Goal: Task Accomplishment & Management: Manage account settings

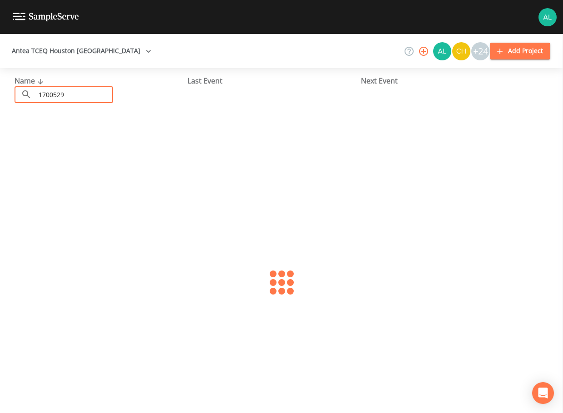
type input "1700529"
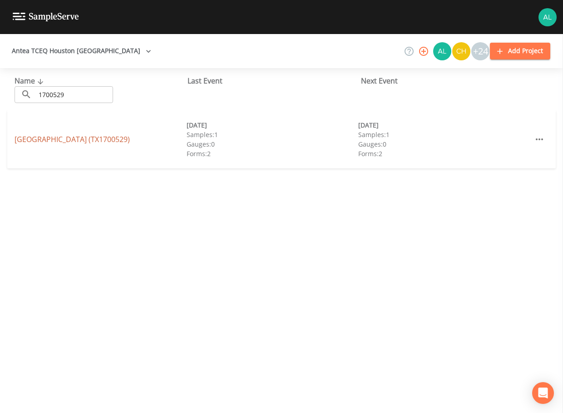
click at [22, 136] on link "[GEOGRAPHIC_DATA] (TX1700529)" at bounding box center [72, 139] width 115 height 10
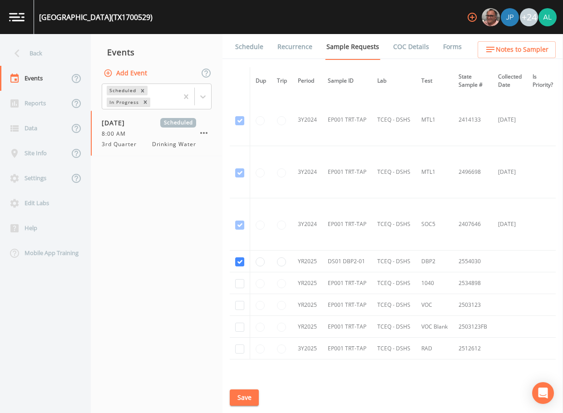
scroll to position [477, 0]
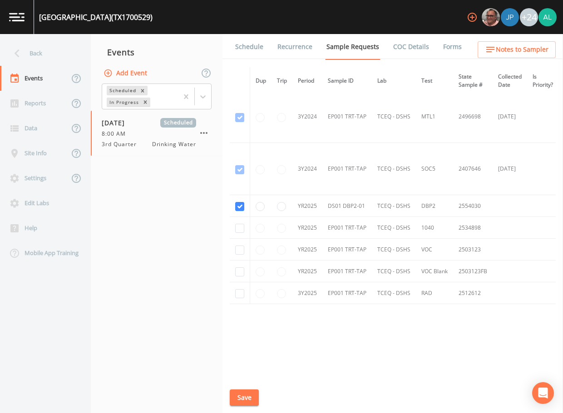
click at [511, 48] on span "Notes to Sampler" at bounding box center [522, 49] width 53 height 11
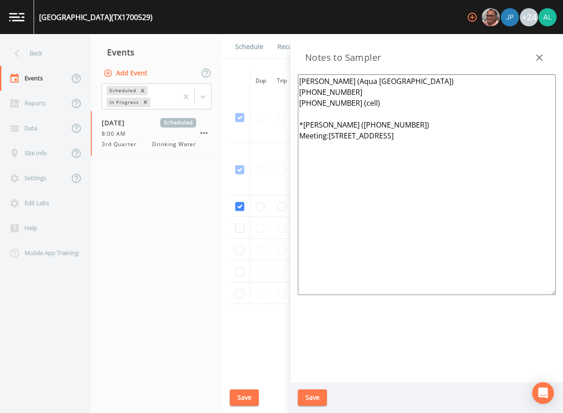
drag, startPoint x: 458, startPoint y: 140, endPoint x: 294, endPoint y: 126, distance: 164.6
click at [294, 126] on div "[PERSON_NAME] (Aqua [GEOGRAPHIC_DATA]) [PHONE_NUMBER] [PHONE_NUMBER] (cell) *[P…" at bounding box center [427, 229] width 273 height 308
click at [370, 148] on textarea "[PERSON_NAME] (Aqua [GEOGRAPHIC_DATA]) [PHONE_NUMBER] [PHONE_NUMBER] (cell) ***…" at bounding box center [427, 185] width 258 height 221
click at [373, 154] on textarea "[PERSON_NAME] (Aqua [GEOGRAPHIC_DATA]) [PHONE_NUMBER] [PHONE_NUMBER] (cell) ***…" at bounding box center [427, 185] width 258 height 221
click at [371, 144] on textarea "[PERSON_NAME] (Aqua [GEOGRAPHIC_DATA]) [PHONE_NUMBER] [PHONE_NUMBER] (cell) ***…" at bounding box center [427, 185] width 258 height 221
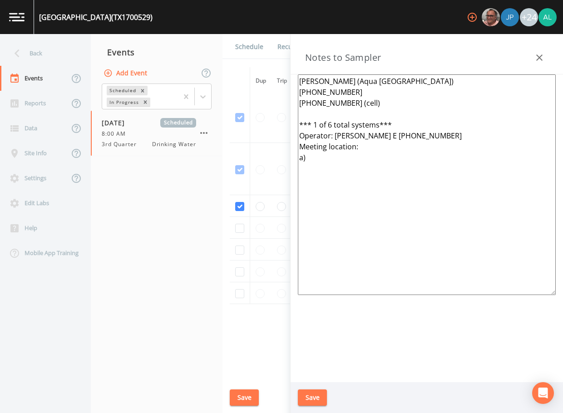
paste textarea "[GEOGRAPHIC_DATA]"
click at [358, 147] on textarea "[PERSON_NAME] (Aqua [GEOGRAPHIC_DATA]) [PHONE_NUMBER] [PHONE_NUMBER] (cell) ***…" at bounding box center [427, 185] width 258 height 221
click at [339, 157] on textarea "[PERSON_NAME] (Aqua [GEOGRAPHIC_DATA]) [PHONE_NUMBER] [PHONE_NUMBER] (cell) ***…" at bounding box center [427, 185] width 258 height 221
click at [398, 126] on textarea "[PERSON_NAME] (Aqua [GEOGRAPHIC_DATA]) [PHONE_NUMBER] [PHONE_NUMBER] (cell) ***…" at bounding box center [427, 185] width 258 height 221
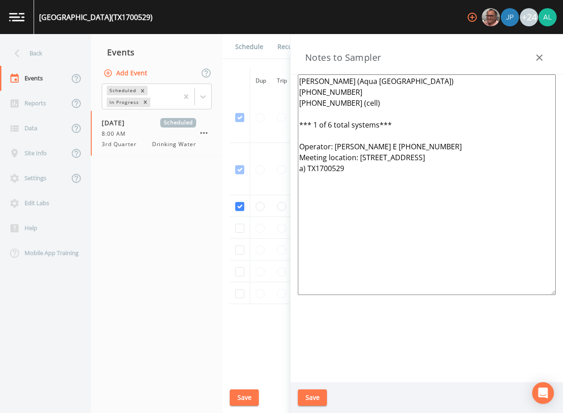
drag, startPoint x: 387, startPoint y: 181, endPoint x: 288, endPoint y: 148, distance: 103.7
click at [288, 148] on div "Back Events Reports Data Site Info Settings Edit Labs Help Mobile App Training …" at bounding box center [281, 223] width 563 height 379
click at [359, 175] on textarea "[PERSON_NAME] (Aqua [GEOGRAPHIC_DATA]) [PHONE_NUMBER] [PHONE_NUMBER] (cell) ***…" at bounding box center [427, 185] width 258 height 221
paste textarea "Operator: [PERSON_NAME] E [PHONE_NUMBER] Meeting location: [STREET_ADDRESS] a) …"
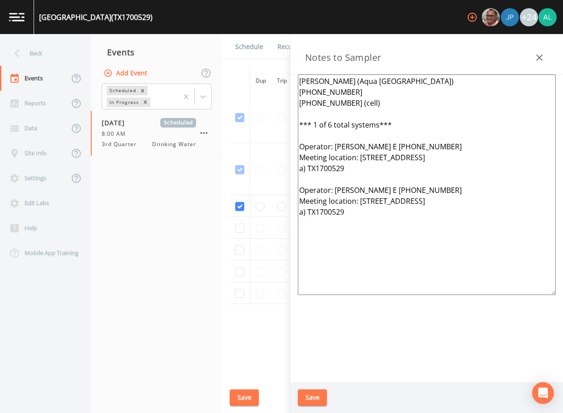
drag, startPoint x: 350, startPoint y: 144, endPoint x: 355, endPoint y: 143, distance: 5.5
click at [350, 143] on textarea "[PERSON_NAME] (Aqua [GEOGRAPHIC_DATA]) [PHONE_NUMBER] [PHONE_NUMBER] (cell) ***…" at bounding box center [427, 185] width 258 height 221
drag, startPoint x: 406, startPoint y: 189, endPoint x: 335, endPoint y: 189, distance: 70.9
click at [335, 189] on textarea "[PERSON_NAME] (Aqua [GEOGRAPHIC_DATA]) [PHONE_NUMBER] [PHONE_NUMBER] (cell) ***…" at bounding box center [427, 185] width 258 height 221
drag, startPoint x: 492, startPoint y: 204, endPoint x: 361, endPoint y: 204, distance: 130.8
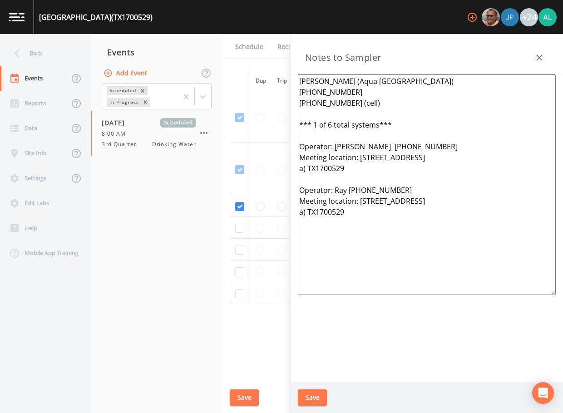
click at [361, 204] on textarea "[PERSON_NAME] (Aqua [GEOGRAPHIC_DATA]) [PHONE_NUMBER] [PHONE_NUMBER] (cell) ***…" at bounding box center [427, 185] width 258 height 221
paste textarea "[STREET_ADDRESS]"
drag, startPoint x: 351, startPoint y: 214, endPoint x: 314, endPoint y: 219, distance: 37.3
click at [314, 219] on textarea "[PERSON_NAME] (Aqua [GEOGRAPHIC_DATA]) [PHONE_NUMBER] [PHONE_NUMBER] (cell) ***…" at bounding box center [427, 185] width 258 height 221
click at [304, 211] on textarea "[PERSON_NAME] (Aqua [GEOGRAPHIC_DATA]) [PHONE_NUMBER] [PHONE_NUMBER] (cell) ***…" at bounding box center [427, 185] width 258 height 221
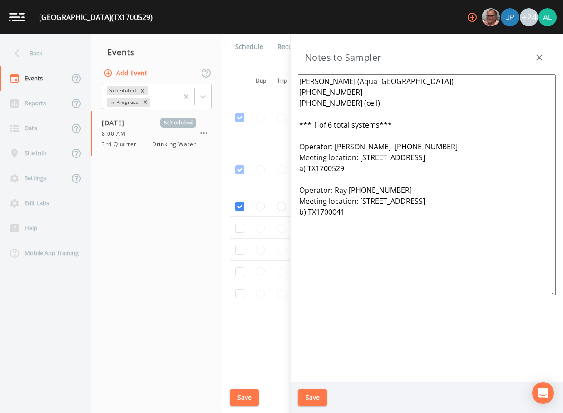
click at [353, 212] on textarea "[PERSON_NAME] (Aqua [GEOGRAPHIC_DATA]) [PHONE_NUMBER] [PHONE_NUMBER] (cell) ***…" at bounding box center [427, 185] width 258 height 221
drag, startPoint x: 359, startPoint y: 202, endPoint x: 301, endPoint y: 193, distance: 58.4
click at [301, 193] on textarea "[PERSON_NAME] (Aqua [GEOGRAPHIC_DATA]) [PHONE_NUMBER] [PHONE_NUMBER] (cell) ***…" at bounding box center [427, 185] width 258 height 221
click at [319, 230] on textarea "[PERSON_NAME] (Aqua [GEOGRAPHIC_DATA]) [PHONE_NUMBER] [PHONE_NUMBER] (cell) ***…" at bounding box center [427, 185] width 258 height 221
click at [343, 222] on textarea "[PERSON_NAME] (Aqua [GEOGRAPHIC_DATA]) [PHONE_NUMBER] [PHONE_NUMBER] (cell) ***…" at bounding box center [427, 185] width 258 height 221
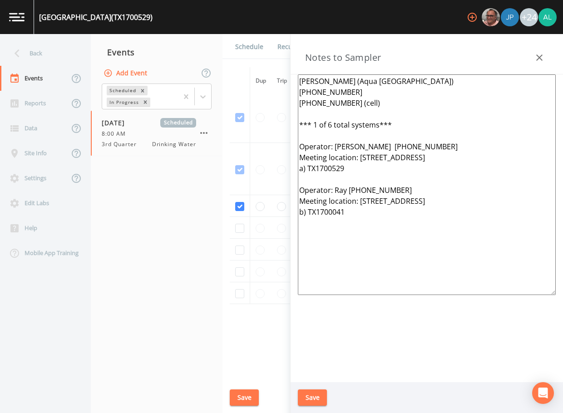
click at [347, 215] on textarea "[PERSON_NAME] (Aqua [GEOGRAPHIC_DATA]) [PHONE_NUMBER] [PHONE_NUMBER] (cell) ***…" at bounding box center [427, 185] width 258 height 221
paste textarea "Operator: Ray [PHONE_NUMBER] Meeting location:"
drag, startPoint x: 402, startPoint y: 232, endPoint x: 335, endPoint y: 234, distance: 66.4
click at [335, 234] on textarea "[PERSON_NAME] (Aqua [GEOGRAPHIC_DATA]) [PHONE_NUMBER] [PHONE_NUMBER] (cell) ***…" at bounding box center [427, 185] width 258 height 221
click at [363, 247] on textarea "[PERSON_NAME] (Aqua [GEOGRAPHIC_DATA]) [PHONE_NUMBER] [PHONE_NUMBER] (cell) ***…" at bounding box center [427, 185] width 258 height 221
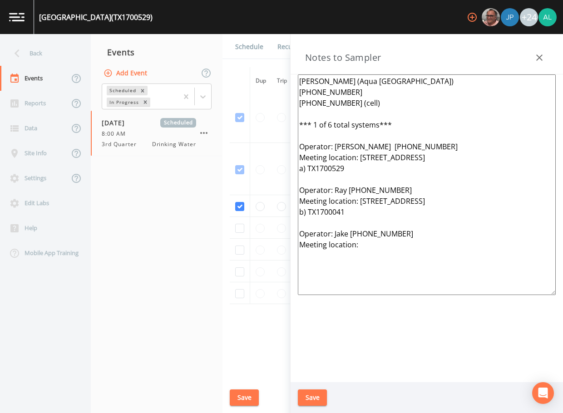
paste textarea "[STREET_ADDRESS][PERSON_NAME]"
click at [304, 279] on textarea "[PERSON_NAME] (Aqua [GEOGRAPHIC_DATA]) [PHONE_NUMBER] [PHONE_NUMBER] (cell) ***…" at bounding box center [427, 185] width 258 height 221
click at [313, 276] on textarea "[PERSON_NAME] (Aqua [GEOGRAPHIC_DATA]) [PHONE_NUMBER] [PHONE_NUMBER] (cell) ***…" at bounding box center [427, 185] width 258 height 221
click at [312, 286] on textarea "[PERSON_NAME] (Aqua [GEOGRAPHIC_DATA]) [PHONE_NUMBER] [PHONE_NUMBER] (cell) ***…" at bounding box center [427, 185] width 258 height 221
click at [318, 290] on textarea "[PERSON_NAME] (Aqua [GEOGRAPHIC_DATA]) [PHONE_NUMBER] [PHONE_NUMBER] (cell) ***…" at bounding box center [427, 185] width 258 height 221
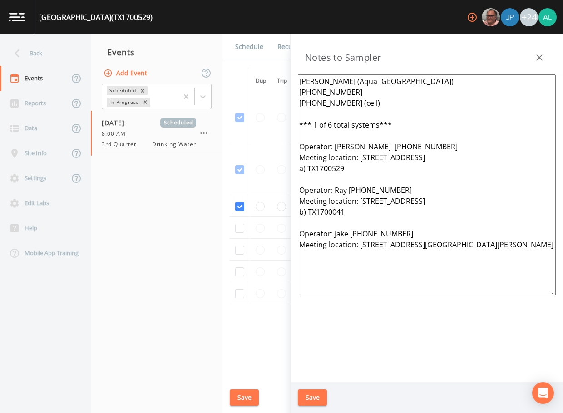
click at [314, 139] on textarea "[PERSON_NAME] (Aqua [GEOGRAPHIC_DATA]) [PHONE_NUMBER] [PHONE_NUMBER] (cell) ***…" at bounding box center [427, 185] width 258 height 221
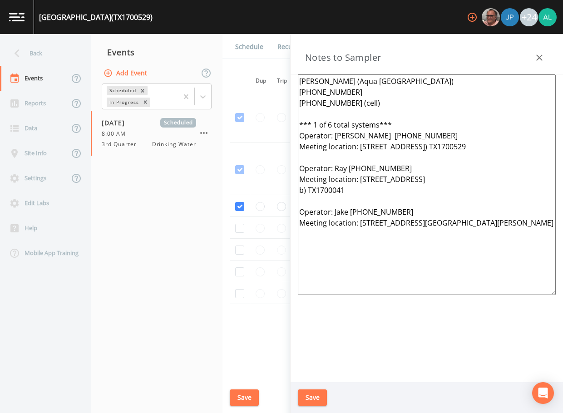
type textarea "[PERSON_NAME] (Aqua [GEOGRAPHIC_DATA]) [PHONE_NUMBER] [PHONE_NUMBER] (cell) ***…"
click at [316, 397] on button "Save" at bounding box center [312, 398] width 29 height 17
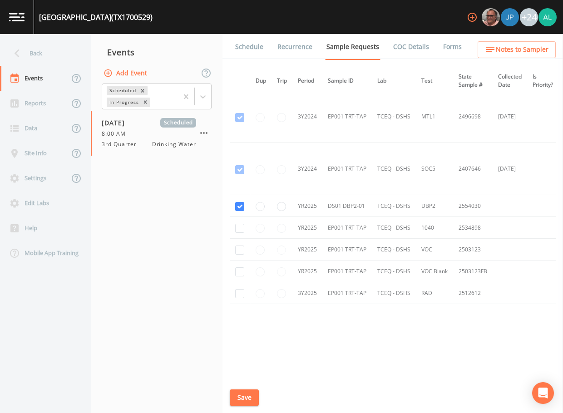
click at [486, 54] on button "Notes to Sampler" at bounding box center [517, 49] width 78 height 17
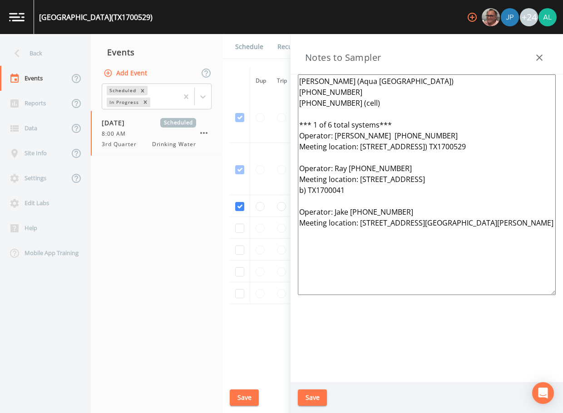
drag, startPoint x: 360, startPoint y: 286, endPoint x: 263, endPoint y: 70, distance: 236.9
click at [263, 70] on div "Back Events Reports Data Site Info Settings Edit Labs Help Mobile App Training …" at bounding box center [281, 223] width 563 height 379
click at [317, 398] on button "Save" at bounding box center [312, 398] width 29 height 17
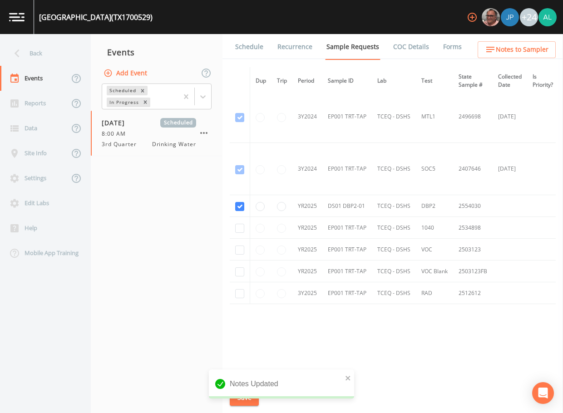
click at [253, 53] on link "Schedule" at bounding box center [249, 46] width 31 height 25
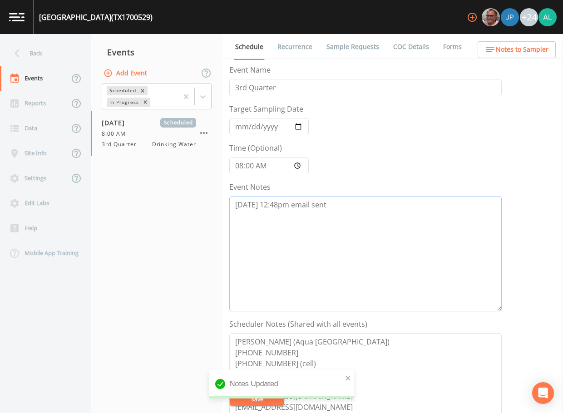
click at [350, 220] on textarea "[DATE] 12:48pm email sent" at bounding box center [365, 253] width 273 height 115
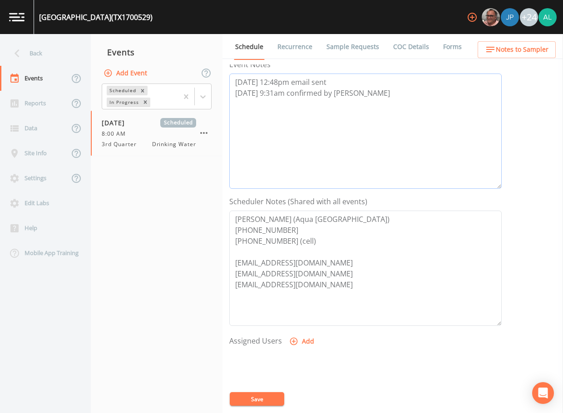
scroll to position [182, 0]
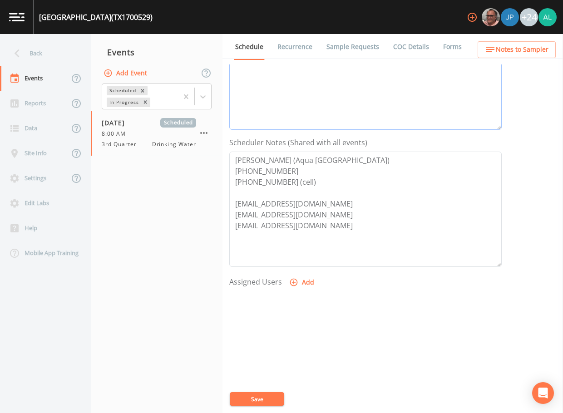
type textarea "[DATE] 12:48pm email sent [DATE] 9:31am confirmed by [PERSON_NAME]"
click at [300, 279] on button "Add" at bounding box center [303, 282] width 30 height 17
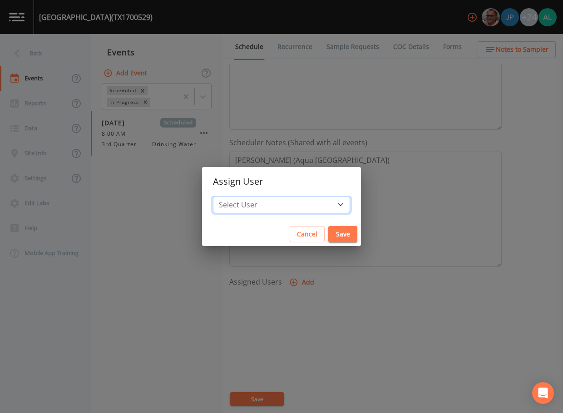
click at [292, 209] on select "Select User [PERSON_NAME] [PERSON_NAME] [PERSON_NAME] [PERSON_NAME] [PERSON_NAM…" at bounding box center [281, 204] width 137 height 17
select select "37eecc1f-c5fe-476e-b72b-30cfa15dcfe6"
click at [234, 196] on select "Select User [PERSON_NAME] [PERSON_NAME] [PERSON_NAME] [PERSON_NAME] [PERSON_NAM…" at bounding box center [281, 204] width 137 height 17
click at [328, 231] on button "Save" at bounding box center [342, 234] width 29 height 17
select select
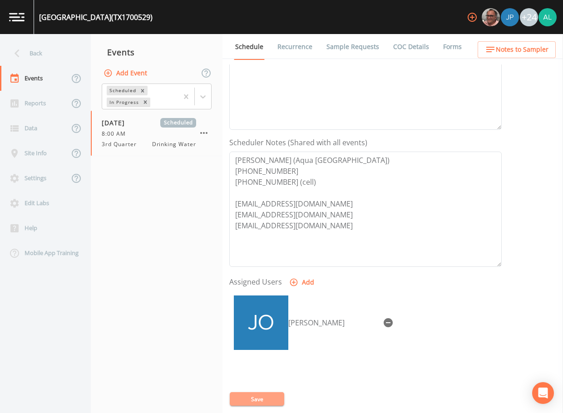
click at [253, 394] on button "Save" at bounding box center [257, 400] width 55 height 14
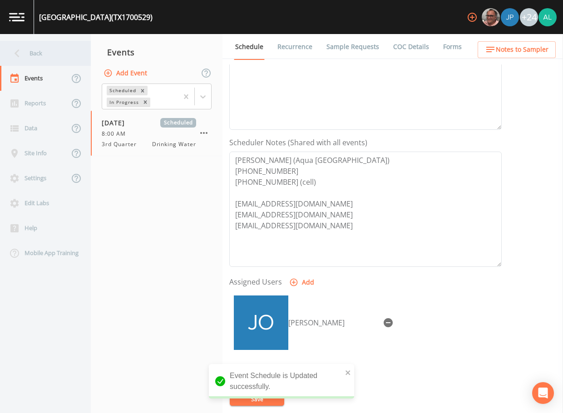
click at [50, 48] on div "Back" at bounding box center [41, 53] width 82 height 25
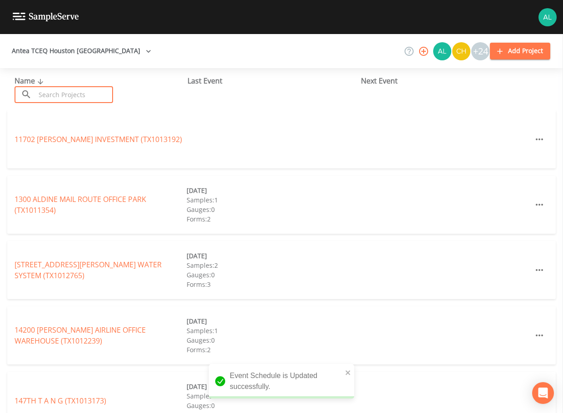
click at [54, 90] on input "text" at bounding box center [74, 94] width 78 height 17
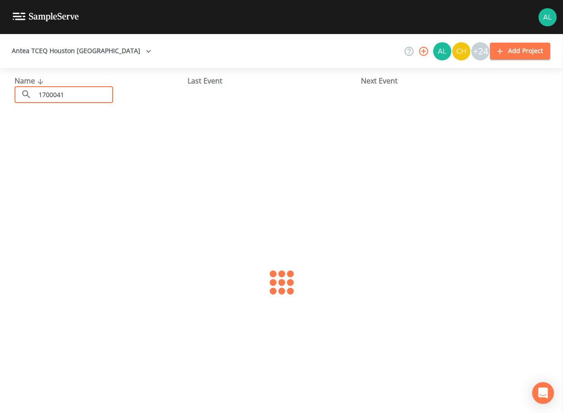
type input "1700041"
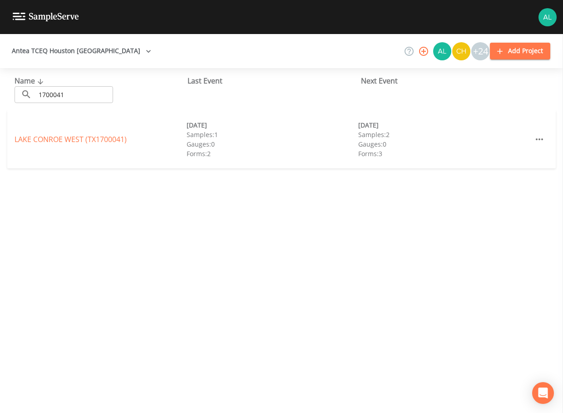
click at [30, 140] on link "[GEOGRAPHIC_DATA] (TX1700041)" at bounding box center [71, 139] width 112 height 10
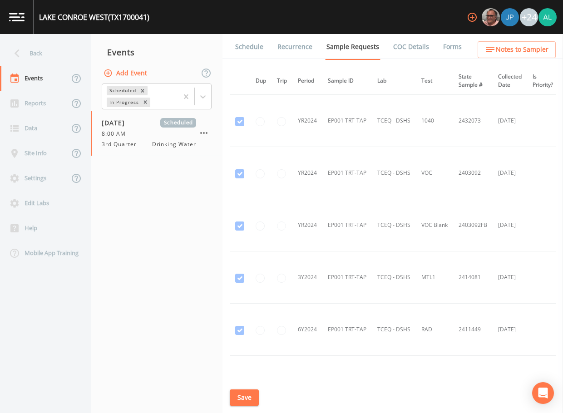
click at [248, 56] on link "Schedule" at bounding box center [249, 46] width 31 height 25
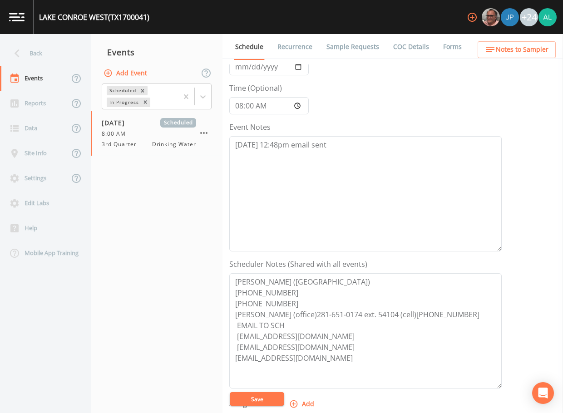
scroll to position [182, 0]
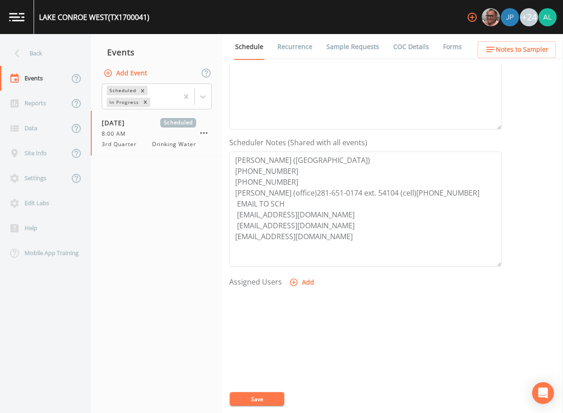
click at [299, 281] on button "Add" at bounding box center [303, 282] width 30 height 17
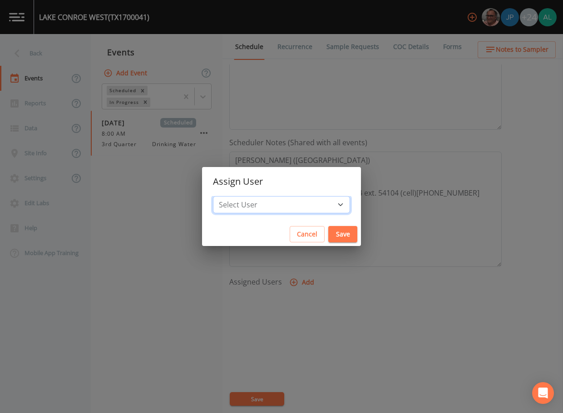
drag, startPoint x: 252, startPoint y: 211, endPoint x: 257, endPoint y: 199, distance: 13.4
click at [252, 208] on select "Select User [PERSON_NAME] [PERSON_NAME] [PERSON_NAME] [PERSON_NAME] [PERSON_NAM…" at bounding box center [281, 204] width 137 height 17
select select "37eecc1f-c5fe-476e-b72b-30cfa15dcfe6"
click at [234, 196] on select "Select User [PERSON_NAME] [PERSON_NAME] [PERSON_NAME] [PERSON_NAME] [PERSON_NAM…" at bounding box center [281, 204] width 137 height 17
drag, startPoint x: 320, startPoint y: 241, endPoint x: 320, endPoint y: 224, distance: 16.4
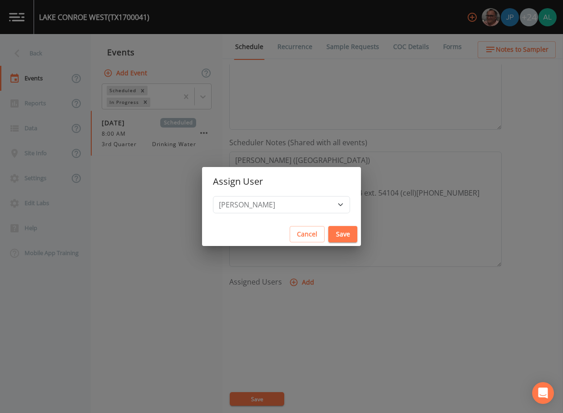
click at [328, 240] on button "Save" at bounding box center [342, 234] width 29 height 17
select select
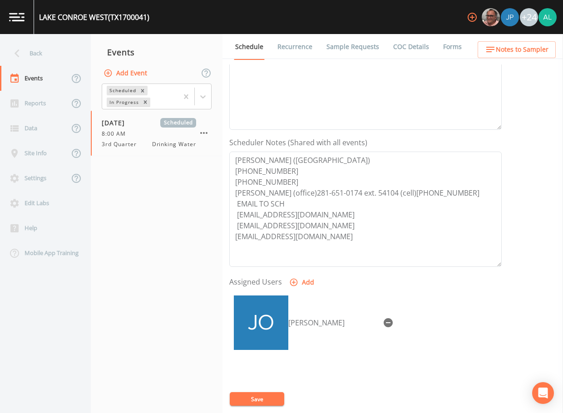
scroll to position [0, 0]
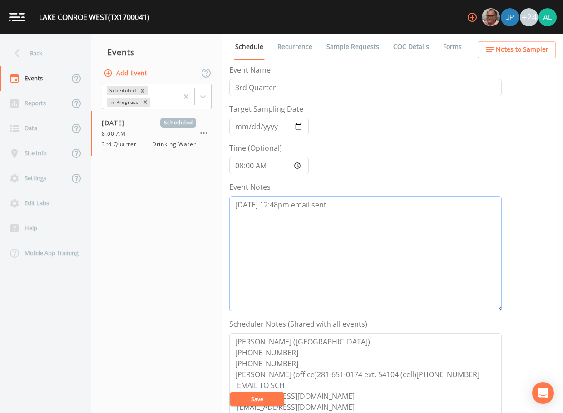
click at [350, 214] on textarea "[DATE] 12:48pm email sent" at bounding box center [365, 253] width 273 height 115
type textarea "[DATE] 12:48pm email sent [DATE] 9:31am confirmed by [PERSON_NAME]"
click at [492, 38] on ul "Schedule Recurrence Sample Requests COC Details Forms" at bounding box center [393, 46] width 341 height 25
click at [490, 48] on icon "button" at bounding box center [490, 49] width 11 height 11
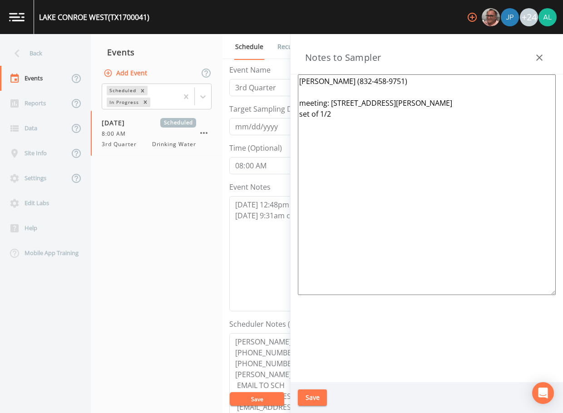
drag, startPoint x: 471, startPoint y: 148, endPoint x: 181, endPoint y: 37, distance: 310.9
click at [181, 37] on div "Back Events Reports Data Site Info Settings Edit Labs Help Mobile App Training …" at bounding box center [281, 223] width 563 height 379
paste textarea "[PERSON_NAME] (Aqua [GEOGRAPHIC_DATA]) [PHONE_NUMBER] [PHONE_NUMBER] (cell) ***…"
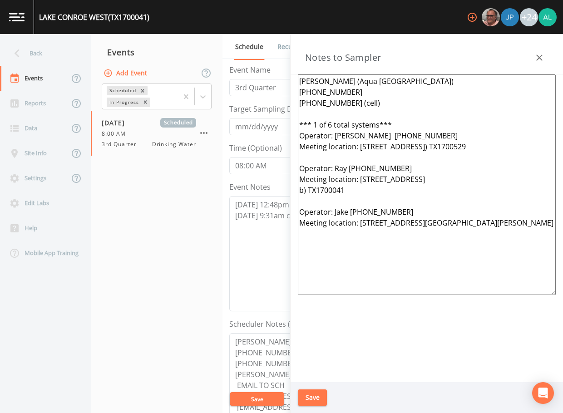
type textarea "[PERSON_NAME] (Aqua [GEOGRAPHIC_DATA]) [PHONE_NUMBER] [PHONE_NUMBER] (cell) ***…"
click at [315, 392] on button "Save" at bounding box center [312, 398] width 29 height 17
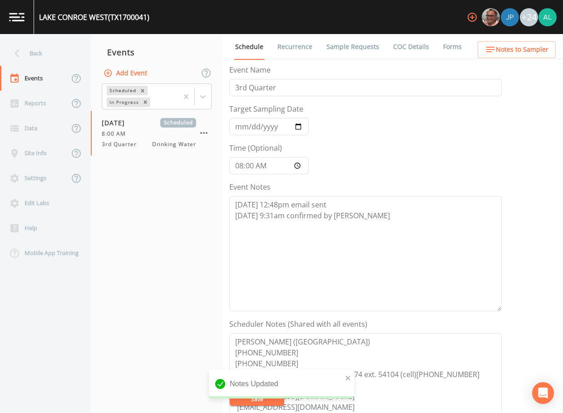
scroll to position [136, 0]
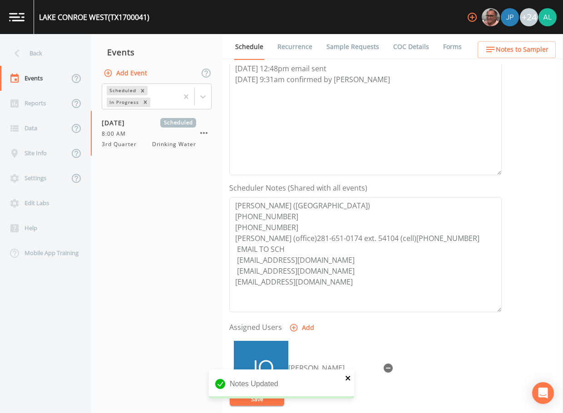
click at [351, 376] on icon "close" at bounding box center [348, 378] width 6 height 7
click at [261, 406] on div "Notes Updated" at bounding box center [281, 406] width 145 height 0
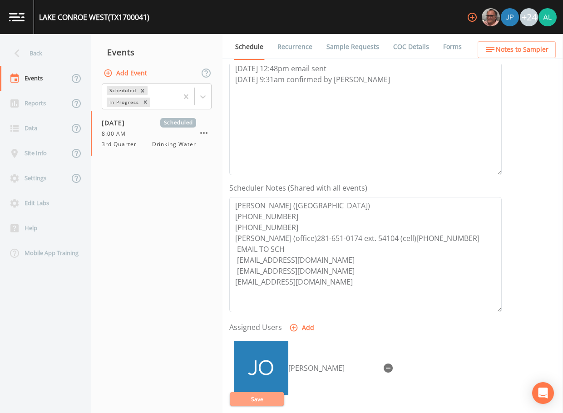
click at [261, 398] on button "Save" at bounding box center [257, 400] width 55 height 14
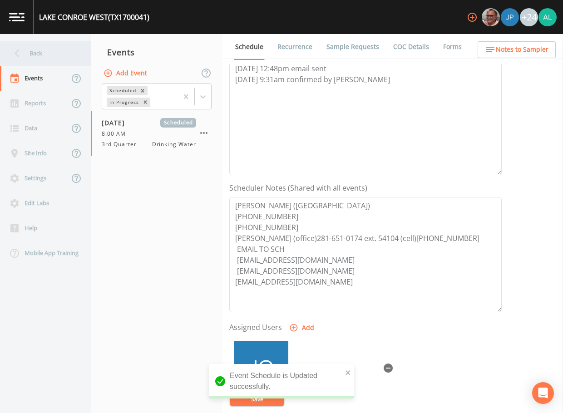
click at [69, 52] on div "Back" at bounding box center [41, 53] width 82 height 25
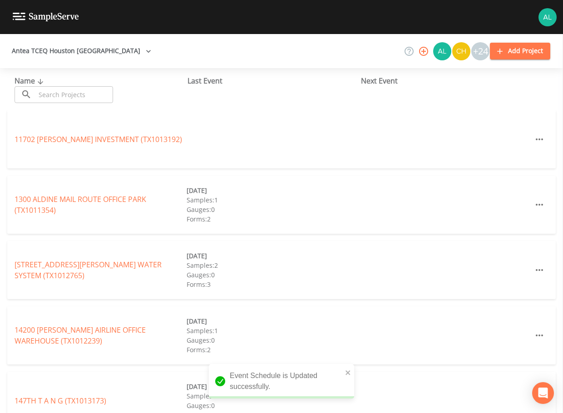
click at [71, 99] on input "text" at bounding box center [74, 94] width 78 height 17
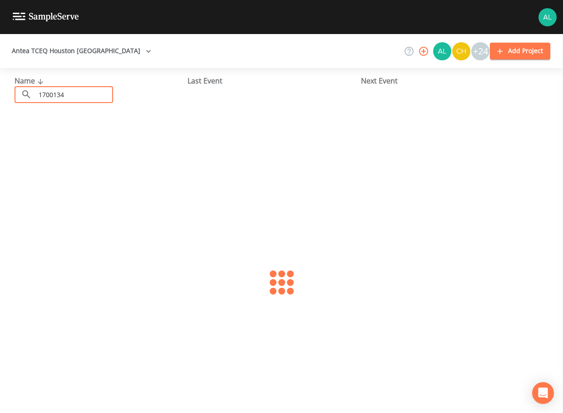
type input "1700134"
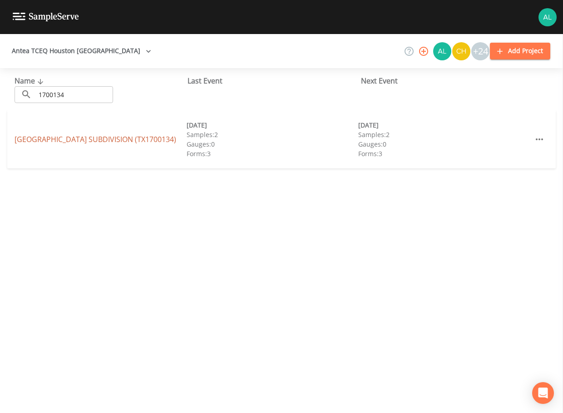
click at [37, 140] on link "[GEOGRAPHIC_DATA] (TX1700134)" at bounding box center [96, 139] width 162 height 10
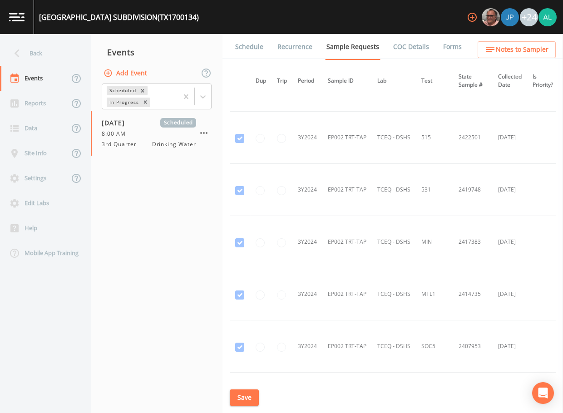
scroll to position [909, 0]
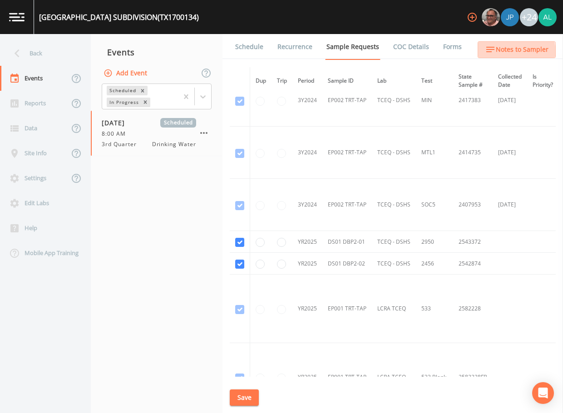
click at [489, 54] on icon "button" at bounding box center [490, 49] width 11 height 11
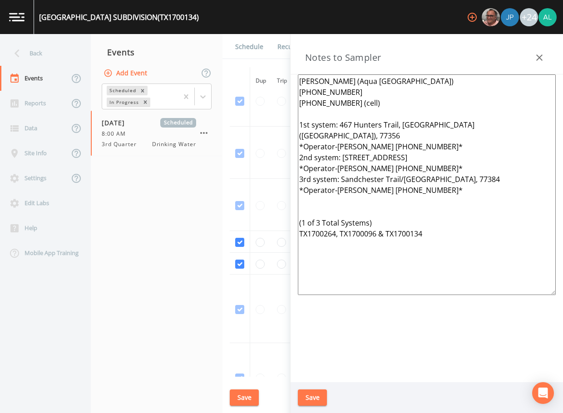
drag, startPoint x: 429, startPoint y: 226, endPoint x: 246, endPoint y: 55, distance: 251.4
click at [246, 55] on div "Back Events Reports Data Site Info Settings Edit Labs Help Mobile App Training …" at bounding box center [281, 223] width 563 height 379
paste textarea "*** 1 of 6 total systems*** Operator: [PERSON_NAME] [PHONE_NUMBER] Meeting loca…"
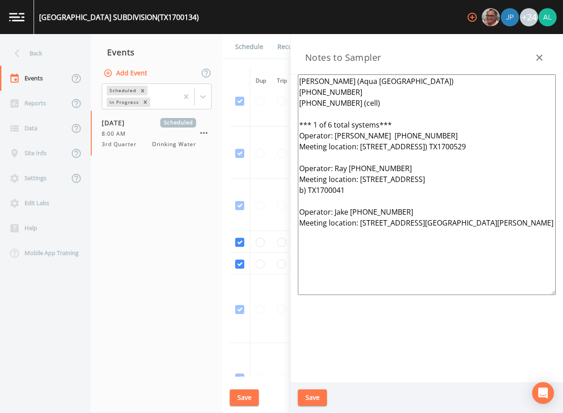
type textarea "[PERSON_NAME] (Aqua [GEOGRAPHIC_DATA]) [PHONE_NUMBER] [PHONE_NUMBER] (cell) ***…"
click at [315, 399] on button "Save" at bounding box center [312, 398] width 29 height 17
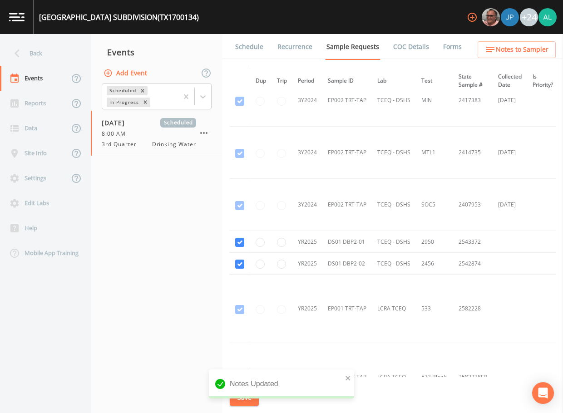
click at [253, 50] on link "Schedule" at bounding box center [249, 46] width 31 height 25
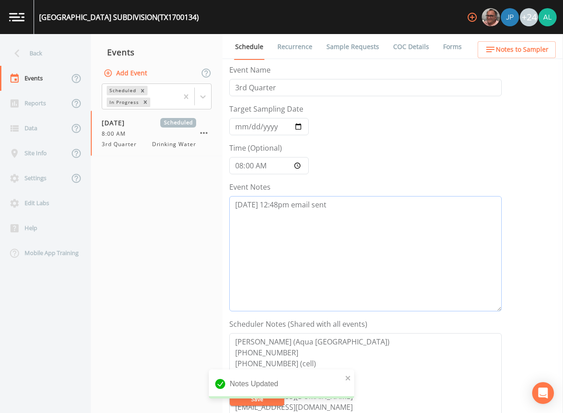
click at [347, 215] on textarea "[DATE] 12:48pm email sent" at bounding box center [365, 253] width 273 height 115
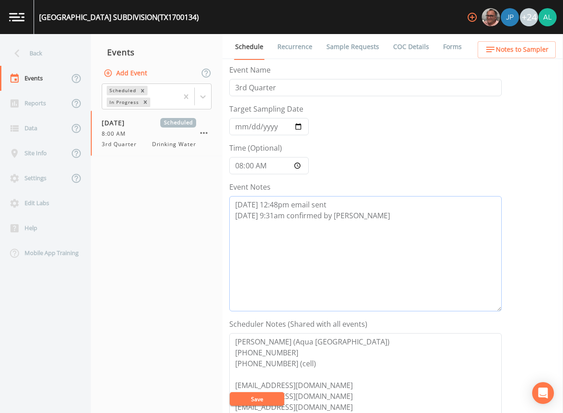
click at [348, 214] on textarea "[DATE] 12:48pm email sent [DATE] 9:31am confirmed by [PERSON_NAME]" at bounding box center [365, 253] width 273 height 115
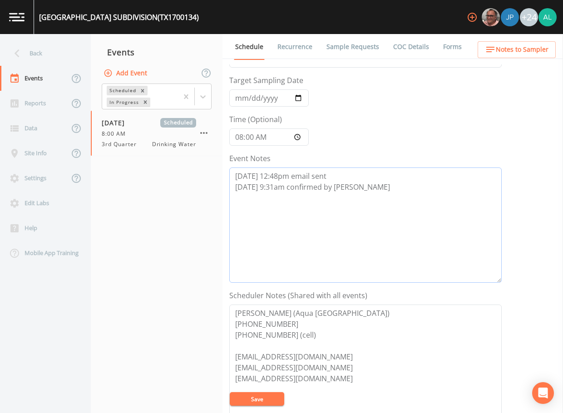
scroll to position [136, 0]
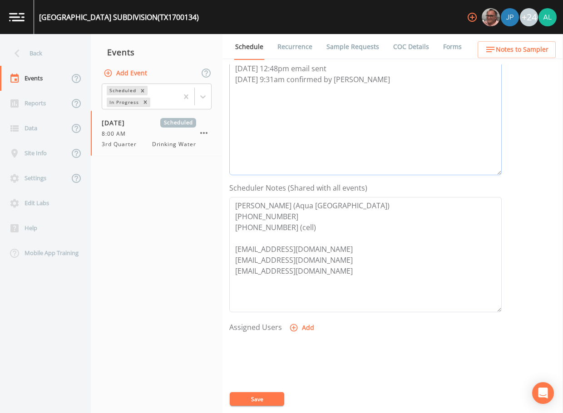
type textarea "[DATE] 12:48pm email sent [DATE] 9:31am confirmed by [PERSON_NAME]"
click at [289, 334] on button "Add" at bounding box center [303, 328] width 30 height 17
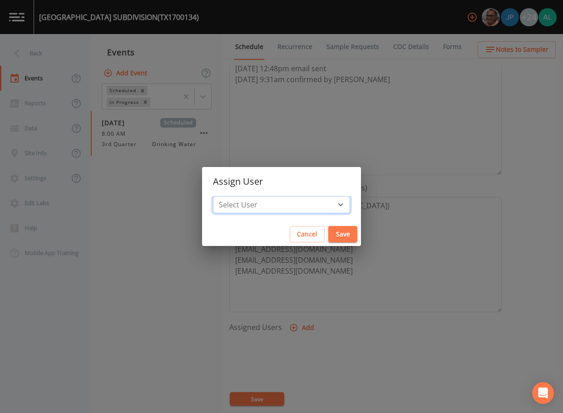
click at [263, 201] on select "Select User [PERSON_NAME] [PERSON_NAME] [PERSON_NAME] [PERSON_NAME] [PERSON_NAM…" at bounding box center [281, 204] width 137 height 17
select select "37eecc1f-c5fe-476e-b72b-30cfa15dcfe6"
click at [234, 196] on select "Select User [PERSON_NAME] [PERSON_NAME] [PERSON_NAME] [PERSON_NAME] [PERSON_NAM…" at bounding box center [281, 204] width 137 height 17
drag, startPoint x: 324, startPoint y: 231, endPoint x: 320, endPoint y: 277, distance: 46.1
click at [328, 232] on button "Save" at bounding box center [342, 234] width 29 height 17
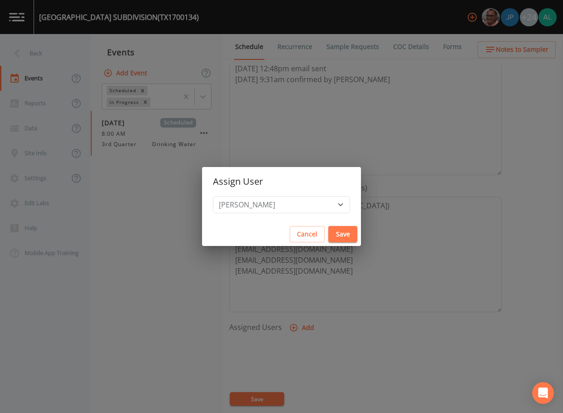
select select
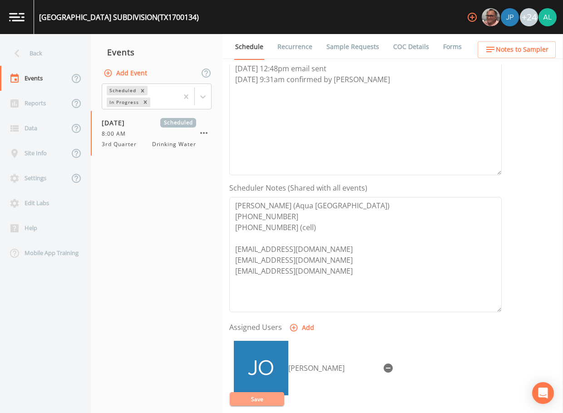
click at [266, 393] on button "Save" at bounding box center [257, 400] width 55 height 14
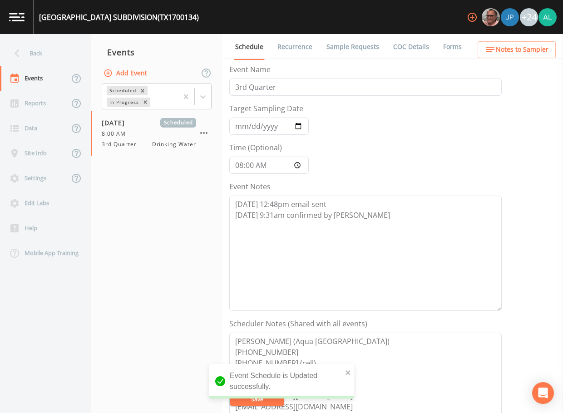
scroll to position [0, 0]
click at [251, 165] on input "08:00:00" at bounding box center [269, 165] width 80 height 17
type input "08:03"
click at [230, 393] on button "Save" at bounding box center [257, 400] width 55 height 14
click at [53, 50] on div "Back" at bounding box center [41, 53] width 82 height 25
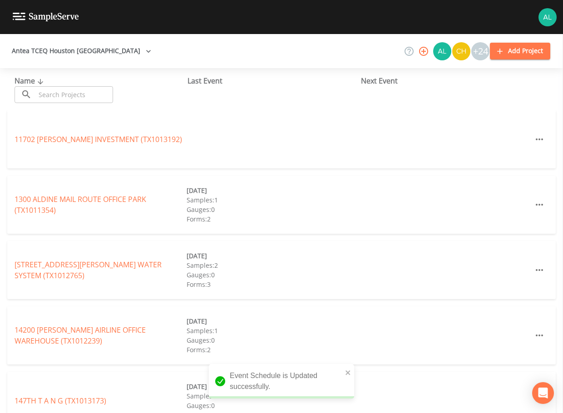
click at [64, 91] on input "text" at bounding box center [74, 94] width 78 height 17
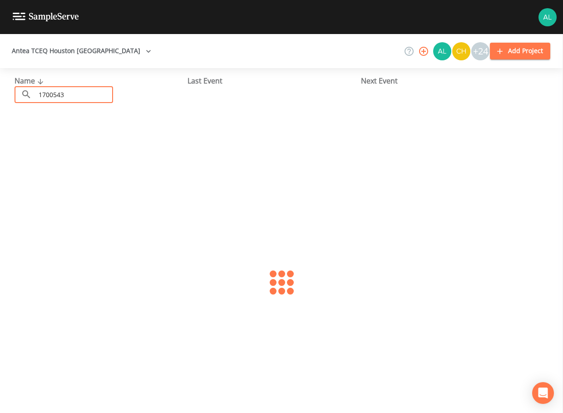
type input "1700543"
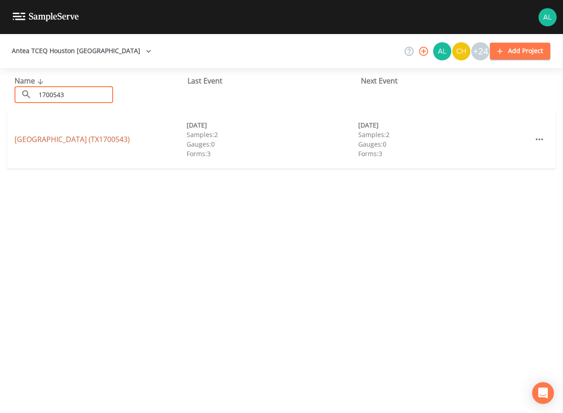
click at [20, 135] on link "[GEOGRAPHIC_DATA] (TX1700543)" at bounding box center [72, 139] width 115 height 10
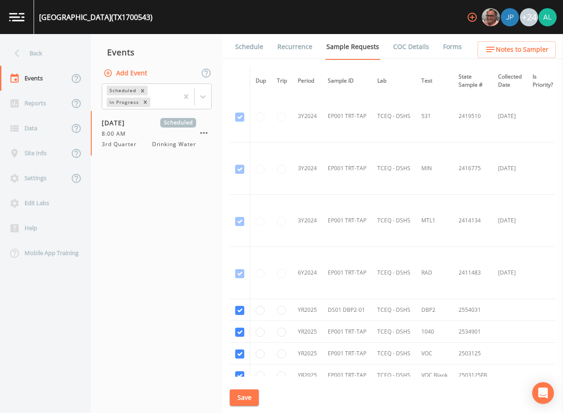
scroll to position [424, 0]
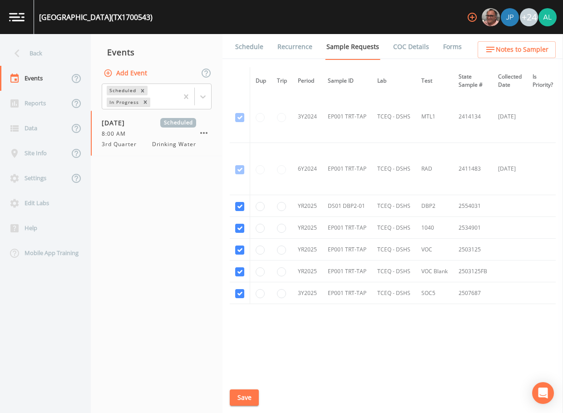
click at [517, 40] on ul "Schedule Recurrence Sample Requests COC Details Forms" at bounding box center [393, 46] width 341 height 25
click at [517, 45] on span "Notes to Sampler" at bounding box center [522, 49] width 53 height 11
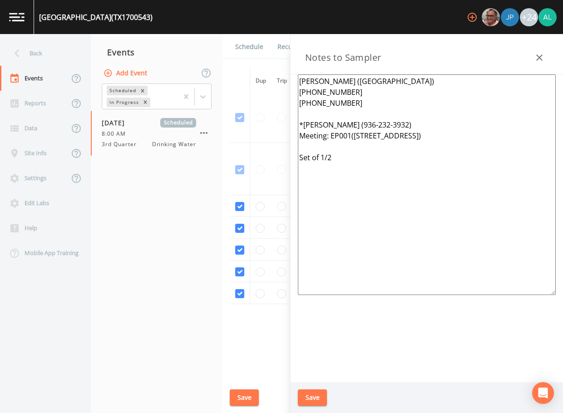
drag, startPoint x: 396, startPoint y: 196, endPoint x: 181, endPoint y: 39, distance: 265.9
click at [181, 39] on div "Back Events Reports Data Site Info Settings Edit Labs Help Mobile App Training …" at bounding box center [281, 223] width 563 height 379
paste textarea "[PERSON_NAME] (Aqua [GEOGRAPHIC_DATA]) [PHONE_NUMBER] [PHONE_NUMBER] (cell) ***…"
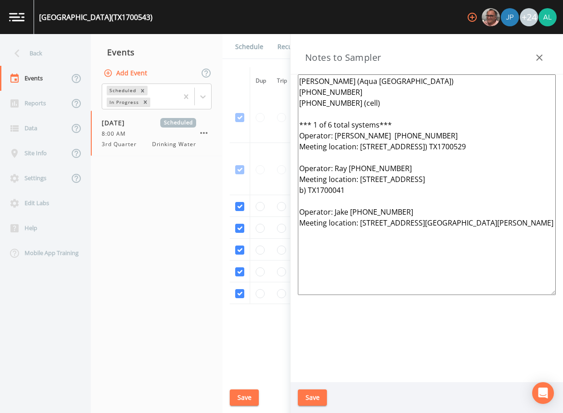
type textarea "[PERSON_NAME] (Aqua [GEOGRAPHIC_DATA]) [PHONE_NUMBER] [PHONE_NUMBER] (cell) ***…"
click at [308, 403] on button "Save" at bounding box center [312, 398] width 29 height 17
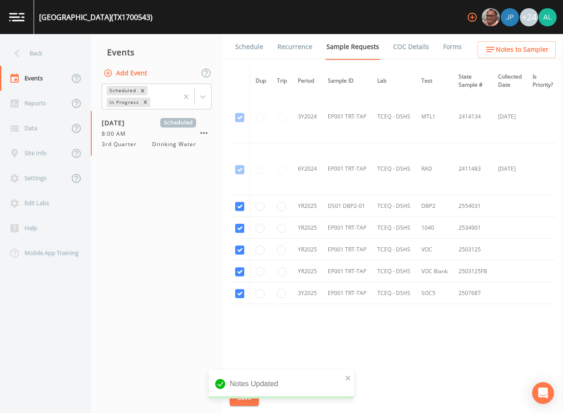
click at [244, 50] on link "Schedule" at bounding box center [249, 46] width 31 height 25
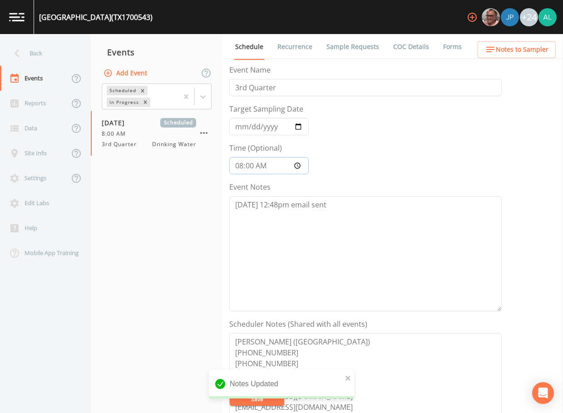
click at [251, 164] on input "08:00:00" at bounding box center [269, 165] width 80 height 17
type input "08:03"
click at [376, 235] on textarea "[DATE] 12:48pm email sent" at bounding box center [365, 253] width 273 height 115
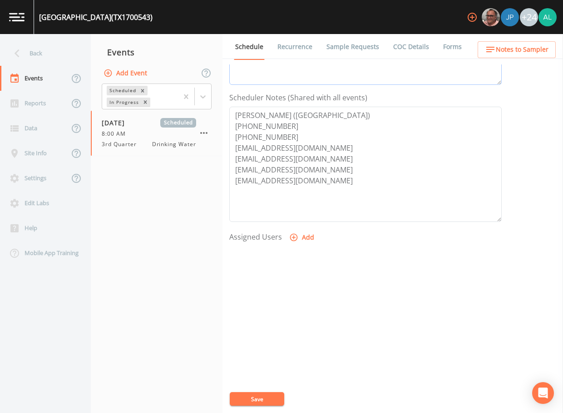
scroll to position [228, 0]
type textarea "[DATE] 12:48pm email sent [DATE] 9:31am confirmed by [PERSON_NAME]"
click at [307, 236] on button "Add" at bounding box center [303, 237] width 30 height 17
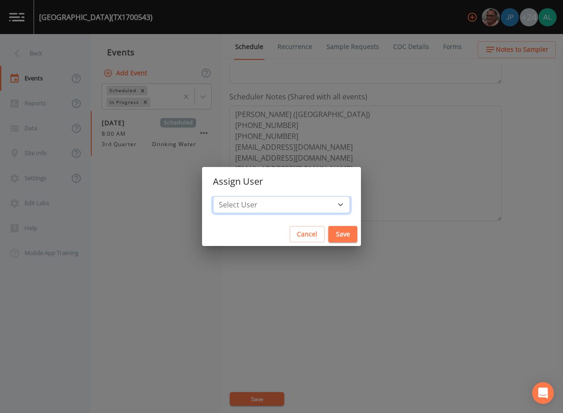
click at [254, 200] on select "Select User [PERSON_NAME] [PERSON_NAME] [PERSON_NAME] [PERSON_NAME] [PERSON_NAM…" at bounding box center [281, 204] width 137 height 17
select select "37eecc1f-c5fe-476e-b72b-30cfa15dcfe6"
click at [234, 196] on select "Select User [PERSON_NAME] [PERSON_NAME] [PERSON_NAME] [PERSON_NAME] [PERSON_NAM…" at bounding box center [281, 204] width 137 height 17
click at [328, 229] on button "Save" at bounding box center [342, 234] width 29 height 17
select select
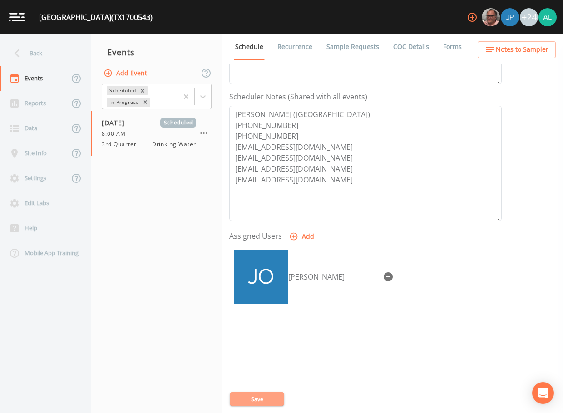
drag, startPoint x: 270, startPoint y: 397, endPoint x: 287, endPoint y: 355, distance: 45.2
click at [268, 392] on div "Event Name 3rd Quarter Target Sampling Date [DATE] Time (Optional) 08:03 Event …" at bounding box center [396, 239] width 334 height 349
click at [248, 403] on button "Save" at bounding box center [257, 400] width 55 height 14
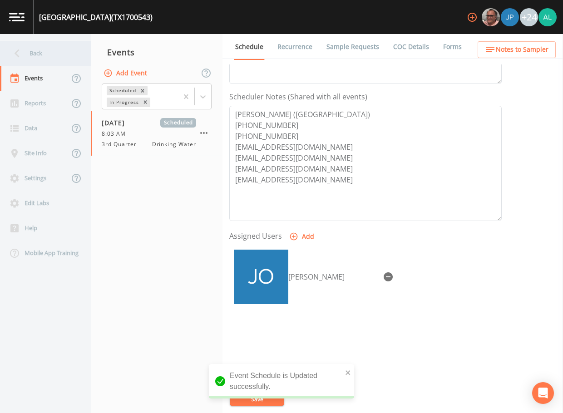
click at [53, 56] on div "Back" at bounding box center [41, 53] width 82 height 25
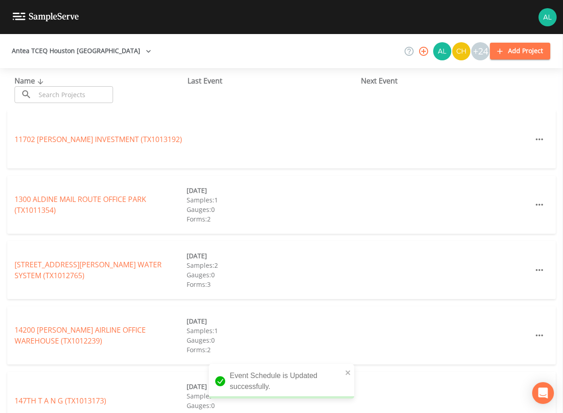
click at [64, 104] on div "Name ​ ​ Last Event Next Event" at bounding box center [281, 89] width 563 height 42
click at [61, 75] on div "Name ​ ​" at bounding box center [101, 89] width 173 height 28
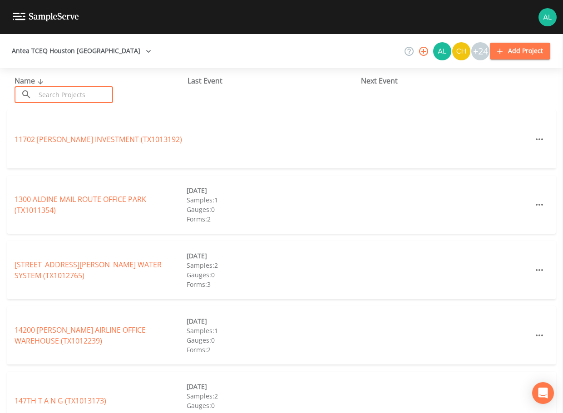
click at [67, 97] on input "text" at bounding box center [74, 94] width 78 height 17
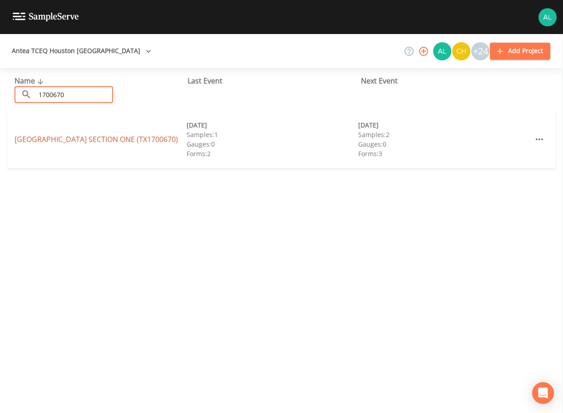
type input "1700670"
click at [35, 140] on link "[GEOGRAPHIC_DATA] SECTION ONE (TX1700670)" at bounding box center [97, 139] width 164 height 10
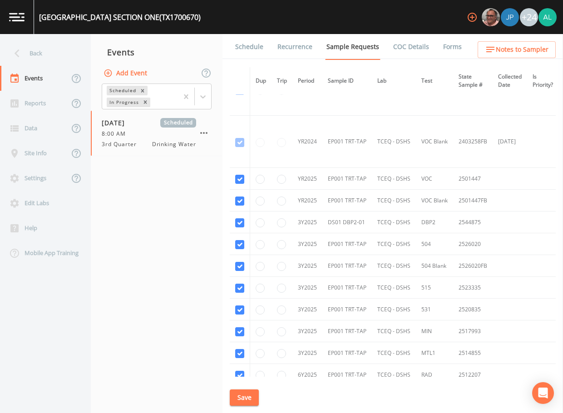
scroll to position [168, 0]
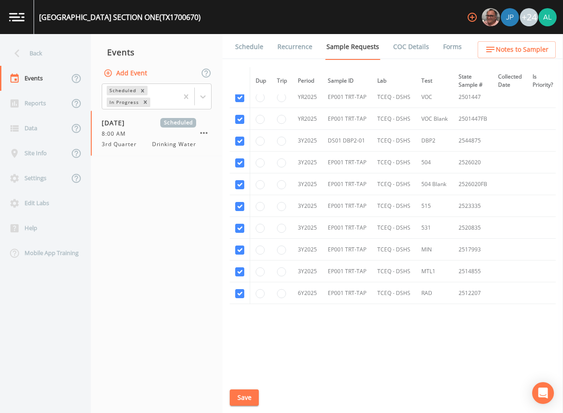
click at [254, 49] on link "Schedule" at bounding box center [249, 46] width 31 height 25
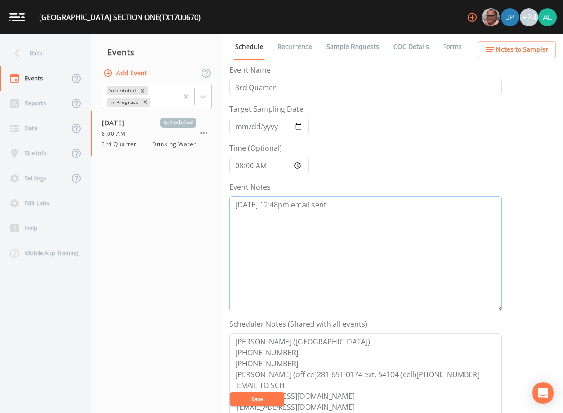
click at [346, 214] on textarea "[DATE] 12:48pm email sent" at bounding box center [365, 253] width 273 height 115
click at [250, 170] on input "08:00:00" at bounding box center [269, 165] width 80 height 17
type input "08:03"
click at [351, 215] on textarea "[DATE] 12:48pm email sent" at bounding box center [365, 253] width 273 height 115
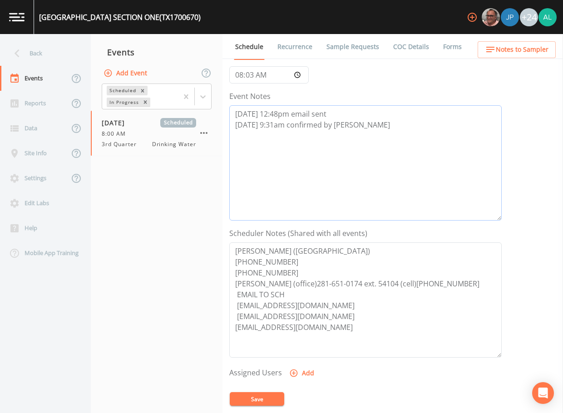
scroll to position [228, 0]
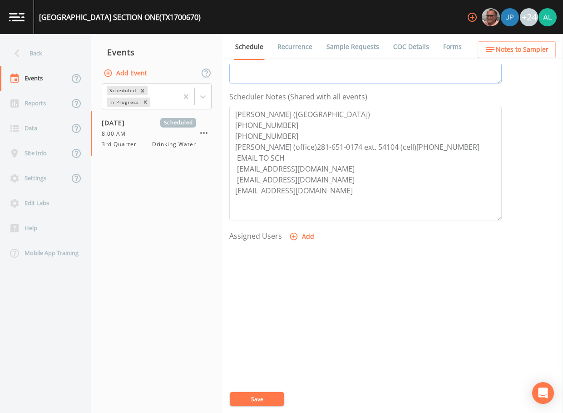
type textarea "[DATE] 12:48pm email sent [DATE] 9:31am confirmed by [PERSON_NAME]"
click at [303, 235] on button "Add" at bounding box center [303, 237] width 30 height 17
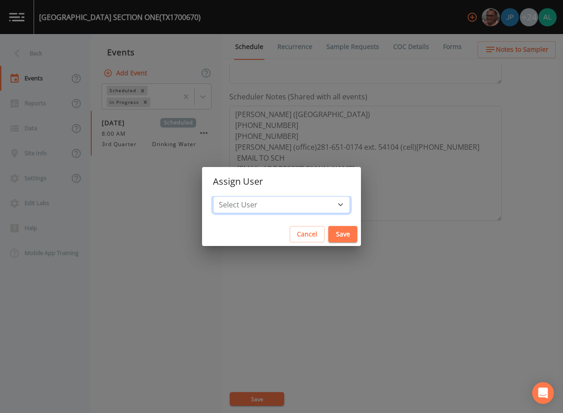
click at [261, 196] on select "Select User [PERSON_NAME] [PERSON_NAME] [PERSON_NAME] [PERSON_NAME] [PERSON_NAM…" at bounding box center [281, 204] width 137 height 17
select select "37eecc1f-c5fe-476e-b72b-30cfa15dcfe6"
click at [234, 196] on select "Select User [PERSON_NAME] [PERSON_NAME] [PERSON_NAME] [PERSON_NAME] [PERSON_NAM…" at bounding box center [281, 204] width 137 height 17
click at [299, 232] on button "Cancel" at bounding box center [307, 234] width 35 height 17
select select
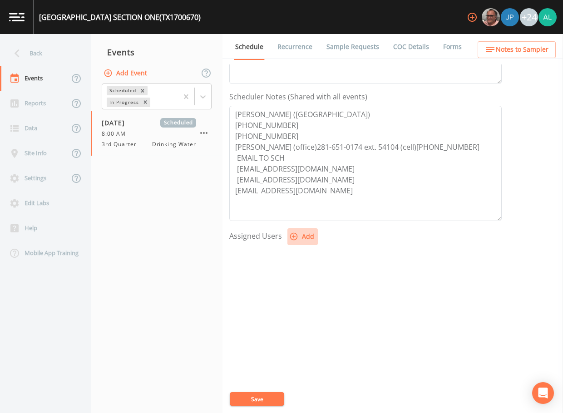
click at [300, 231] on button "Add" at bounding box center [303, 237] width 30 height 17
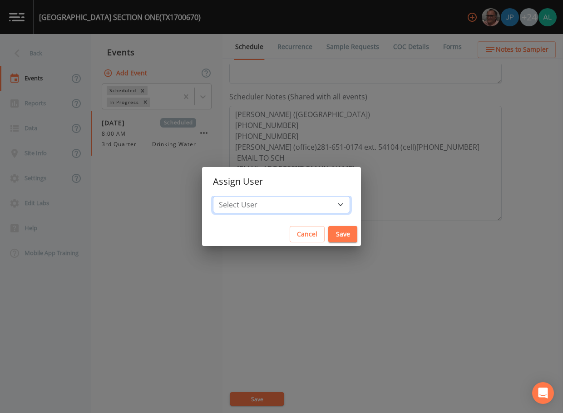
click at [257, 201] on select "Select User [PERSON_NAME] [PERSON_NAME] [PERSON_NAME] [PERSON_NAME] [PERSON_NAM…" at bounding box center [281, 204] width 137 height 17
select select "37eecc1f-c5fe-476e-b72b-30cfa15dcfe6"
click at [234, 196] on select "Select User [PERSON_NAME] [PERSON_NAME] [PERSON_NAME] [PERSON_NAME] [PERSON_NAM…" at bounding box center [281, 204] width 137 height 17
click at [328, 241] on button "Save" at bounding box center [342, 234] width 29 height 17
select select
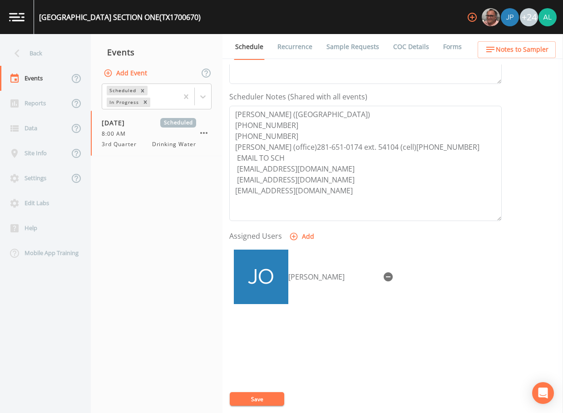
click at [261, 411] on div "Event Name 3rd Quarter Target Sampling Date [DATE] Time (Optional) 08:03 Event …" at bounding box center [396, 239] width 334 height 349
click at [261, 404] on button "Save" at bounding box center [257, 400] width 55 height 14
click at [510, 44] on span "Notes to Sampler" at bounding box center [522, 49] width 53 height 11
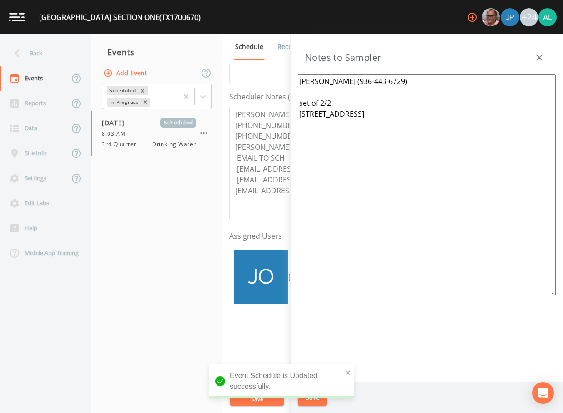
drag, startPoint x: 475, startPoint y: 116, endPoint x: 236, endPoint y: 40, distance: 251.4
click at [236, 40] on div "Back Events Reports Data Site Info Settings Edit Labs Help Mobile App Training …" at bounding box center [281, 223] width 563 height 379
paste textarea "[PERSON_NAME] (Aqua [GEOGRAPHIC_DATA]) [PHONE_NUMBER] [PHONE_NUMBER] (cell) ***…"
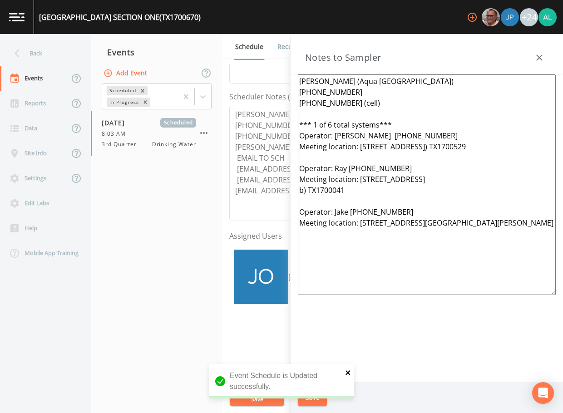
type textarea "[PERSON_NAME] (Aqua [GEOGRAPHIC_DATA]) [PHONE_NUMBER] [PHONE_NUMBER] (cell) ***…"
click at [347, 373] on icon "close" at bounding box center [348, 372] width 6 height 7
click at [312, 402] on div "[GEOGRAPHIC_DATA] SECTION ONE (TX1700670) +24 Back Events Reports Data Site Inf…" at bounding box center [281, 206] width 563 height 413
click at [313, 401] on button "Save" at bounding box center [312, 398] width 29 height 17
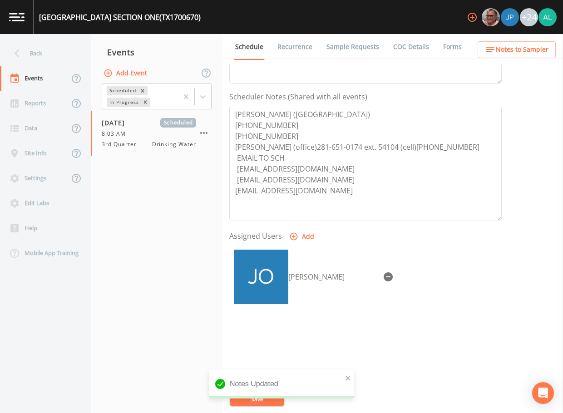
click at [353, 377] on div "Notes Updated" at bounding box center [281, 384] width 145 height 29
click at [350, 378] on icon "close" at bounding box center [348, 378] width 6 height 7
click at [276, 406] on div "Notes Updated" at bounding box center [281, 406] width 145 height 0
click at [275, 399] on button "Save" at bounding box center [257, 400] width 55 height 14
click at [57, 60] on div "Back" at bounding box center [41, 53] width 82 height 25
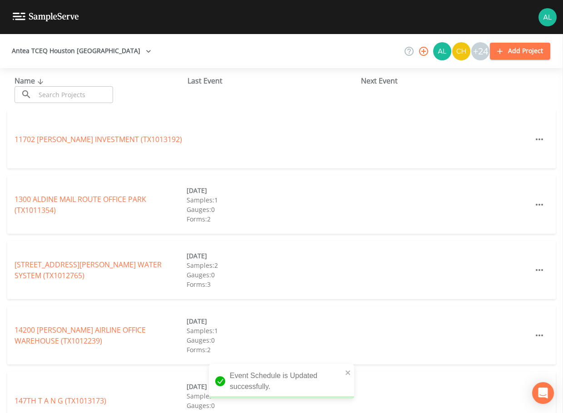
drag, startPoint x: 57, startPoint y: 104, endPoint x: 64, endPoint y: 97, distance: 10.0
click at [57, 104] on div "Name ​ ​ Last Event Next Event" at bounding box center [281, 89] width 563 height 42
click at [64, 97] on input "text" at bounding box center [74, 94] width 78 height 17
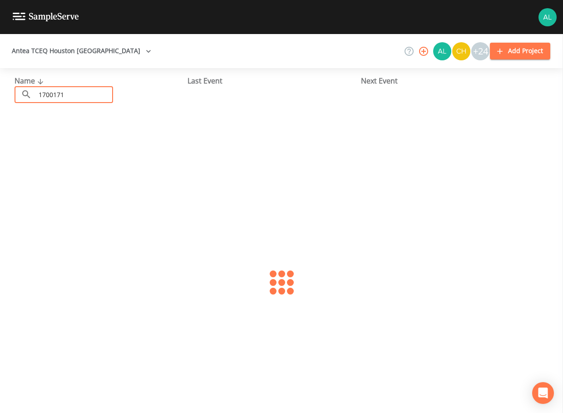
type input "1700171"
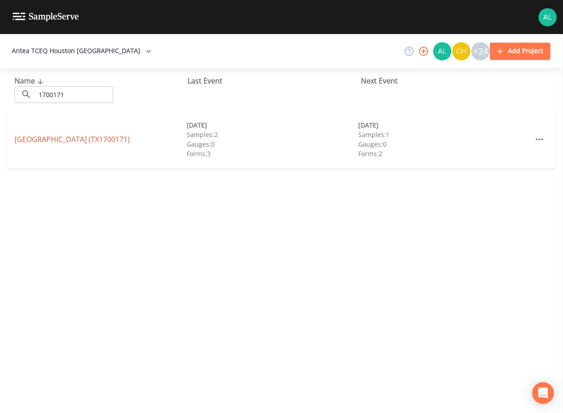
click at [94, 140] on link "[GEOGRAPHIC_DATA] (TX1700171)" at bounding box center [72, 139] width 115 height 10
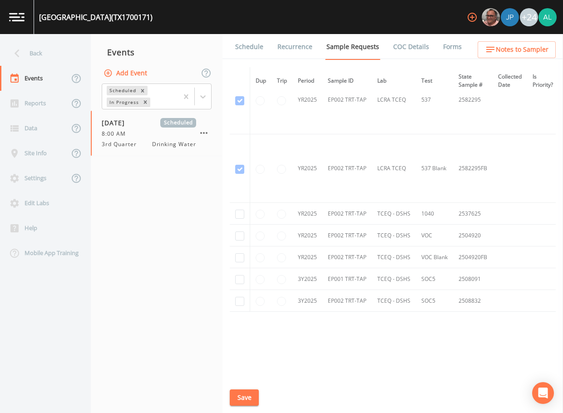
scroll to position [1531, 0]
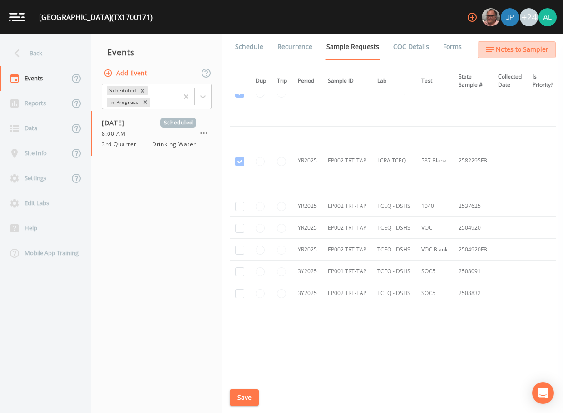
click at [527, 52] on span "Notes to Sampler" at bounding box center [522, 49] width 53 height 11
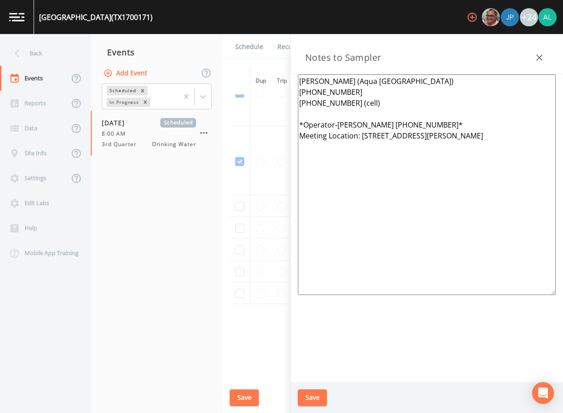
drag, startPoint x: 483, startPoint y: 155, endPoint x: 185, endPoint y: 75, distance: 308.0
click at [185, 75] on div "Back Events Reports Data Site Info Settings Edit Labs Help Mobile App Training …" at bounding box center [281, 223] width 563 height 379
paste textarea "** 1 of 6 total systems*** Operator: [PERSON_NAME] [PHONE_NUMBER] Meeting locat…"
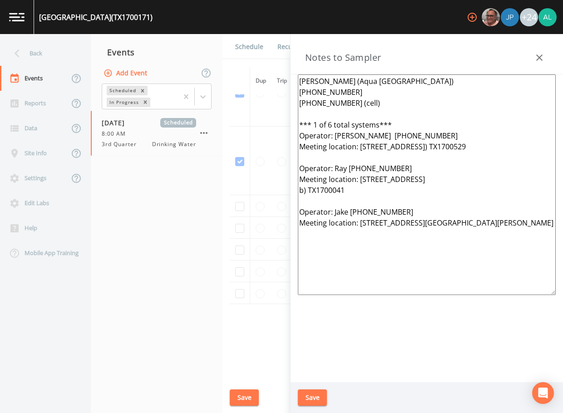
type textarea "[PERSON_NAME] (Aqua [GEOGRAPHIC_DATA]) [PHONE_NUMBER] [PHONE_NUMBER] (cell) ***…"
click at [318, 398] on button "Save" at bounding box center [312, 398] width 29 height 17
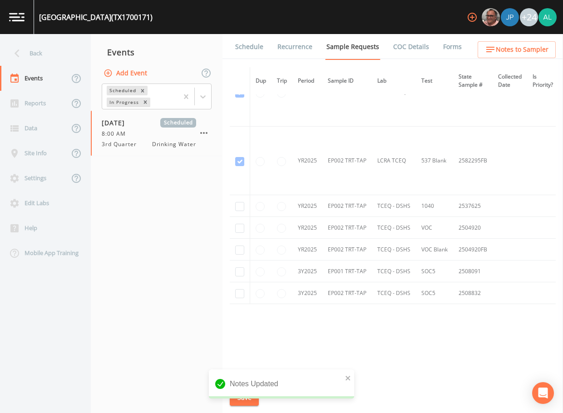
click at [252, 56] on link "Schedule" at bounding box center [249, 46] width 31 height 25
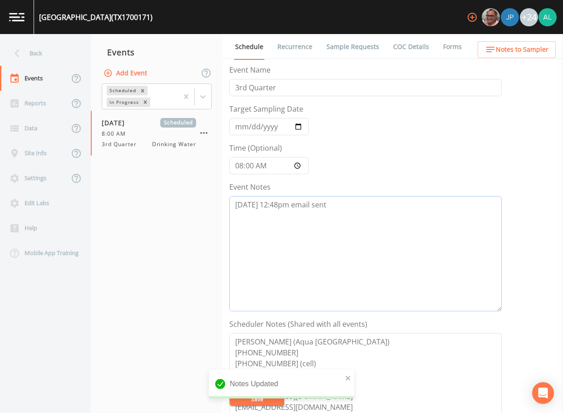
click at [342, 213] on textarea "[DATE] 12:48pm email sent" at bounding box center [365, 253] width 273 height 115
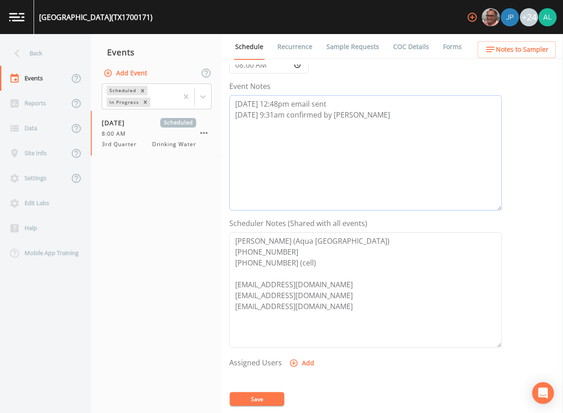
scroll to position [227, 0]
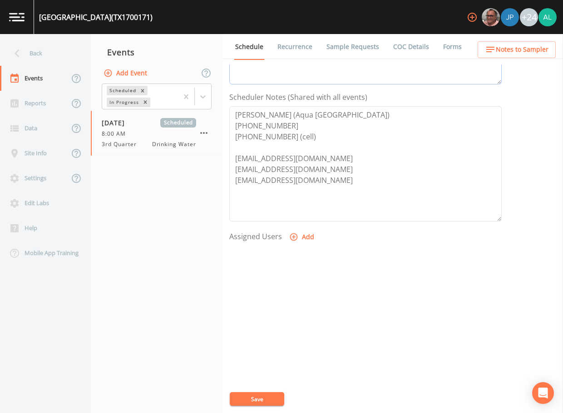
type textarea "[DATE] 12:48pm email sent [DATE] 9:31am confirmed by [PERSON_NAME]"
click at [290, 243] on button "Add" at bounding box center [303, 237] width 30 height 17
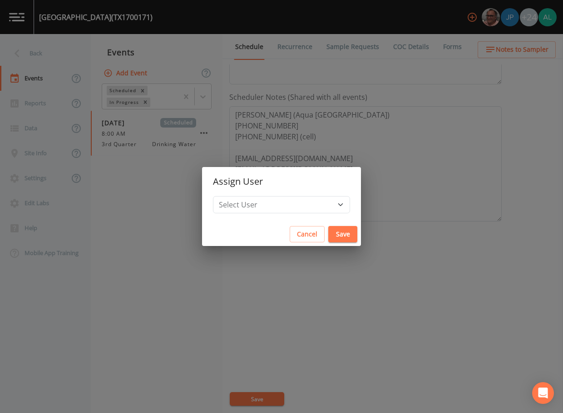
click at [271, 194] on h2 "Assign User" at bounding box center [281, 181] width 159 height 29
click at [272, 199] on select "Select User [PERSON_NAME] [PERSON_NAME] [PERSON_NAME] [PERSON_NAME] [PERSON_NAM…" at bounding box center [281, 204] width 137 height 17
select select "37eecc1f-c5fe-476e-b72b-30cfa15dcfe6"
click at [234, 196] on select "Select User [PERSON_NAME] [PERSON_NAME] [PERSON_NAME] [PERSON_NAME] [PERSON_NAM…" at bounding box center [281, 204] width 137 height 17
click at [331, 227] on button "Save" at bounding box center [342, 234] width 29 height 17
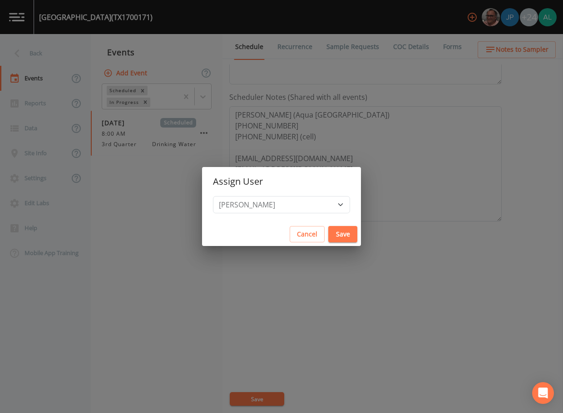
select select
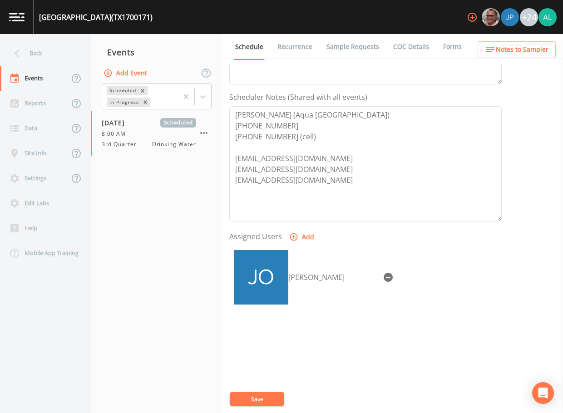
click at [257, 402] on button "Save" at bounding box center [257, 400] width 55 height 14
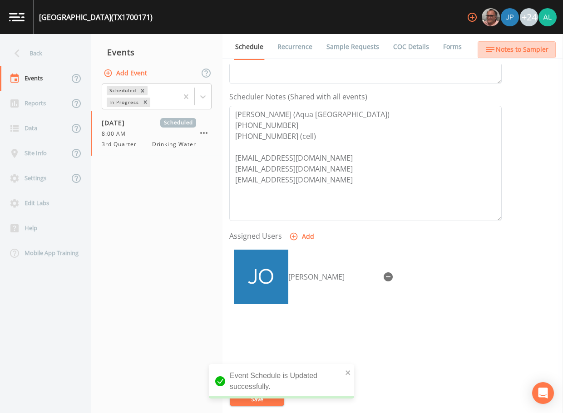
click at [515, 52] on span "Notes to Sampler" at bounding box center [522, 49] width 53 height 11
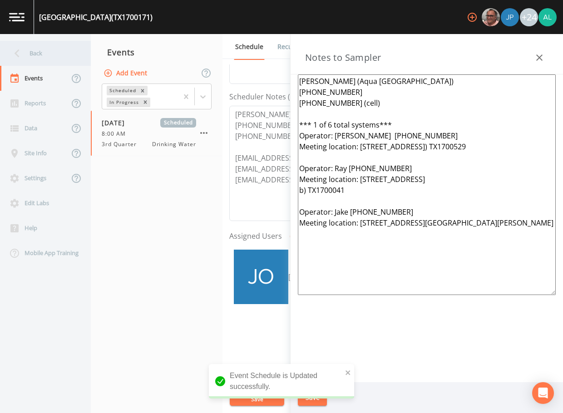
click at [58, 48] on div "Back" at bounding box center [41, 53] width 82 height 25
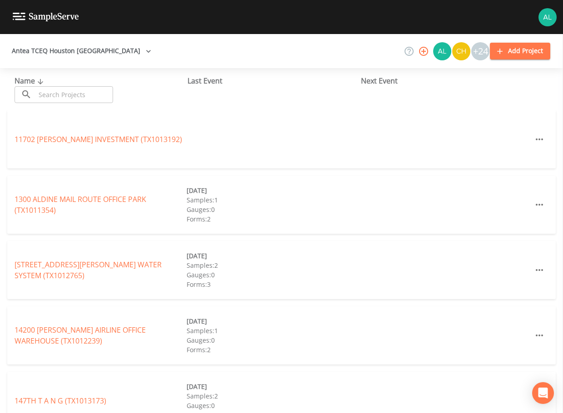
click at [55, 90] on input "text" at bounding box center [74, 94] width 78 height 17
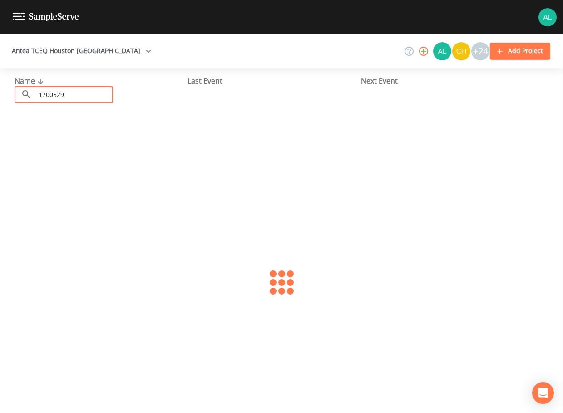
type input "1700529"
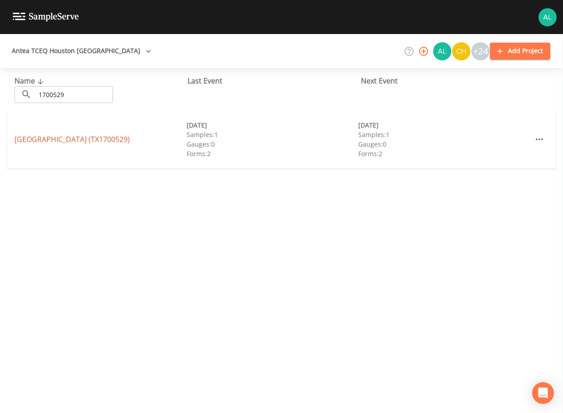
click at [45, 145] on div "[GEOGRAPHIC_DATA] (TX1700529) [DATE] Samples: 1 Gauges: 0 Forms: 2 [DATE] Sampl…" at bounding box center [281, 139] width 549 height 58
click at [44, 141] on link "[GEOGRAPHIC_DATA] (TX1700529)" at bounding box center [72, 139] width 115 height 10
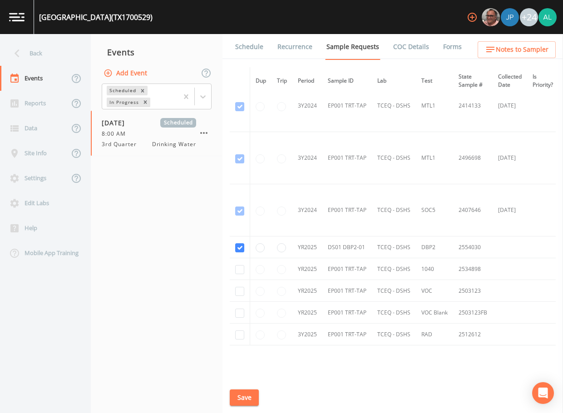
scroll to position [477, 0]
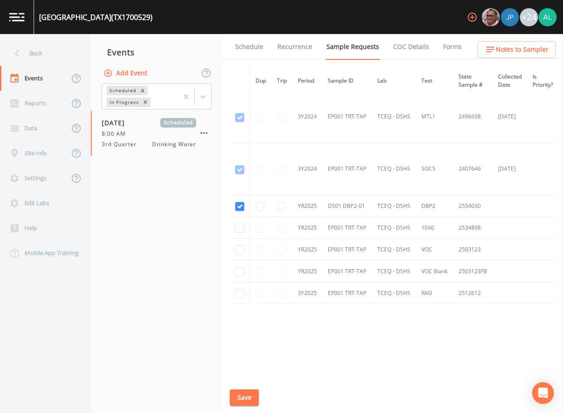
click at [246, 37] on link "Schedule" at bounding box center [249, 46] width 31 height 25
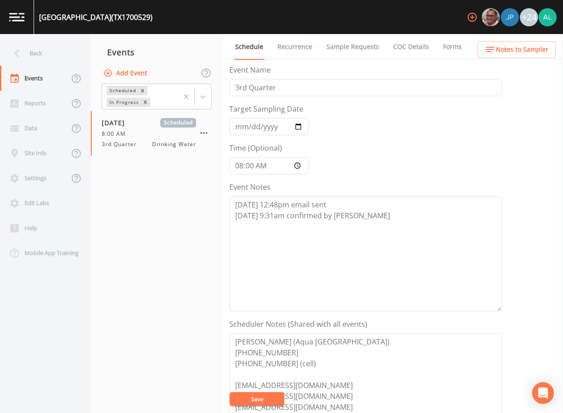
scroll to position [227, 0]
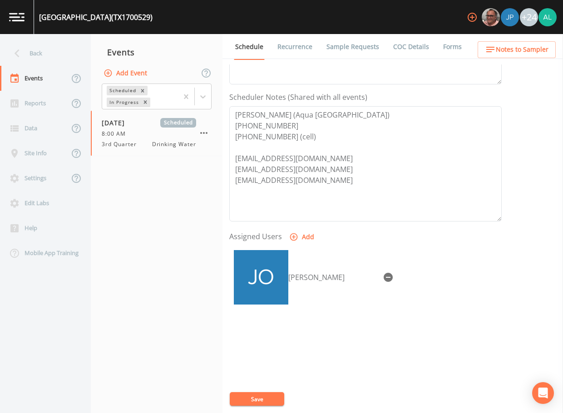
click at [518, 44] on span "Notes to Sampler" at bounding box center [522, 49] width 53 height 11
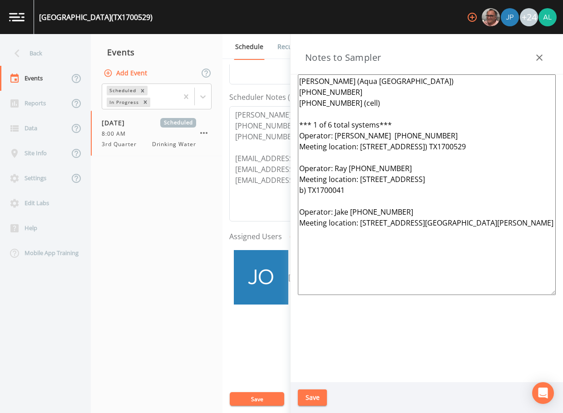
click at [303, 399] on button "Save" at bounding box center [312, 398] width 29 height 17
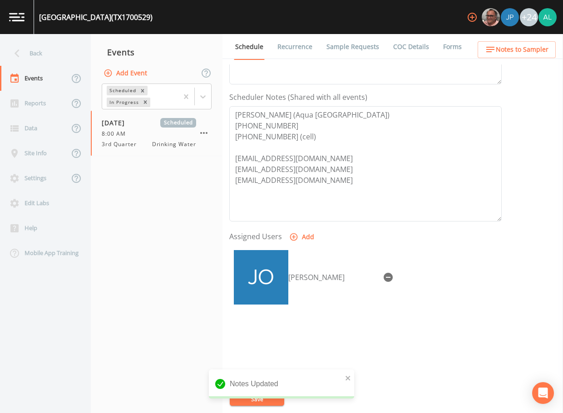
click at [503, 46] on span "Notes to Sampler" at bounding box center [522, 49] width 53 height 11
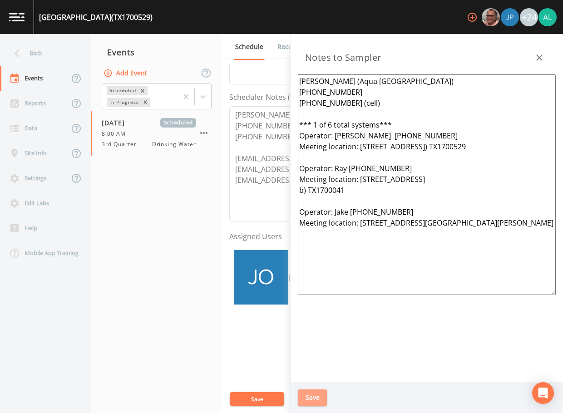
click at [320, 394] on button "Save" at bounding box center [312, 398] width 29 height 17
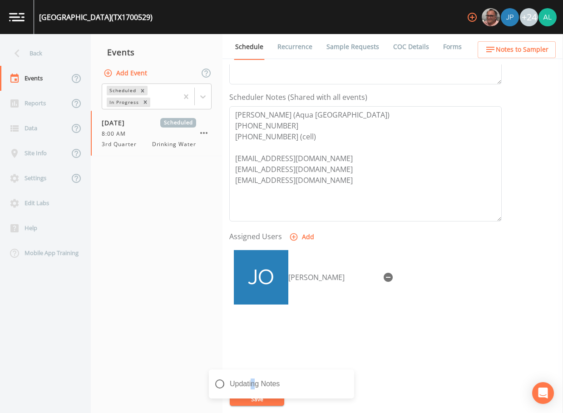
drag, startPoint x: 320, startPoint y: 394, endPoint x: 253, endPoint y: 401, distance: 67.6
click at [253, 401] on div "Updating Notes" at bounding box center [281, 388] width 145 height 36
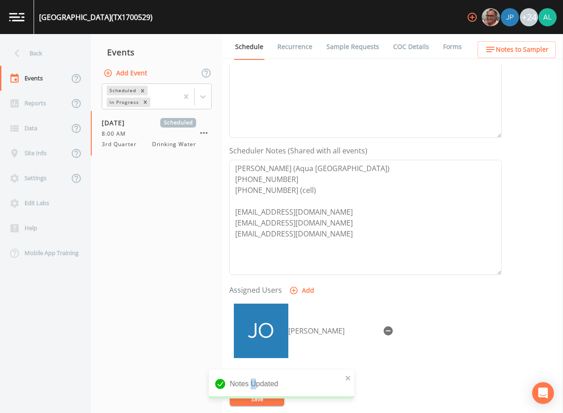
scroll to position [91, 0]
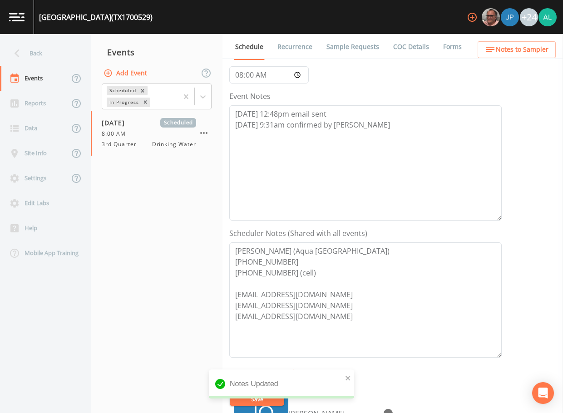
click at [344, 377] on div "Notes Updated" at bounding box center [281, 384] width 145 height 29
click at [346, 377] on icon "close" at bounding box center [348, 378] width 6 height 7
click at [267, 399] on div "Notes Updated" at bounding box center [281, 388] width 145 height 36
click at [267, 402] on div "[GEOGRAPHIC_DATA] (TX1700529) +24 Back Events Reports Data Site Info Settings E…" at bounding box center [281, 206] width 563 height 413
click at [268, 403] on button "Save" at bounding box center [257, 400] width 55 height 14
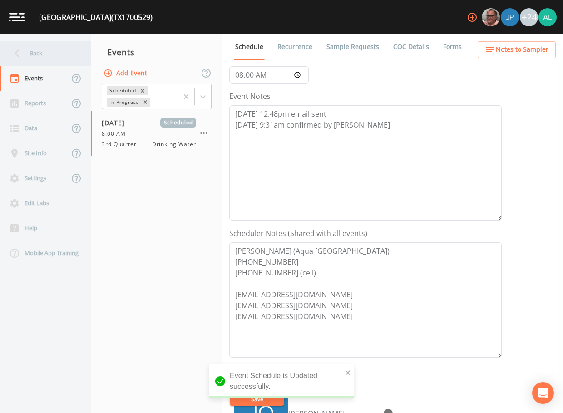
click at [36, 56] on div "Back" at bounding box center [41, 53] width 82 height 25
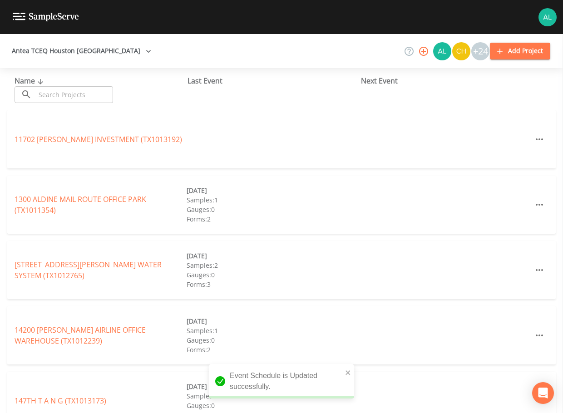
click at [61, 94] on input "text" at bounding box center [74, 94] width 78 height 17
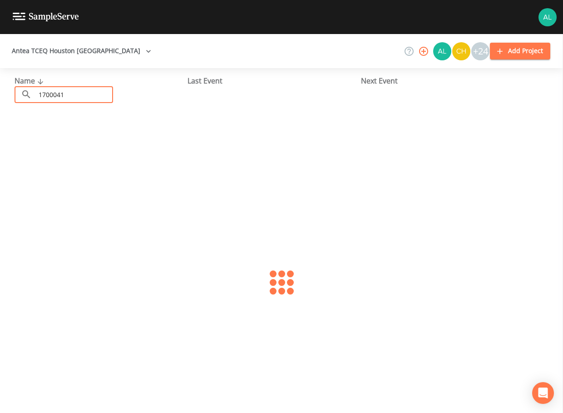
type input "1700041"
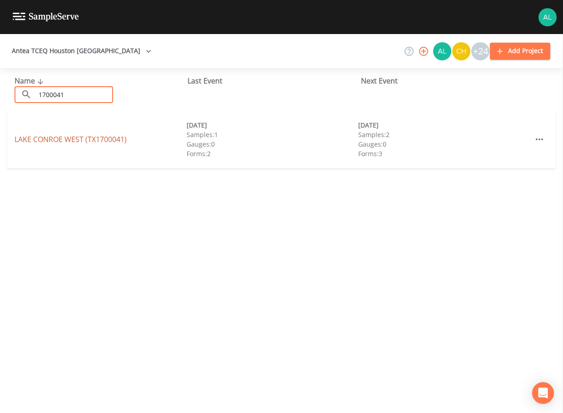
click at [20, 143] on link "[GEOGRAPHIC_DATA] (TX1700041)" at bounding box center [71, 139] width 112 height 10
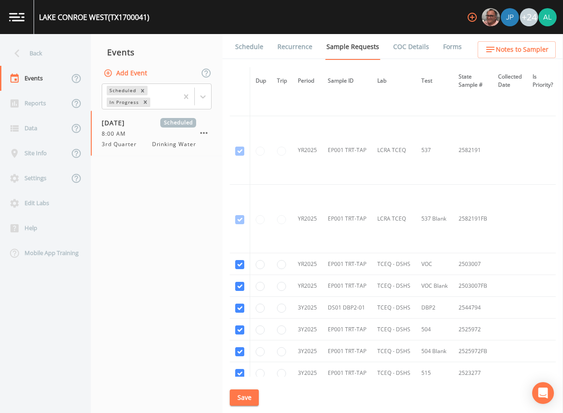
scroll to position [503, 0]
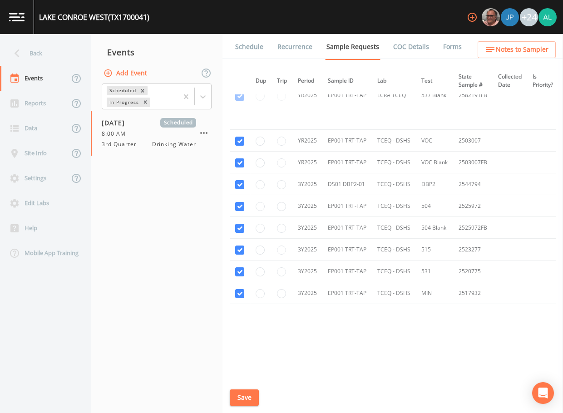
click at [244, 56] on link "Schedule" at bounding box center [249, 46] width 31 height 25
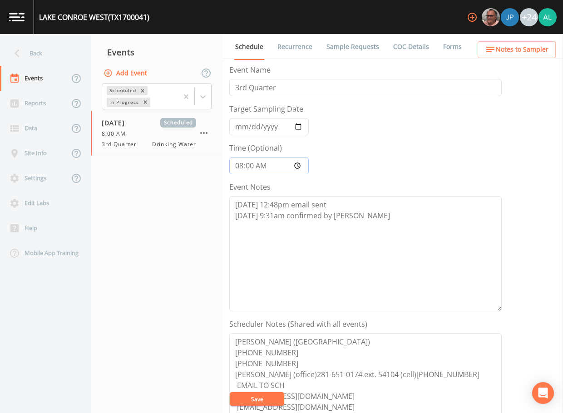
click at [252, 167] on input "08:00:00" at bounding box center [269, 165] width 80 height 17
type input "08:01"
click at [230, 393] on button "Save" at bounding box center [257, 400] width 55 height 14
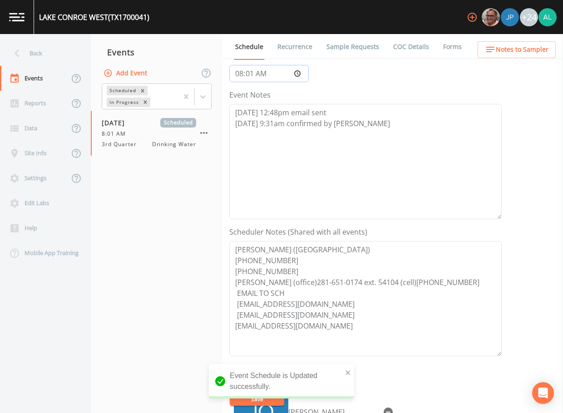
scroll to position [227, 0]
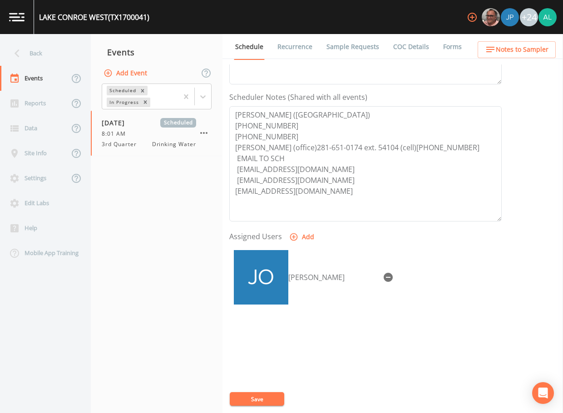
click at [255, 399] on button "Save" at bounding box center [257, 400] width 55 height 14
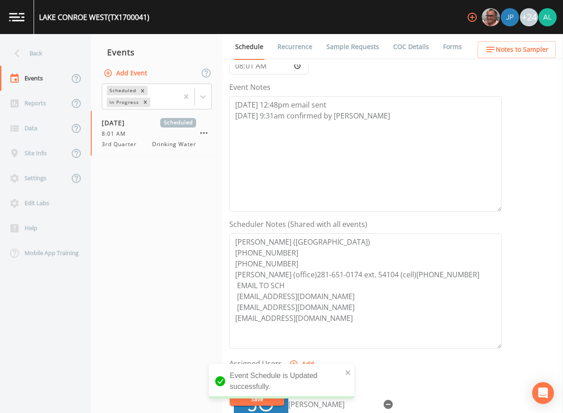
scroll to position [91, 0]
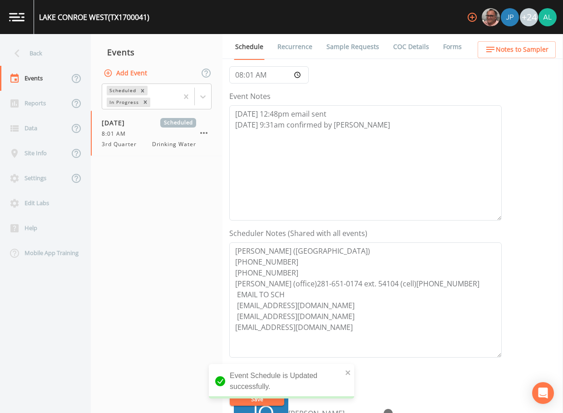
click at [508, 56] on button "Notes to Sampler" at bounding box center [517, 49] width 78 height 17
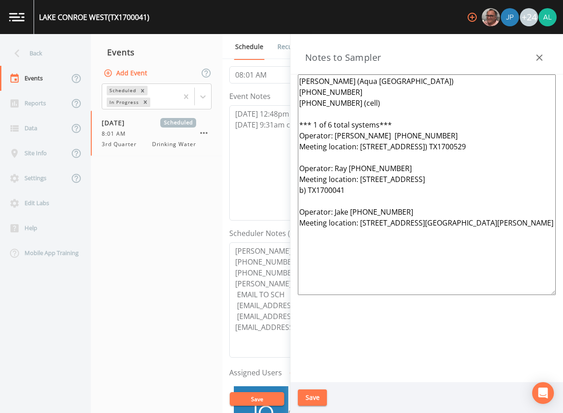
click at [313, 402] on button "Save" at bounding box center [312, 398] width 29 height 17
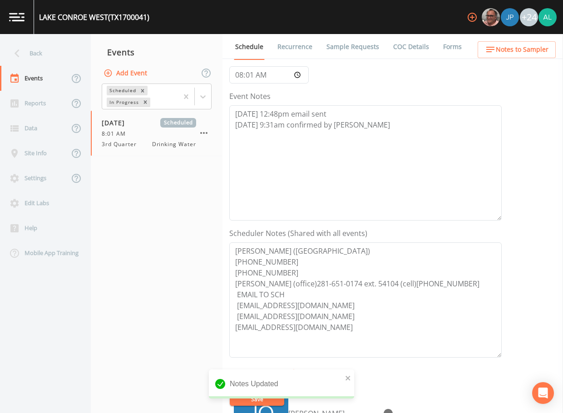
click at [251, 409] on div "[PERSON_NAME]" at bounding box center [365, 414] width 273 height 64
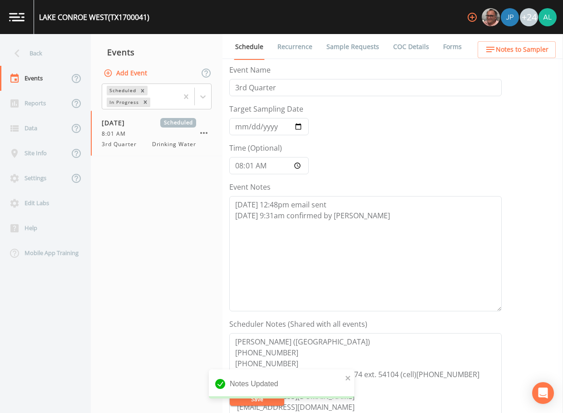
click at [354, 37] on link "Sample Requests" at bounding box center [352, 46] width 55 height 25
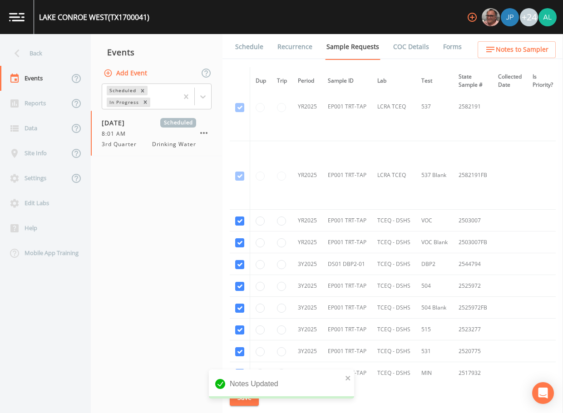
scroll to position [503, 0]
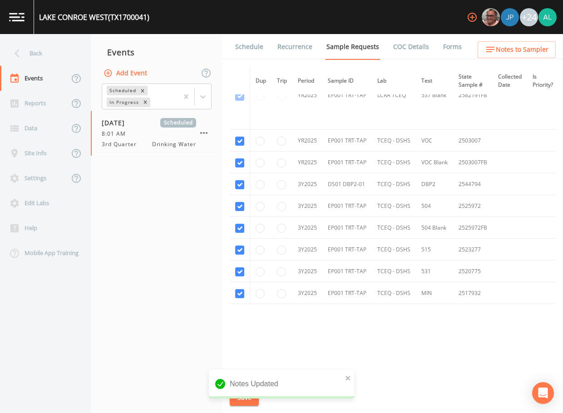
click at [502, 46] on span "Notes to Sampler" at bounding box center [522, 49] width 53 height 11
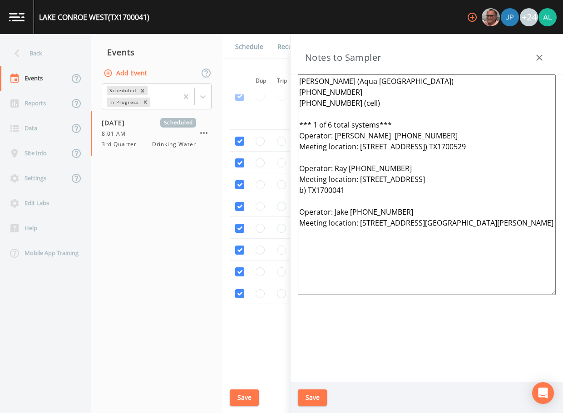
click at [313, 383] on div "Save" at bounding box center [427, 398] width 273 height 31
click at [303, 281] on textarea "[PERSON_NAME] (Aqua [GEOGRAPHIC_DATA]) [PHONE_NUMBER] [PHONE_NUMBER] (cell) ***…" at bounding box center [427, 185] width 258 height 221
type textarea "[PERSON_NAME] (Aqua [GEOGRAPHIC_DATA]) [PHONE_NUMBER] [PHONE_NUMBER] (cell) ***…"
click at [310, 398] on button "Save" at bounding box center [312, 398] width 29 height 17
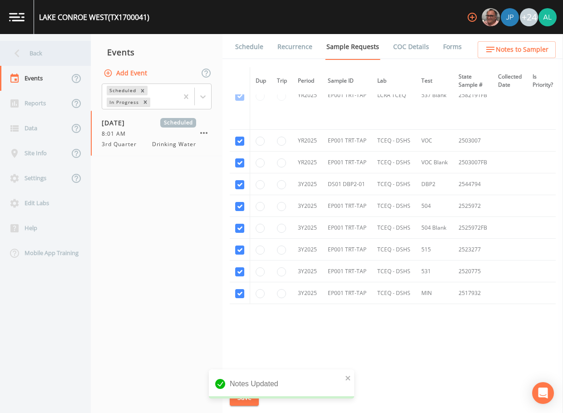
click at [52, 60] on div "Back" at bounding box center [41, 53] width 82 height 25
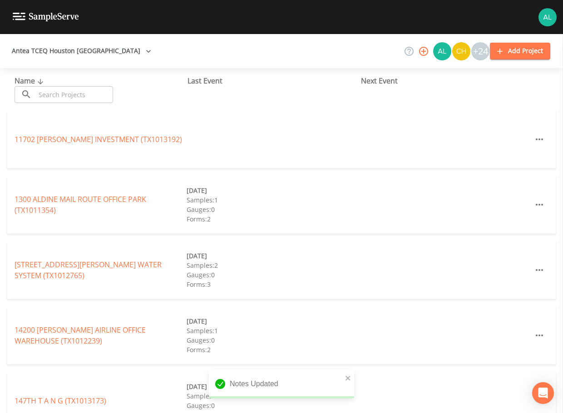
click at [60, 92] on input "text" at bounding box center [74, 94] width 78 height 17
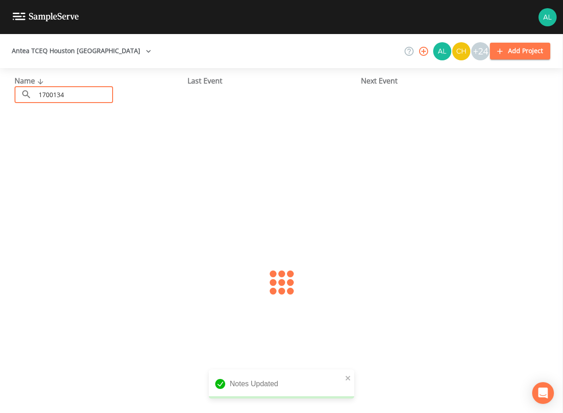
type input "1700134"
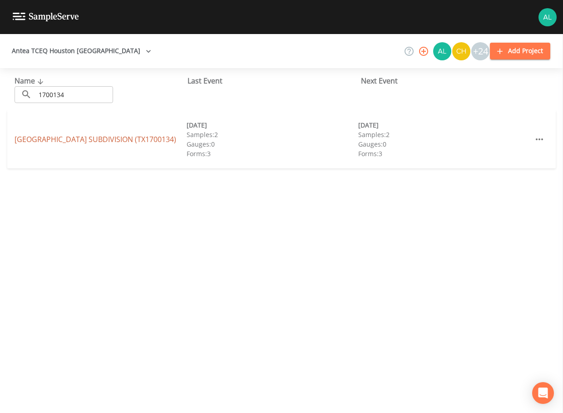
click at [30, 135] on link "[GEOGRAPHIC_DATA] (TX1700134)" at bounding box center [96, 139] width 162 height 10
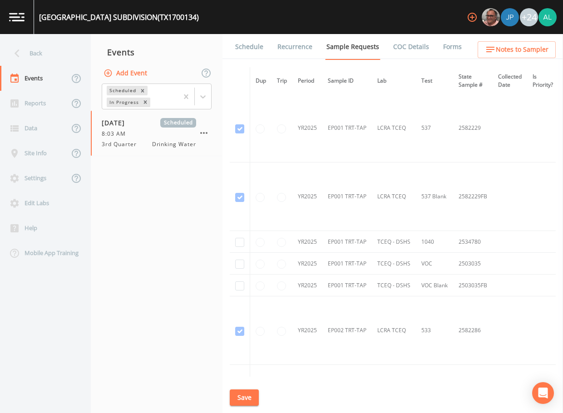
scroll to position [1561, 0]
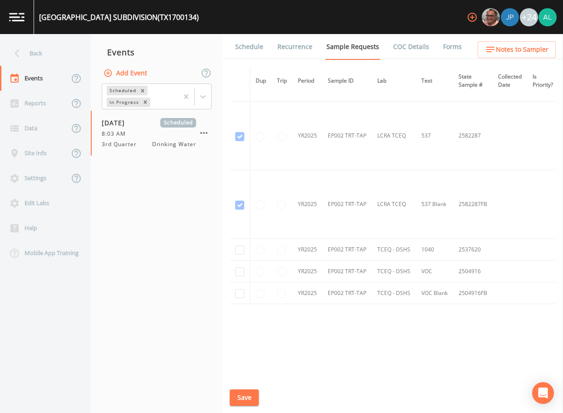
drag, startPoint x: 249, startPoint y: 59, endPoint x: 249, endPoint y: 52, distance: 6.8
click at [249, 53] on div "Schedule Recurrence Sample Requests COC Details Forms Dup Trip Period Sample ID…" at bounding box center [393, 223] width 341 height 379
click at [249, 52] on link "Schedule" at bounding box center [249, 46] width 31 height 25
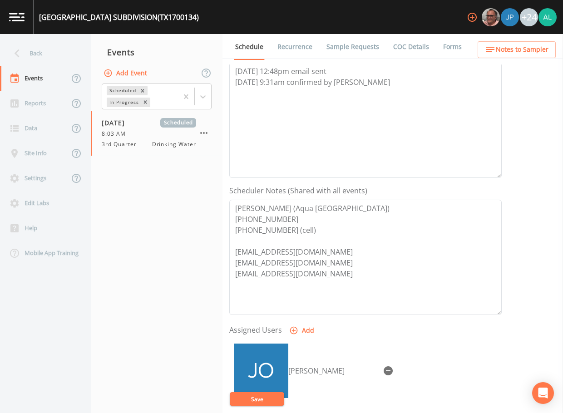
scroll to position [227, 0]
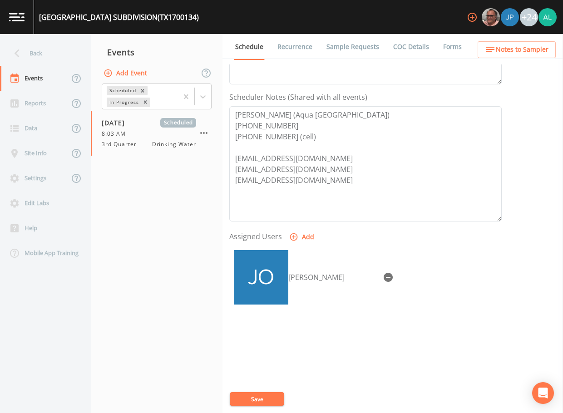
click at [502, 46] on span "Notes to Sampler" at bounding box center [522, 49] width 53 height 11
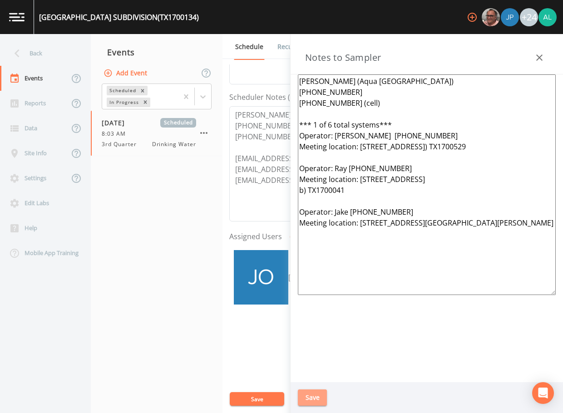
click at [309, 398] on button "Save" at bounding box center [312, 398] width 29 height 17
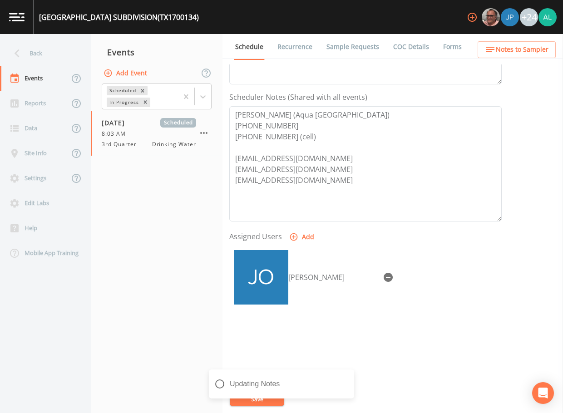
click at [261, 403] on div "Updating Notes" at bounding box center [281, 388] width 145 height 36
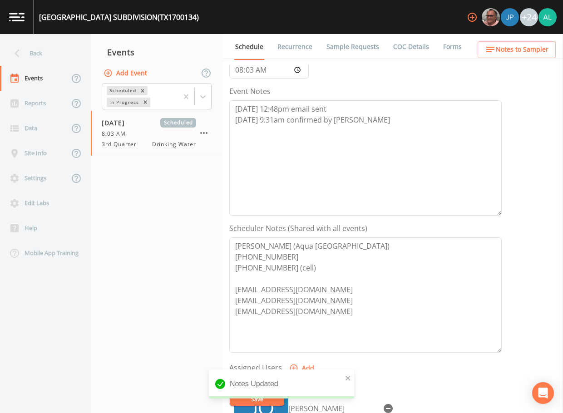
scroll to position [0, 0]
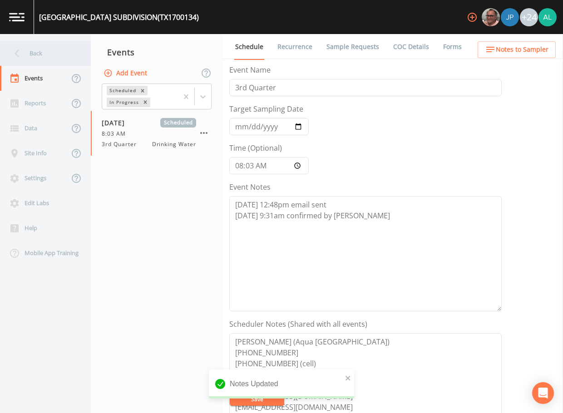
click at [45, 52] on div "Back" at bounding box center [41, 53] width 82 height 25
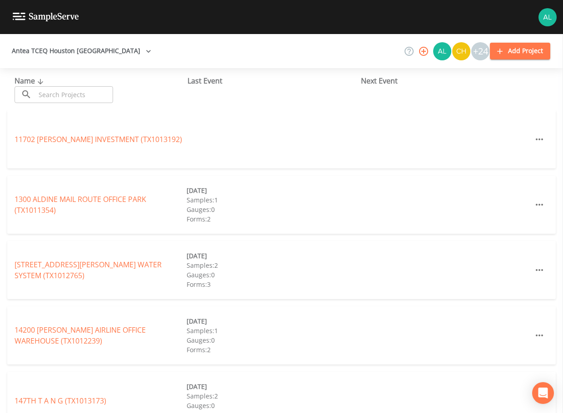
drag, startPoint x: 45, startPoint y: 93, endPoint x: 55, endPoint y: 92, distance: 9.1
click at [45, 93] on input "text" at bounding box center [74, 94] width 78 height 17
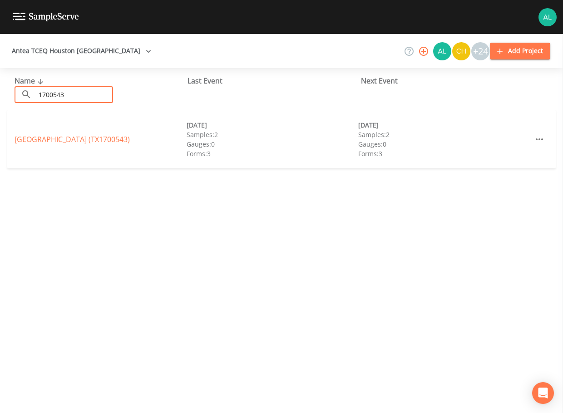
type input "1700543"
click at [39, 141] on link "[GEOGRAPHIC_DATA] (TX1700543)" at bounding box center [72, 139] width 115 height 10
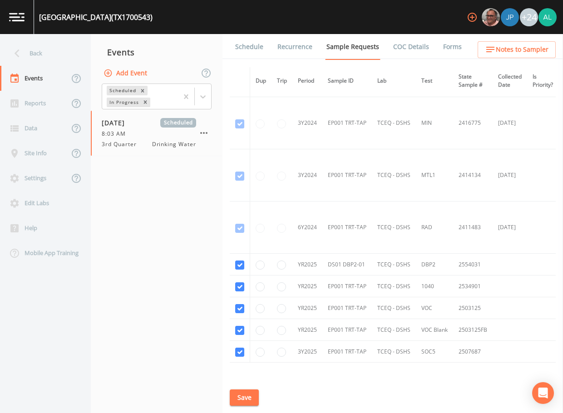
scroll to position [424, 0]
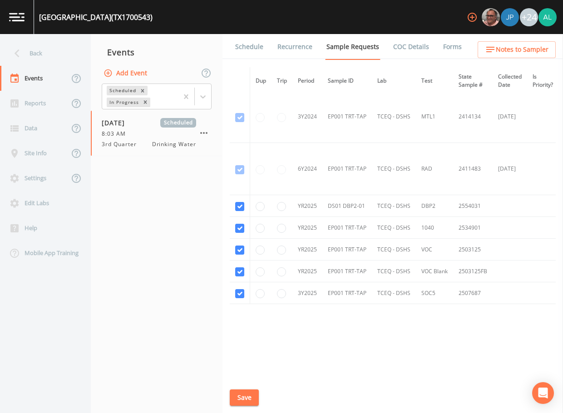
click at [263, 44] on link "Schedule" at bounding box center [249, 46] width 31 height 25
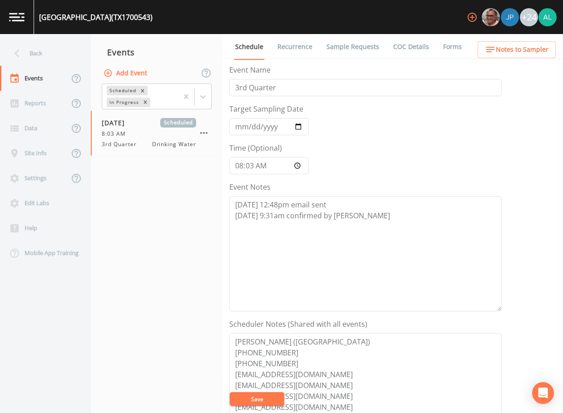
scroll to position [228, 0]
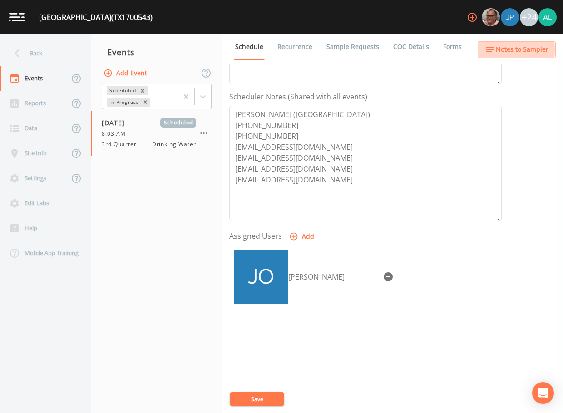
click at [492, 49] on icon "button" at bounding box center [490, 49] width 11 height 11
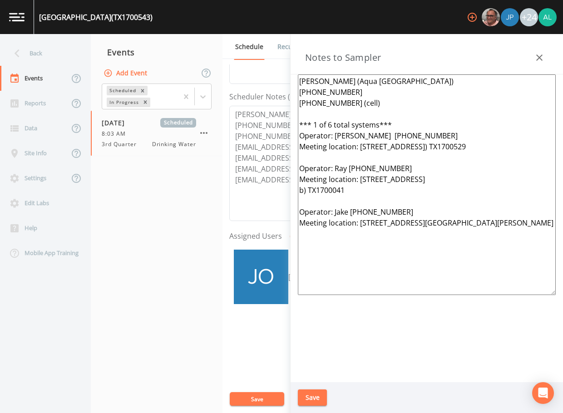
click at [541, 60] on icon "button" at bounding box center [539, 57] width 11 height 11
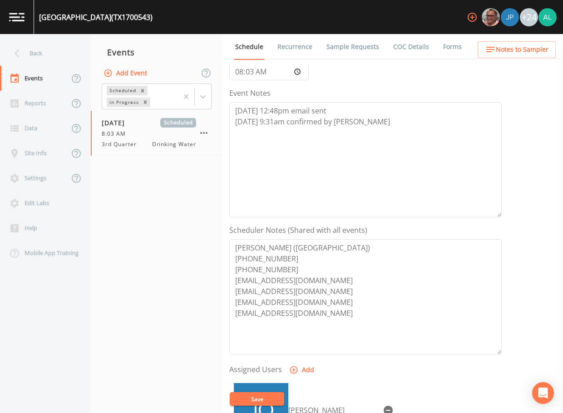
scroll to position [0, 0]
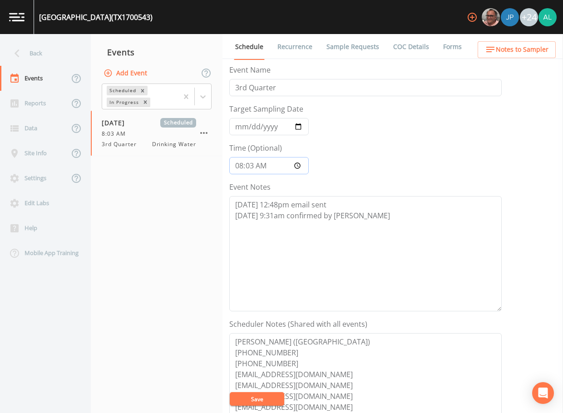
click at [253, 166] on input "08:03:00" at bounding box center [269, 165] width 80 height 17
type input "08:04"
click at [230, 393] on button "Save" at bounding box center [257, 400] width 55 height 14
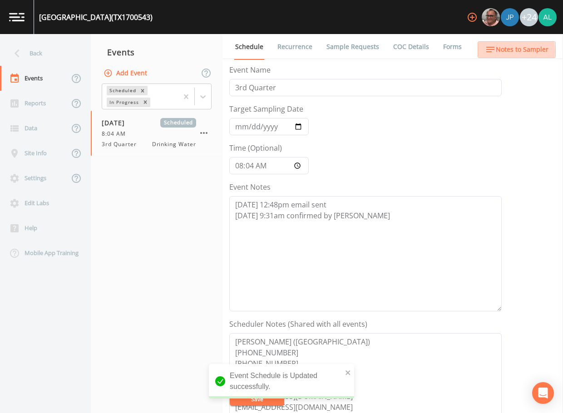
click at [508, 50] on span "Notes to Sampler" at bounding box center [522, 49] width 53 height 11
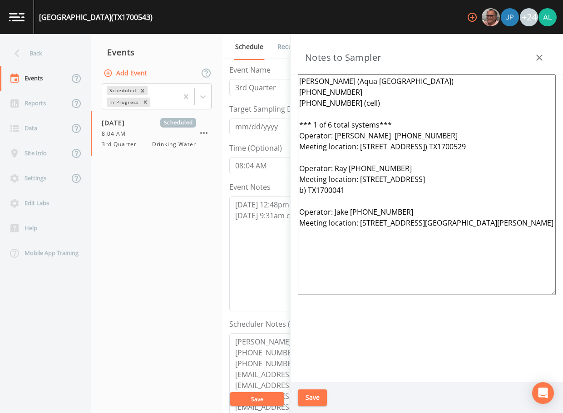
click at [321, 400] on button "Save" at bounding box center [312, 398] width 29 height 17
click at [266, 399] on div "Updating Notes" at bounding box center [281, 388] width 145 height 36
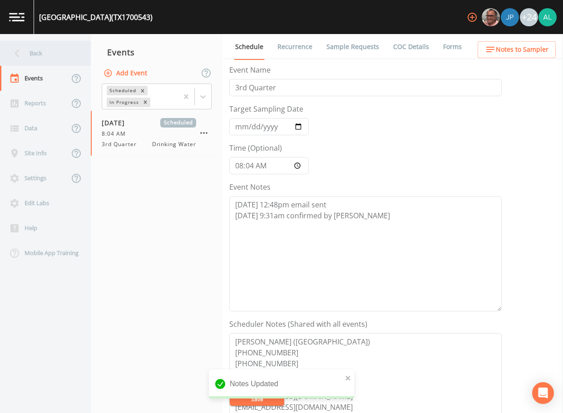
click at [55, 61] on div "Back" at bounding box center [41, 53] width 82 height 25
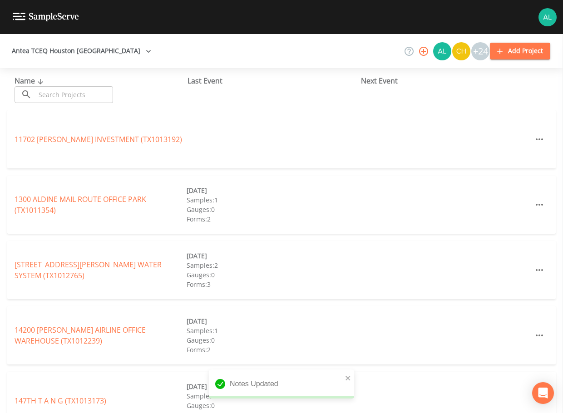
click at [55, 97] on input "text" at bounding box center [74, 94] width 78 height 17
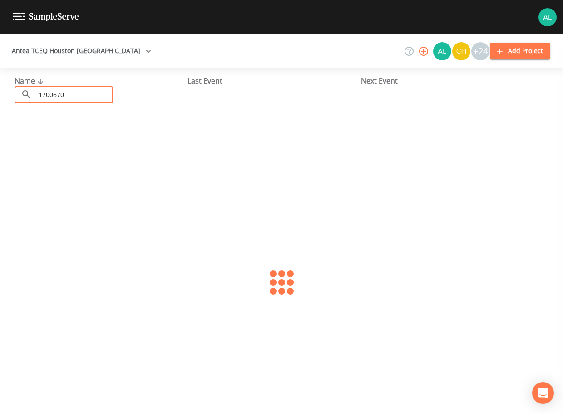
type input "1700670"
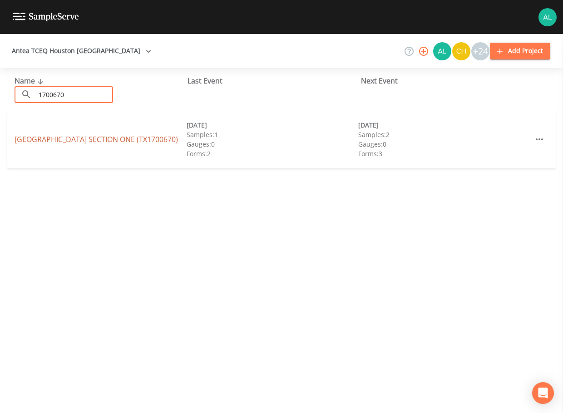
click at [39, 140] on link "[GEOGRAPHIC_DATA] SECTION ONE (TX1700670)" at bounding box center [97, 139] width 164 height 10
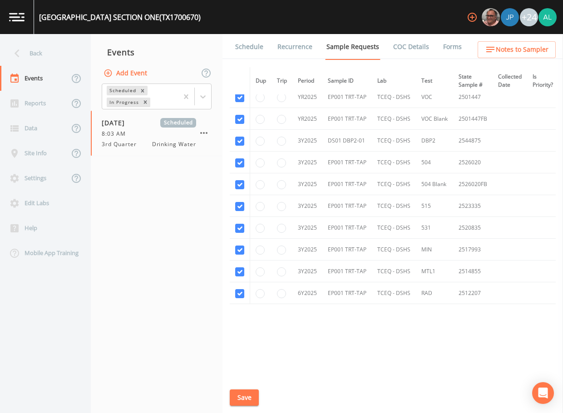
scroll to position [168, 0]
click at [245, 46] on link "Schedule" at bounding box center [249, 46] width 31 height 25
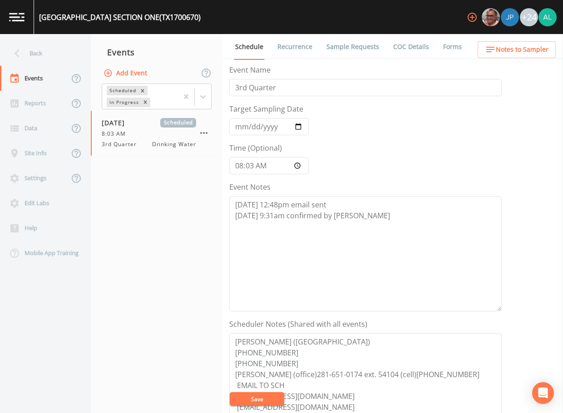
scroll to position [228, 0]
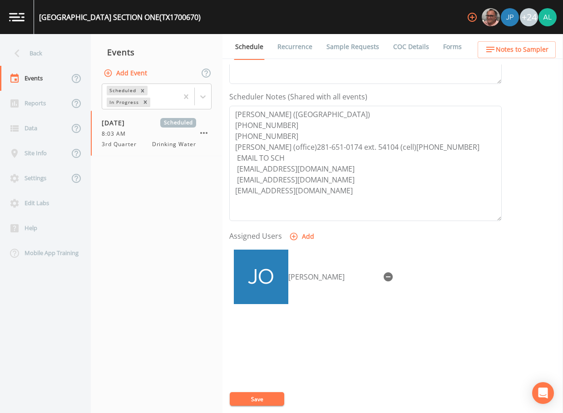
click at [516, 46] on span "Notes to Sampler" at bounding box center [522, 49] width 53 height 11
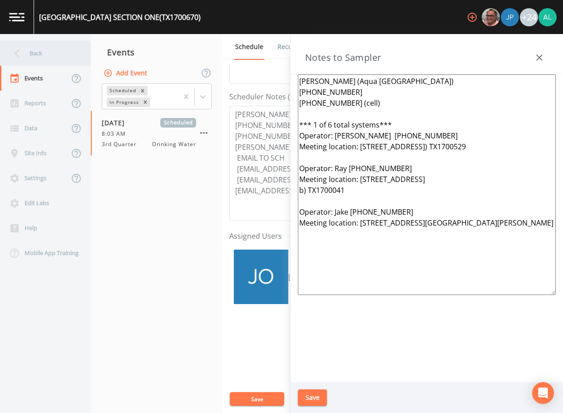
click at [53, 57] on div "Back" at bounding box center [41, 53] width 82 height 25
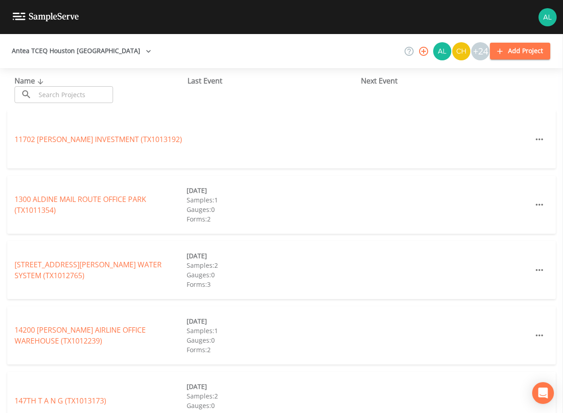
click at [53, 57] on button "Antea TCEQ Houston [GEOGRAPHIC_DATA]" at bounding box center [81, 51] width 147 height 17
click at [125, 413] on div at bounding box center [281, 413] width 563 height 0
click at [75, 93] on input "text" at bounding box center [74, 94] width 78 height 17
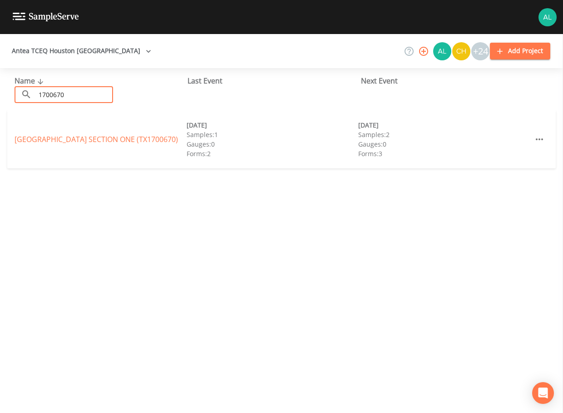
type input "1700670"
click at [31, 132] on div "[GEOGRAPHIC_DATA] SECTION ONE (TX1700670) [DATE] Samples: 1 Gauges: 0 Forms: 2 …" at bounding box center [281, 139] width 549 height 58
click at [31, 137] on link "[GEOGRAPHIC_DATA] SECTION ONE (TX1700670)" at bounding box center [97, 139] width 164 height 10
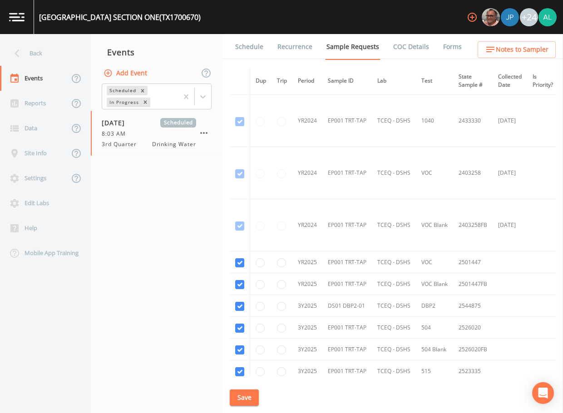
click at [247, 58] on link "Schedule" at bounding box center [249, 46] width 31 height 25
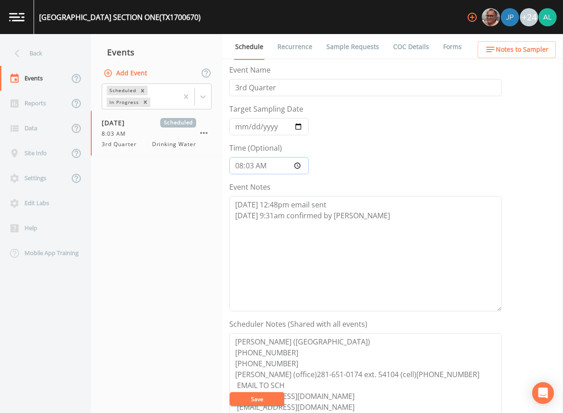
click at [251, 169] on input "08:03:00" at bounding box center [269, 165] width 80 height 17
type input "08:05"
click at [230, 393] on button "Save" at bounding box center [257, 400] width 55 height 14
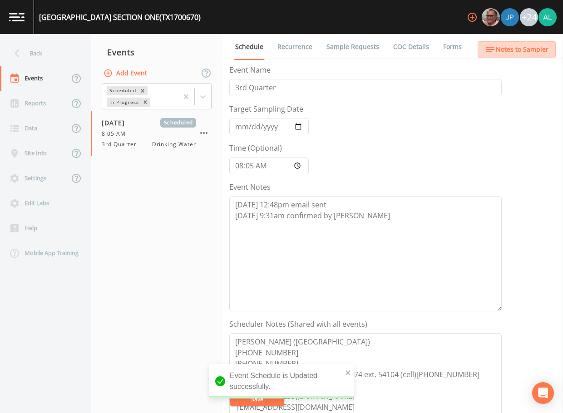
click at [526, 50] on span "Notes to Sampler" at bounding box center [522, 49] width 53 height 11
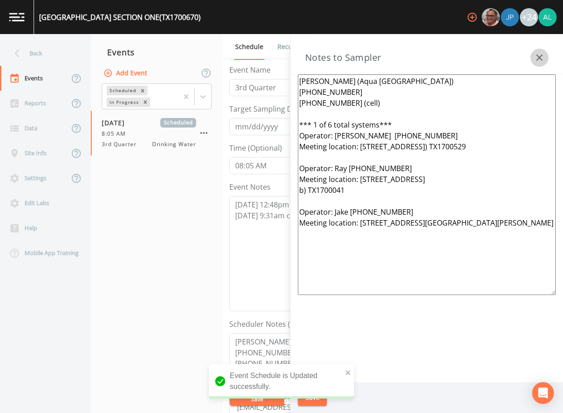
click at [547, 54] on button "button" at bounding box center [540, 58] width 18 height 18
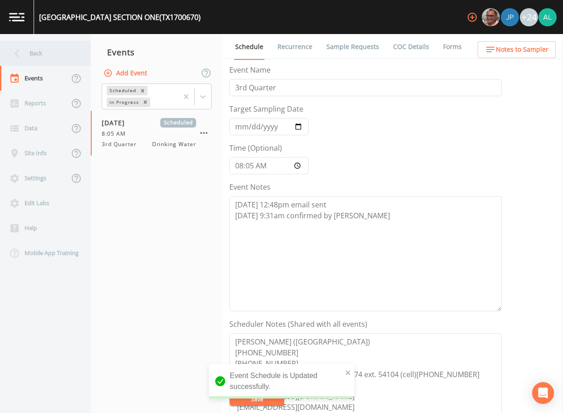
click at [58, 53] on div "Back" at bounding box center [41, 53] width 82 height 25
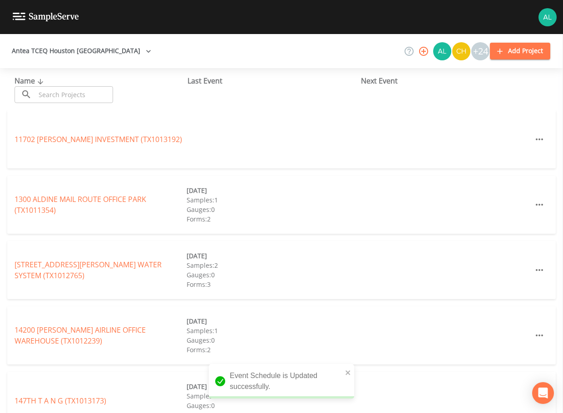
click at [60, 93] on input "text" at bounding box center [74, 94] width 78 height 17
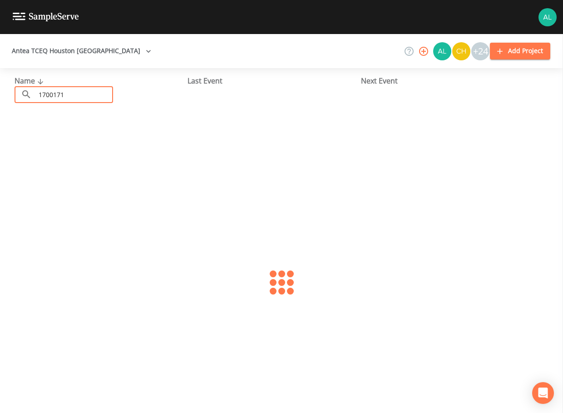
type input "1700171"
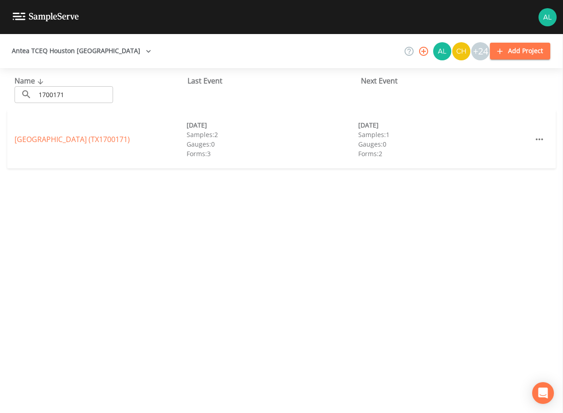
click at [65, 138] on link "[GEOGRAPHIC_DATA] (TX1700171)" at bounding box center [72, 139] width 115 height 10
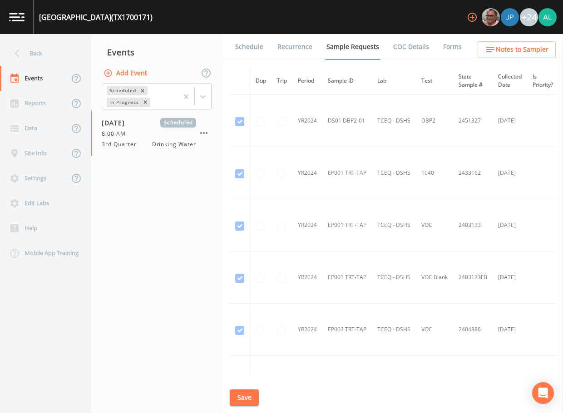
click at [258, 48] on link "Schedule" at bounding box center [249, 46] width 31 height 25
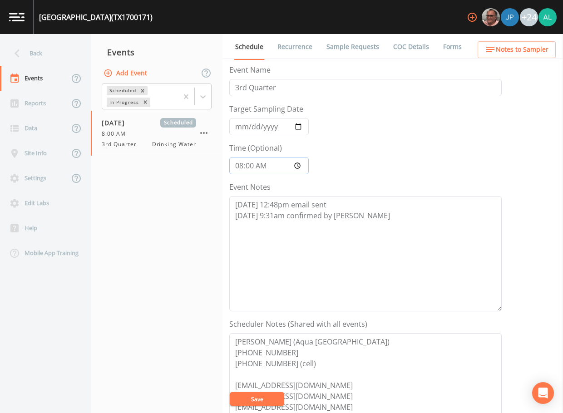
click at [244, 164] on input "08:00:00" at bounding box center [269, 165] width 80 height 17
click at [249, 164] on input "08:00:00" at bounding box center [269, 165] width 80 height 17
type input "08:06"
click at [230, 393] on button "Save" at bounding box center [257, 400] width 55 height 14
click at [501, 61] on div "Schedule Recurrence Sample Requests COC Details Forms Event Name 3rd Quarter Ta…" at bounding box center [393, 223] width 341 height 379
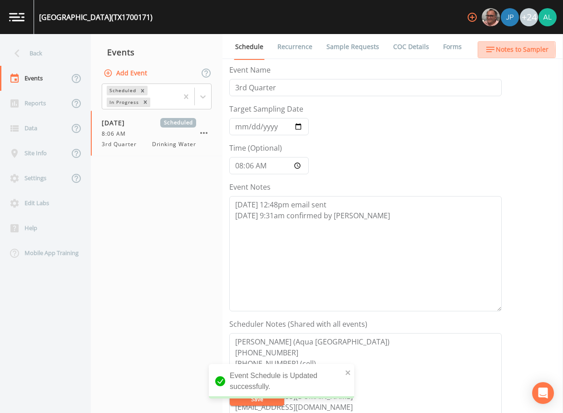
click at [505, 50] on span "Notes to Sampler" at bounding box center [522, 49] width 53 height 11
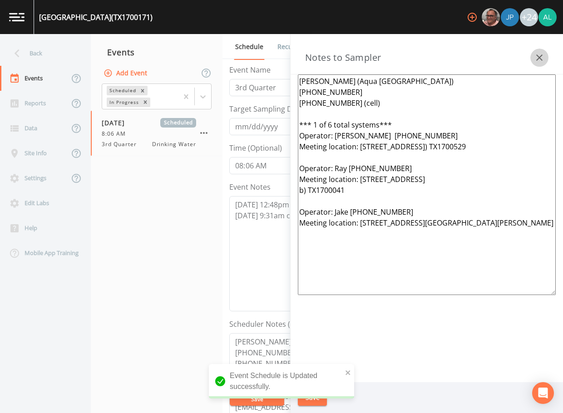
click at [538, 55] on icon "button" at bounding box center [539, 57] width 11 height 11
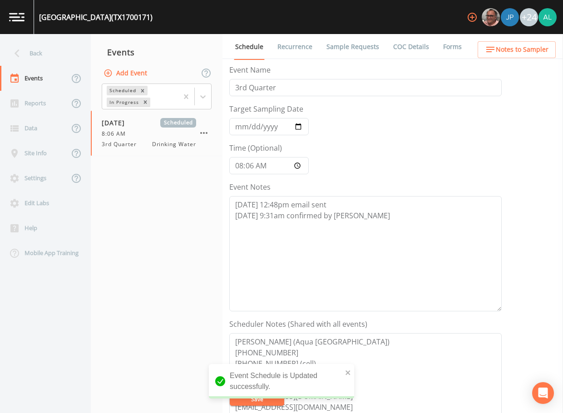
scroll to position [228, 0]
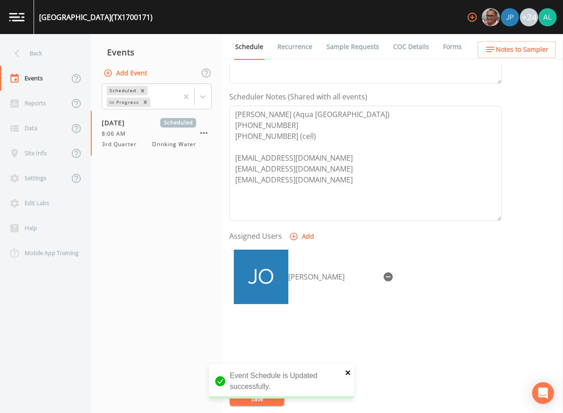
click at [346, 374] on icon "close" at bounding box center [348, 372] width 6 height 7
click at [272, 397] on div "[GEOGRAPHIC_DATA] (TX1700171) +24 Back Events Reports Data Site Info Settings E…" at bounding box center [281, 206] width 563 height 413
click at [271, 397] on button "Save" at bounding box center [257, 400] width 55 height 14
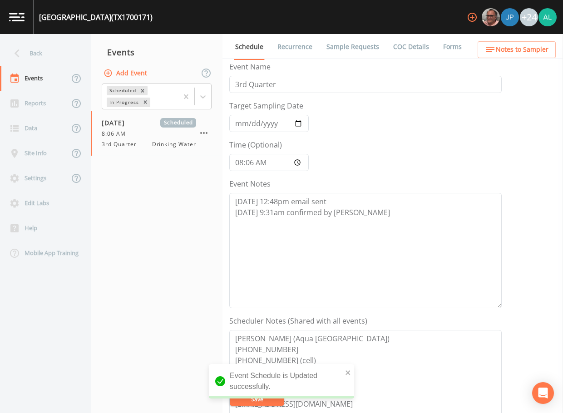
scroll to position [0, 0]
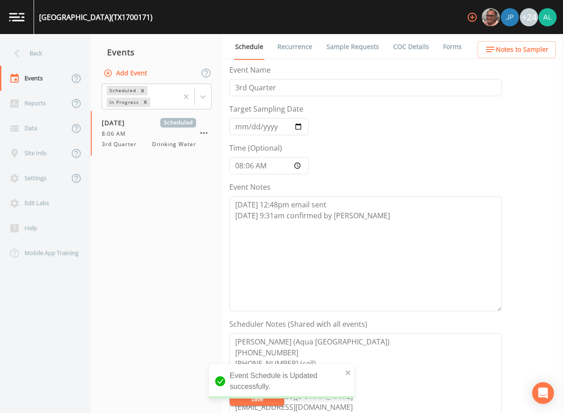
click at [349, 52] on link "Sample Requests" at bounding box center [352, 46] width 55 height 25
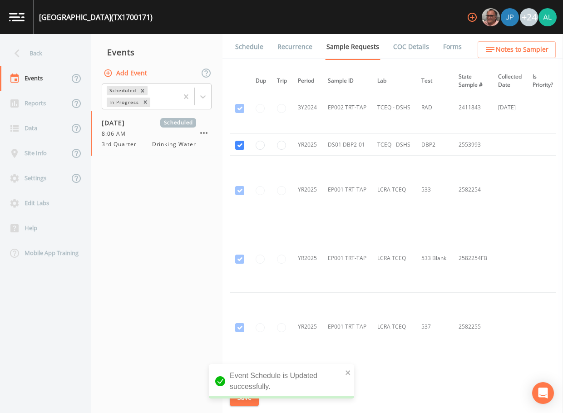
scroll to position [1181, 0]
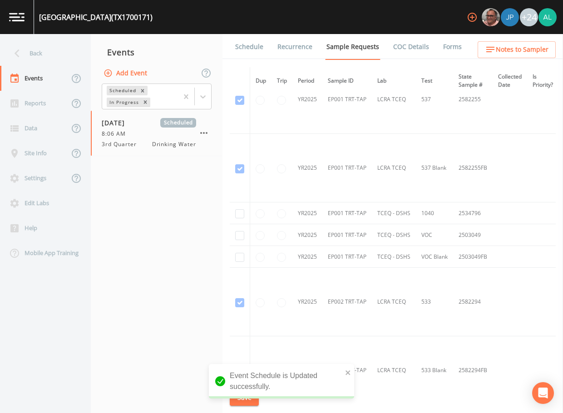
click at [508, 45] on span "Notes to Sampler" at bounding box center [522, 49] width 53 height 11
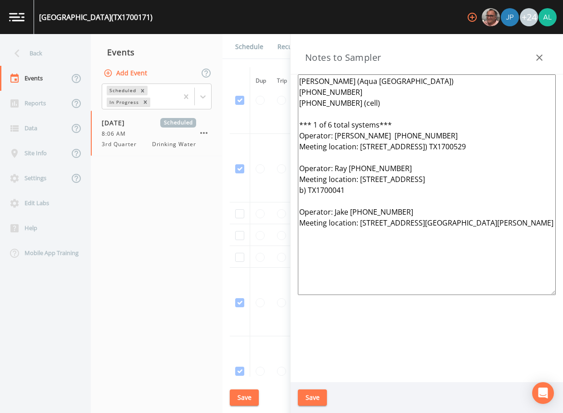
click at [314, 393] on button "Save" at bounding box center [312, 398] width 29 height 17
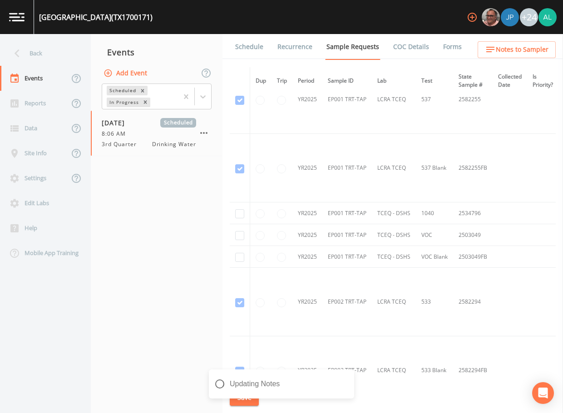
click at [250, 394] on div "Updating Notes" at bounding box center [281, 384] width 145 height 29
click at [29, 49] on div "Back" at bounding box center [41, 53] width 82 height 25
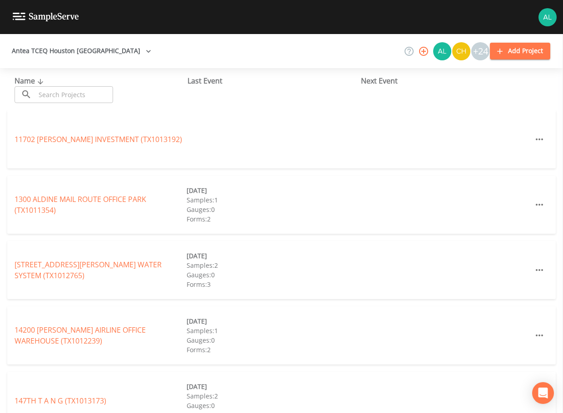
click at [80, 99] on input "text" at bounding box center [74, 94] width 78 height 17
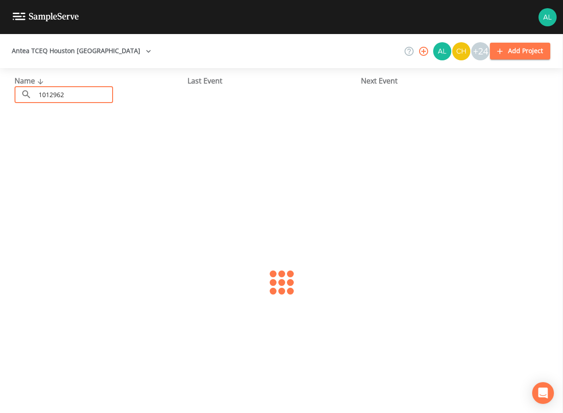
type input "1012962"
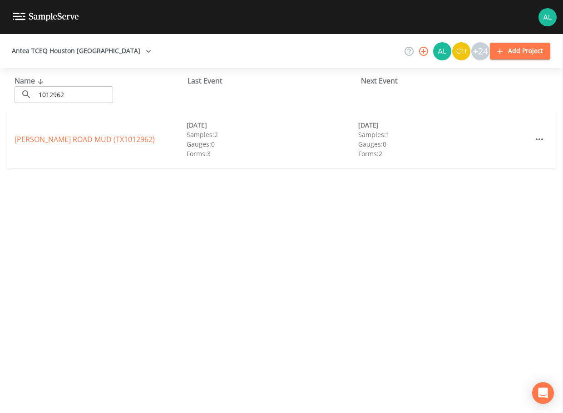
click at [39, 143] on link "[PERSON_NAME][GEOGRAPHIC_DATA] (TX1012962)" at bounding box center [85, 139] width 140 height 10
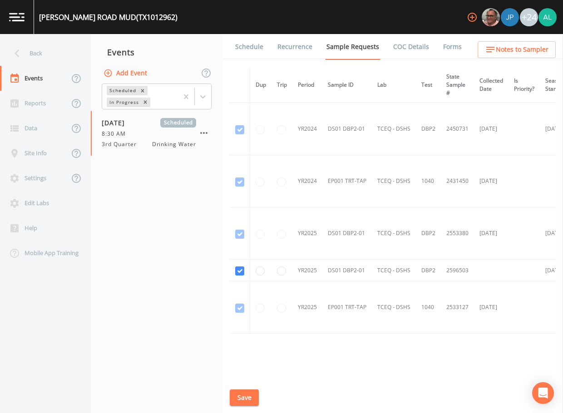
click at [251, 39] on link "Schedule" at bounding box center [249, 46] width 31 height 25
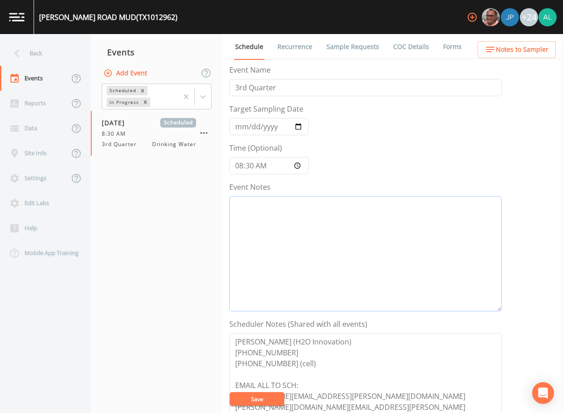
click at [274, 255] on textarea "Event Notes" at bounding box center [365, 253] width 273 height 115
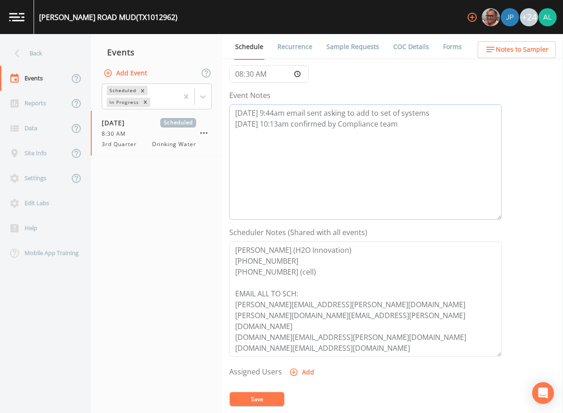
scroll to position [136, 0]
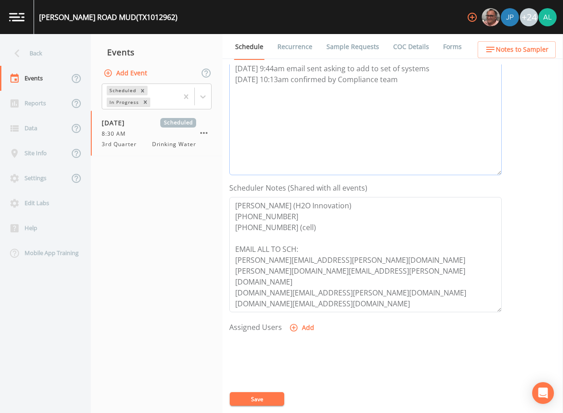
type textarea "[DATE] 9:44am email sent asking to add to set of systems [DATE] 10:13am confirm…"
click at [305, 326] on button "Add" at bounding box center [303, 328] width 30 height 17
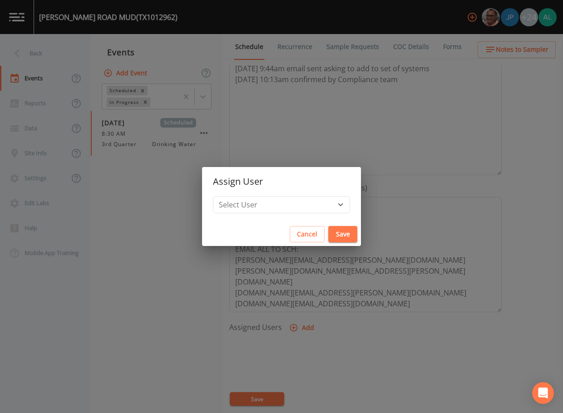
click at [263, 194] on h2 "Assign User" at bounding box center [281, 181] width 159 height 29
click at [260, 213] on select "Select User [PERSON_NAME] [PERSON_NAME] [PERSON_NAME] [PERSON_NAME] [PERSON_NAM…" at bounding box center [281, 204] width 137 height 17
select select "37eecc1f-c5fe-476e-b72b-30cfa15dcfe6"
click at [234, 196] on select "Select User [PERSON_NAME] [PERSON_NAME] [PERSON_NAME] [PERSON_NAME] [PERSON_NAM…" at bounding box center [281, 204] width 137 height 17
click at [328, 239] on button "Save" at bounding box center [342, 234] width 29 height 17
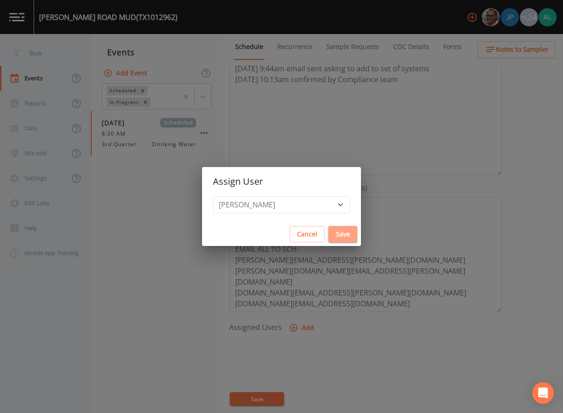
select select
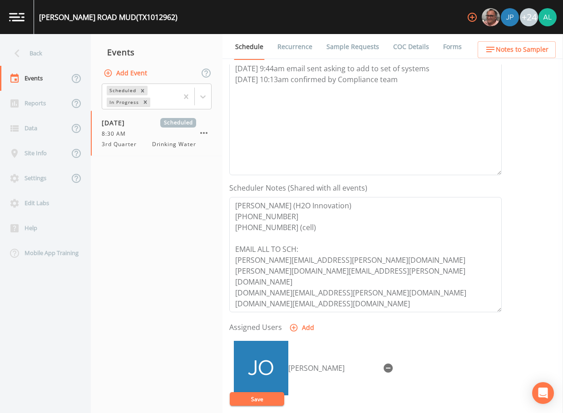
click at [268, 399] on button "Save" at bounding box center [257, 400] width 55 height 14
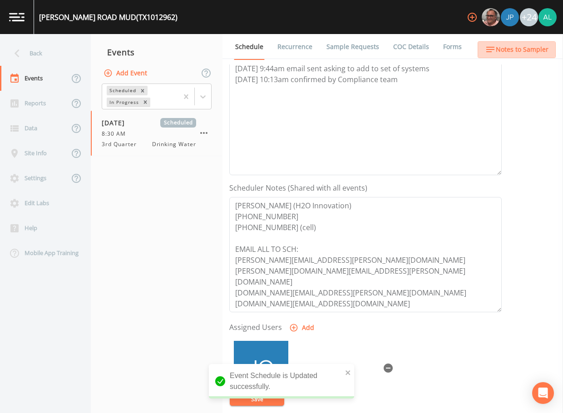
click at [522, 56] on button "Notes to Sampler" at bounding box center [517, 49] width 78 height 17
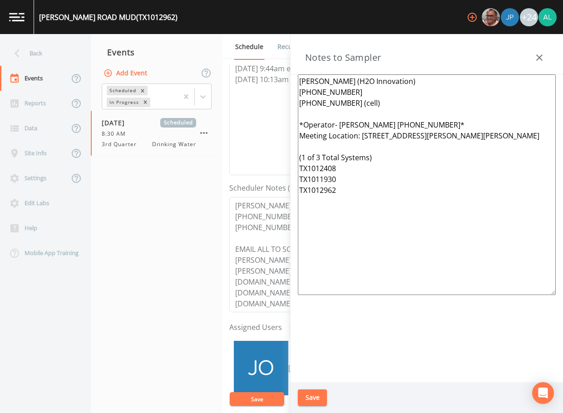
drag, startPoint x: 420, startPoint y: 128, endPoint x: 339, endPoint y: 125, distance: 81.4
click at [339, 125] on textarea "[PERSON_NAME] (H2O Innovation) [PHONE_NUMBER] [PHONE_NUMBER] (cell) *Operator- …" at bounding box center [427, 185] width 258 height 221
drag, startPoint x: 519, startPoint y: 133, endPoint x: 404, endPoint y: 139, distance: 115.1
click at [404, 139] on textarea "[PERSON_NAME] (H2O Innovation) [PHONE_NUMBER] [PHONE_NUMBER] (cell) *Operator- …" at bounding box center [427, 185] width 258 height 221
click at [517, 137] on textarea "[PERSON_NAME] (H2O Innovation) [PHONE_NUMBER] [PHONE_NUMBER] (cell) *Operator- …" at bounding box center [427, 185] width 258 height 221
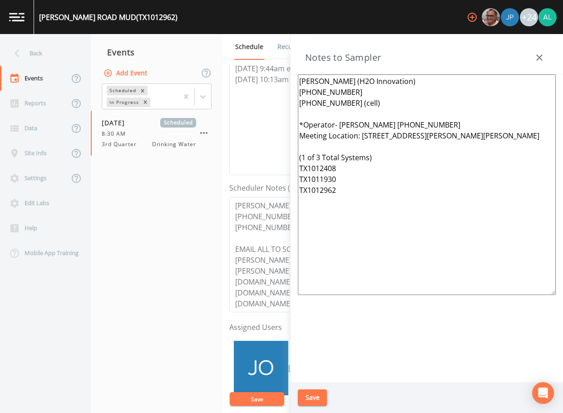
drag, startPoint x: 518, startPoint y: 136, endPoint x: 359, endPoint y: 135, distance: 159.0
click at [359, 135] on textarea "[PERSON_NAME] (H2O Innovation) [PHONE_NUMBER] [PHONE_NUMBER] (cell) *Operator- …" at bounding box center [427, 185] width 258 height 221
paste textarea "[STREET_ADDRESS]"
drag, startPoint x: 342, startPoint y: 193, endPoint x: 305, endPoint y: 171, distance: 43.4
click at [301, 171] on textarea "[PERSON_NAME] (H2O Innovation) [PHONE_NUMBER] [PHONE_NUMBER] (cell) *Operator- …" at bounding box center [427, 185] width 258 height 221
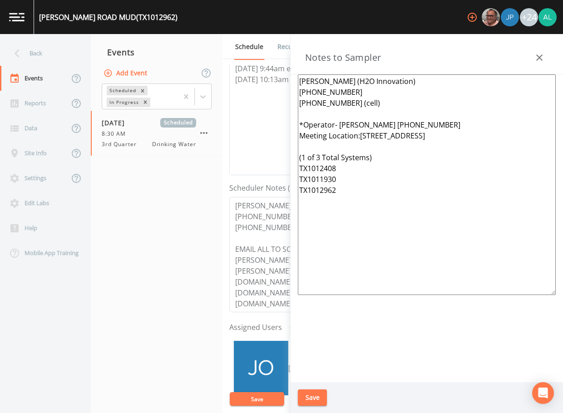
click at [338, 188] on textarea "[PERSON_NAME] (H2O Innovation) [PHONE_NUMBER] [PHONE_NUMBER] (cell) *Operator- …" at bounding box center [427, 185] width 258 height 221
drag, startPoint x: 340, startPoint y: 192, endPoint x: 305, endPoint y: 191, distance: 35.4
click at [279, 192] on div "Back Events Reports Data Site Info Settings Edit Labs Help Mobile App Training …" at bounding box center [281, 223] width 563 height 379
click at [341, 182] on textarea "[PERSON_NAME] (H2O Innovation) [PHONE_NUMBER] [PHONE_NUMBER] (cell) *Operator- …" at bounding box center [427, 185] width 258 height 221
drag, startPoint x: 351, startPoint y: 235, endPoint x: 265, endPoint y: 50, distance: 204.5
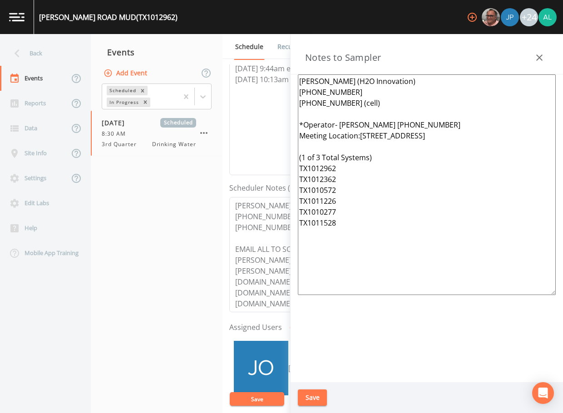
click at [262, 46] on div "Back Events Reports Data Site Info Settings Edit Labs Help Mobile App Training …" at bounding box center [281, 223] width 563 height 379
type textarea "[PERSON_NAME] (H2O Innovation) [PHONE_NUMBER] [PHONE_NUMBER] (cell) *Operator- …"
click at [306, 393] on button "Save" at bounding box center [312, 398] width 29 height 17
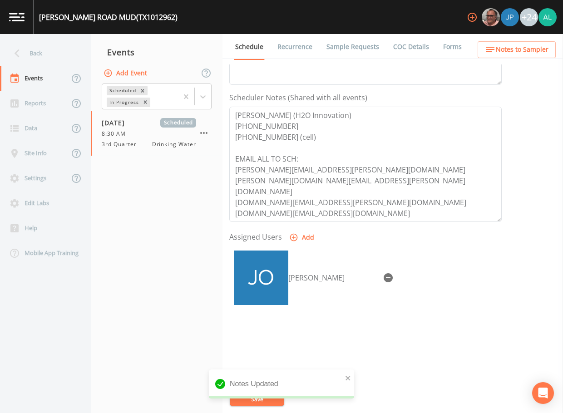
scroll to position [228, 0]
click at [55, 54] on div "Back" at bounding box center [41, 53] width 82 height 25
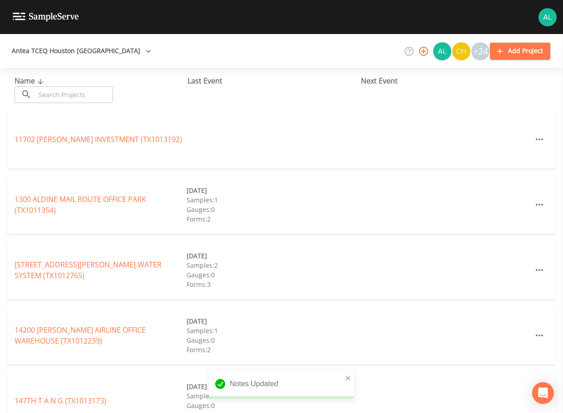
click at [55, 94] on input "text" at bounding box center [74, 94] width 78 height 17
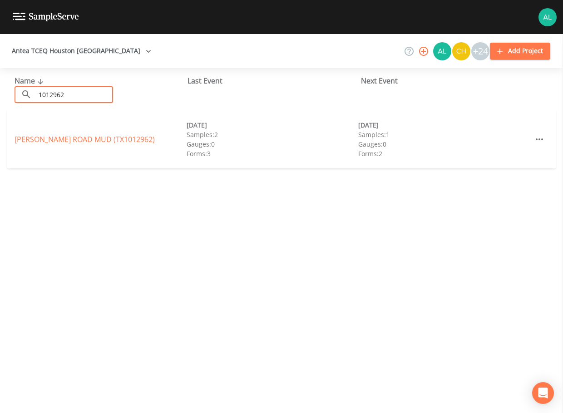
type input "1012962"
click at [41, 138] on link "[PERSON_NAME][GEOGRAPHIC_DATA] (TX1012962)" at bounding box center [85, 139] width 140 height 10
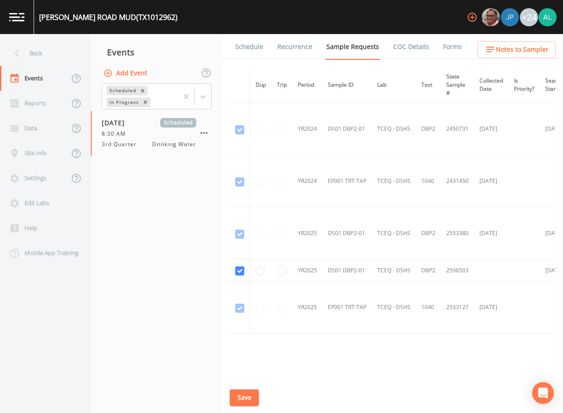
scroll to position [32, 0]
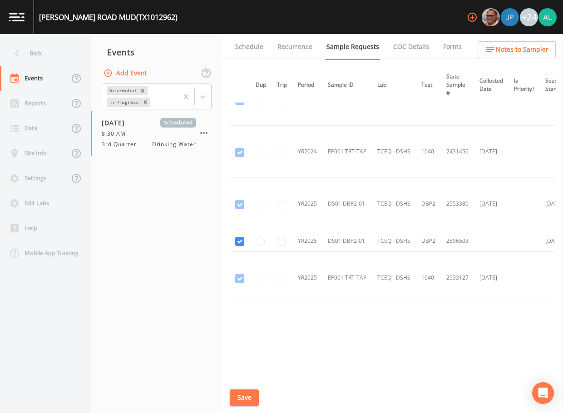
click at [253, 34] on div "[PERSON_NAME][GEOGRAPHIC_DATA]) +24" at bounding box center [281, 17] width 563 height 34
click at [253, 50] on link "Schedule" at bounding box center [249, 46] width 31 height 25
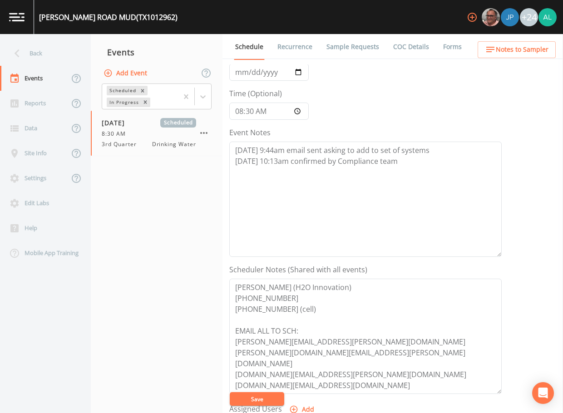
scroll to position [227, 0]
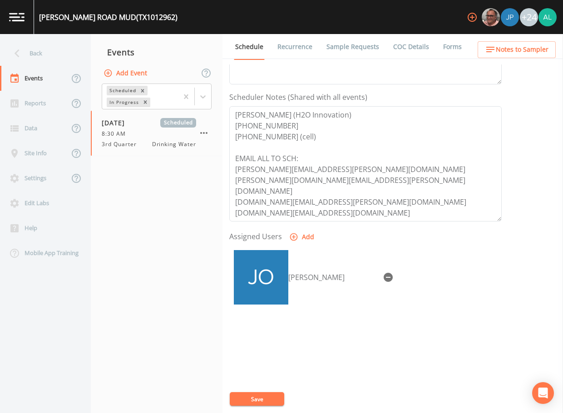
click at [499, 53] on span "Notes to Sampler" at bounding box center [522, 49] width 53 height 11
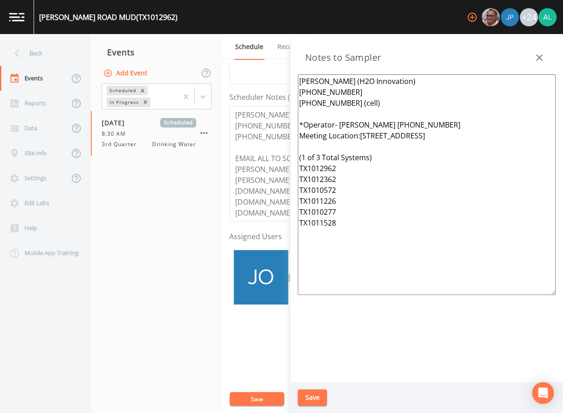
drag, startPoint x: 368, startPoint y: 230, endPoint x: 276, endPoint y: 67, distance: 186.9
click at [276, 67] on div "Back Events Reports Data Site Info Settings Edit Labs Help Mobile App Training …" at bounding box center [281, 223] width 563 height 379
click at [317, 391] on button "Save" at bounding box center [312, 398] width 29 height 17
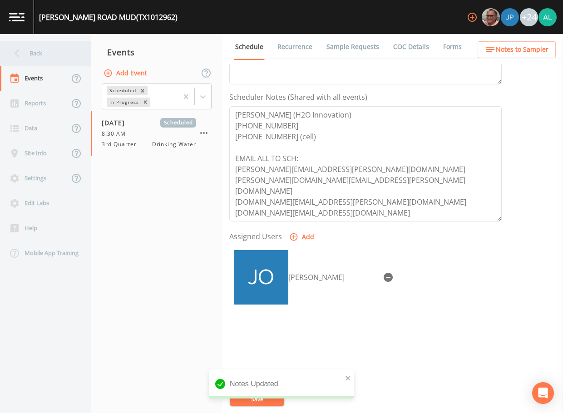
click at [44, 57] on div "Back" at bounding box center [41, 53] width 82 height 25
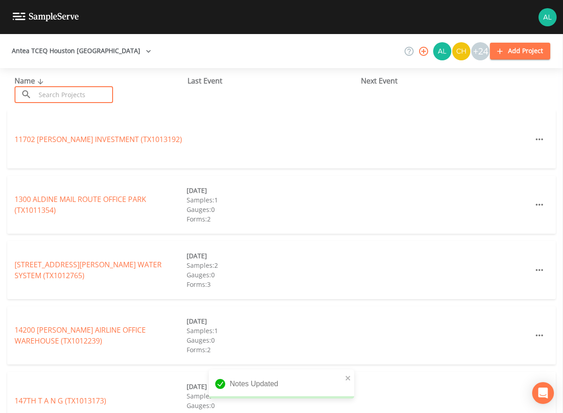
click at [60, 91] on input "text" at bounding box center [74, 94] width 78 height 17
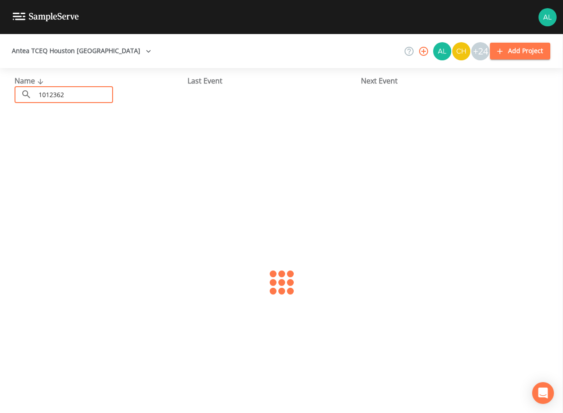
type input "1012362"
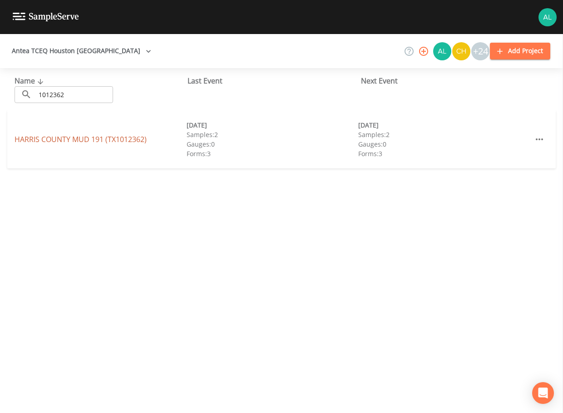
click at [39, 138] on link "HARRIS COUNTY MUD 191 (TX1012362)" at bounding box center [81, 139] width 132 height 10
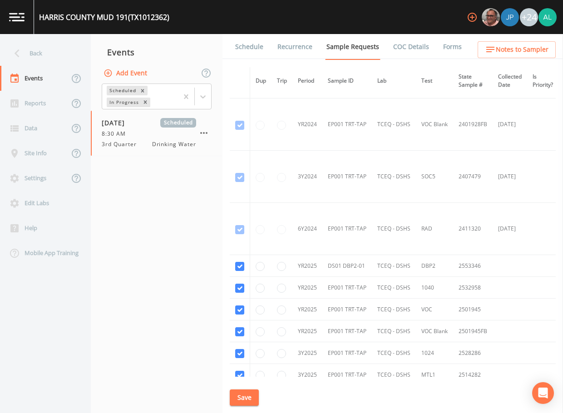
scroll to position [237, 0]
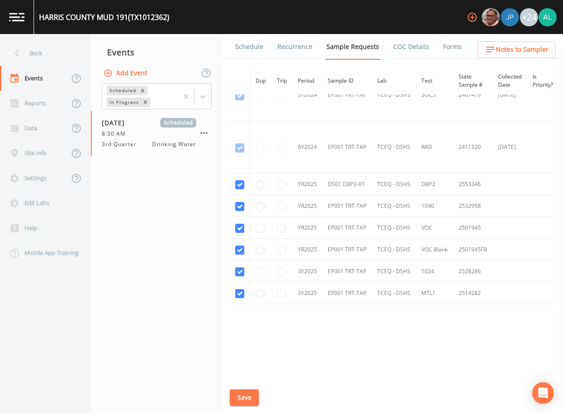
click at [254, 59] on link "Schedule" at bounding box center [249, 46] width 31 height 25
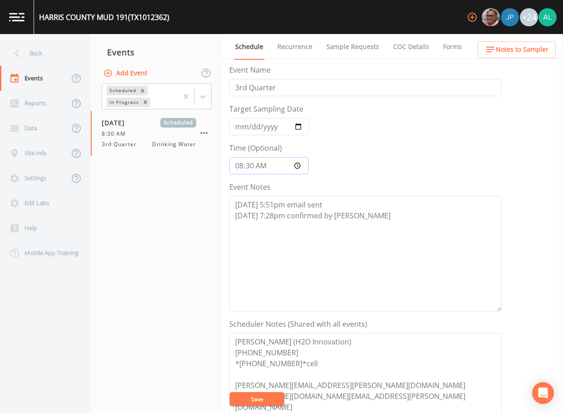
click at [254, 166] on input "08:30:00" at bounding box center [269, 165] width 80 height 17
type input "08:31"
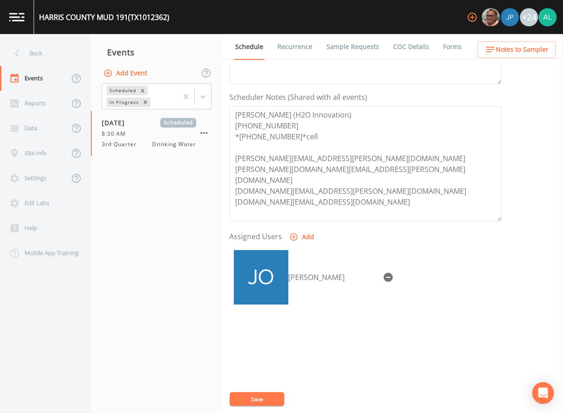
scroll to position [228, 0]
click at [514, 48] on span "Notes to Sampler" at bounding box center [522, 49] width 53 height 11
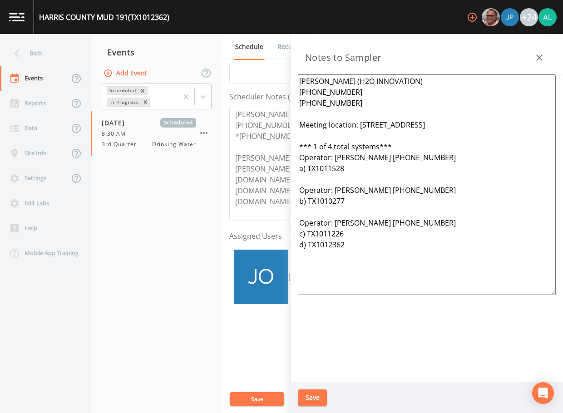
drag, startPoint x: 364, startPoint y: 252, endPoint x: 245, endPoint y: 70, distance: 217.1
click at [245, 70] on div "Back Events Reports Data Site Info Settings Edit Labs Help Mobile App Training …" at bounding box center [281, 223] width 563 height 379
click at [407, 258] on textarea "[PERSON_NAME] (H2O INNOVATION) [PHONE_NUMBER] [PHONE_NUMBER] Meeting location: …" at bounding box center [427, 185] width 258 height 221
click at [330, 146] on textarea "[PERSON_NAME] (H2O INNOVATION) [PHONE_NUMBER] [PHONE_NUMBER] Meeting location: …" at bounding box center [427, 185] width 258 height 221
click at [319, 115] on textarea "[PERSON_NAME] (H2O INNOVATION) [PHONE_NUMBER] [PHONE_NUMBER] Meeting location: …" at bounding box center [427, 185] width 258 height 221
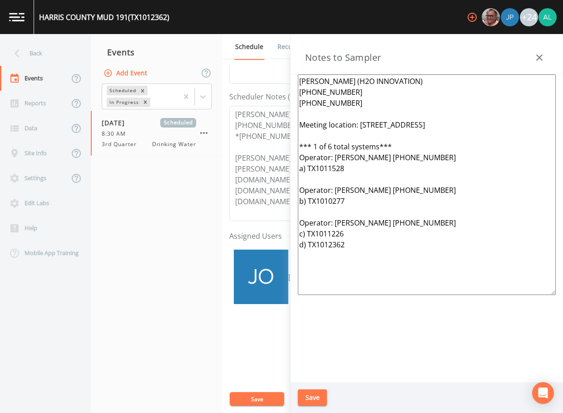
paste textarea "[PERSON_NAME] (H2O Innovation) [PHONE_NUMBER] [PHONE_NUMBER] (cell) *Operator- …"
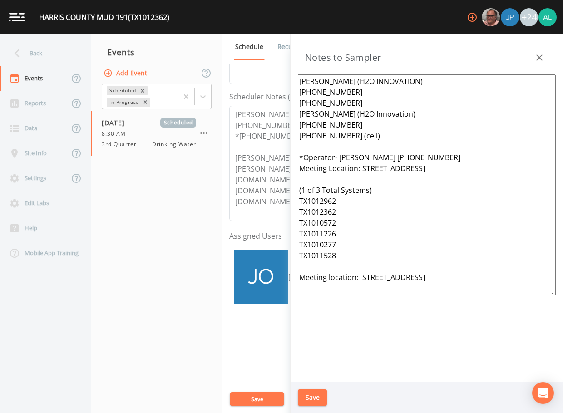
drag, startPoint x: 368, startPoint y: 140, endPoint x: 302, endPoint y: 118, distance: 69.8
click at [302, 118] on textarea "[PERSON_NAME] (H2O INNOVATION) [PHONE_NUMBER] [PHONE_NUMBER] [PERSON_NAME] (H2O…" at bounding box center [427, 185] width 258 height 221
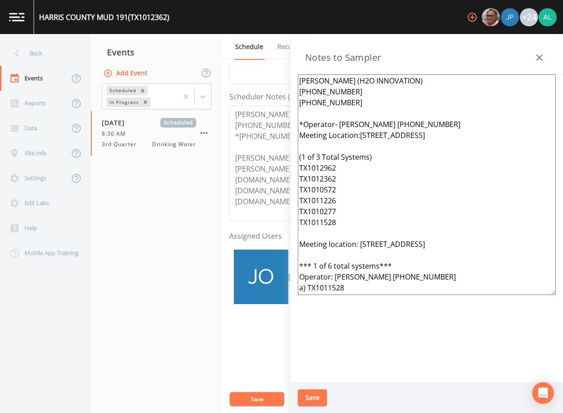
scroll to position [0, 0]
drag, startPoint x: 299, startPoint y: 245, endPoint x: 481, endPoint y: 243, distance: 181.3
click at [481, 243] on textarea "[PERSON_NAME] (H2O INNOVATION) [PHONE_NUMBER] [PHONE_NUMBER] *Operator- [PERSON…" at bounding box center [427, 185] width 258 height 221
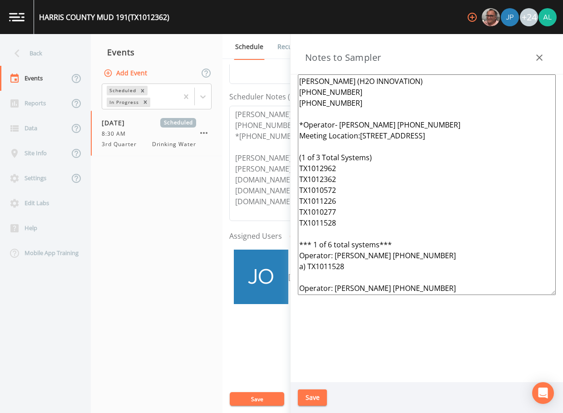
drag, startPoint x: 382, startPoint y: 154, endPoint x: 294, endPoint y: 153, distance: 87.7
click at [294, 153] on div "[PERSON_NAME] (H2O INNOVATION) [PHONE_NUMBER] [PHONE_NUMBER] *Operator- [PERSON…" at bounding box center [427, 229] width 273 height 308
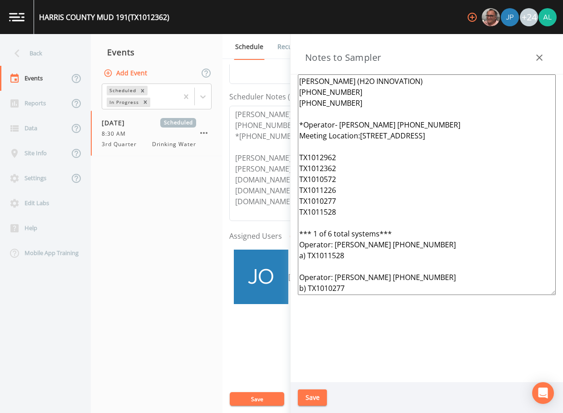
drag, startPoint x: 337, startPoint y: 157, endPoint x: 300, endPoint y: 159, distance: 36.9
click at [300, 159] on textarea "[PERSON_NAME] (H2O INNOVATION) [PHONE_NUMBER] [PHONE_NUMBER] *Operator- [PERSON…" at bounding box center [427, 185] width 258 height 221
click at [303, 157] on textarea "[PERSON_NAME] (H2O INNOVATION) [PHONE_NUMBER] [PHONE_NUMBER] *Operator- [PERSON…" at bounding box center [427, 185] width 258 height 221
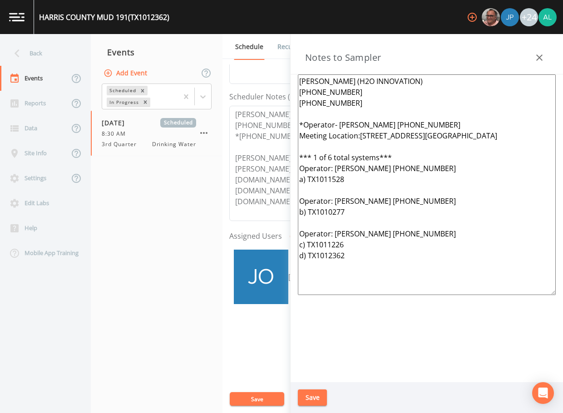
click at [300, 157] on textarea "[PERSON_NAME] (H2O INNOVATION) [PHONE_NUMBER] [PHONE_NUMBER] *Operator- [PERSON…" at bounding box center [427, 185] width 258 height 221
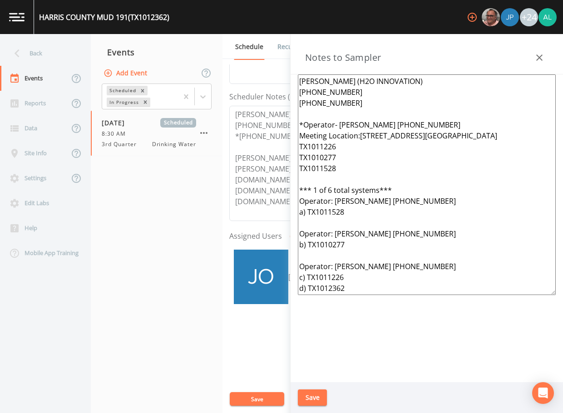
click at [299, 169] on textarea "[PERSON_NAME] (H2O INNOVATION) [PHONE_NUMBER] [PHONE_NUMBER] *Operator- [PERSON…" at bounding box center [427, 185] width 258 height 221
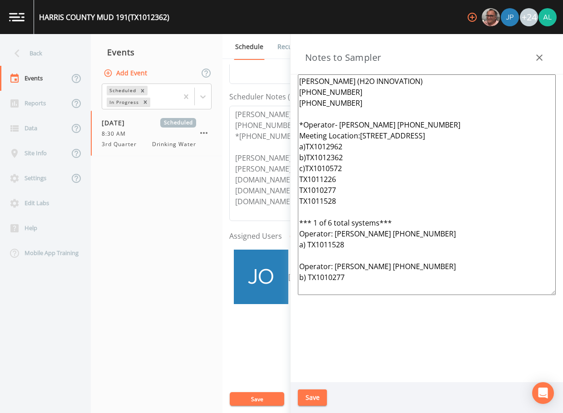
click at [298, 180] on textarea "[PERSON_NAME] (H2O INNOVATION) [PHONE_NUMBER] [PHONE_NUMBER] *Operator- [PERSON…" at bounding box center [427, 185] width 258 height 221
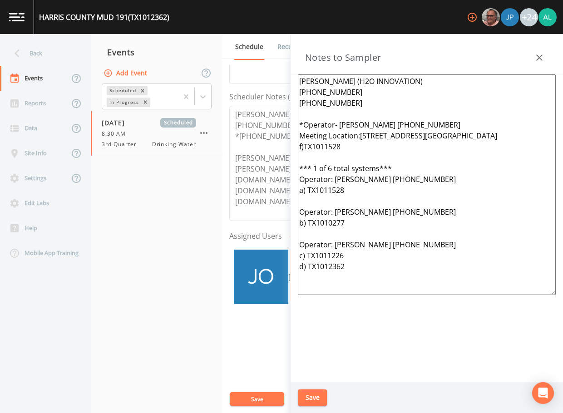
drag, startPoint x: 441, startPoint y: 122, endPoint x: 301, endPoint y: 126, distance: 140.0
click at [301, 126] on textarea "[PERSON_NAME] (H2O INNOVATION) [PHONE_NUMBER] [PHONE_NUMBER] *Operator- [PERSON…" at bounding box center [427, 185] width 258 height 221
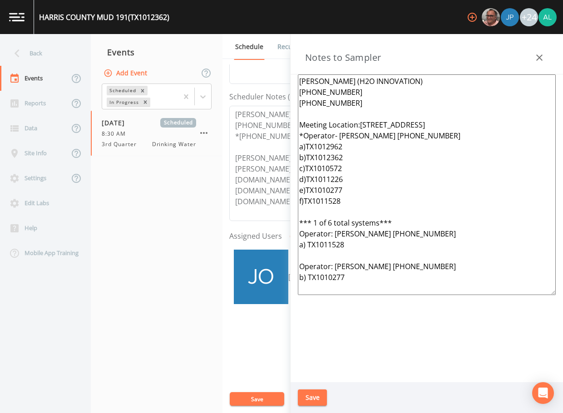
scroll to position [44, 0]
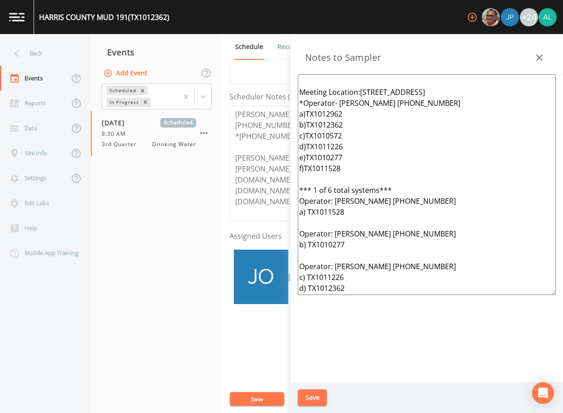
drag, startPoint x: 443, startPoint y: 257, endPoint x: 291, endPoint y: 260, distance: 152.2
click at [291, 260] on div "[PERSON_NAME] (H2O INNOVATION) [PHONE_NUMBER] [PHONE_NUMBER] Meeting Location:[…" at bounding box center [427, 229] width 273 height 308
drag, startPoint x: 344, startPoint y: 126, endPoint x: 306, endPoint y: 125, distance: 38.2
click at [306, 125] on textarea "[PERSON_NAME] (H2O INNOVATION) [PHONE_NUMBER] [PHONE_NUMBER] Meeting Location:[…" at bounding box center [427, 185] width 258 height 221
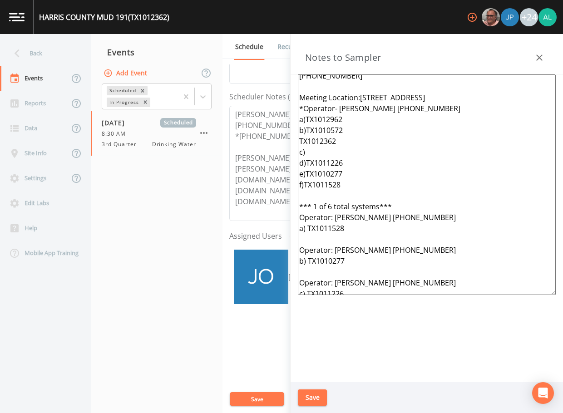
scroll to position [0, 0]
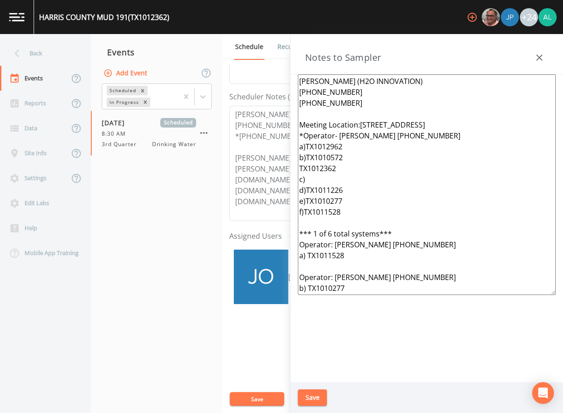
click at [304, 142] on textarea "[PERSON_NAME] (H2O INNOVATION) [PHONE_NUMBER] [PHONE_NUMBER] Meeting Location:[…" at bounding box center [427, 185] width 258 height 221
drag, startPoint x: 310, startPoint y: 180, endPoint x: 300, endPoint y: 180, distance: 10.0
click at [300, 180] on textarea "[PERSON_NAME] (H2O INNOVATION) [PHONE_NUMBER] [PHONE_NUMBER] Meeting Location:[…" at bounding box center [427, 185] width 258 height 221
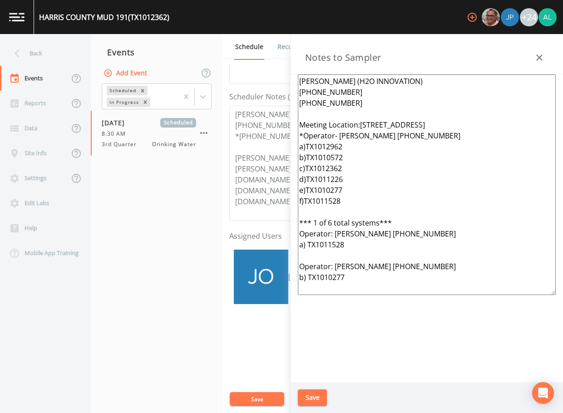
click at [375, 182] on textarea "[PERSON_NAME] (H2O INNOVATION) [PHONE_NUMBER] [PHONE_NUMBER] Meeting Location:[…" at bounding box center [427, 185] width 258 height 221
click at [345, 161] on textarea "[PERSON_NAME] (H2O INNOVATION) [PHONE_NUMBER] [PHONE_NUMBER] Meeting Location:[…" at bounding box center [427, 185] width 258 height 221
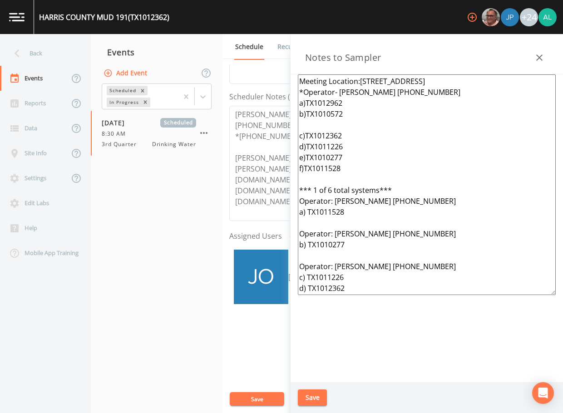
scroll to position [55, 0]
drag, startPoint x: 446, startPoint y: 257, endPoint x: 298, endPoint y: 259, distance: 148.6
click at [298, 259] on div "[PERSON_NAME] (H2O INNOVATION) [PHONE_NUMBER] [PHONE_NUMBER] Meeting Location:[…" at bounding box center [427, 229] width 273 height 308
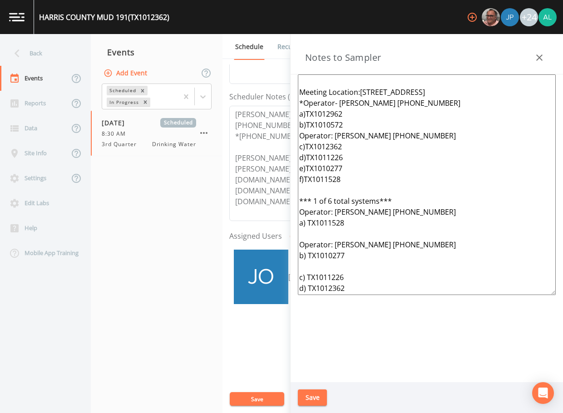
scroll to position [44, 0]
click at [353, 111] on textarea "[PERSON_NAME] (H2O INNOVATION) [PHONE_NUMBER] [PHONE_NUMBER] Meeting Location:[…" at bounding box center [427, 185] width 258 height 221
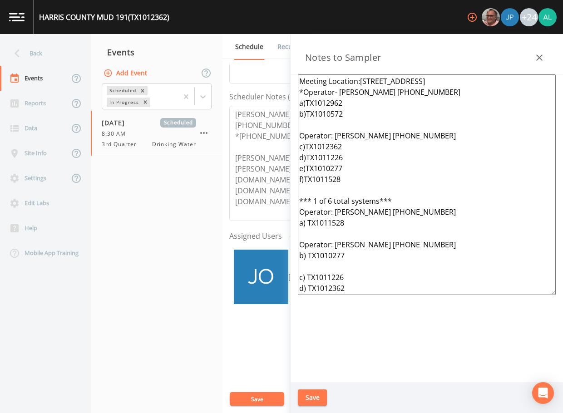
scroll to position [55, 0]
click at [301, 123] on textarea "[PERSON_NAME] (H2O INNOVATION) [PHONE_NUMBER] [PHONE_NUMBER] Meeting Location:[…" at bounding box center [427, 185] width 258 height 221
click at [363, 148] on textarea "[PERSON_NAME] (H2O INNOVATION) [PHONE_NUMBER] [PHONE_NUMBER] Meeting Location:[…" at bounding box center [427, 185] width 258 height 221
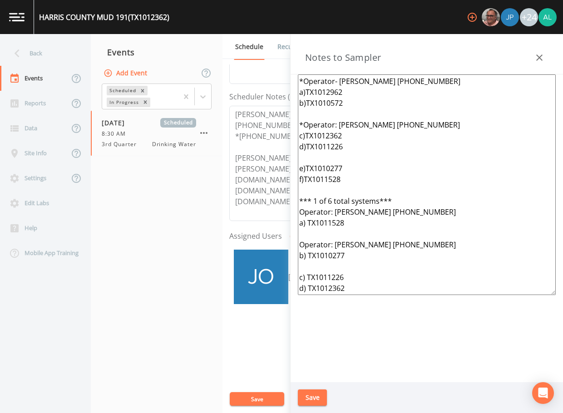
drag, startPoint x: 438, startPoint y: 244, endPoint x: 301, endPoint y: 243, distance: 136.8
click at [301, 243] on textarea "[PERSON_NAME] (H2O INNOVATION) [PHONE_NUMBER] [PHONE_NUMBER] Meeting Location:[…" at bounding box center [427, 185] width 258 height 221
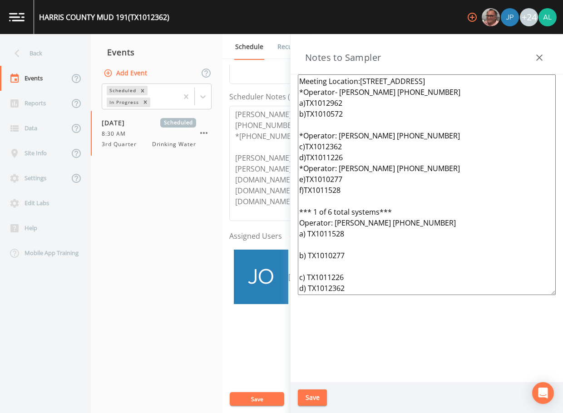
click at [349, 143] on textarea "[PERSON_NAME] (H2O INNOVATION) [PHONE_NUMBER] [PHONE_NUMBER] Meeting Location:[…" at bounding box center [427, 185] width 258 height 221
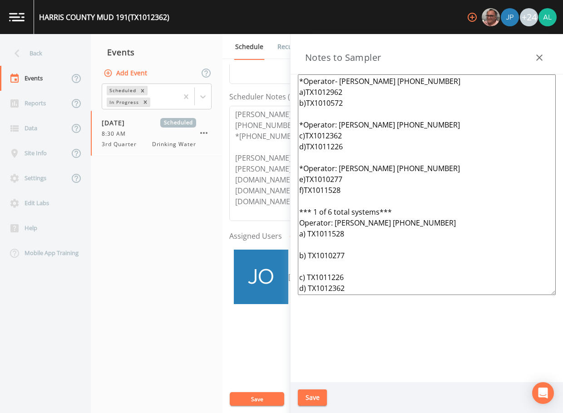
drag, startPoint x: 445, startPoint y: 222, endPoint x: 273, endPoint y: 221, distance: 172.6
click at [273, 221] on div "Back Events Reports Data Site Info Settings Edit Labs Help Mobile App Training …" at bounding box center [281, 223] width 563 height 379
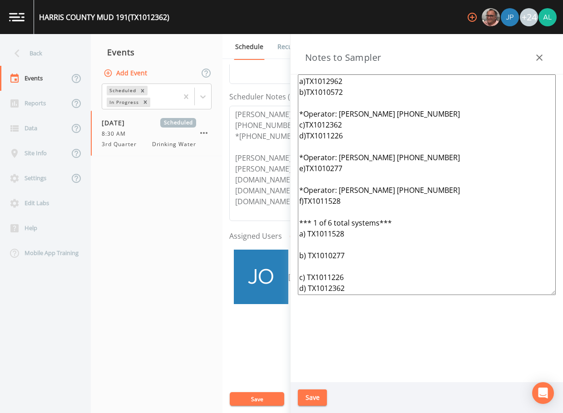
scroll to position [76, 0]
drag, startPoint x: 307, startPoint y: 225, endPoint x: 371, endPoint y: 307, distance: 103.9
click at [367, 303] on div "[PERSON_NAME] (H2O INNOVATION) [PHONE_NUMBER] [PHONE_NUMBER] Meeting Location:[…" at bounding box center [427, 229] width 273 height 308
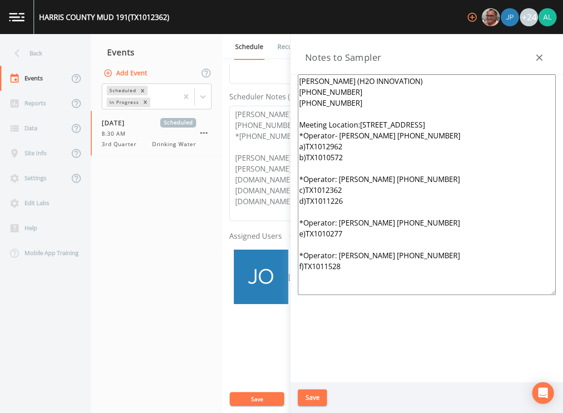
scroll to position [0, 0]
click at [519, 123] on textarea "[PERSON_NAME] (H2O INNOVATION) [PHONE_NUMBER] [PHONE_NUMBER] Meeting Location:[…" at bounding box center [427, 185] width 258 height 221
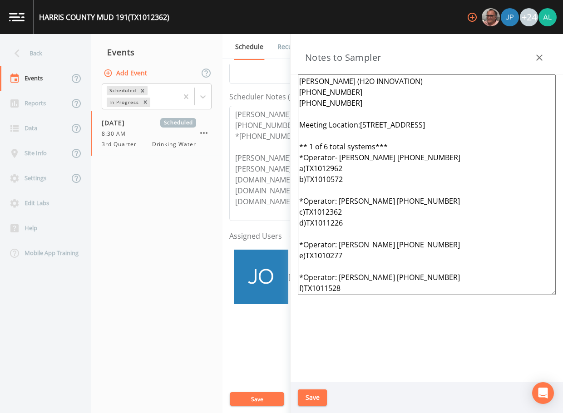
click at [322, 189] on textarea "[PERSON_NAME] (H2O INNOVATION) [PHONE_NUMBER] [PHONE_NUMBER] Meeting Location:[…" at bounding box center [427, 185] width 258 height 221
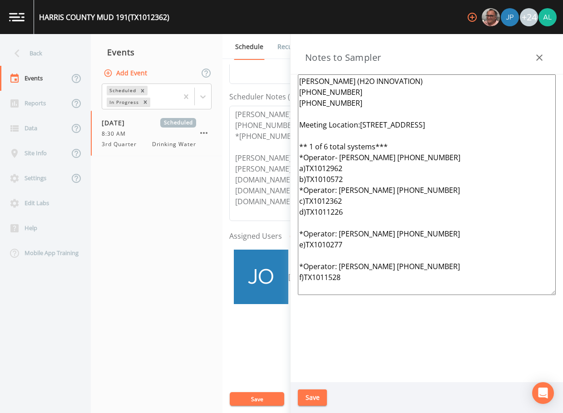
click at [319, 218] on textarea "[PERSON_NAME] (H2O INNOVATION) [PHONE_NUMBER] [PHONE_NUMBER] Meeting Location:[…" at bounding box center [427, 185] width 258 height 221
click at [350, 179] on textarea "[PERSON_NAME] (H2O INNOVATION) [PHONE_NUMBER] [PHONE_NUMBER] Meeting Location:[…" at bounding box center [427, 185] width 258 height 221
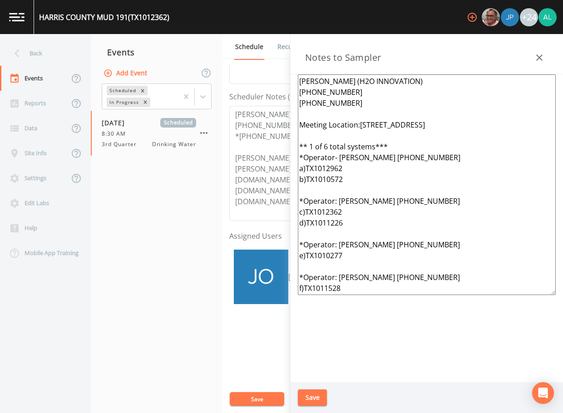
drag, startPoint x: 358, startPoint y: 284, endPoint x: 334, endPoint y: 101, distance: 185.1
click at [272, 79] on div "Back Events Reports Data Site Info Settings Edit Labs Help Mobile App Training …" at bounding box center [281, 223] width 563 height 379
click at [378, 213] on textarea "[PERSON_NAME] (H2O INNOVATION) [PHONE_NUMBER] [PHONE_NUMBER] Meeting Location:[…" at bounding box center [427, 185] width 258 height 221
drag, startPoint x: 353, startPoint y: 287, endPoint x: 291, endPoint y: 58, distance: 236.8
click at [291, 58] on div "Notes to Sampler [PERSON_NAME] (H2O INNOVATION) [PHONE_NUMBER] [PHONE_NUMBER] M…" at bounding box center [427, 223] width 273 height 379
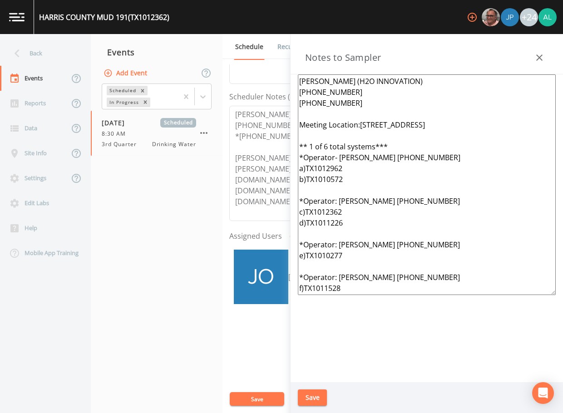
type textarea "[PERSON_NAME] (H2O INNOVATION) [PHONE_NUMBER] [PHONE_NUMBER] Meeting Location:[…"
click at [314, 406] on div "Save" at bounding box center [427, 398] width 273 height 31
click at [313, 391] on button "Save" at bounding box center [312, 398] width 29 height 17
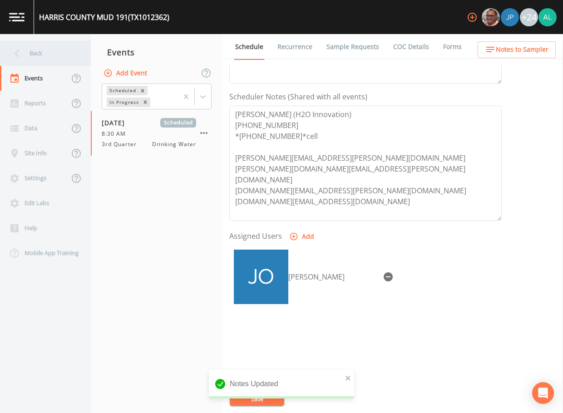
click at [52, 58] on div "Back" at bounding box center [41, 53] width 82 height 25
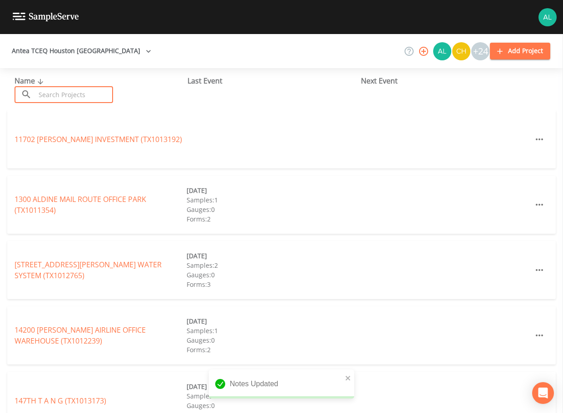
click at [60, 97] on input "text" at bounding box center [74, 94] width 78 height 17
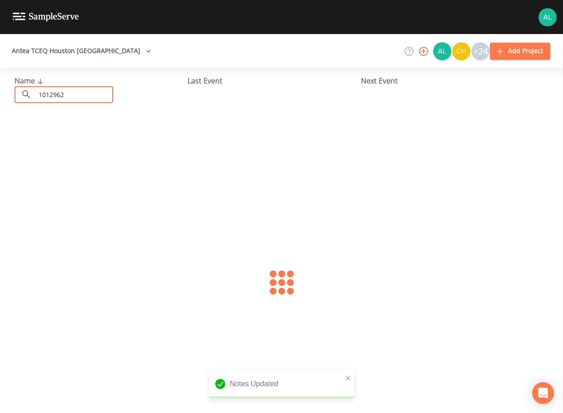
type input "1012962"
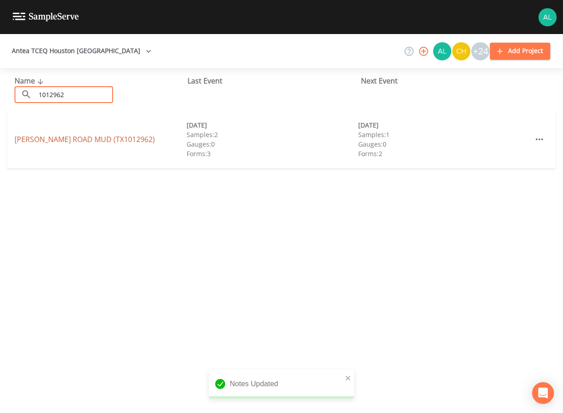
drag, startPoint x: 65, startPoint y: 98, endPoint x: 31, endPoint y: 139, distance: 52.6
click at [31, 139] on link "[PERSON_NAME][GEOGRAPHIC_DATA] (TX1012962)" at bounding box center [85, 139] width 140 height 10
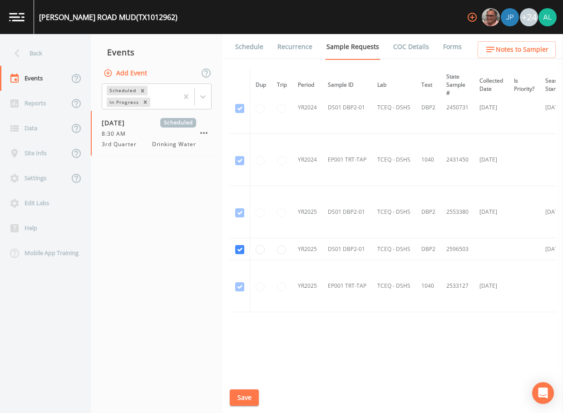
scroll to position [32, 0]
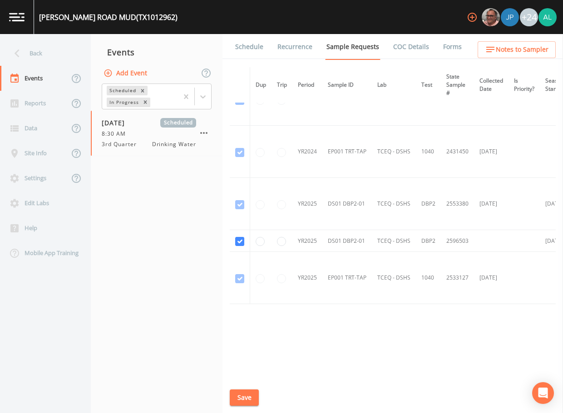
click at [241, 46] on link "Schedule" at bounding box center [249, 46] width 31 height 25
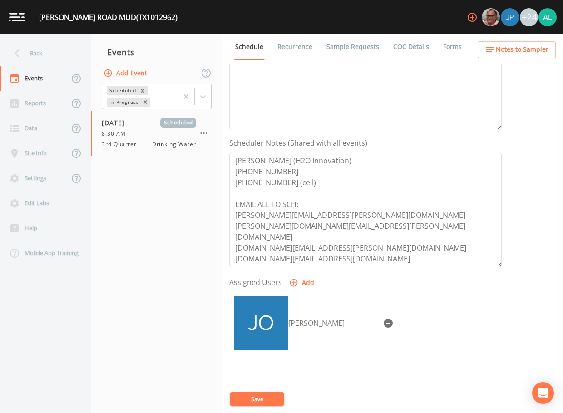
scroll to position [182, 0]
click at [496, 59] on div "Schedule Recurrence Sample Requests COC Details Forms Event Name 3rd Quarter Ta…" at bounding box center [393, 223] width 341 height 379
click at [519, 45] on span "Notes to Sampler" at bounding box center [522, 49] width 53 height 11
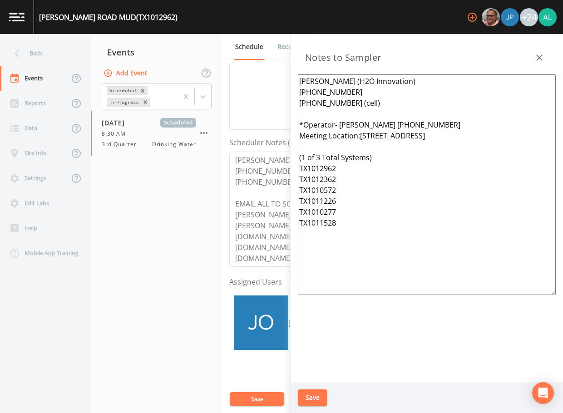
drag, startPoint x: 369, startPoint y: 225, endPoint x: 282, endPoint y: 75, distance: 174.1
click at [282, 75] on div "Back Events Reports Data Site Info Settings Edit Labs Help Mobile App Training …" at bounding box center [281, 223] width 563 height 379
paste textarea "[PERSON_NAME] (H2O INNOVATION) [PHONE_NUMBER] [PHONE_NUMBER] Meeting Location:[…"
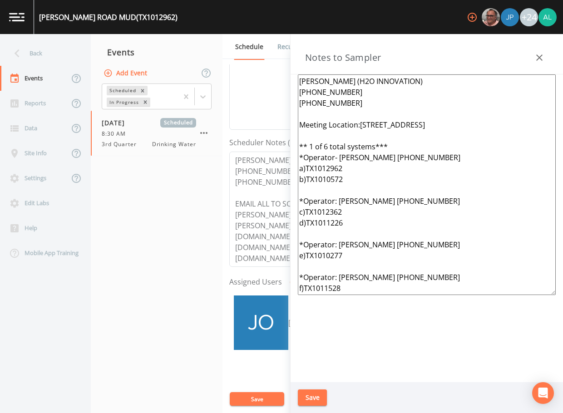
type textarea "[PERSON_NAME] (H2O INNOVATION) [PHONE_NUMBER] [PHONE_NUMBER] Meeting Location:[…"
click at [319, 393] on button "Save" at bounding box center [312, 398] width 29 height 17
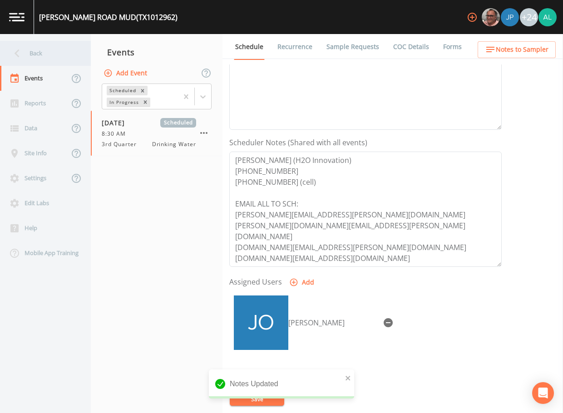
click at [56, 58] on div "Back" at bounding box center [41, 53] width 82 height 25
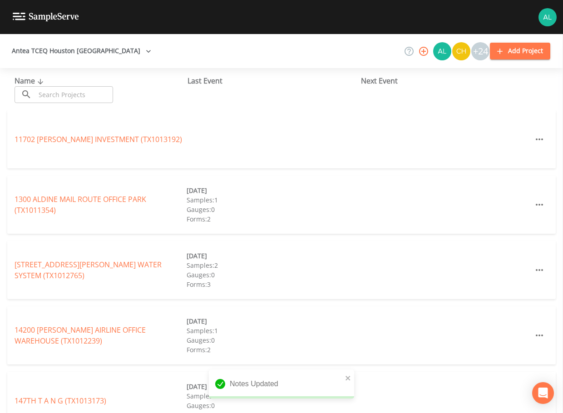
click at [65, 96] on input "text" at bounding box center [74, 94] width 78 height 17
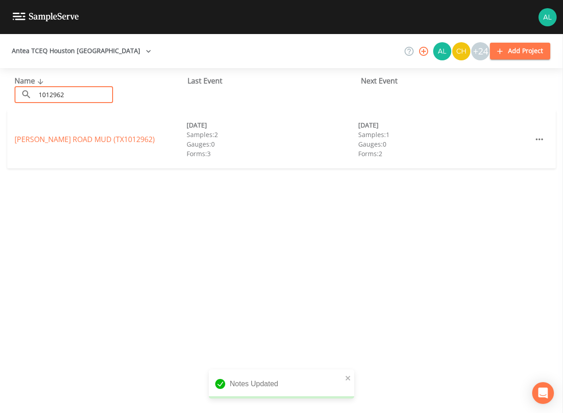
type input "1012962"
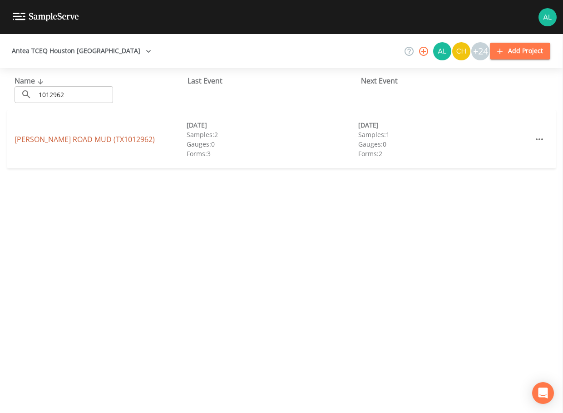
click at [33, 143] on link "[PERSON_NAME][GEOGRAPHIC_DATA] (TX1012962)" at bounding box center [85, 139] width 140 height 10
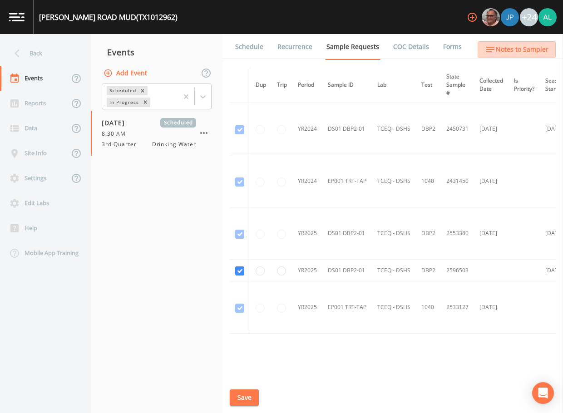
click at [526, 49] on span "Notes to Sampler" at bounding box center [522, 49] width 53 height 11
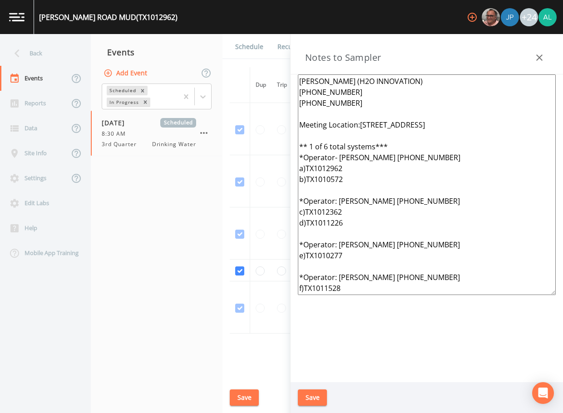
drag, startPoint x: 359, startPoint y: 288, endPoint x: 264, endPoint y: 64, distance: 243.4
click at [264, 64] on div "Back Events Reports Data Site Info Settings Edit Labs Help Mobile App Training …" at bounding box center [281, 223] width 563 height 379
click at [45, 56] on div "Back" at bounding box center [41, 53] width 82 height 25
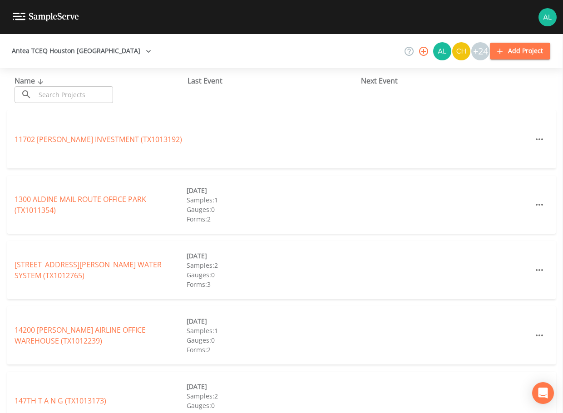
drag, startPoint x: 48, startPoint y: 93, endPoint x: 64, endPoint y: 96, distance: 15.7
click at [48, 94] on input "text" at bounding box center [74, 94] width 78 height 17
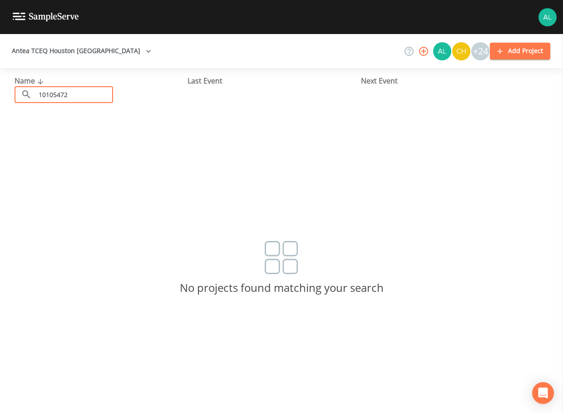
click at [59, 96] on input "10105472" at bounding box center [74, 94] width 78 height 17
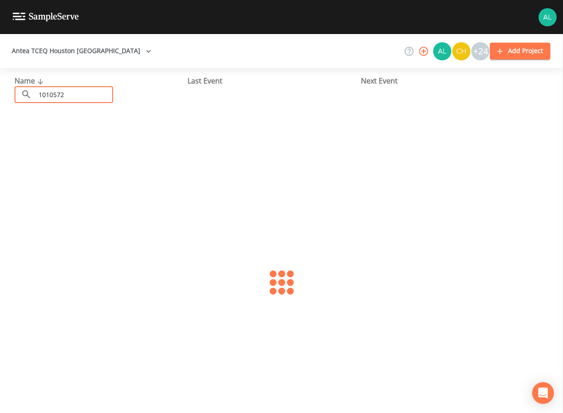
type input "1010572"
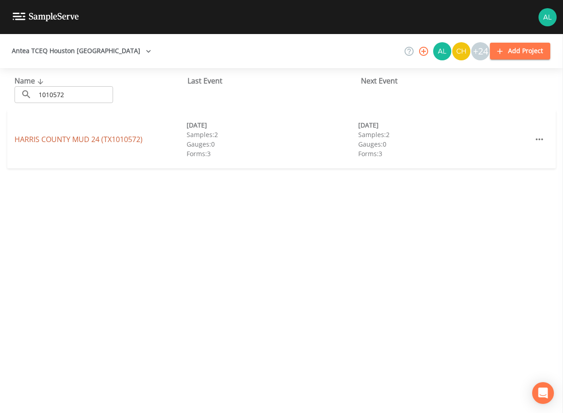
click at [72, 138] on link "[GEOGRAPHIC_DATA] 24 (TX1010572)" at bounding box center [79, 139] width 128 height 10
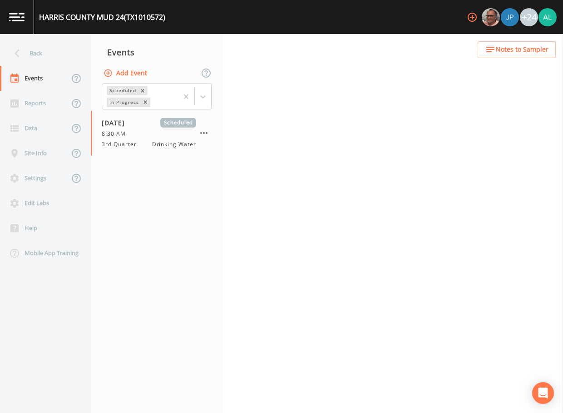
click at [530, 47] on span "Notes to Sampler" at bounding box center [522, 49] width 53 height 11
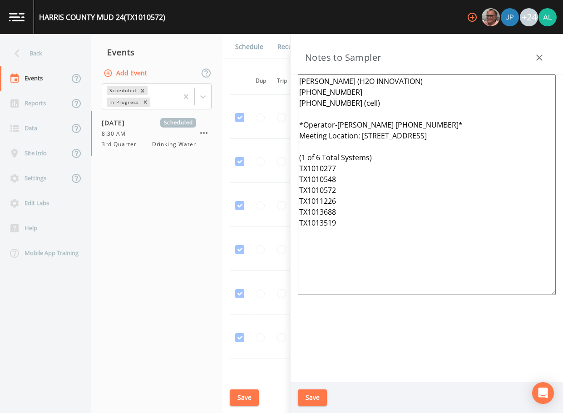
drag, startPoint x: 396, startPoint y: 217, endPoint x: 269, endPoint y: 71, distance: 193.2
click at [269, 71] on div "Back Events Reports Data Site Info Settings Edit Labs Help Mobile App Training …" at bounding box center [281, 223] width 563 height 379
drag, startPoint x: 374, startPoint y: 247, endPoint x: 275, endPoint y: 62, distance: 209.6
click at [275, 62] on div "Back Events Reports Data Site Info Settings Edit Labs Help Mobile App Training …" at bounding box center [281, 223] width 563 height 379
paste textarea "Meeting Location:[STREET_ADDRESS] ** 1 of 6 total systems*** *Operator- [PERSON…"
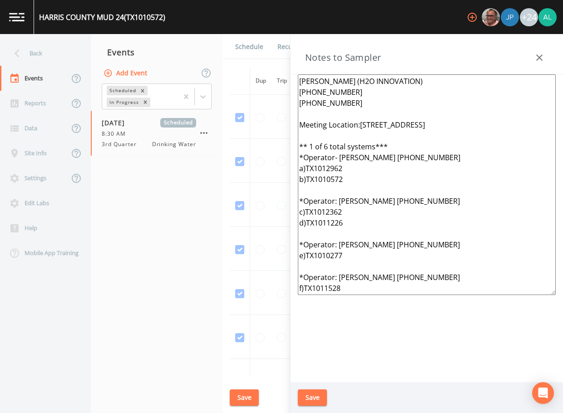
type textarea "[PERSON_NAME] (H2O INNOVATION) [PHONE_NUMBER] [PHONE_NUMBER] Meeting Location:[…"
click at [312, 393] on button "Save" at bounding box center [312, 398] width 29 height 17
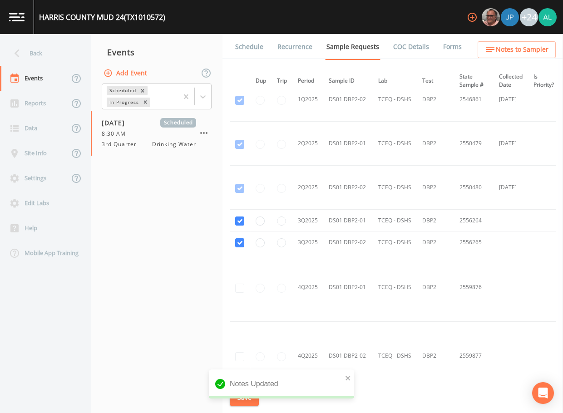
scroll to position [1296, 0]
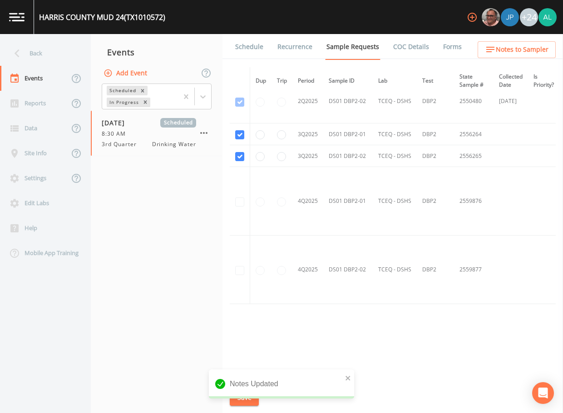
click at [246, 48] on link "Schedule" at bounding box center [249, 46] width 31 height 25
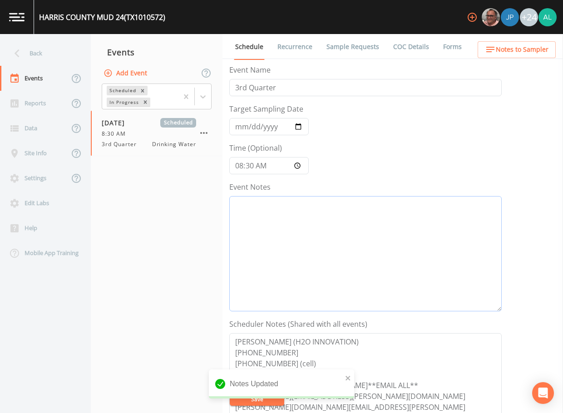
click at [293, 224] on textarea "Event Notes" at bounding box center [365, 253] width 273 height 115
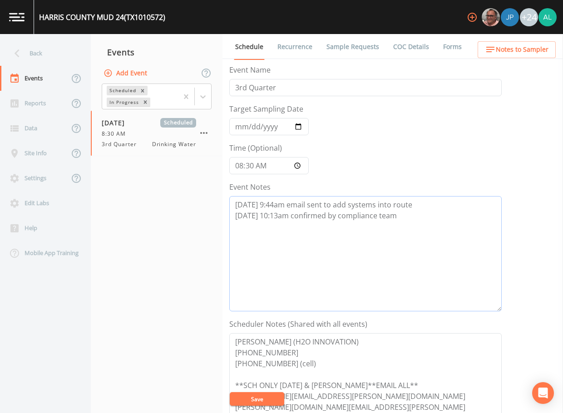
type textarea "[DATE] 9:44am email sent to add systems into route [DATE] 10:13am confirmed by …"
click at [250, 399] on button "Save" at bounding box center [257, 400] width 55 height 14
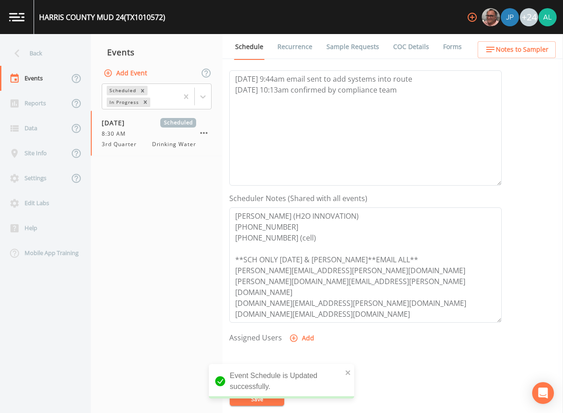
scroll to position [182, 0]
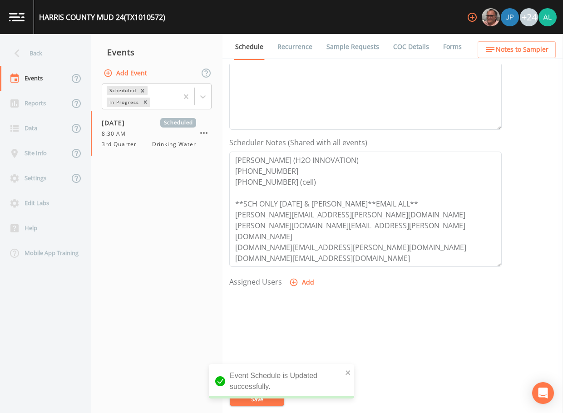
click at [304, 277] on button "Add" at bounding box center [303, 282] width 30 height 17
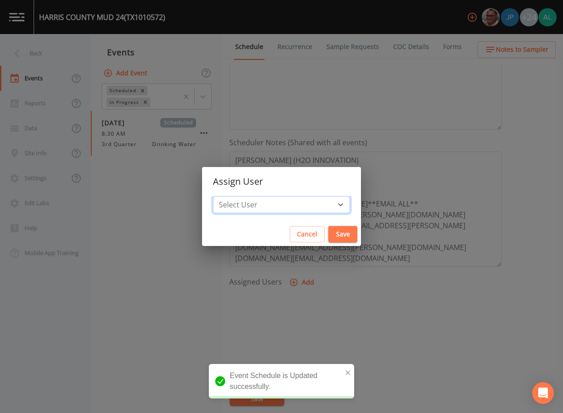
drag, startPoint x: 248, startPoint y: 205, endPoint x: 253, endPoint y: 207, distance: 5.5
click at [248, 205] on select "Select User [PERSON_NAME] [PERSON_NAME] [PERSON_NAME] [PERSON_NAME] [PERSON_NAM…" at bounding box center [281, 204] width 137 height 17
select select "37eecc1f-c5fe-476e-b72b-30cfa15dcfe6"
click at [234, 196] on select "Select User [PERSON_NAME] [PERSON_NAME] [PERSON_NAME] [PERSON_NAME] [PERSON_NAM…" at bounding box center [281, 204] width 137 height 17
click at [270, 111] on div "Assign User Select User [PERSON_NAME] [PERSON_NAME] [PERSON_NAME] [PERSON_NAME]…" at bounding box center [281, 206] width 563 height 413
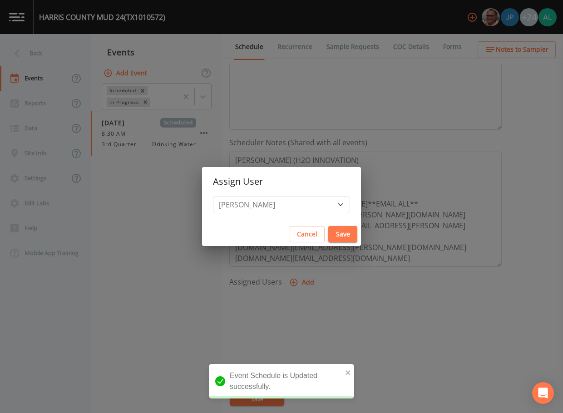
select select
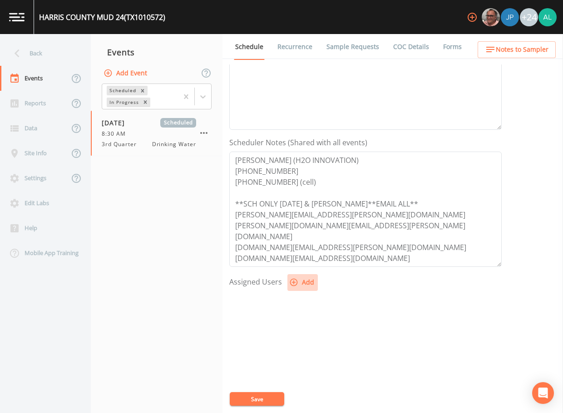
click at [292, 287] on icon "button" at bounding box center [293, 282] width 9 height 9
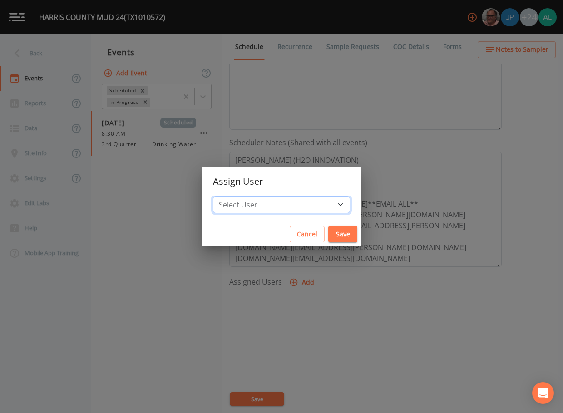
drag, startPoint x: 248, startPoint y: 204, endPoint x: 248, endPoint y: 196, distance: 8.6
click at [248, 204] on select "Select User [PERSON_NAME] [PERSON_NAME] [PERSON_NAME] [PERSON_NAME] [PERSON_NAM…" at bounding box center [281, 204] width 137 height 17
select select "37eecc1f-c5fe-476e-b72b-30cfa15dcfe6"
click at [234, 196] on select "Select User [PERSON_NAME] [PERSON_NAME] [PERSON_NAME] [PERSON_NAME] [PERSON_NAM…" at bounding box center [281, 204] width 137 height 17
click at [328, 235] on button "Save" at bounding box center [342, 234] width 29 height 17
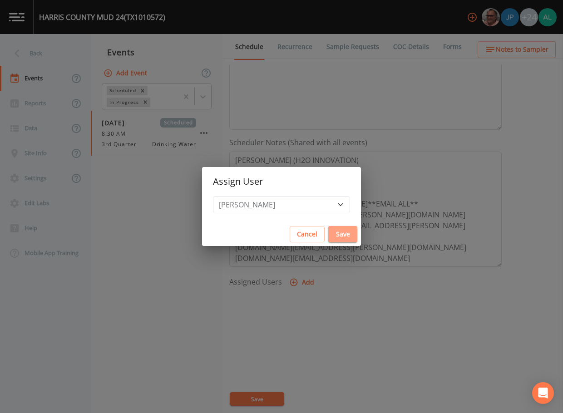
select select
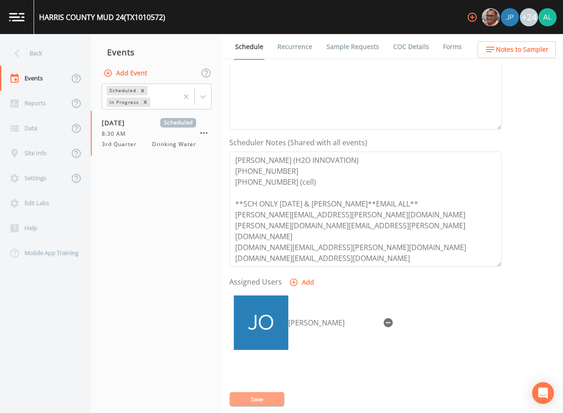
drag, startPoint x: 257, startPoint y: 401, endPoint x: 327, endPoint y: 337, distance: 94.6
click at [257, 400] on button "Save" at bounding box center [257, 400] width 55 height 14
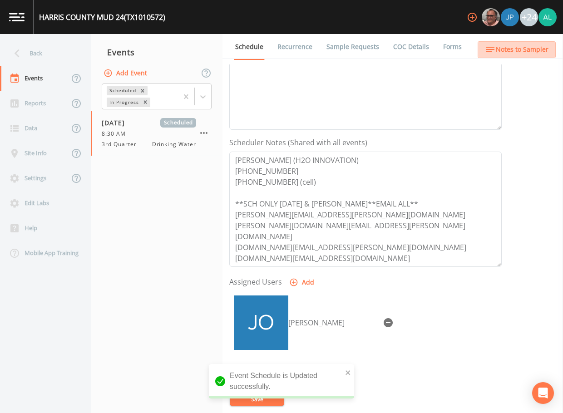
click at [520, 48] on span "Notes to Sampler" at bounding box center [522, 49] width 53 height 11
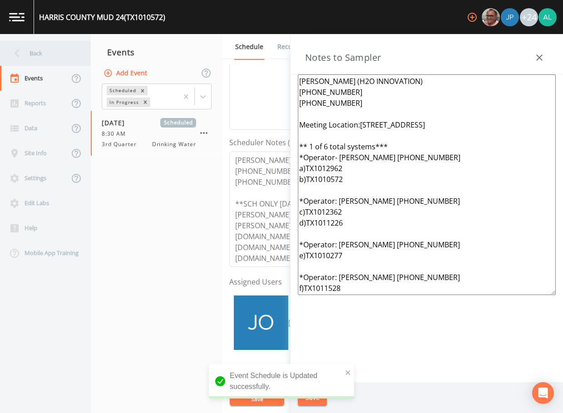
click at [64, 55] on div "Back" at bounding box center [41, 53] width 82 height 25
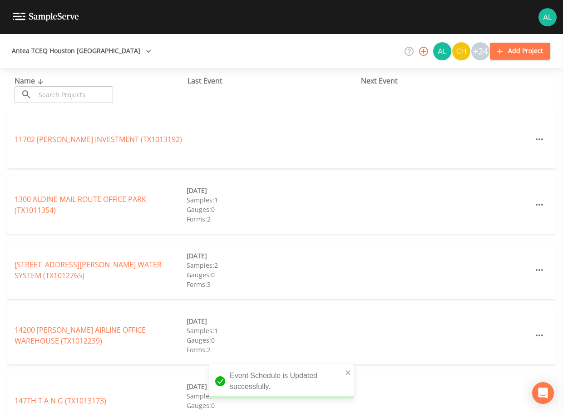
click at [71, 102] on div "Name ​ ​ Last Event Next Event" at bounding box center [281, 89] width 563 height 42
click at [70, 96] on input "text" at bounding box center [74, 94] width 78 height 17
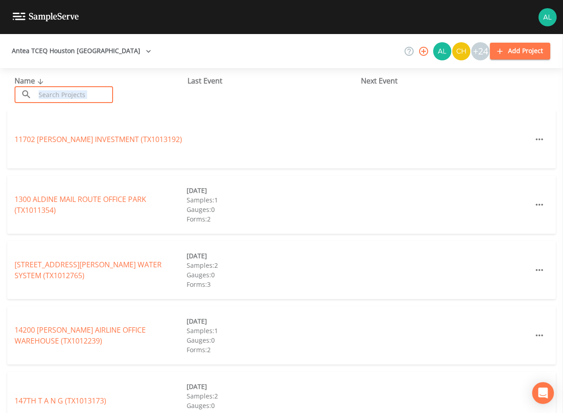
click at [70, 95] on input "text" at bounding box center [74, 94] width 78 height 17
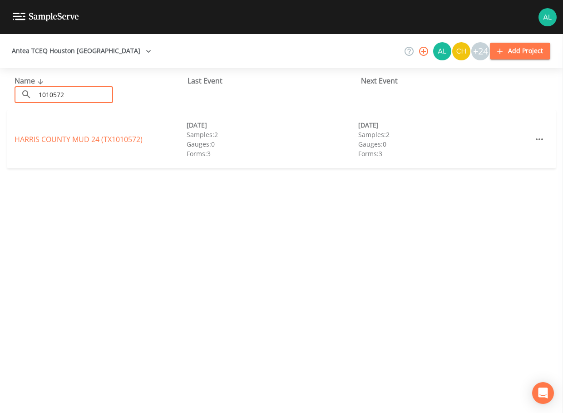
type input "1010572"
click at [23, 142] on link "[GEOGRAPHIC_DATA] 24 (TX1010572)" at bounding box center [79, 139] width 128 height 10
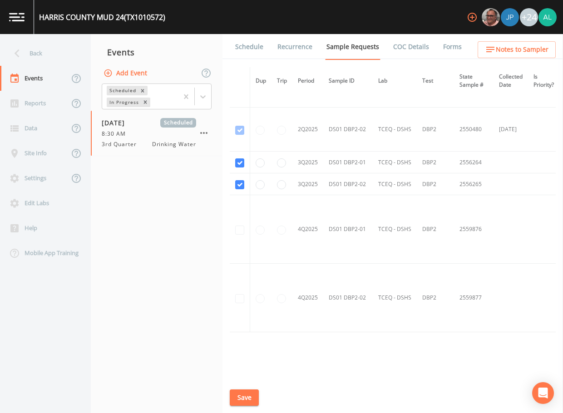
scroll to position [1250, 0]
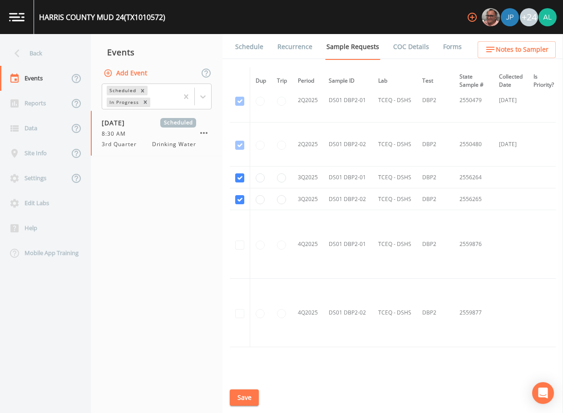
click at [255, 55] on link "Schedule" at bounding box center [249, 46] width 31 height 25
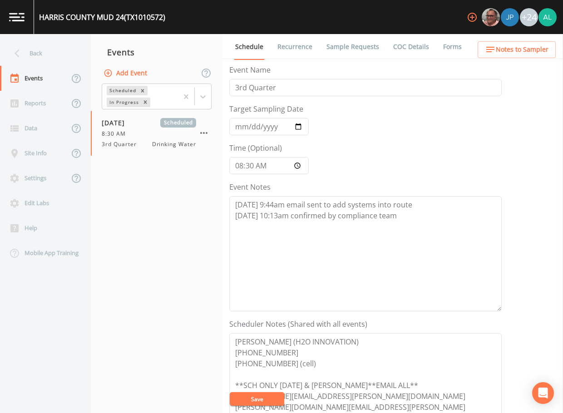
scroll to position [182, 0]
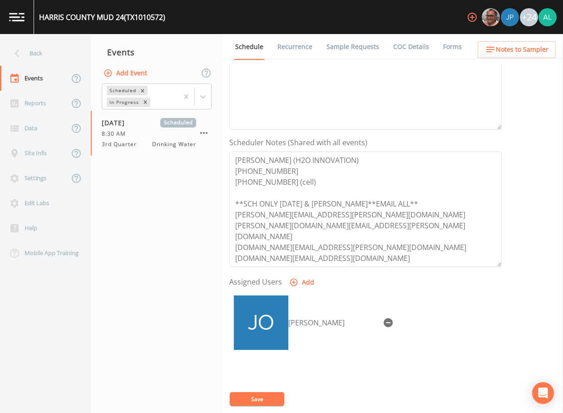
click at [489, 59] on div "Schedule Recurrence Sample Requests COC Details Forms Event Name 3rd Quarter Ta…" at bounding box center [393, 223] width 341 height 379
click at [502, 46] on span "Notes to Sampler" at bounding box center [522, 49] width 53 height 11
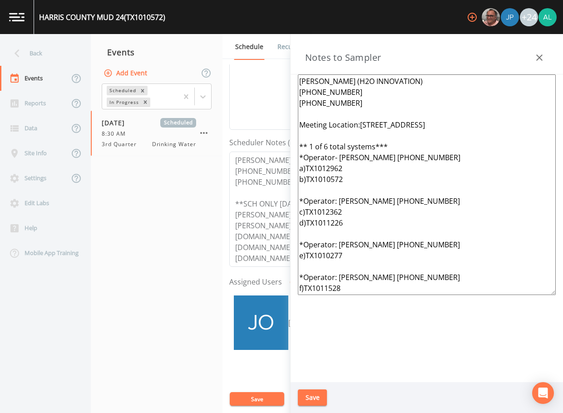
drag, startPoint x: 367, startPoint y: 291, endPoint x: 298, endPoint y: 68, distance: 233.5
click at [298, 68] on div "Notes to Sampler [PERSON_NAME] (H2O INNOVATION) [PHONE_NUMBER] [PHONE_NUMBER] M…" at bounding box center [427, 223] width 273 height 379
click at [310, 395] on button "Save" at bounding box center [312, 398] width 29 height 17
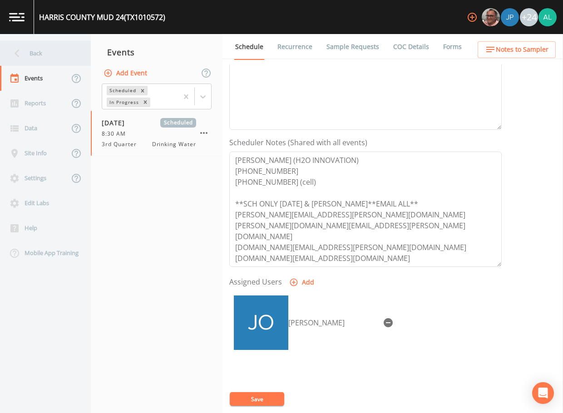
click at [45, 51] on div "Back" at bounding box center [41, 53] width 82 height 25
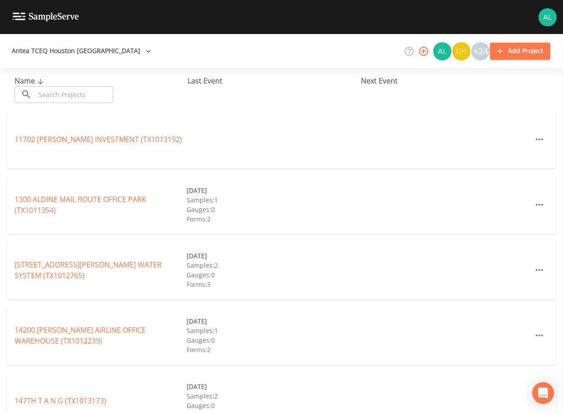
click at [56, 96] on input "text" at bounding box center [74, 94] width 78 height 17
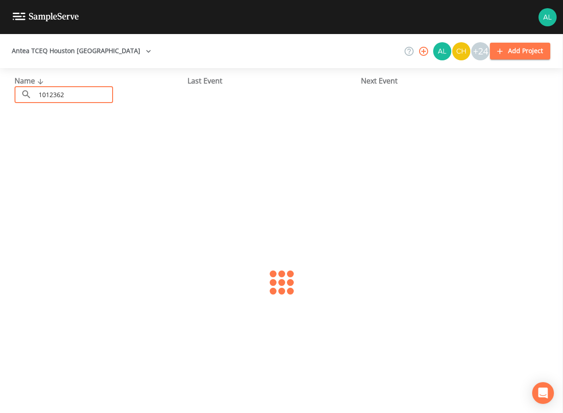
type input "1012362"
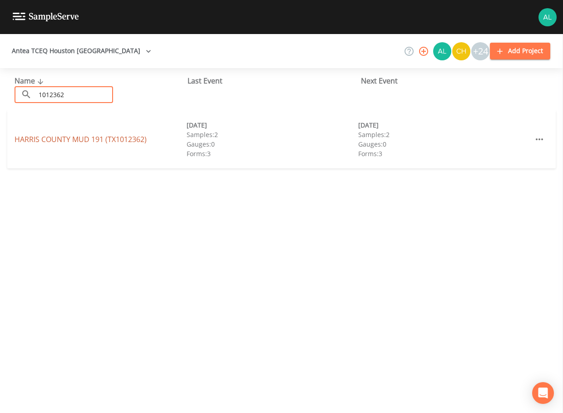
click at [35, 136] on link "HARRIS COUNTY MUD 191 (TX1012362)" at bounding box center [81, 139] width 132 height 10
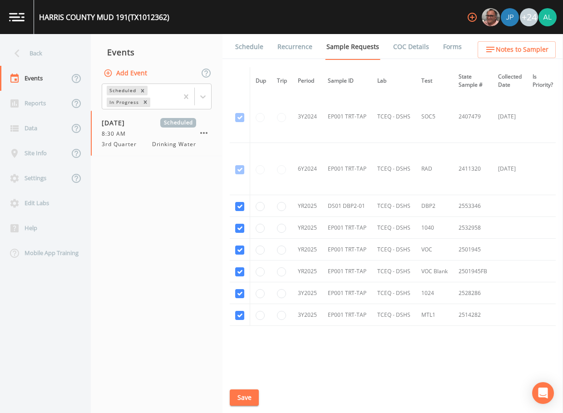
scroll to position [237, 0]
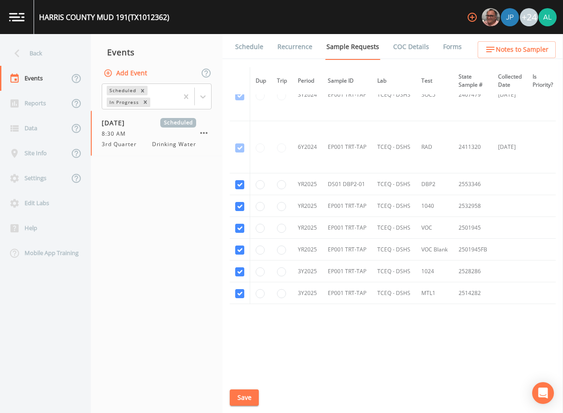
click at [253, 55] on link "Schedule" at bounding box center [249, 46] width 31 height 25
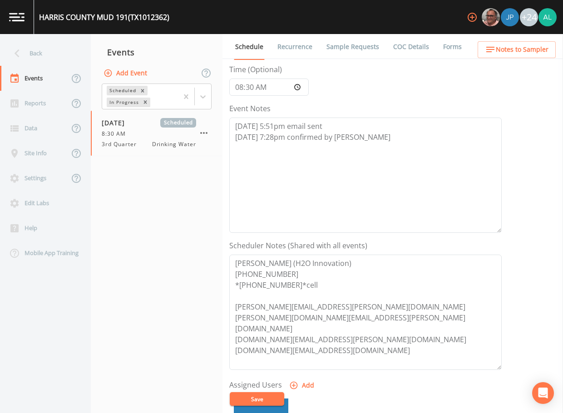
scroll to position [182, 0]
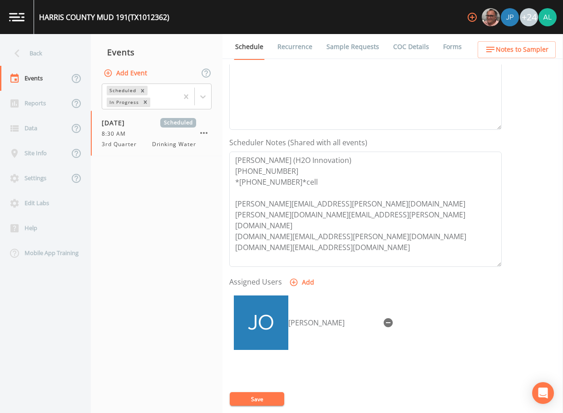
click at [510, 51] on span "Notes to Sampler" at bounding box center [522, 49] width 53 height 11
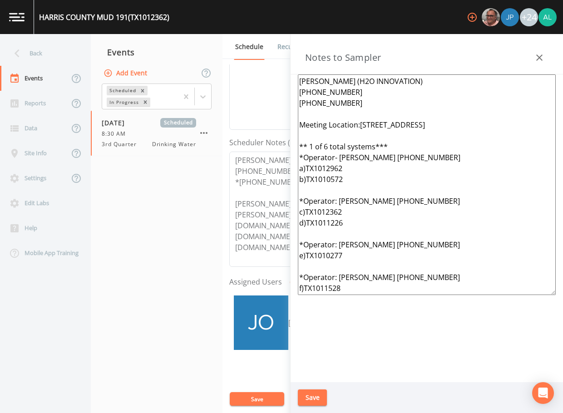
drag, startPoint x: 366, startPoint y: 289, endPoint x: 291, endPoint y: 75, distance: 226.9
click at [291, 75] on div "[PERSON_NAME] (H2O INNOVATION) [PHONE_NUMBER] [PHONE_NUMBER] Meeting Location:[…" at bounding box center [427, 229] width 273 height 308
click at [307, 397] on button "Save" at bounding box center [312, 398] width 29 height 17
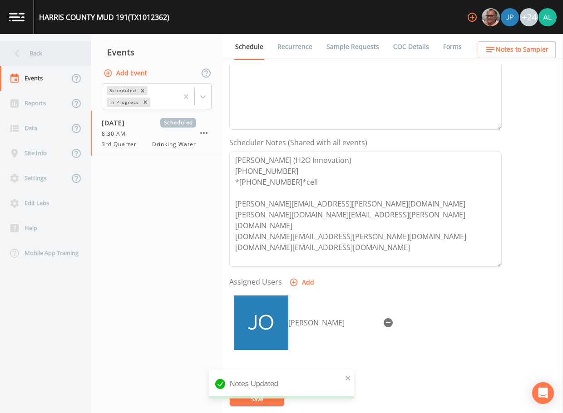
click at [70, 55] on div "Back" at bounding box center [41, 53] width 82 height 25
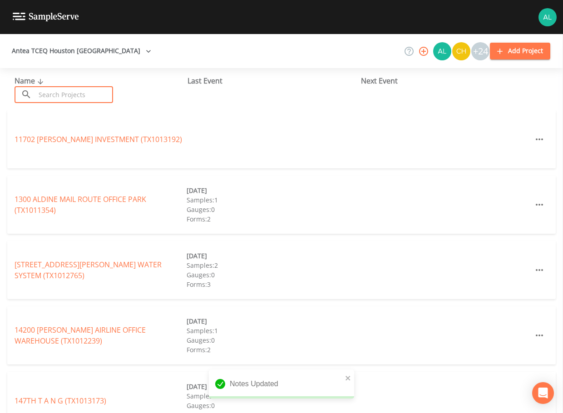
click at [72, 90] on input "text" at bounding box center [74, 94] width 78 height 17
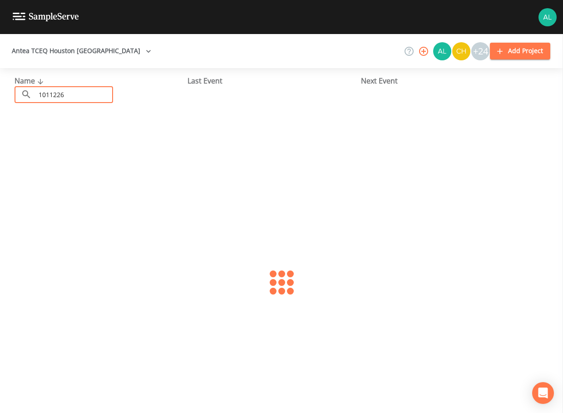
type input "1011226"
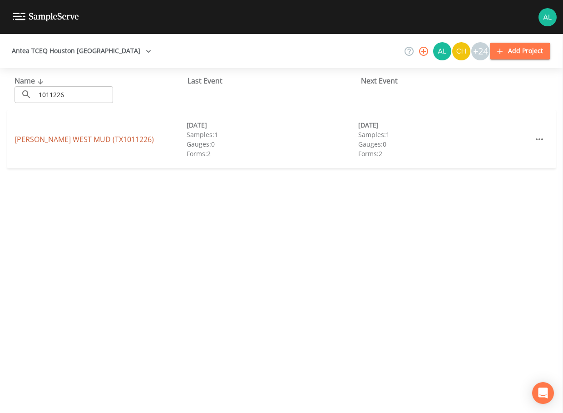
click at [32, 137] on link "[PERSON_NAME][GEOGRAPHIC_DATA] (TX1011226)" at bounding box center [84, 139] width 139 height 10
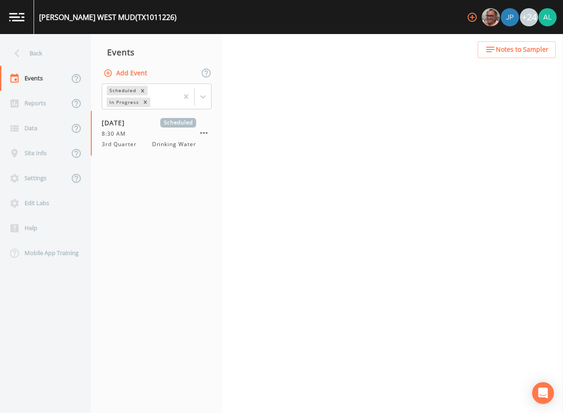
click at [487, 55] on icon "button" at bounding box center [490, 49] width 11 height 11
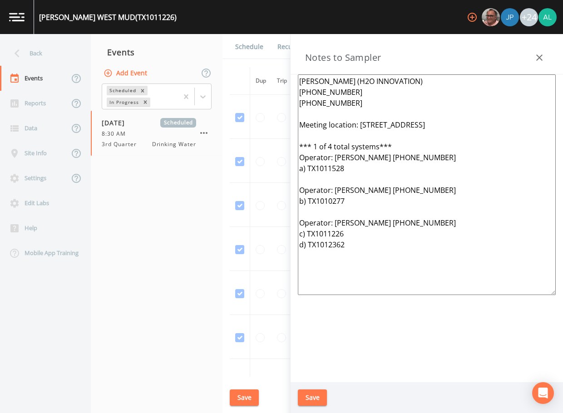
drag, startPoint x: 409, startPoint y: 255, endPoint x: 233, endPoint y: 29, distance: 286.5
click at [233, 29] on div "[PERSON_NAME][GEOGRAPHIC_DATA] (TX1011226) +24 Back Events Reports Data Site In…" at bounding box center [281, 206] width 563 height 413
paste textarea "Location:[STREET_ADDRESS] ** 1 of 6 total systems*** *Operator- [PERSON_NAME] […"
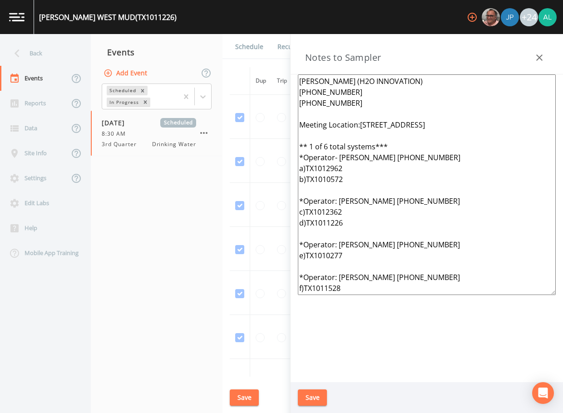
type textarea "[PERSON_NAME] (H2O INNOVATION) [PHONE_NUMBER] [PHONE_NUMBER] Meeting Location:[…"
click at [313, 398] on button "Save" at bounding box center [312, 398] width 29 height 17
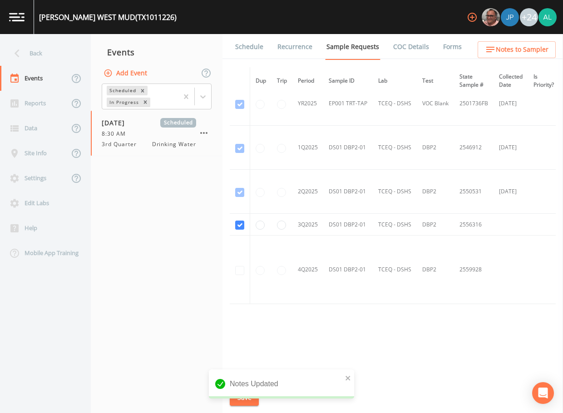
scroll to position [500, 0]
click at [248, 49] on link "Schedule" at bounding box center [249, 46] width 31 height 25
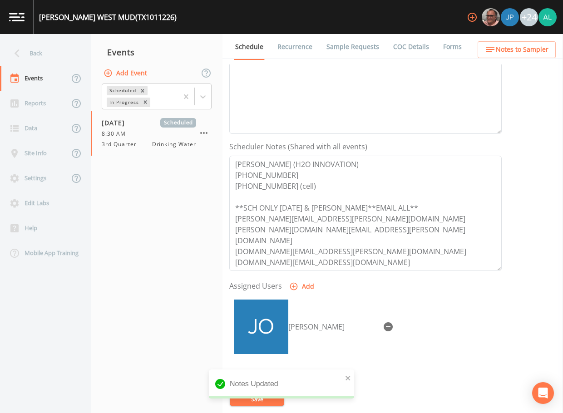
scroll to position [182, 0]
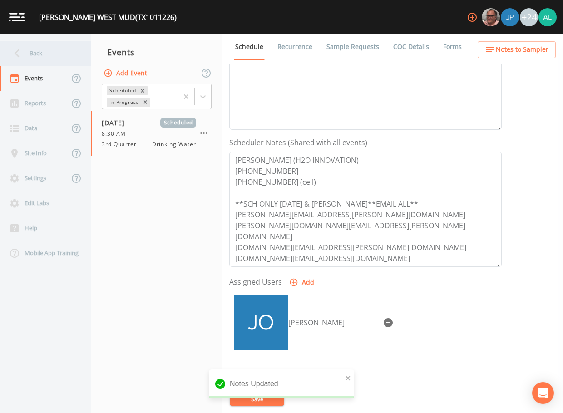
click at [56, 45] on div "Back" at bounding box center [41, 53] width 82 height 25
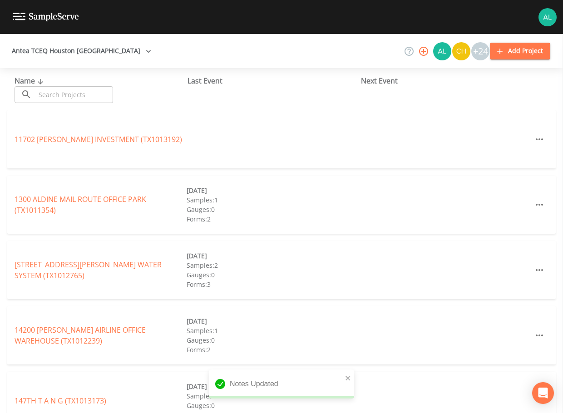
click at [69, 93] on input "text" at bounding box center [74, 94] width 78 height 17
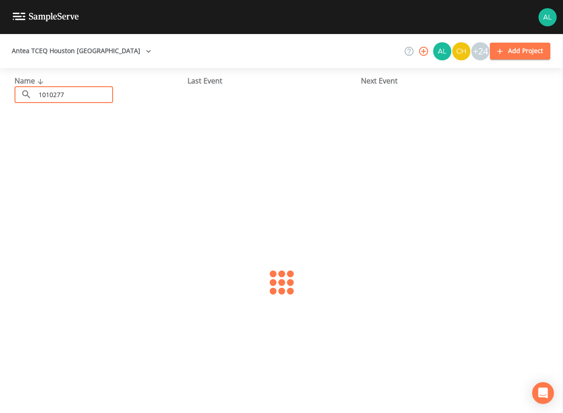
type input "1010277"
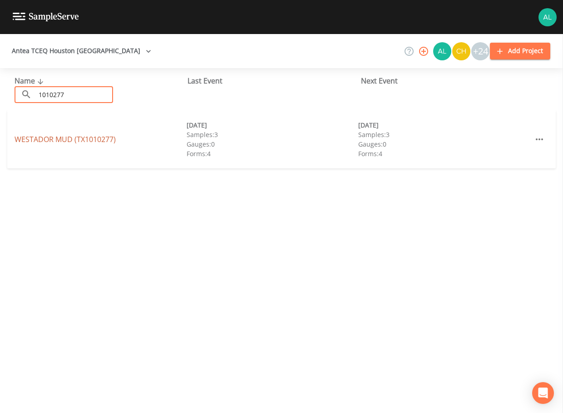
drag, startPoint x: 34, startPoint y: 137, endPoint x: 38, endPoint y: 131, distance: 7.2
click at [34, 136] on link "WESTADOR MUD (TX1010277)" at bounding box center [65, 139] width 101 height 10
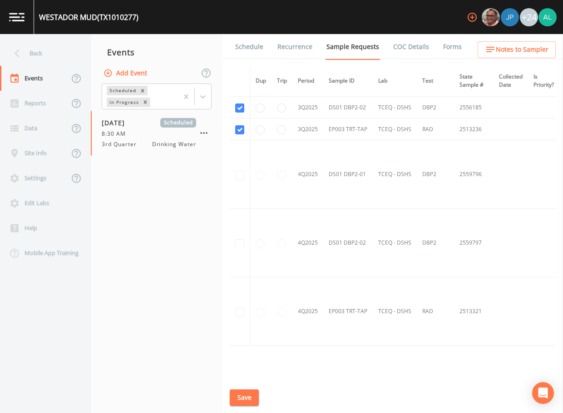
scroll to position [1166, 0]
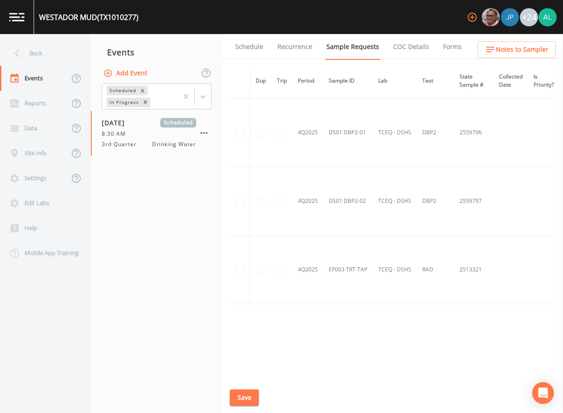
click at [249, 45] on link "Schedule" at bounding box center [249, 46] width 31 height 25
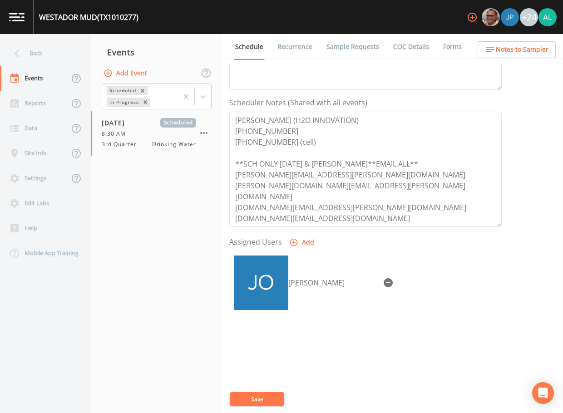
scroll to position [228, 0]
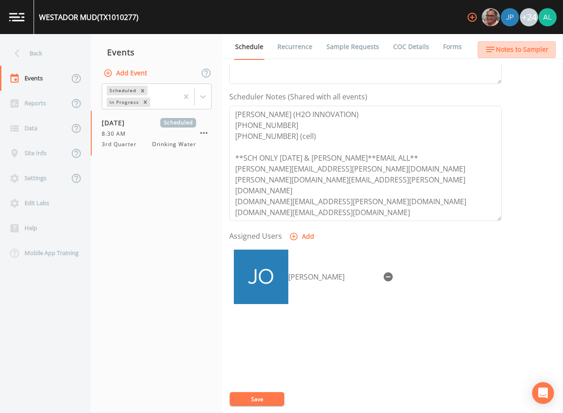
click at [512, 57] on button "Notes to Sampler" at bounding box center [517, 49] width 78 height 17
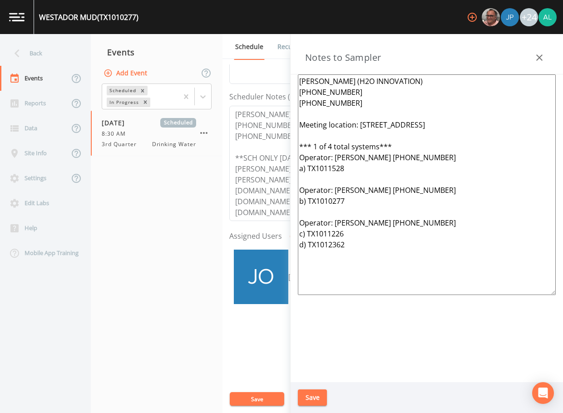
drag, startPoint x: 390, startPoint y: 290, endPoint x: 240, endPoint y: 26, distance: 303.4
click at [240, 26] on div "WESTADOR MUD (TX1010277) +24 Back Events Reports Data Site Info Settings Edit L…" at bounding box center [281, 206] width 563 height 413
paste textarea "Location:[STREET_ADDRESS] ** 1 of 6 total systems*** *Operator- [PERSON_NAME] […"
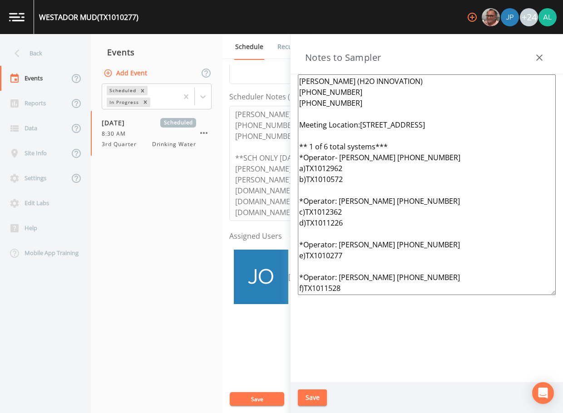
type textarea "[PERSON_NAME] (H2O INNOVATION) [PHONE_NUMBER] [PHONE_NUMBER] Meeting Location:[…"
click at [306, 386] on div "Save" at bounding box center [427, 398] width 273 height 31
click at [307, 388] on div "Save" at bounding box center [427, 398] width 273 height 31
click at [307, 390] on button "Save" at bounding box center [312, 398] width 29 height 17
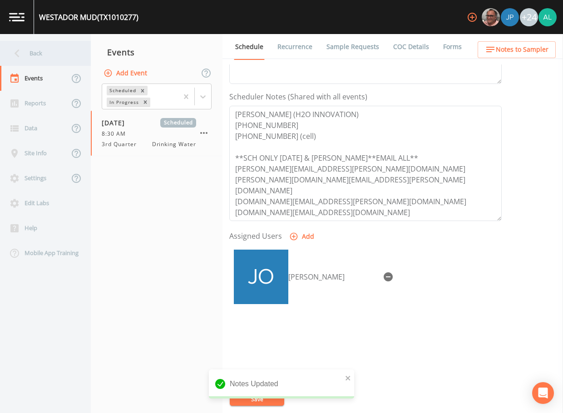
click at [42, 54] on div "Back" at bounding box center [41, 53] width 82 height 25
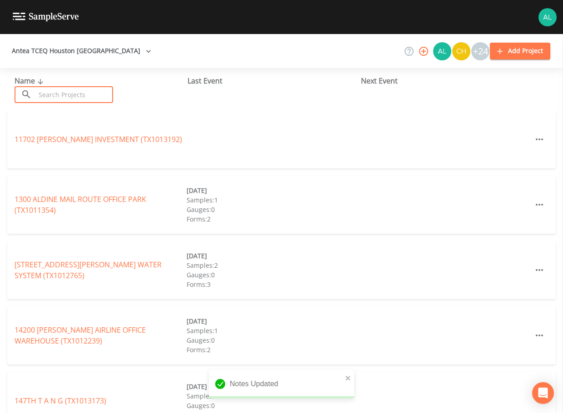
click at [44, 95] on input "text" at bounding box center [74, 94] width 78 height 17
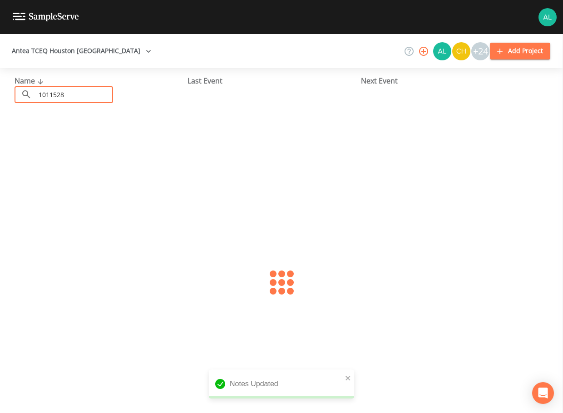
type input "1011528"
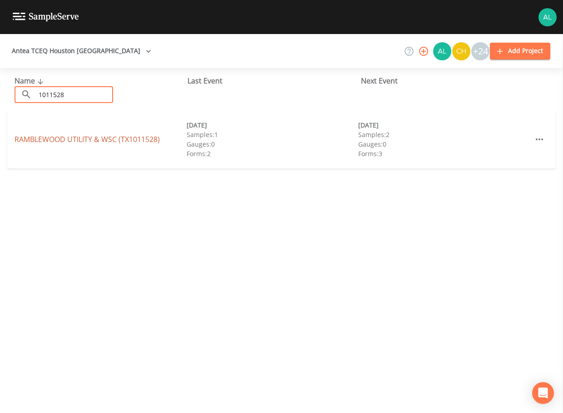
click at [26, 138] on link "RAMBLEWOOD UTILITY & WSC (TX1011528)" at bounding box center [87, 139] width 145 height 10
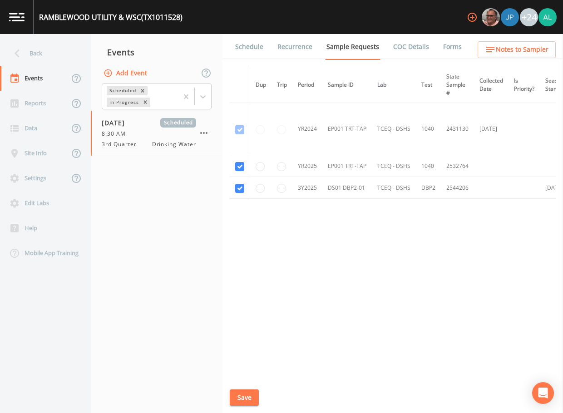
click at [246, 43] on link "Schedule" at bounding box center [249, 46] width 31 height 25
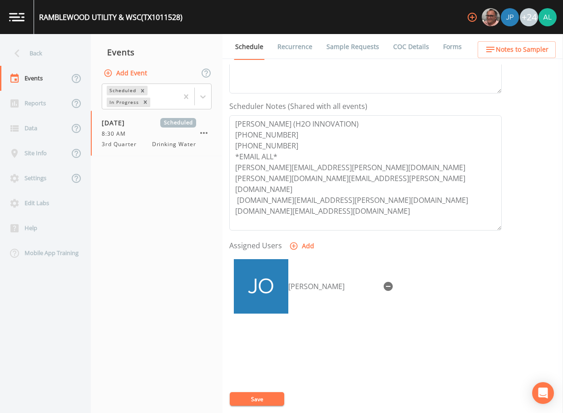
scroll to position [228, 0]
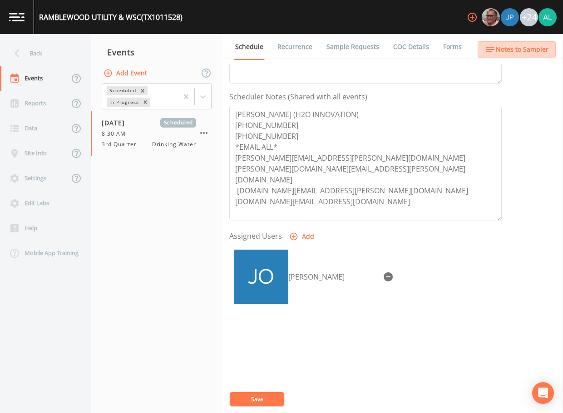
click at [508, 49] on span "Notes to Sampler" at bounding box center [522, 49] width 53 height 11
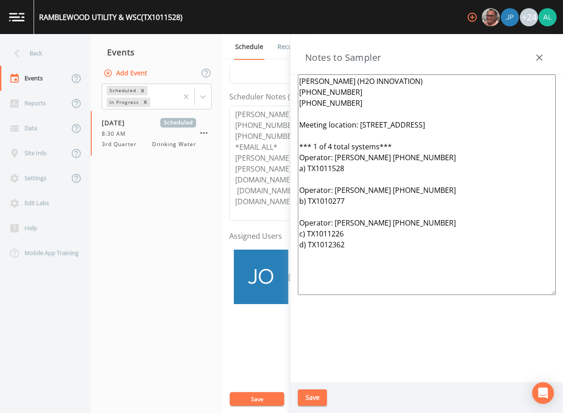
drag, startPoint x: 338, startPoint y: 216, endPoint x: 261, endPoint y: 38, distance: 194.3
click at [261, 35] on div "Back Events Reports Data Site Info Settings Edit Labs Help Mobile App Training …" at bounding box center [281, 223] width 563 height 379
paste textarea "Location:[STREET_ADDRESS] ** 1 of 6 total systems*** *Operator- [PERSON_NAME] […"
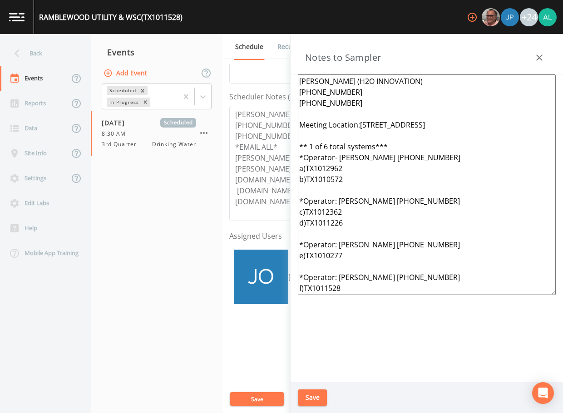
type textarea "[PERSON_NAME] (H2O INNOVATION) [PHONE_NUMBER] [PHONE_NUMBER] Meeting Location:[…"
click at [315, 401] on button "Save" at bounding box center [312, 398] width 29 height 17
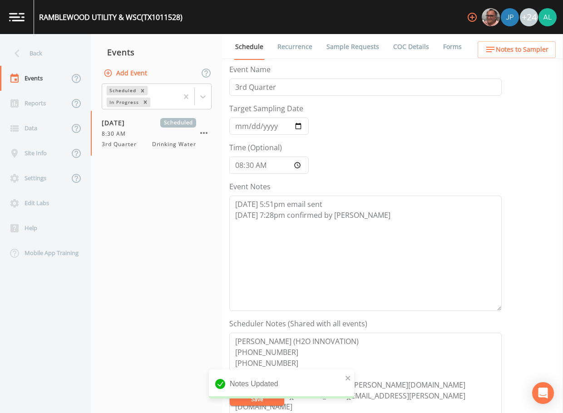
scroll to position [0, 0]
click at [250, 164] on input "08:30:00" at bounding box center [269, 165] width 80 height 17
type input "08:36"
click at [230, 393] on button "Save" at bounding box center [257, 400] width 55 height 14
click at [49, 57] on div "Back" at bounding box center [41, 53] width 82 height 25
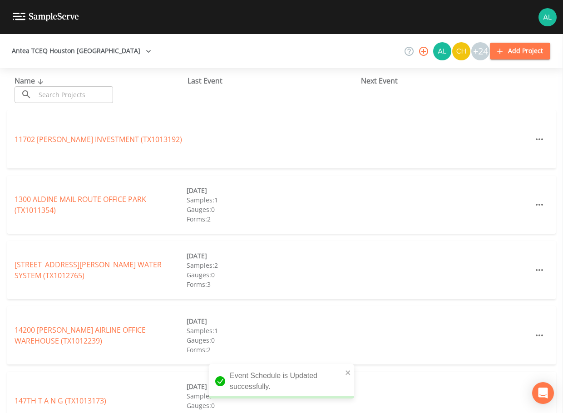
click at [56, 97] on input "text" at bounding box center [74, 94] width 78 height 17
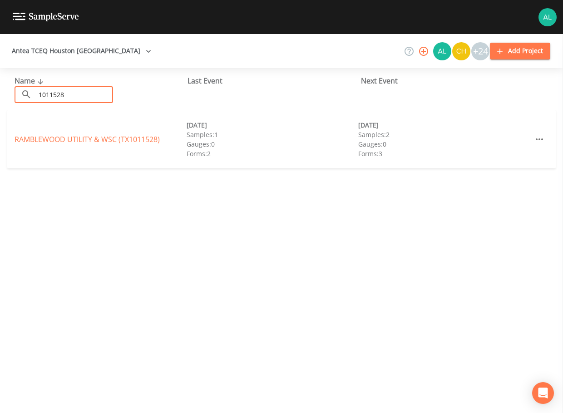
type input "1011528"
click at [36, 136] on link "RAMBLEWOOD UTILITY & WSC (TX1011528)" at bounding box center [87, 139] width 145 height 10
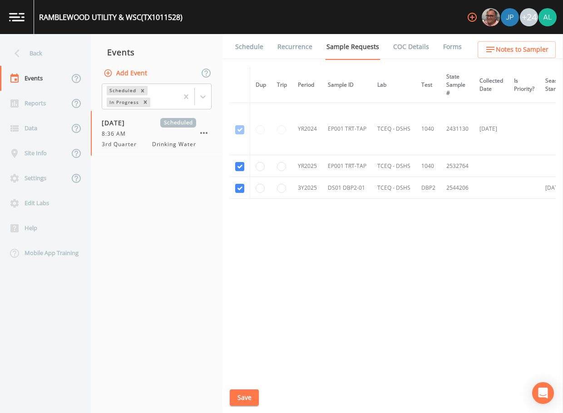
click at [517, 54] on span "Notes to Sampler" at bounding box center [522, 49] width 53 height 11
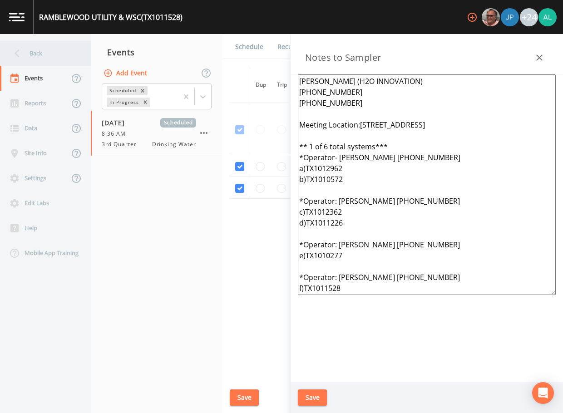
click at [59, 57] on div "Back" at bounding box center [41, 53] width 82 height 25
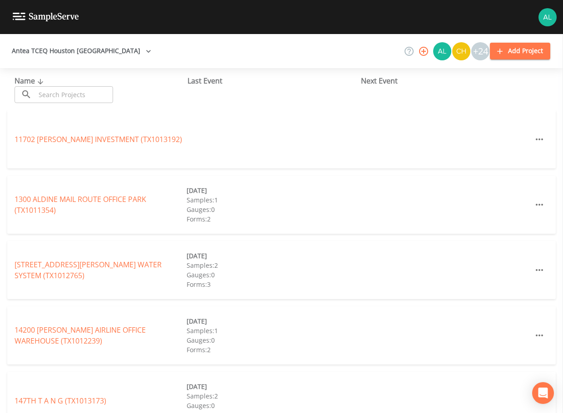
click at [54, 97] on input "text" at bounding box center [74, 94] width 78 height 17
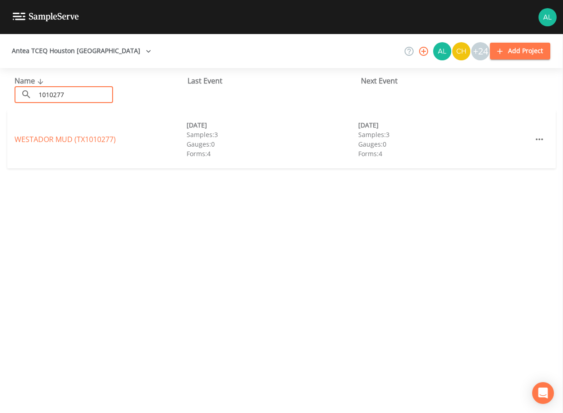
type input "1010277"
click at [48, 141] on link "WESTADOR MUD (TX1010277)" at bounding box center [65, 139] width 101 height 10
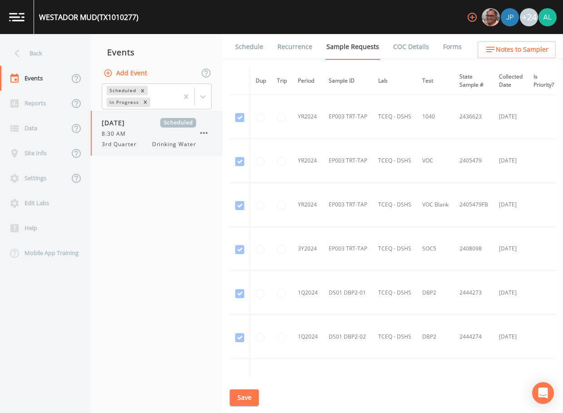
click at [168, 131] on div "8:30 AM" at bounding box center [149, 134] width 94 height 8
click at [249, 48] on link "Schedule" at bounding box center [249, 46] width 31 height 25
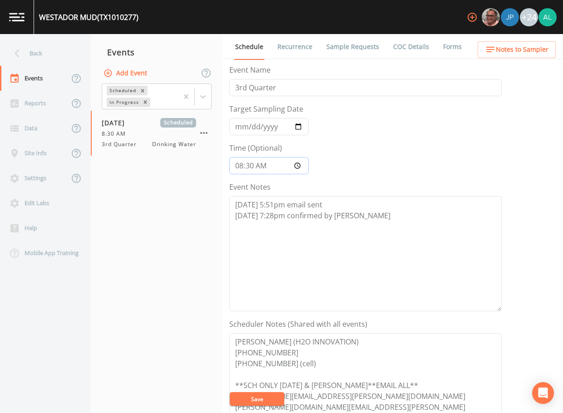
click at [254, 167] on input "08:30:00" at bounding box center [269, 165] width 80 height 17
type input "08:35"
click at [230, 393] on button "Save" at bounding box center [257, 400] width 55 height 14
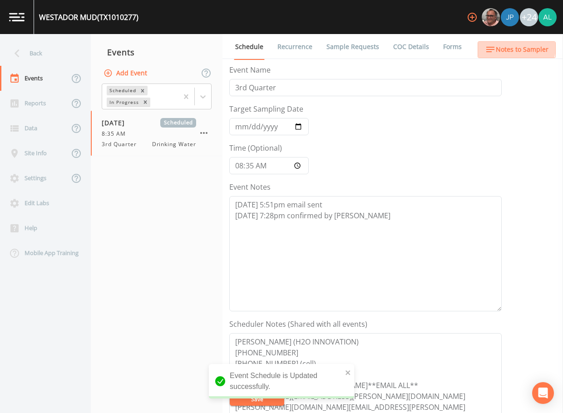
click at [504, 43] on button "Notes to Sampler" at bounding box center [517, 49] width 78 height 17
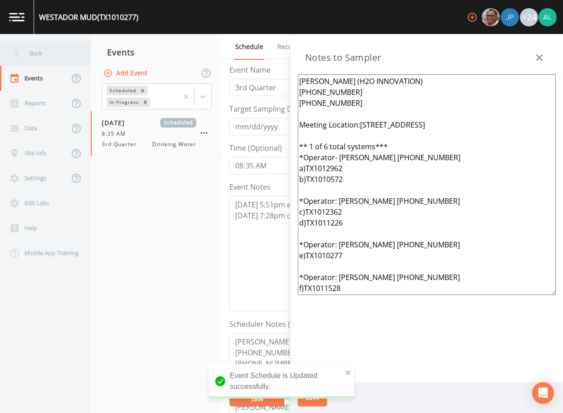
click at [40, 53] on div "Back" at bounding box center [41, 53] width 82 height 25
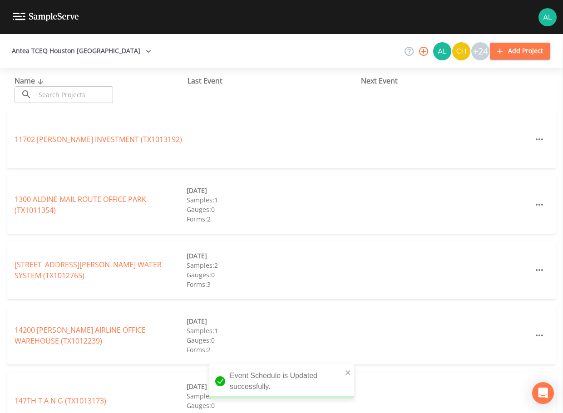
click at [60, 93] on input "text" at bounding box center [74, 94] width 78 height 17
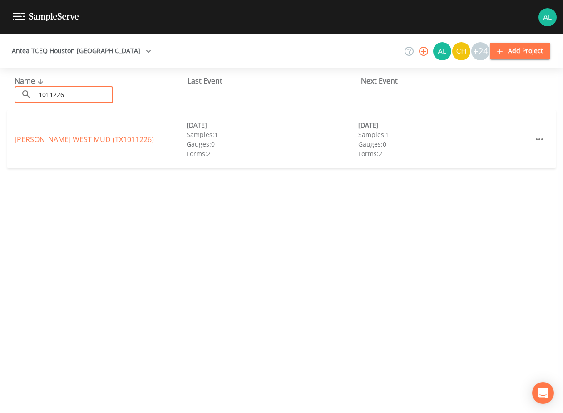
type input "1011226"
click at [45, 127] on div "[PERSON_NAME][GEOGRAPHIC_DATA] (TX1011226) [DATE] Samples: 1 Gauges: 0 Forms: 2…" at bounding box center [281, 139] width 549 height 58
click at [39, 134] on div "[PERSON_NAME][GEOGRAPHIC_DATA] (TX1011226) [DATE] Samples: 1 Gauges: 0 Forms: 2…" at bounding box center [281, 139] width 549 height 58
click at [84, 138] on link "[PERSON_NAME][GEOGRAPHIC_DATA] (TX1011226)" at bounding box center [84, 139] width 139 height 10
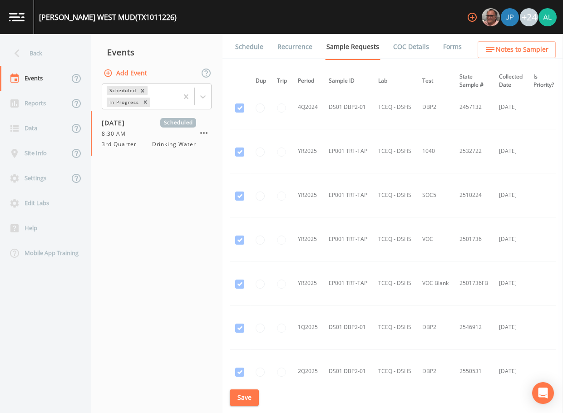
scroll to position [500, 0]
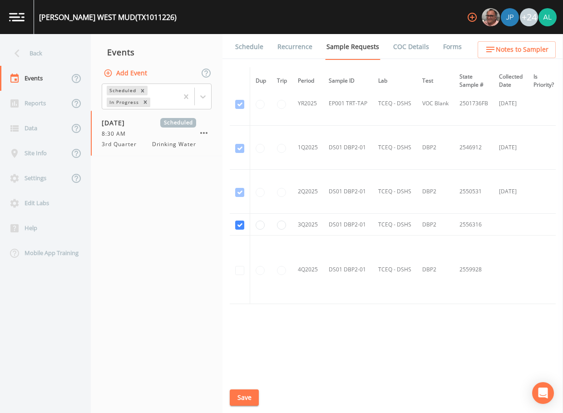
click at [256, 53] on link "Schedule" at bounding box center [249, 46] width 31 height 25
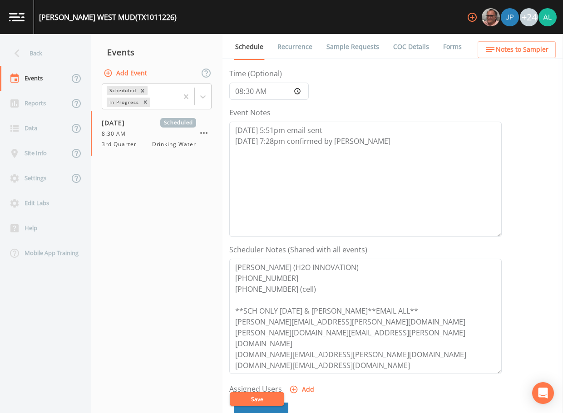
scroll to position [46, 0]
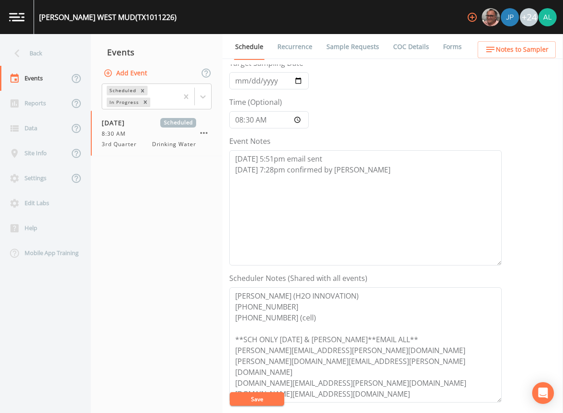
click at [517, 31] on div "+24" at bounding box center [510, 17] width 94 height 34
click at [513, 47] on span "Notes to Sampler" at bounding box center [522, 49] width 53 height 11
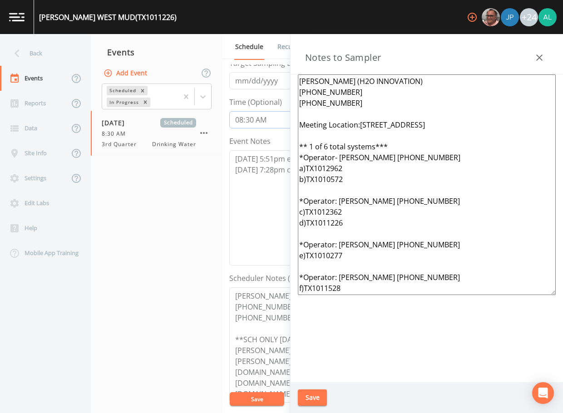
click at [249, 120] on input "08:30:00" at bounding box center [269, 119] width 80 height 17
type input "08:34"
click at [230, 393] on button "Save" at bounding box center [257, 400] width 55 height 14
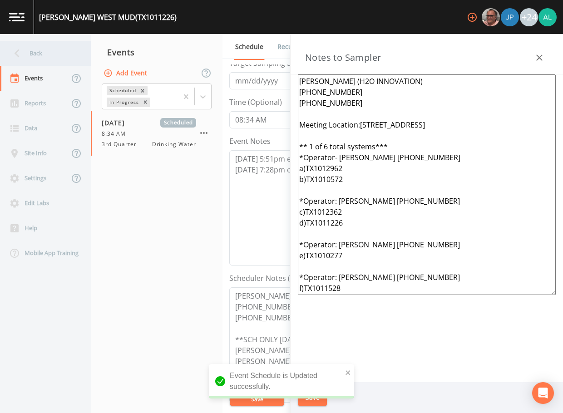
click at [58, 48] on div "Back" at bounding box center [41, 53] width 82 height 25
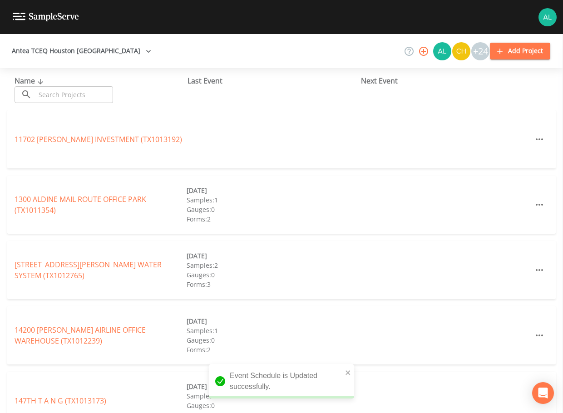
click at [64, 93] on input "text" at bounding box center [74, 94] width 78 height 17
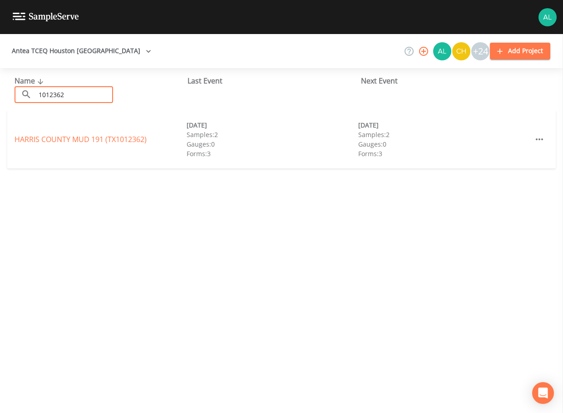
type input "1012362"
click at [28, 138] on link "HARRIS COUNTY MUD 191 (TX1012362)" at bounding box center [81, 139] width 132 height 10
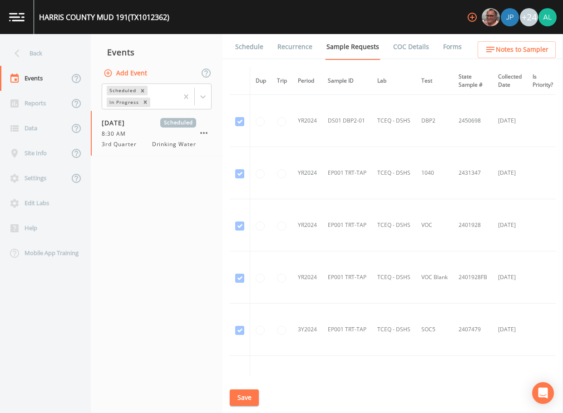
click at [256, 56] on link "Schedule" at bounding box center [249, 46] width 31 height 25
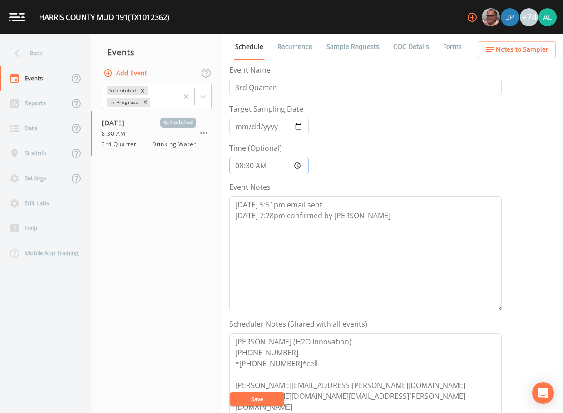
click at [246, 167] on input "08:30:00" at bounding box center [269, 165] width 80 height 17
type input "08:33"
click at [230, 393] on button "Save" at bounding box center [257, 400] width 55 height 14
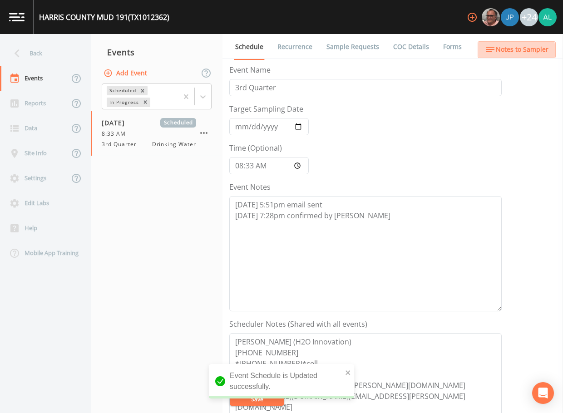
click at [480, 56] on button "Notes to Sampler" at bounding box center [517, 49] width 78 height 17
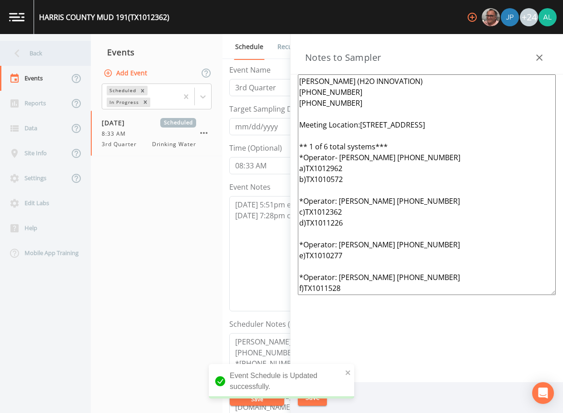
click at [43, 50] on div "Back" at bounding box center [41, 53] width 82 height 25
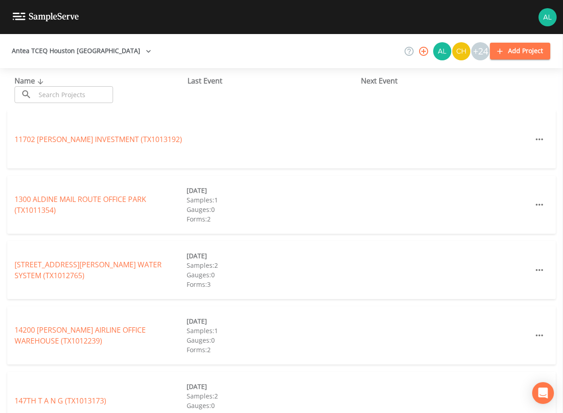
click at [66, 90] on input "text" at bounding box center [74, 94] width 78 height 17
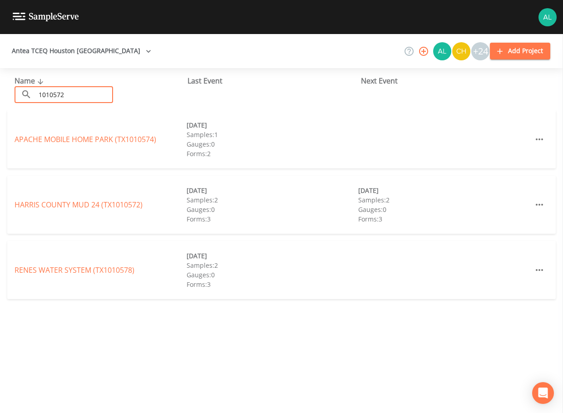
type input "1010572"
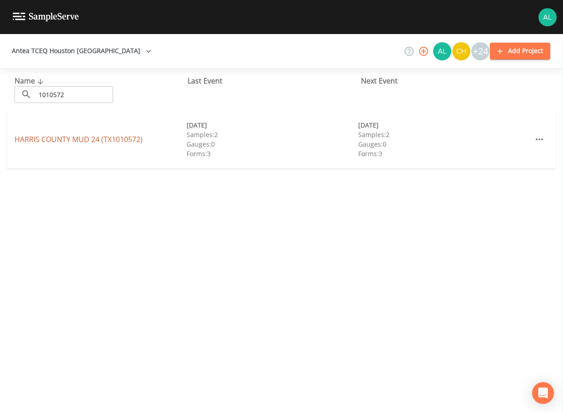
click at [36, 135] on link "[GEOGRAPHIC_DATA] 24 (TX1010572)" at bounding box center [79, 139] width 128 height 10
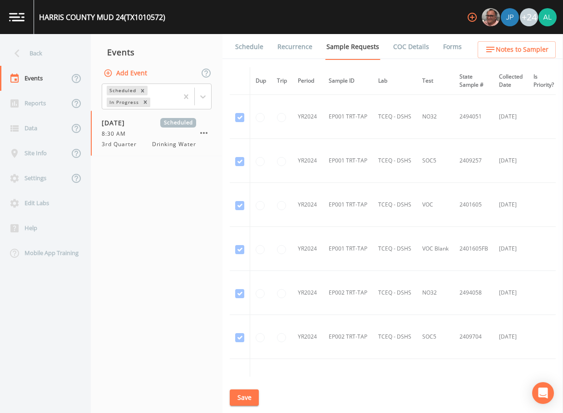
click at [251, 38] on link "Schedule" at bounding box center [249, 46] width 31 height 25
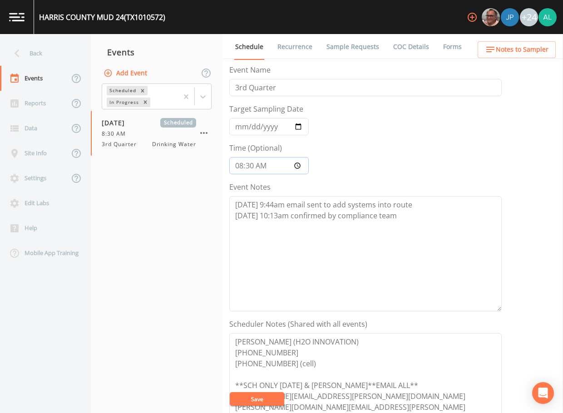
click at [251, 163] on input "08:30:00" at bounding box center [269, 165] width 80 height 17
type input "08:32"
click at [230, 393] on button "Save" at bounding box center [257, 400] width 55 height 14
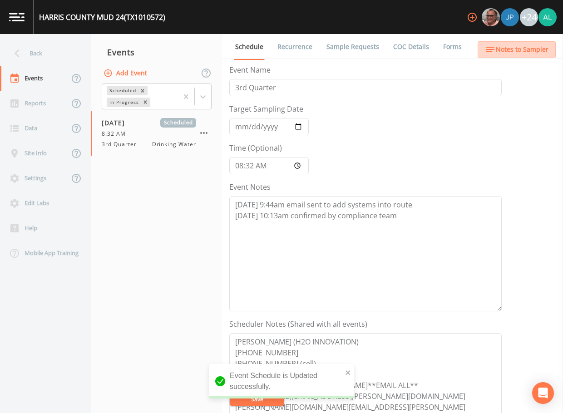
click at [521, 51] on span "Notes to Sampler" at bounding box center [522, 49] width 53 height 11
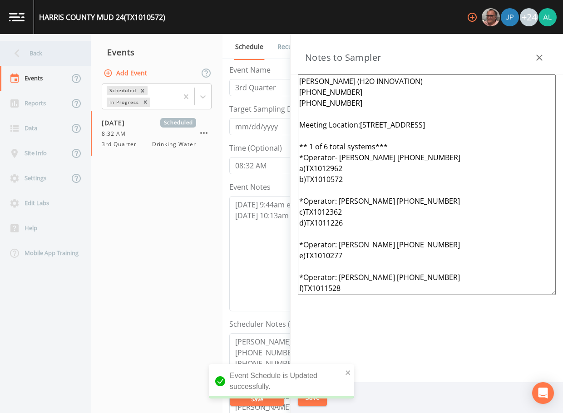
click at [44, 54] on div "Back" at bounding box center [41, 53] width 82 height 25
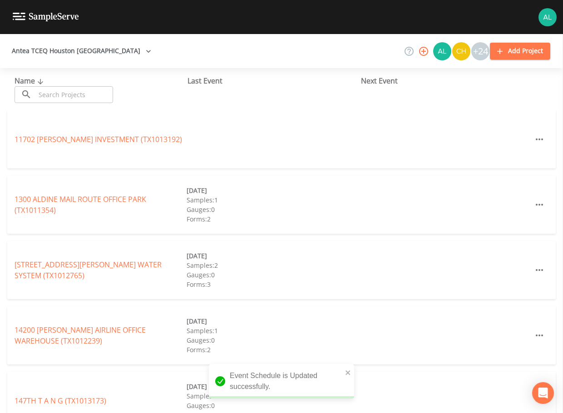
click at [92, 97] on input "text" at bounding box center [74, 94] width 78 height 17
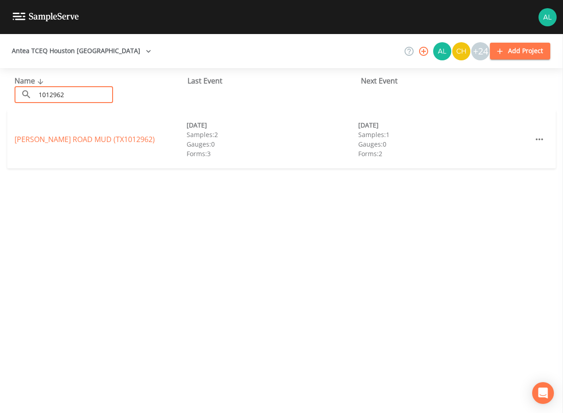
type input "1012962"
click at [12, 142] on div "[PERSON_NAME][GEOGRAPHIC_DATA] (TX1012962) [DATE] Samples: 2 Gauges: 0 Forms: 3…" at bounding box center [281, 139] width 549 height 58
click at [27, 137] on link "[PERSON_NAME][GEOGRAPHIC_DATA] (TX1012962)" at bounding box center [85, 139] width 140 height 10
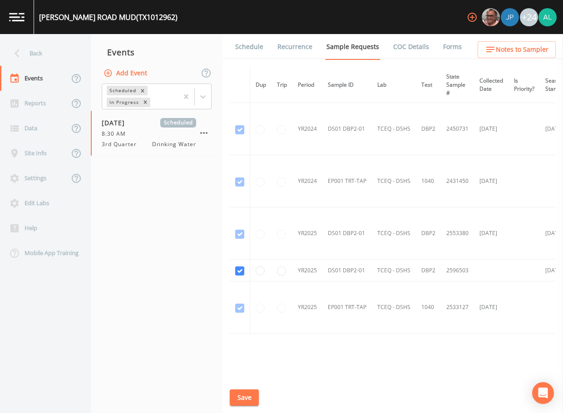
click at [254, 45] on link "Schedule" at bounding box center [249, 46] width 31 height 25
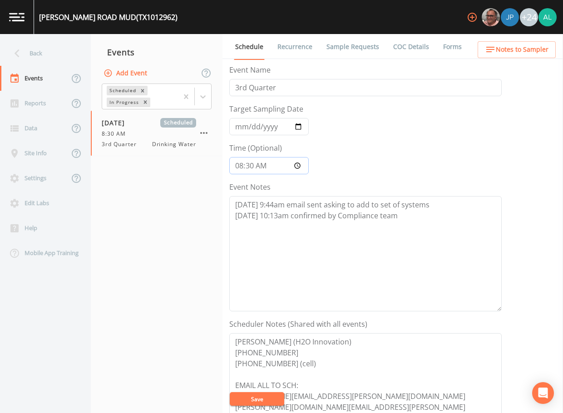
click at [250, 167] on input "08:30:00" at bounding box center [269, 165] width 80 height 17
type input "08:31"
click at [230, 393] on button "Save" at bounding box center [257, 400] width 55 height 14
click at [272, 400] on button "Save" at bounding box center [257, 400] width 55 height 14
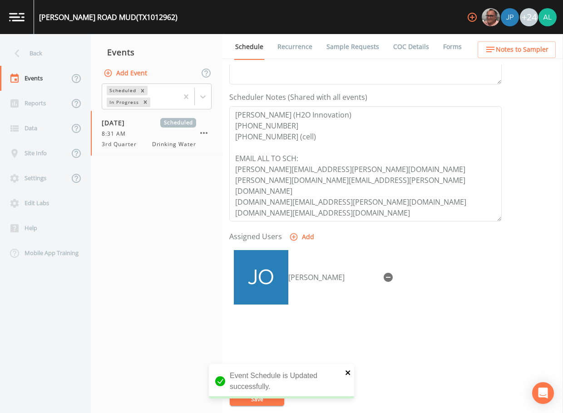
click at [346, 373] on icon "close" at bounding box center [348, 372] width 6 height 7
click at [254, 400] on div "[PERSON_NAME][GEOGRAPHIC_DATA] (TX1012962) +24 Back Events Reports Data Site In…" at bounding box center [281, 206] width 563 height 413
click at [254, 400] on button "Save" at bounding box center [257, 400] width 55 height 14
click at [70, 50] on div "Back" at bounding box center [41, 53] width 82 height 25
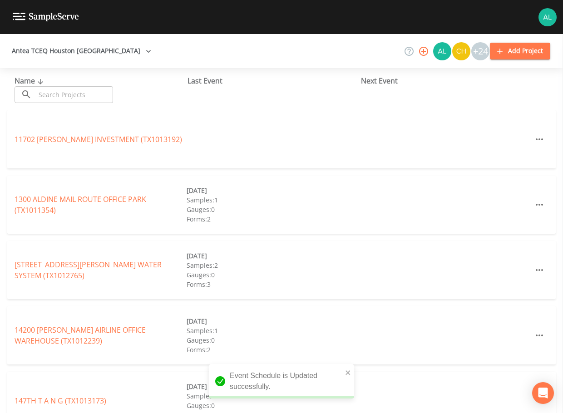
click at [77, 85] on div "Name ​ ​" at bounding box center [101, 89] width 173 height 28
click at [74, 94] on input "text" at bounding box center [74, 94] width 78 height 17
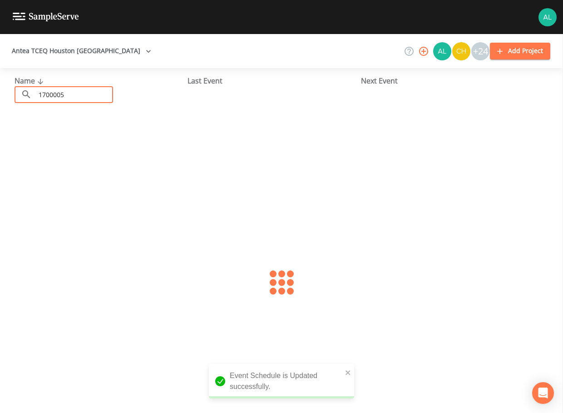
type input "1700005"
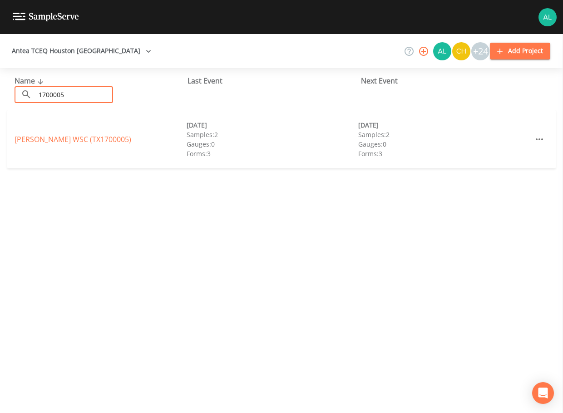
click at [53, 144] on div "[PERSON_NAME] WSC (TX1700005)" at bounding box center [101, 139] width 172 height 11
click at [54, 140] on link "[PERSON_NAME] WSC (TX1700005)" at bounding box center [73, 139] width 117 height 10
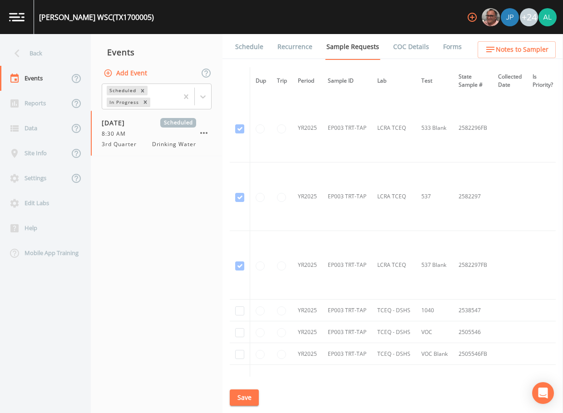
scroll to position [1363, 0]
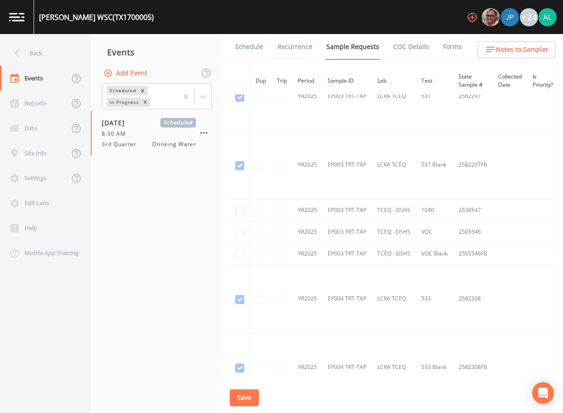
click at [251, 41] on link "Schedule" at bounding box center [249, 46] width 31 height 25
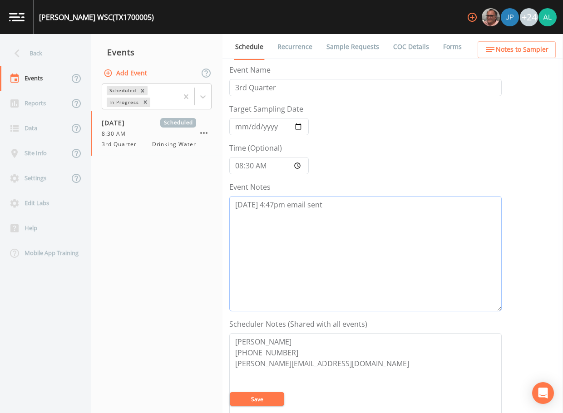
click at [363, 206] on textarea "[DATE] 4:47pm email sent" at bounding box center [365, 253] width 273 height 115
click at [273, 213] on textarea "[DATE] 4:47pm email sent 8/14 @" at bounding box center [365, 253] width 273 height 115
type textarea "[DATE] 4:47pm email sent [DATE] 9:34am confirmed by [PERSON_NAME]"
drag, startPoint x: 263, startPoint y: 393, endPoint x: 355, endPoint y: 293, distance: 136.7
click at [263, 393] on button "Save" at bounding box center [257, 400] width 55 height 14
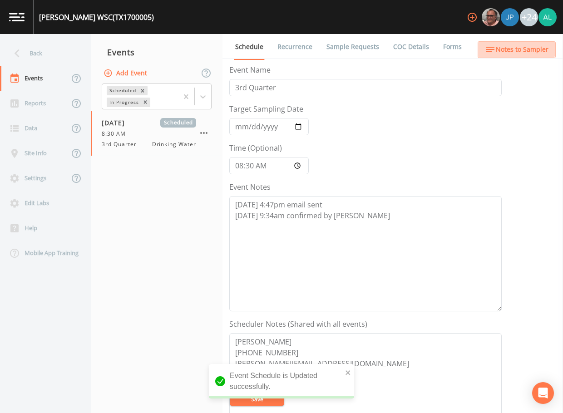
click at [510, 45] on span "Notes to Sampler" at bounding box center [522, 49] width 53 height 11
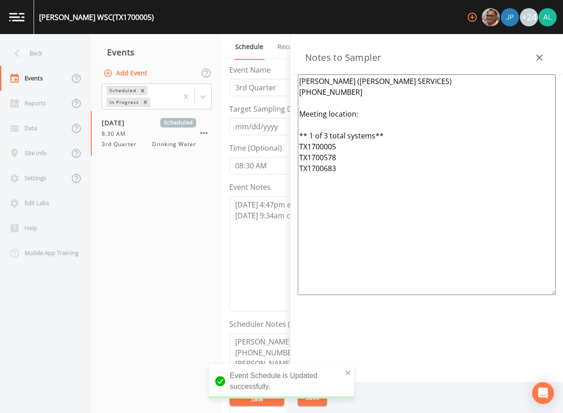
click at [371, 114] on textarea "[PERSON_NAME] ([PERSON_NAME] SERVICES) [PHONE_NUMBER] Meeting location: ** 1 of…" at bounding box center [427, 185] width 258 height 221
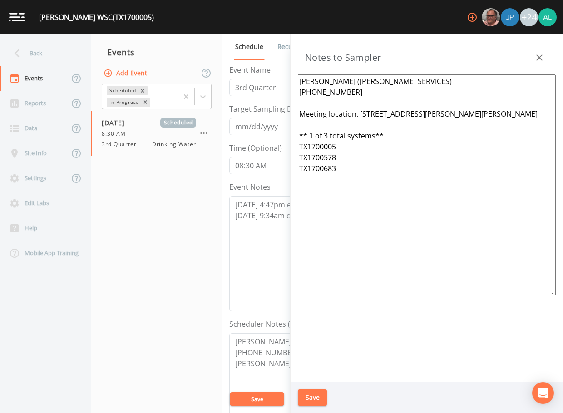
drag, startPoint x: 382, startPoint y: 187, endPoint x: 282, endPoint y: 53, distance: 167.1
click at [282, 53] on div "Back Events Reports Data Site Info Settings Edit Labs Help Mobile App Training …" at bounding box center [281, 223] width 563 height 379
type textarea "[PERSON_NAME] ([PERSON_NAME] SERVICES) [PHONE_NUMBER] Meeting location: [STREET…"
click at [313, 399] on button "Save" at bounding box center [312, 398] width 29 height 17
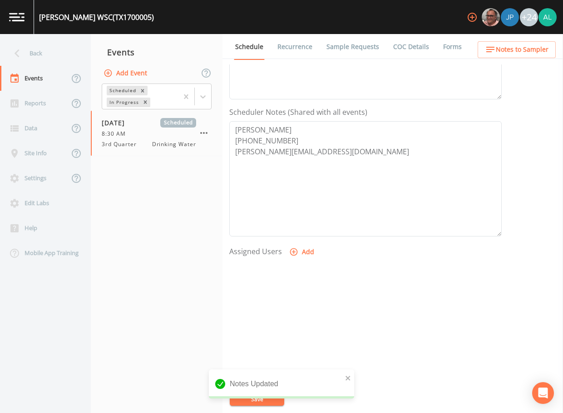
scroll to position [227, 0]
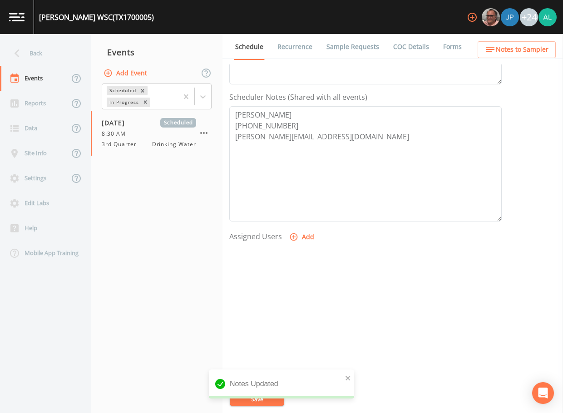
click at [301, 237] on button "Add" at bounding box center [303, 237] width 30 height 17
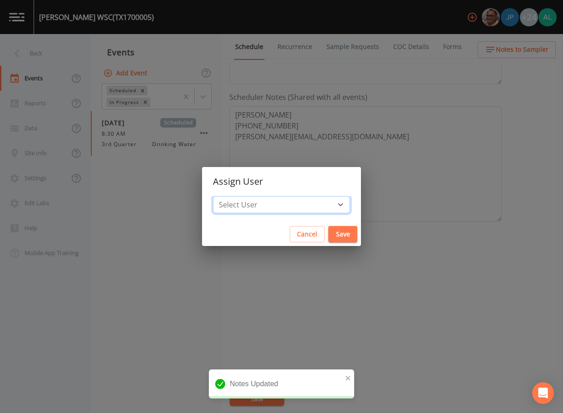
click at [264, 208] on select "Select User [PERSON_NAME] [PERSON_NAME] [PERSON_NAME] [PERSON_NAME] [PERSON_NAM…" at bounding box center [281, 204] width 137 height 17
select select "914a0f29-56c2-4065-8e52-23905ef40f2e"
click at [234, 196] on select "Select User [PERSON_NAME] [PERSON_NAME] [PERSON_NAME] [PERSON_NAME] [PERSON_NAM…" at bounding box center [281, 204] width 137 height 17
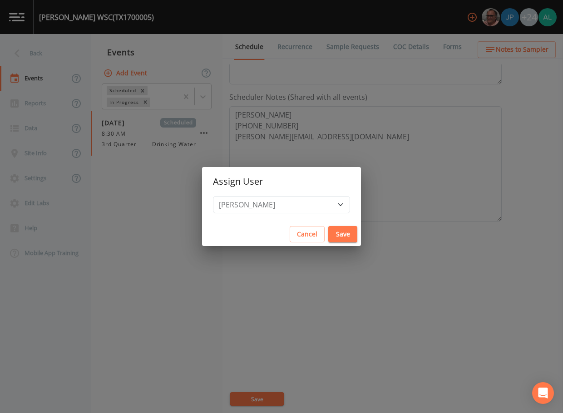
click at [328, 234] on button "Save" at bounding box center [342, 234] width 29 height 17
select select
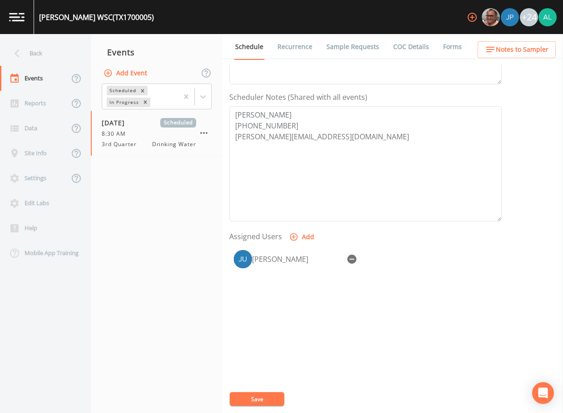
click at [254, 395] on button "Save" at bounding box center [257, 400] width 55 height 14
click at [52, 50] on div "Back" at bounding box center [41, 53] width 82 height 25
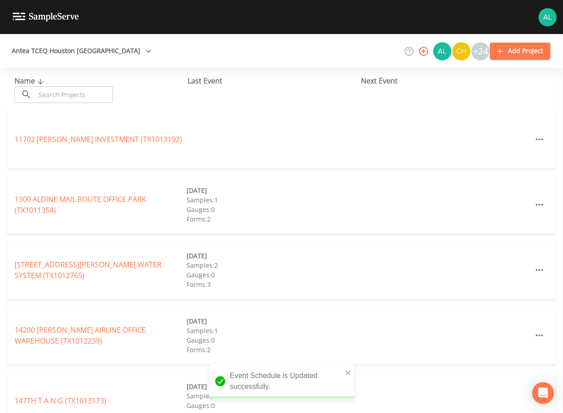
click at [53, 93] on input "text" at bounding box center [74, 94] width 78 height 17
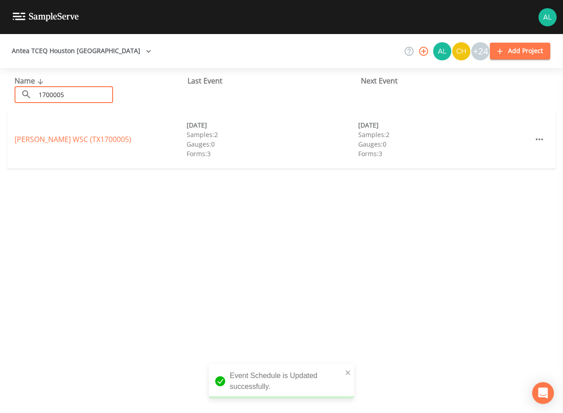
type input "1700005"
click at [38, 136] on link "[PERSON_NAME] WSC (TX1700005)" at bounding box center [73, 139] width 117 height 10
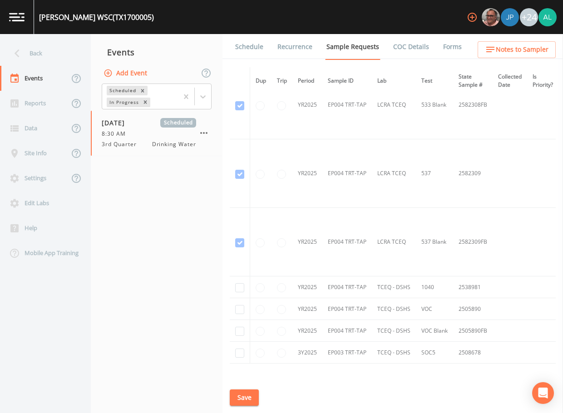
scroll to position [1687, 0]
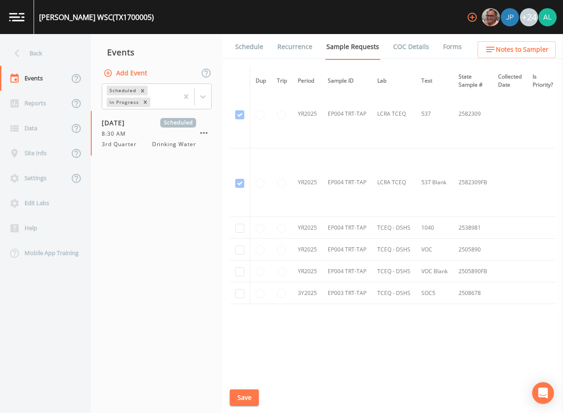
click at [252, 51] on link "Schedule" at bounding box center [249, 46] width 31 height 25
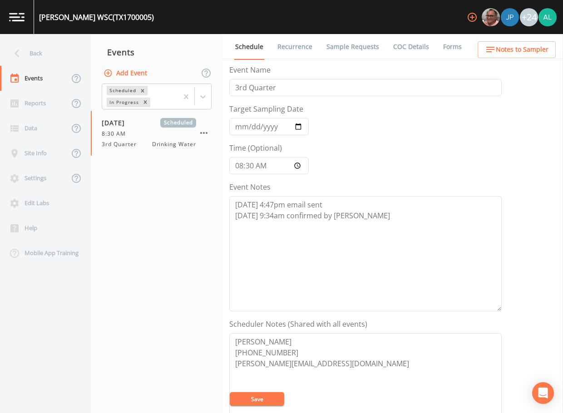
scroll to position [182, 0]
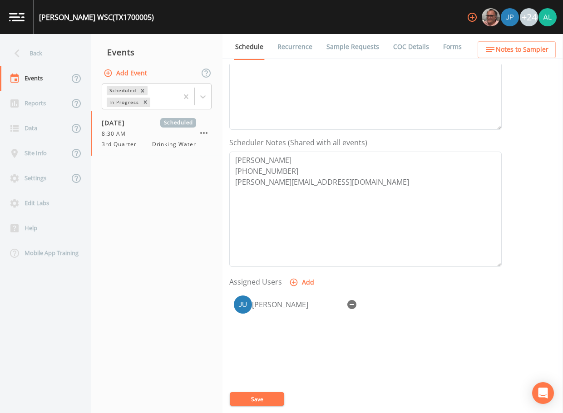
click at [498, 57] on button "Notes to Sampler" at bounding box center [517, 49] width 78 height 17
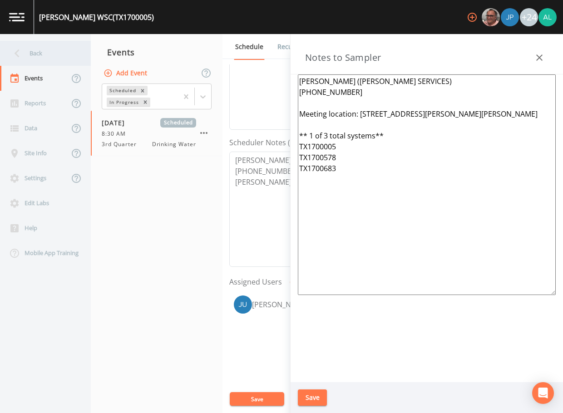
click at [34, 55] on div "Back" at bounding box center [41, 53] width 82 height 25
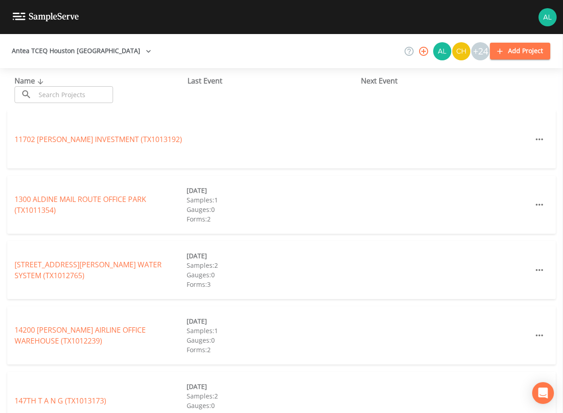
click at [62, 92] on input "text" at bounding box center [74, 94] width 78 height 17
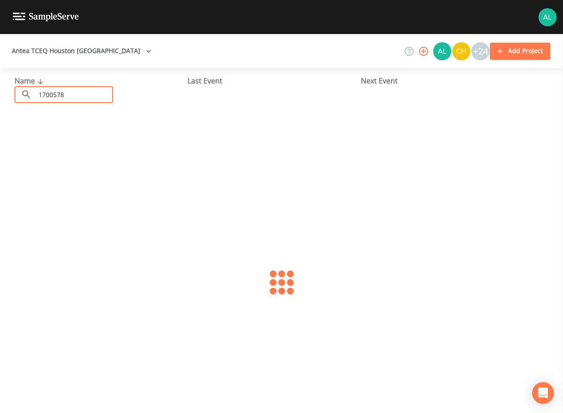
type input "1700578"
click at [43, 142] on link "[GEOGRAPHIC_DATA] (TX1700578)" at bounding box center [71, 139] width 113 height 10
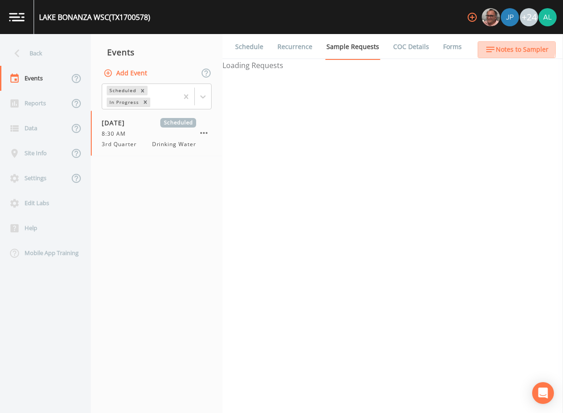
click at [497, 43] on button "Notes to Sampler" at bounding box center [517, 49] width 78 height 17
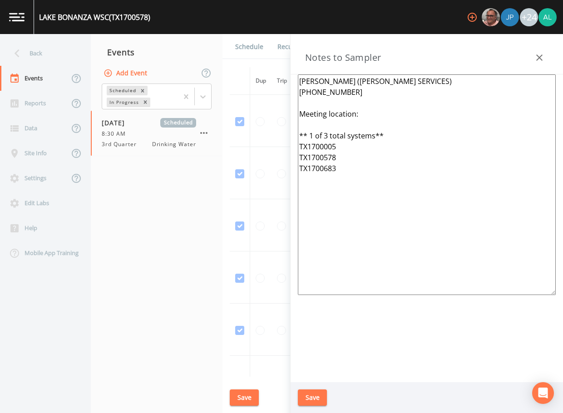
drag, startPoint x: 382, startPoint y: 197, endPoint x: 263, endPoint y: 34, distance: 202.5
click at [263, 34] on div "[GEOGRAPHIC_DATA] (TX1700578) +24 Back Events Reports Data Site Info Settings E…" at bounding box center [281, 206] width 563 height 413
paste textarea "[STREET_ADDRESS][PERSON_NAME][PERSON_NAME]"
type textarea "[PERSON_NAME] ([PERSON_NAME] SERVICES) [PHONE_NUMBER] Meeting location: [STREET…"
click at [312, 395] on button "Save" at bounding box center [312, 398] width 29 height 17
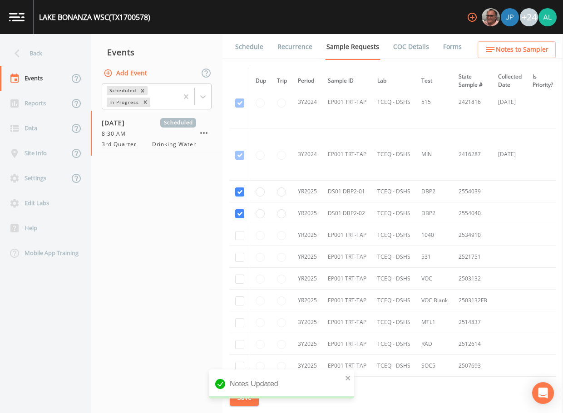
scroll to position [512, 0]
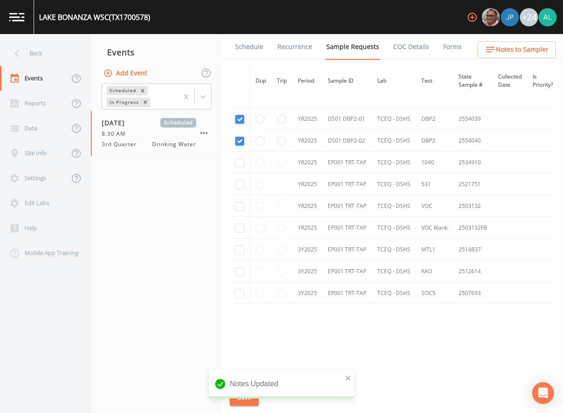
click at [254, 43] on link "Schedule" at bounding box center [249, 46] width 31 height 25
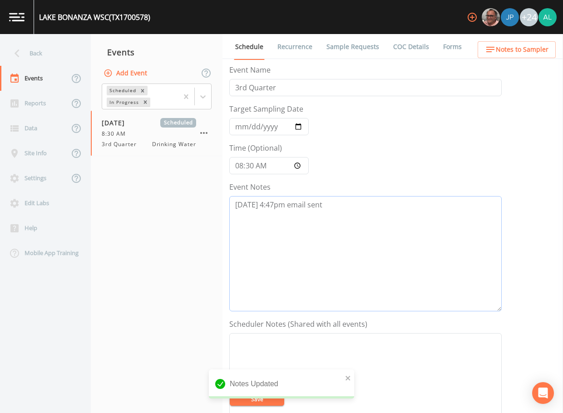
click at [335, 217] on textarea "[DATE] 4:47pm email sent" at bounding box center [365, 253] width 273 height 115
type textarea "[DATE] 4:47pm email sent [DATE] 9:43am confirmed y [PERSON_NAME]"
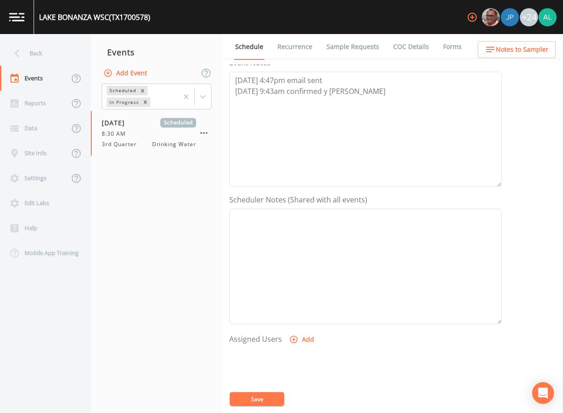
scroll to position [136, 0]
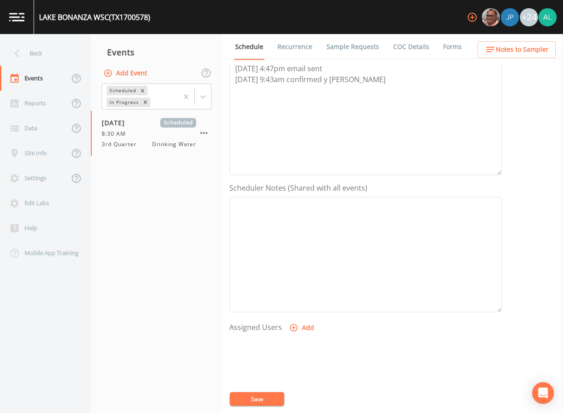
click at [310, 328] on button "Add" at bounding box center [303, 328] width 30 height 17
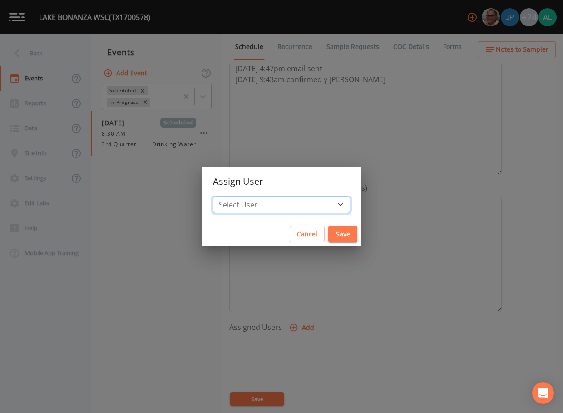
click at [261, 204] on select "Select User [PERSON_NAME] [PERSON_NAME] [PERSON_NAME] [PERSON_NAME] [PERSON_NAM…" at bounding box center [281, 204] width 137 height 17
select select "914a0f29-56c2-4065-8e52-23905ef40f2e"
click at [234, 196] on select "Select User [PERSON_NAME] [PERSON_NAME] [PERSON_NAME] [PERSON_NAME] [PERSON_NAM…" at bounding box center [281, 204] width 137 height 17
click at [317, 223] on div "Cancel Save" at bounding box center [281, 235] width 159 height 24
click at [329, 239] on button "Save" at bounding box center [342, 234] width 29 height 17
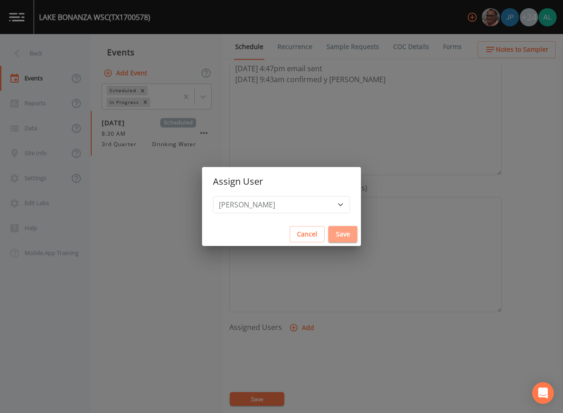
select select
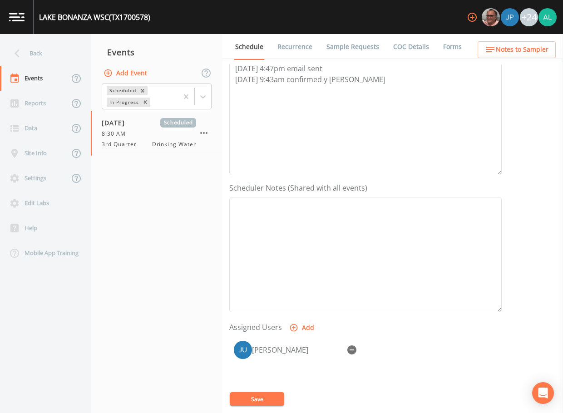
click at [254, 389] on div "[PERSON_NAME]" at bounding box center [365, 384] width 273 height 95
click at [254, 397] on button "Save" at bounding box center [257, 400] width 55 height 14
click at [56, 51] on div "Back" at bounding box center [41, 53] width 82 height 25
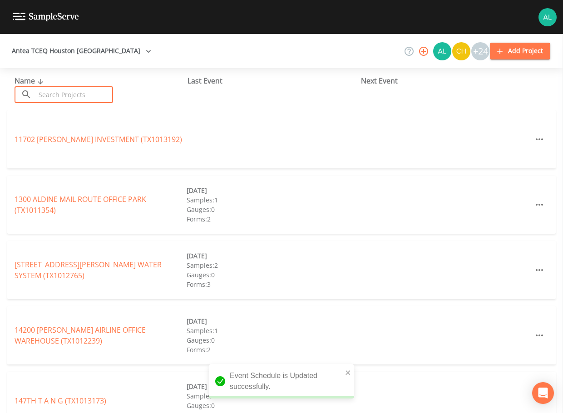
drag, startPoint x: 61, startPoint y: 94, endPoint x: 60, endPoint y: 99, distance: 5.5
click at [61, 95] on input "text" at bounding box center [74, 94] width 78 height 17
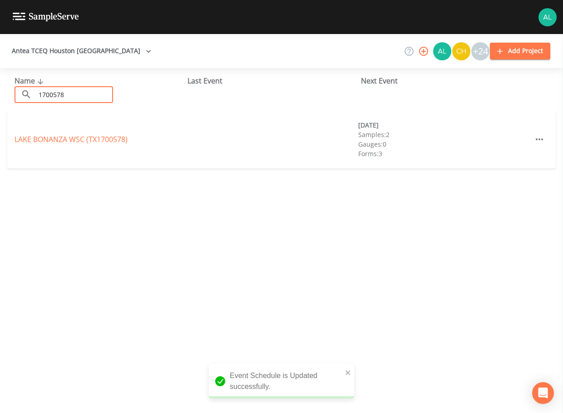
type input "1700578"
click at [20, 150] on div "[GEOGRAPHIC_DATA] (TX1700578) [DATE] Samples: 2 Gauges: 0 Forms: 3" at bounding box center [281, 139] width 549 height 58
click at [23, 138] on link "[GEOGRAPHIC_DATA] (TX1700578)" at bounding box center [71, 139] width 113 height 10
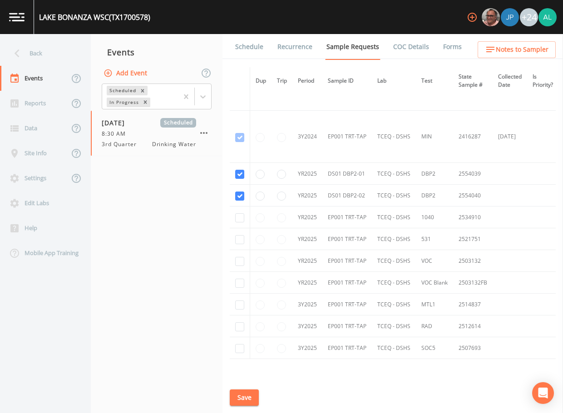
scroll to position [512, 0]
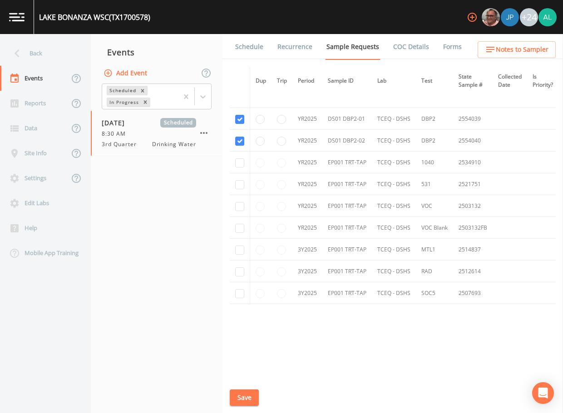
click at [247, 54] on link "Schedule" at bounding box center [249, 46] width 31 height 25
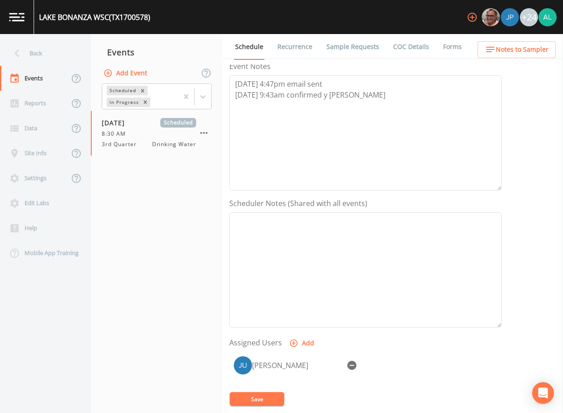
scroll to position [228, 0]
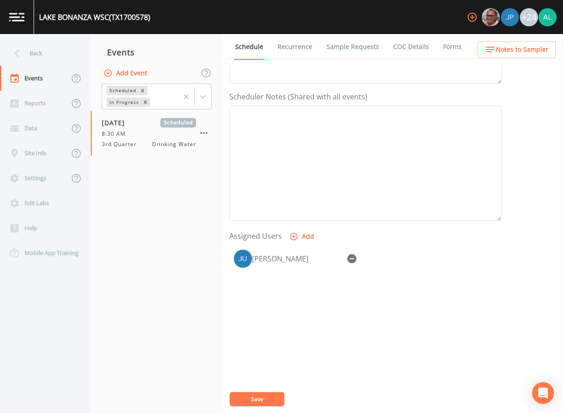
click at [501, 60] on div "Schedule Recurrence Sample Requests COC Details Forms Event Name 3rd Quarter Ta…" at bounding box center [393, 223] width 341 height 379
click at [503, 55] on span "Notes to Sampler" at bounding box center [522, 49] width 53 height 11
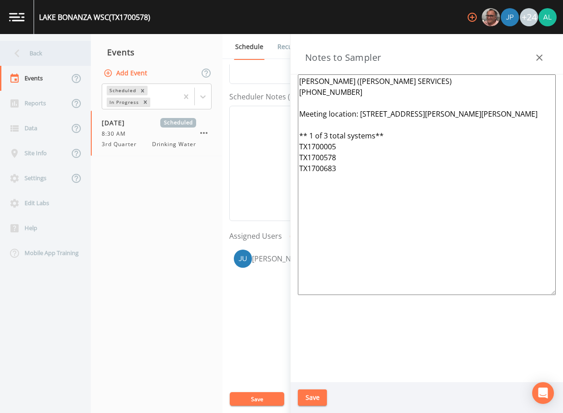
click at [40, 53] on div "Back" at bounding box center [41, 53] width 82 height 25
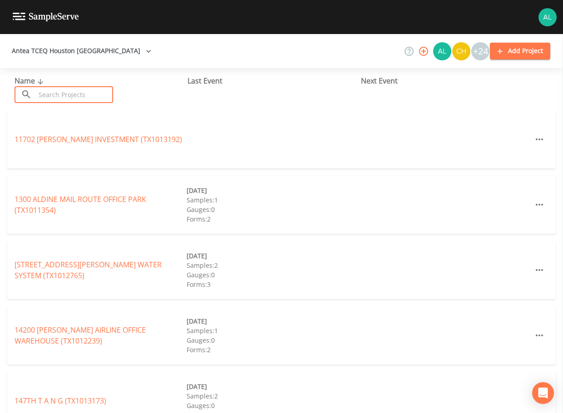
click at [61, 98] on input "text" at bounding box center [74, 94] width 78 height 17
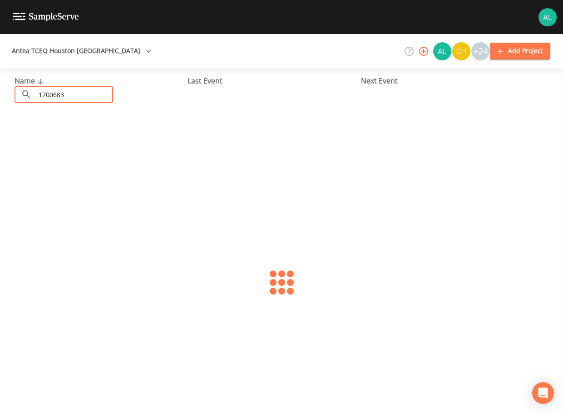
type input "1700683"
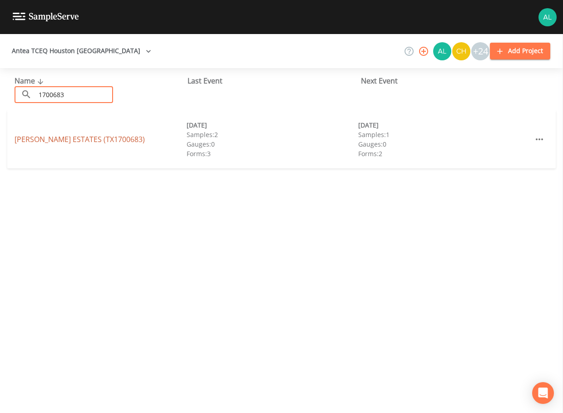
click at [70, 142] on link "[PERSON_NAME][GEOGRAPHIC_DATA] (TX1700683)" at bounding box center [80, 139] width 130 height 10
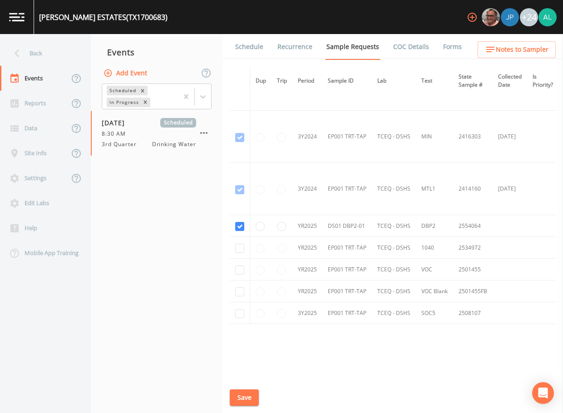
scroll to position [424, 0]
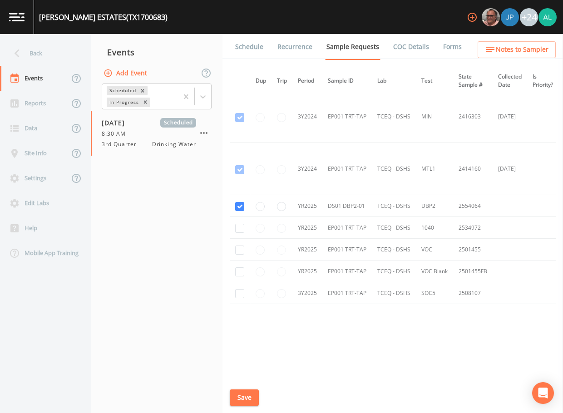
drag, startPoint x: 242, startPoint y: 46, endPoint x: 252, endPoint y: 62, distance: 18.8
click at [242, 46] on link "Schedule" at bounding box center [249, 46] width 31 height 25
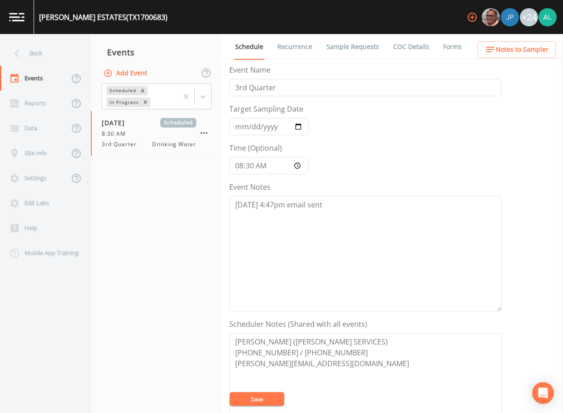
click at [505, 49] on span "Notes to Sampler" at bounding box center [522, 49] width 53 height 11
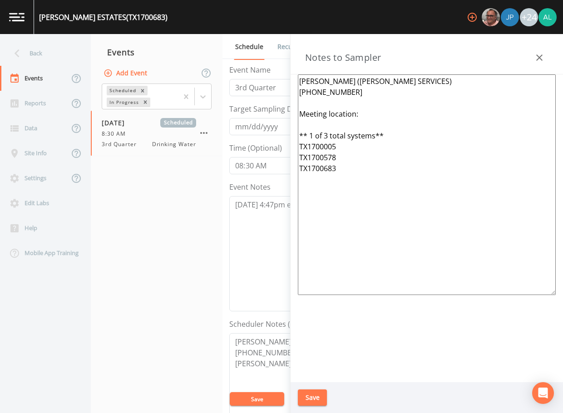
drag, startPoint x: 343, startPoint y: 183, endPoint x: 260, endPoint y: 74, distance: 137.0
click at [260, 74] on div "Back Events Reports Data Site Info Settings Edit Labs Help Mobile App Training …" at bounding box center [281, 223] width 563 height 379
paste textarea "[STREET_ADDRESS][PERSON_NAME][PERSON_NAME]"
type textarea "[PERSON_NAME] ([PERSON_NAME] SERVICES) [PHONE_NUMBER] Meeting location: [STREET…"
click at [310, 395] on button "Save" at bounding box center [312, 398] width 29 height 17
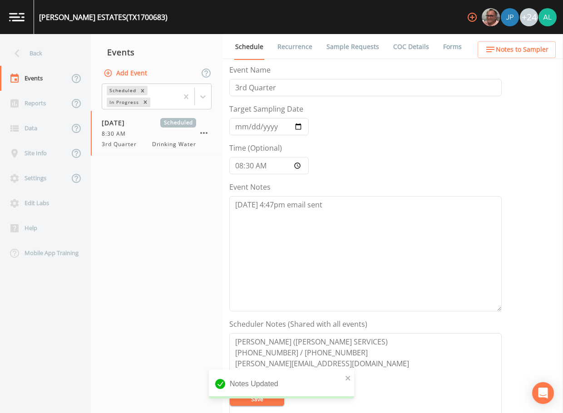
scroll to position [136, 0]
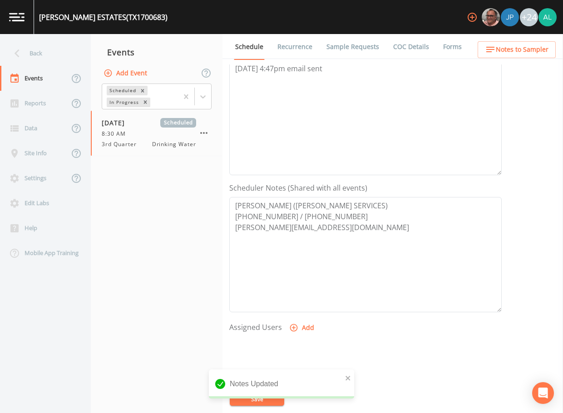
click at [304, 332] on button "Add" at bounding box center [303, 328] width 30 height 17
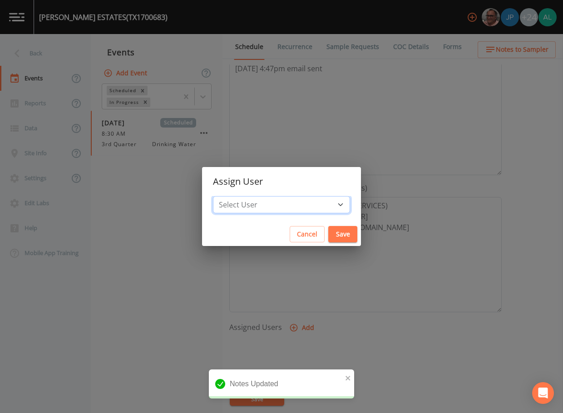
click at [259, 208] on select "Select User [PERSON_NAME] [PERSON_NAME] [PERSON_NAME] [PERSON_NAME] [PERSON_NAM…" at bounding box center [281, 204] width 137 height 17
select select "914a0f29-56c2-4065-8e52-23905ef40f2e"
click at [234, 196] on select "Select User [PERSON_NAME] [PERSON_NAME] [PERSON_NAME] [PERSON_NAME] [PERSON_NAM…" at bounding box center [281, 204] width 137 height 17
click at [328, 231] on button "Save" at bounding box center [342, 234] width 29 height 17
select select
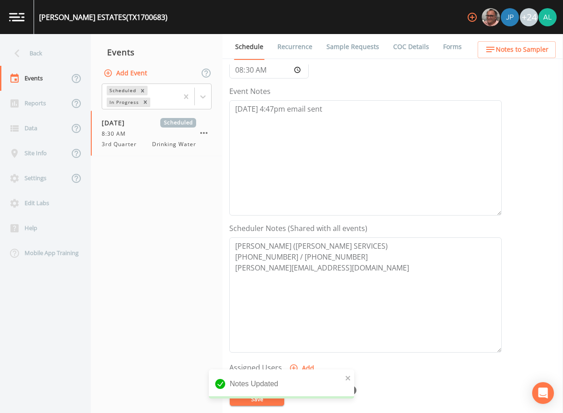
scroll to position [45, 0]
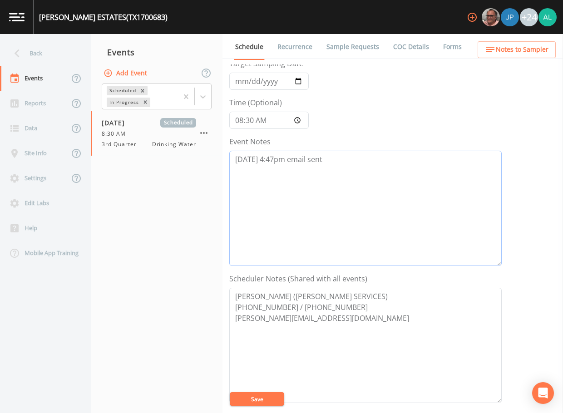
click at [339, 155] on textarea "[DATE] 4:47pm email sent" at bounding box center [365, 208] width 273 height 115
type textarea "[DATE] 4:47pm email sent [DATE] 9:34am confirmed by [PERSON_NAME]"
click at [252, 394] on button "Save" at bounding box center [257, 400] width 55 height 14
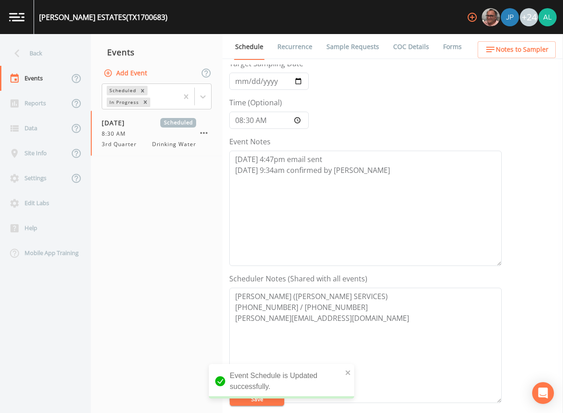
scroll to position [227, 0]
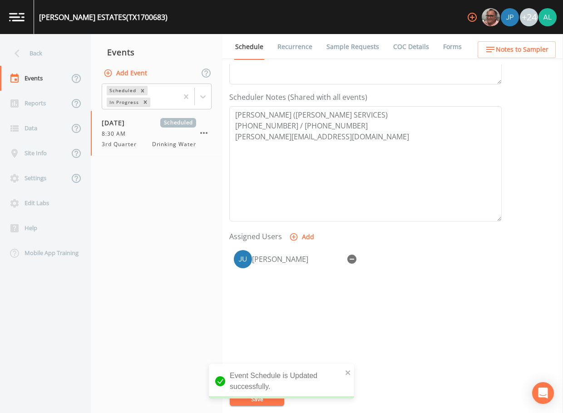
click at [506, 50] on span "Notes to Sampler" at bounding box center [522, 49] width 53 height 11
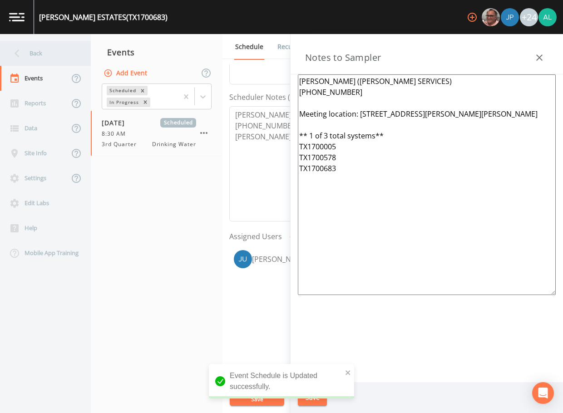
click at [84, 52] on div "Back" at bounding box center [45, 53] width 91 height 25
click at [75, 46] on div "Back" at bounding box center [41, 53] width 82 height 25
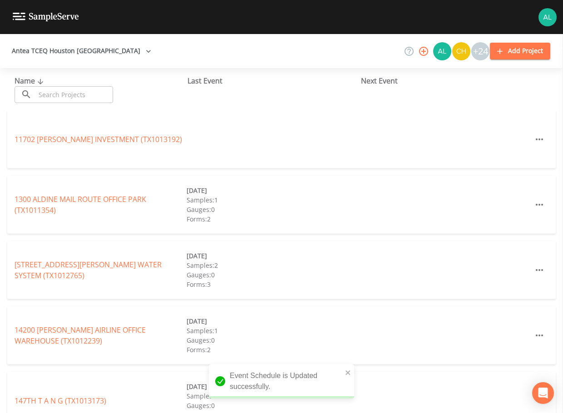
click at [65, 94] on input "text" at bounding box center [74, 94] width 78 height 17
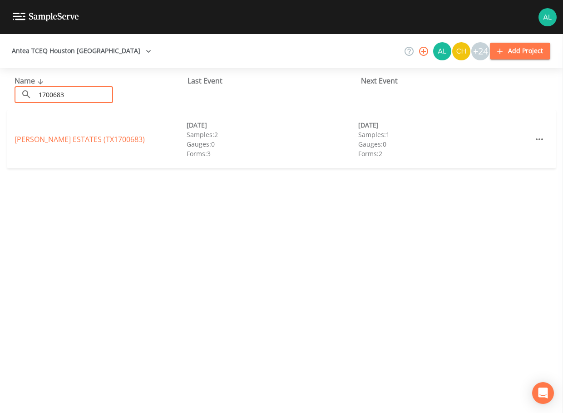
type input "1700683"
click at [43, 143] on link "[PERSON_NAME][GEOGRAPHIC_DATA] (TX1700683)" at bounding box center [80, 139] width 130 height 10
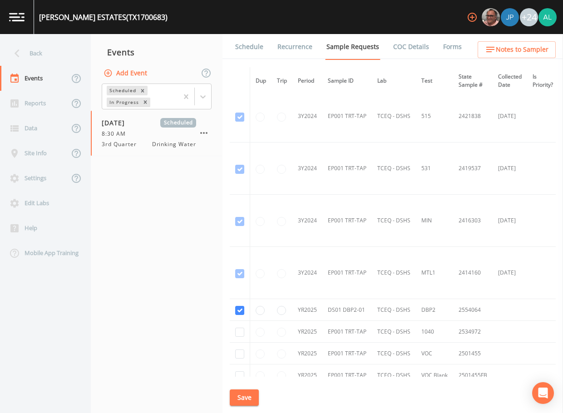
scroll to position [424, 0]
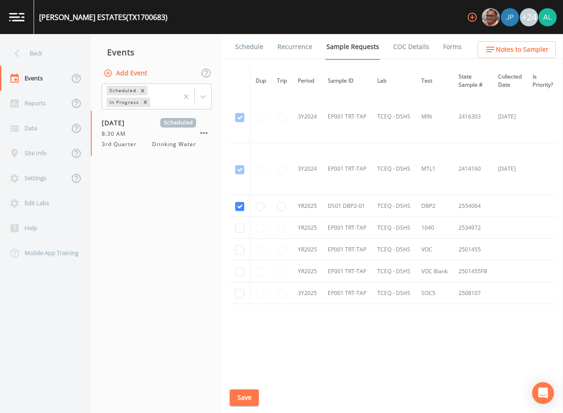
click at [504, 44] on span "Notes to Sampler" at bounding box center [522, 49] width 53 height 11
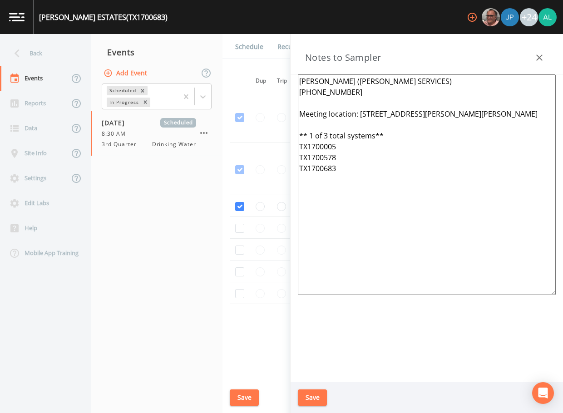
click at [242, 48] on link "Schedule" at bounding box center [249, 46] width 31 height 25
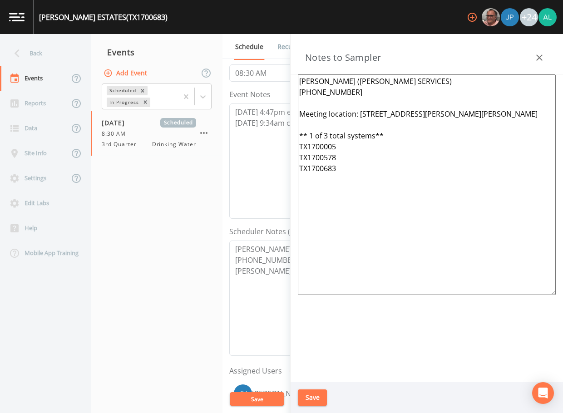
scroll to position [228, 0]
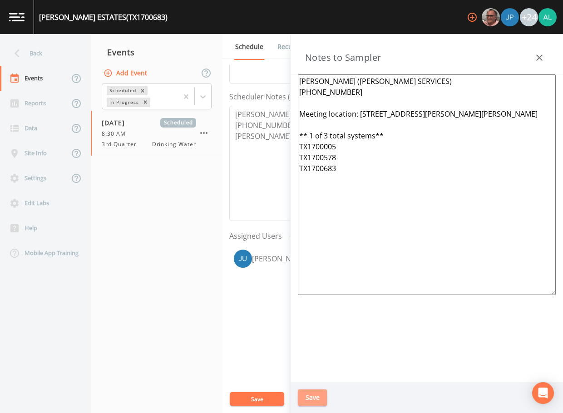
click at [323, 396] on button "Save" at bounding box center [312, 398] width 29 height 17
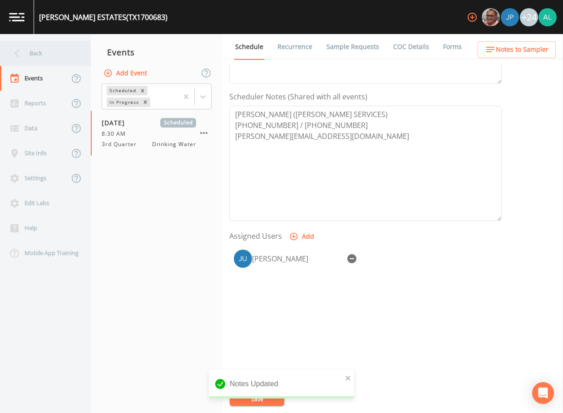
click at [30, 54] on div "Back" at bounding box center [41, 53] width 82 height 25
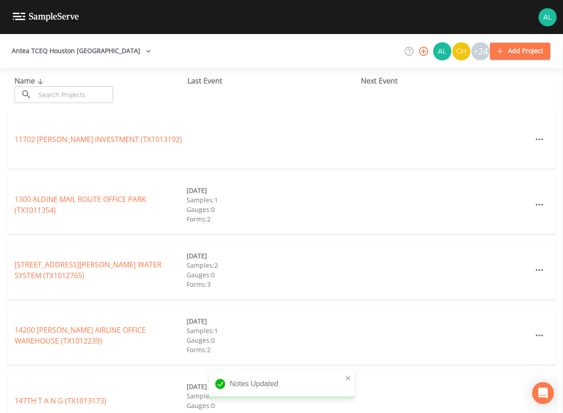
click at [46, 96] on input "text" at bounding box center [74, 94] width 78 height 17
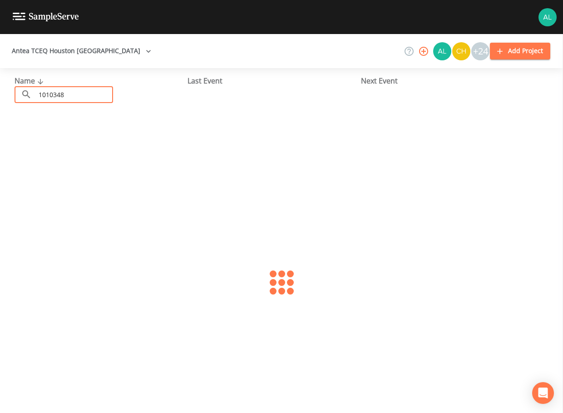
type input "1010348"
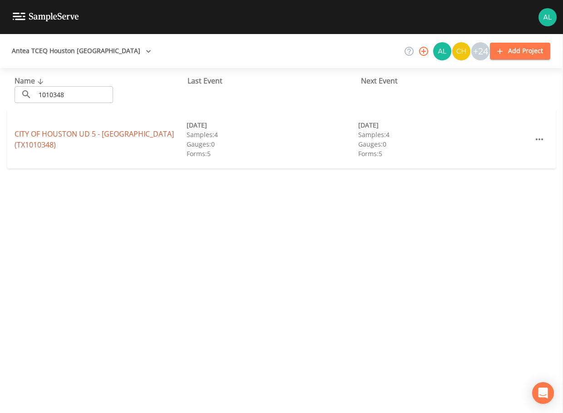
click at [37, 136] on link "CITY OF HOUSTON UD 5 - [GEOGRAPHIC_DATA] (TX1010348)" at bounding box center [94, 139] width 159 height 21
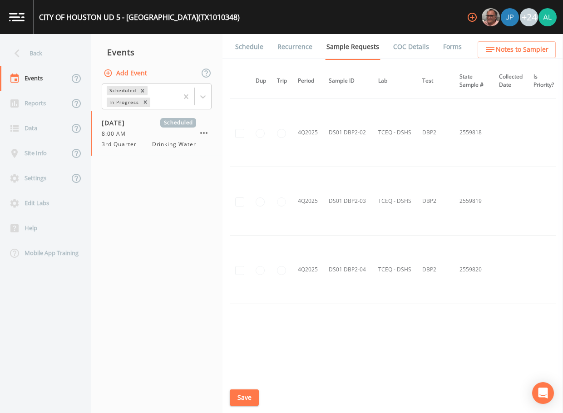
scroll to position [3504, 0]
click at [253, 40] on link "Schedule" at bounding box center [249, 46] width 31 height 25
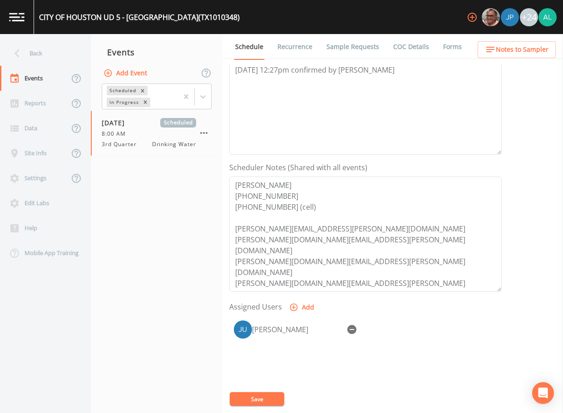
scroll to position [228, 0]
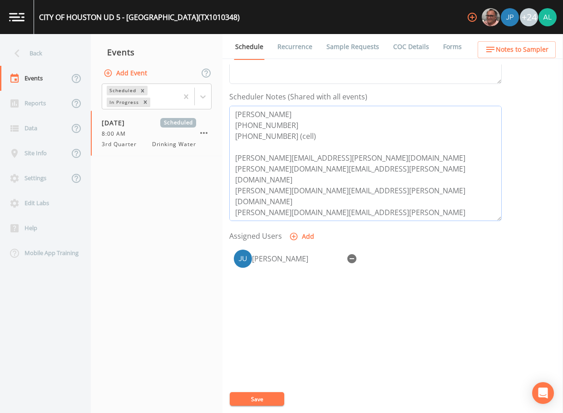
click at [477, 199] on textarea "[PERSON_NAME] [PHONE_NUMBER] [PHONE_NUMBER] (cell) [PERSON_NAME][EMAIL_ADDRESS]…" at bounding box center [365, 163] width 273 height 115
drag, startPoint x: 465, startPoint y: 203, endPoint x: 345, endPoint y: 205, distance: 120.0
click at [345, 205] on textarea "[PERSON_NAME] [PHONE_NUMBER] [PHONE_NUMBER] (cell) [PERSON_NAME][EMAIL_ADDRESS]…" at bounding box center [365, 163] width 273 height 115
type textarea "[PERSON_NAME] [PHONE_NUMBER] [PHONE_NUMBER] (cell) [PERSON_NAME][EMAIL_ADDRESS]…"
click at [249, 398] on button "Save" at bounding box center [257, 400] width 55 height 14
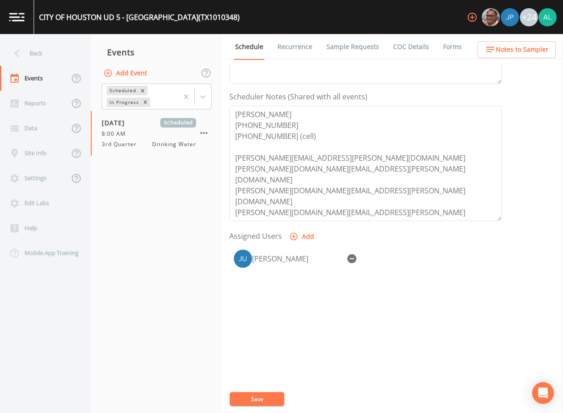
click at [255, 401] on button "Save" at bounding box center [257, 400] width 55 height 14
click at [52, 63] on div "Back" at bounding box center [41, 53] width 82 height 25
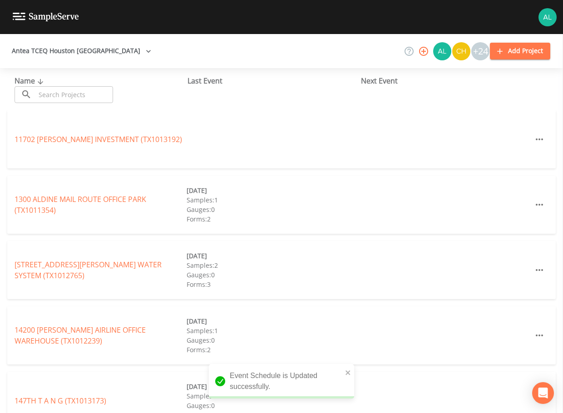
click at [54, 93] on input "text" at bounding box center [74, 94] width 78 height 17
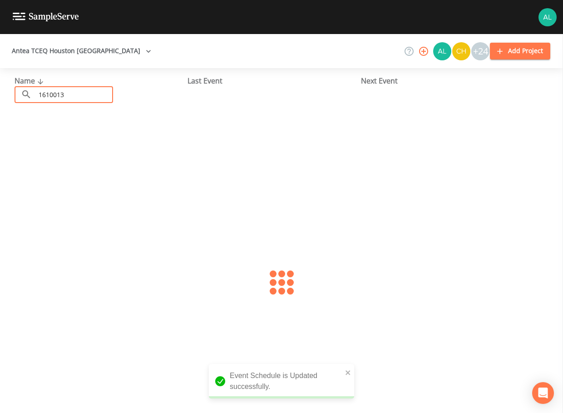
type input "1610013"
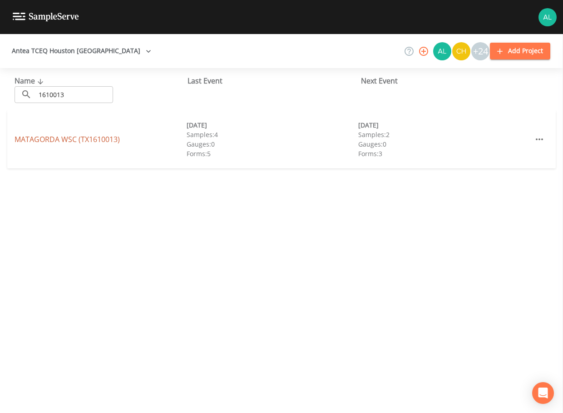
click at [40, 139] on link "MATAGORDA WSC (TX1610013)" at bounding box center [67, 139] width 105 height 10
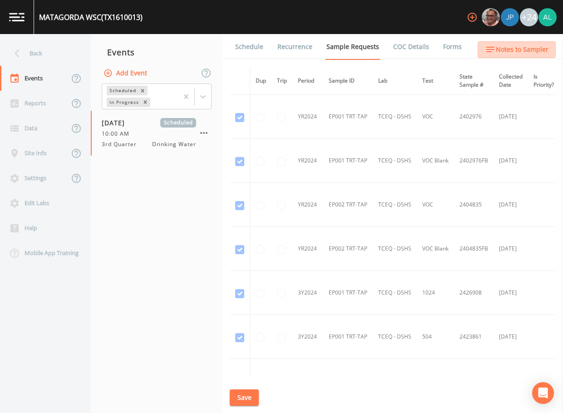
click at [502, 45] on span "Notes to Sampler" at bounding box center [522, 49] width 53 height 11
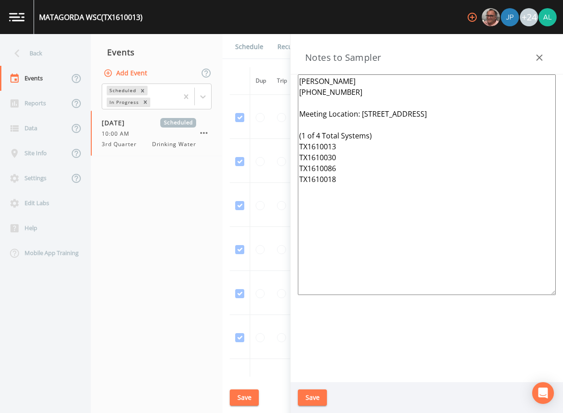
drag, startPoint x: 355, startPoint y: 184, endPoint x: 196, endPoint y: 22, distance: 227.5
click at [196, 22] on div "MATAGORDA WSC (TX1610013) +24 Back Events Reports Data Site Info Settings Edit …" at bounding box center [281, 206] width 563 height 413
click at [306, 398] on button "Save" at bounding box center [312, 398] width 29 height 17
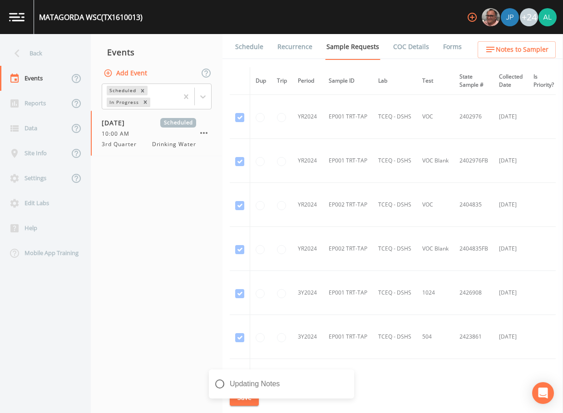
click at [231, 402] on div "Updating Notes" at bounding box center [281, 388] width 145 height 36
click at [255, 51] on link "Schedule" at bounding box center [249, 46] width 31 height 25
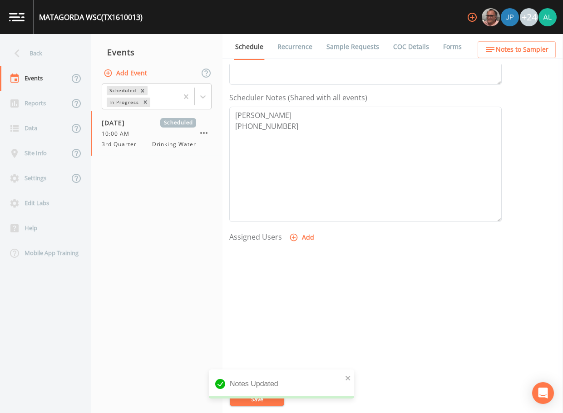
scroll to position [227, 0]
click at [294, 239] on icon "button" at bounding box center [293, 237] width 9 height 9
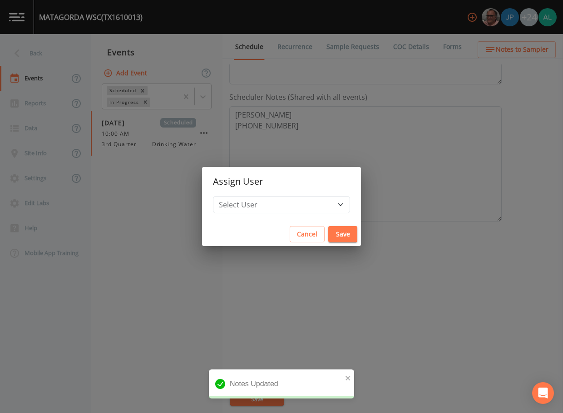
click at [274, 194] on h2 "Assign User" at bounding box center [281, 181] width 159 height 29
click at [271, 205] on select "Select User [PERSON_NAME] [PERSON_NAME] [PERSON_NAME] [PERSON_NAME] [PERSON_NAM…" at bounding box center [281, 204] width 137 height 17
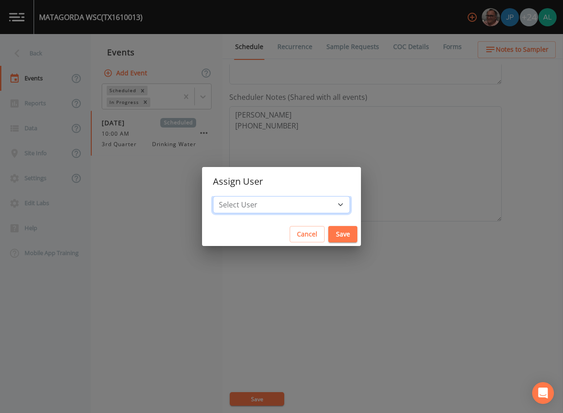
select select "37eecc1f-c5fe-476e-b72b-30cfa15dcfe6"
click at [234, 196] on select "Select User [PERSON_NAME] [PERSON_NAME] [PERSON_NAME] [PERSON_NAME] [PERSON_NAM…" at bounding box center [281, 204] width 137 height 17
click at [331, 235] on button "Save" at bounding box center [342, 234] width 29 height 17
select select
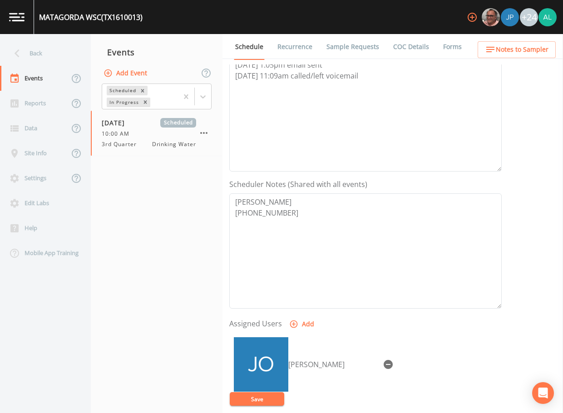
scroll to position [136, 0]
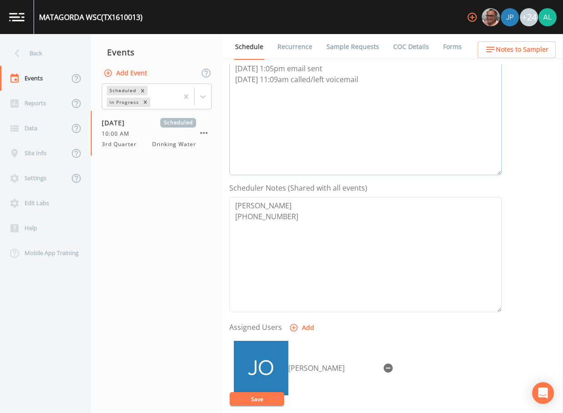
click at [384, 94] on textarea "[DATE] 1:05pm email sent [DATE] 11:09am called/left voicemail" at bounding box center [365, 117] width 273 height 115
type textarea "[DATE] 1:05pm email sent [DATE] 11:09am called/left voicemail [DATE] 11:00am co…"
click at [233, 408] on div "[PERSON_NAME]" at bounding box center [365, 384] width 273 height 95
click at [237, 404] on button "Save" at bounding box center [257, 400] width 55 height 14
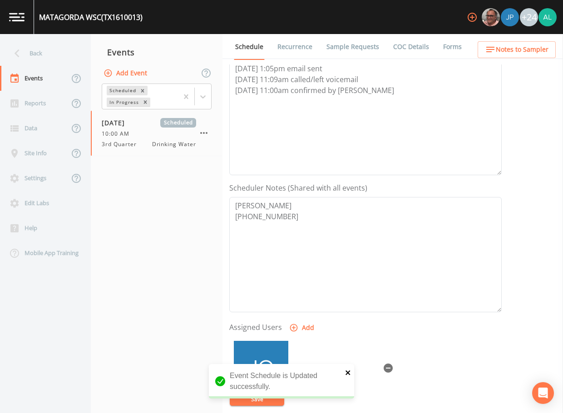
click at [348, 371] on icon "close" at bounding box center [348, 372] width 6 height 7
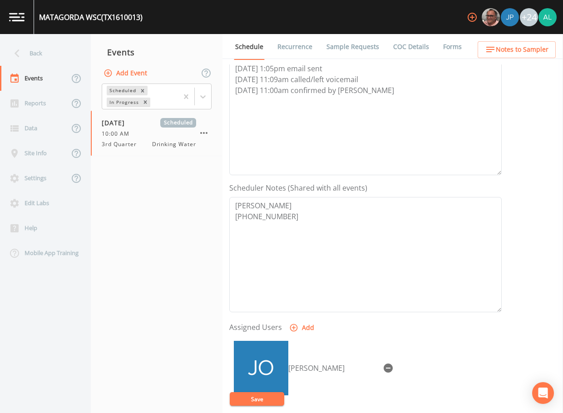
click at [266, 398] on div "Event Schedule is Updated successfully." at bounding box center [281, 385] width 145 height 42
click at [45, 59] on div "Back" at bounding box center [41, 53] width 82 height 25
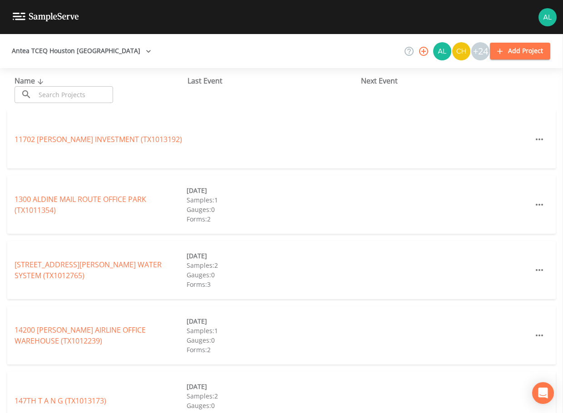
click at [69, 95] on input "text" at bounding box center [74, 94] width 78 height 17
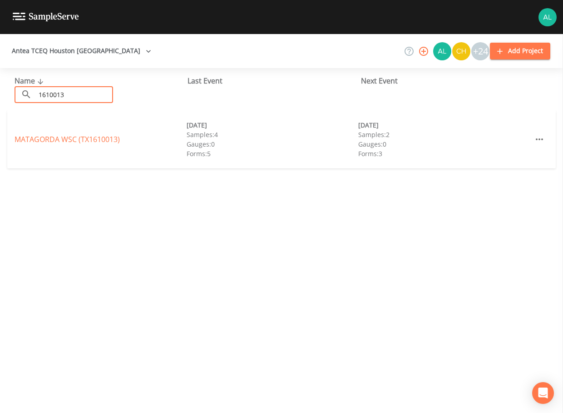
type input "1610013"
click at [87, 137] on link "MATAGORDA WSC (TX1610013)" at bounding box center [67, 139] width 105 height 10
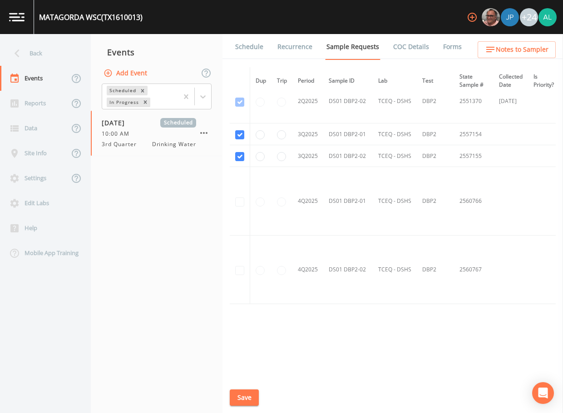
scroll to position [1780, 0]
click at [255, 53] on link "Schedule" at bounding box center [249, 46] width 31 height 25
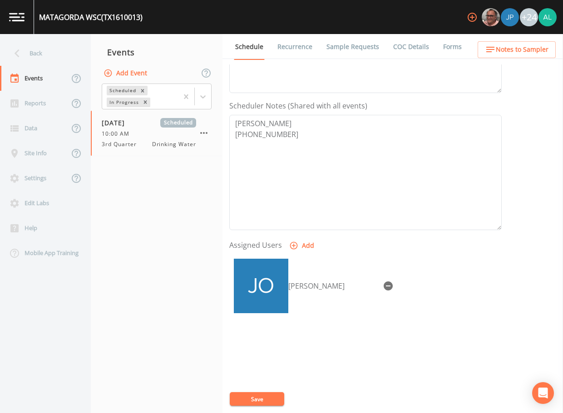
scroll to position [227, 0]
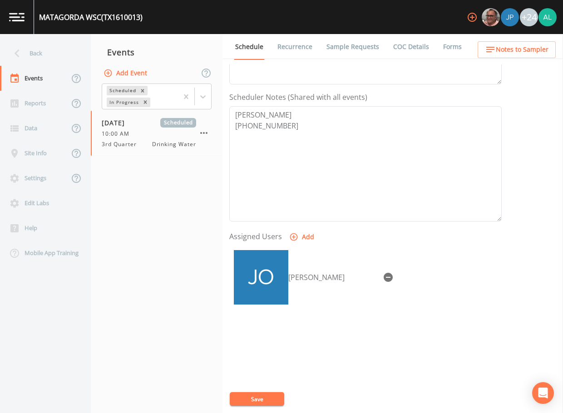
click at [517, 53] on span "Notes to Sampler" at bounding box center [522, 49] width 53 height 11
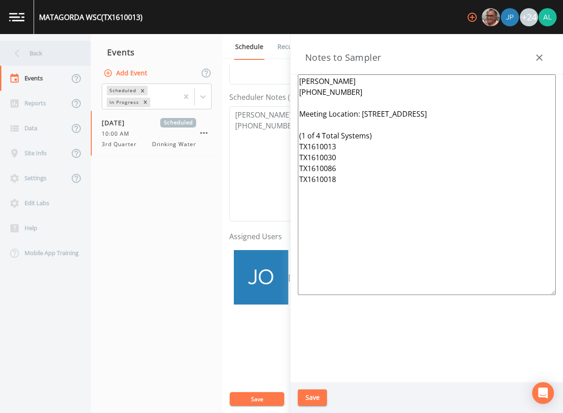
click at [41, 55] on div "Back" at bounding box center [41, 53] width 82 height 25
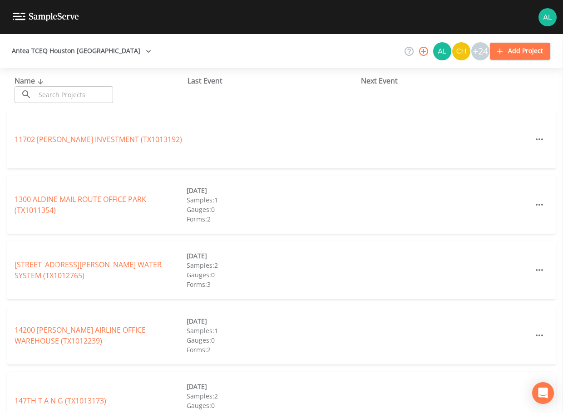
click at [63, 93] on input "text" at bounding box center [74, 94] width 78 height 17
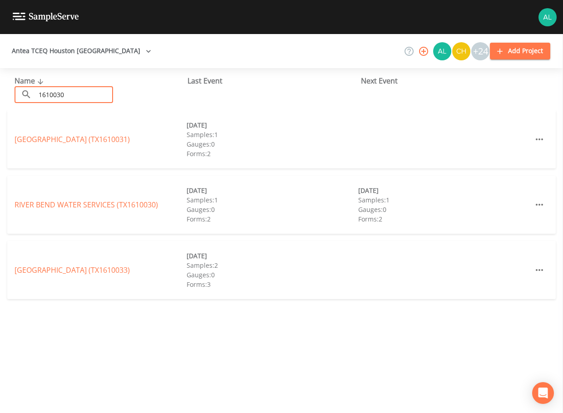
type input "1610030"
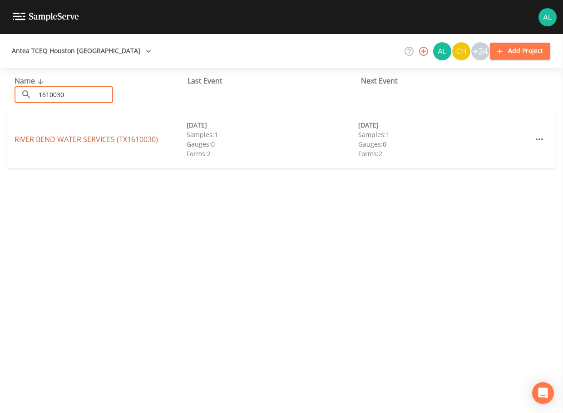
click at [57, 140] on link "RIVER BEND WATER SERVICES (TX1610030)" at bounding box center [87, 139] width 144 height 10
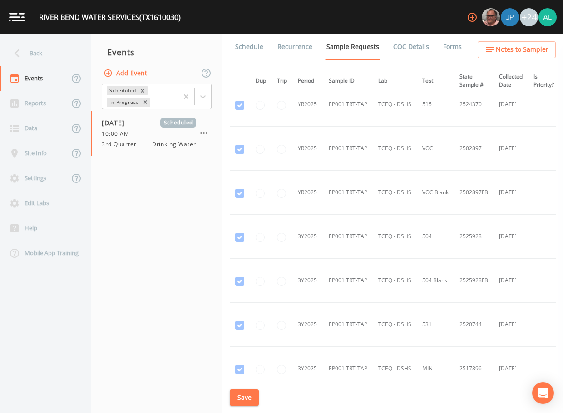
scroll to position [721, 0]
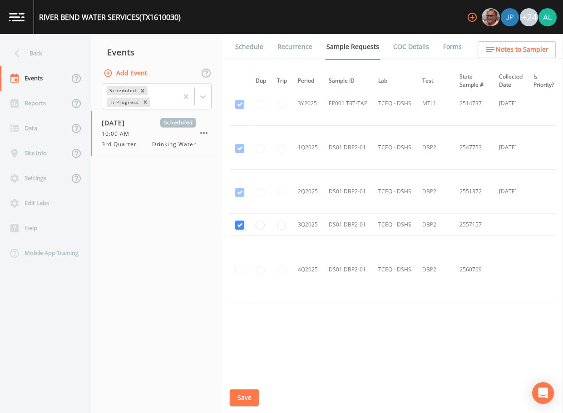
click at [252, 43] on link "Schedule" at bounding box center [249, 46] width 31 height 25
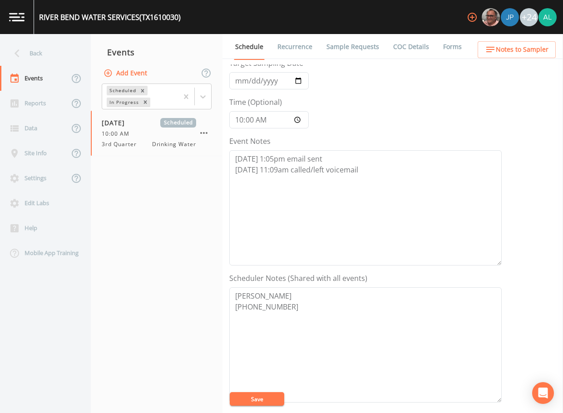
scroll to position [45, 0]
click at [380, 175] on textarea "[DATE] 1:05pm email sent [DATE] 11:09am called/left voicemail" at bounding box center [365, 208] width 273 height 115
click at [512, 58] on button "Notes to Sampler" at bounding box center [517, 49] width 78 height 17
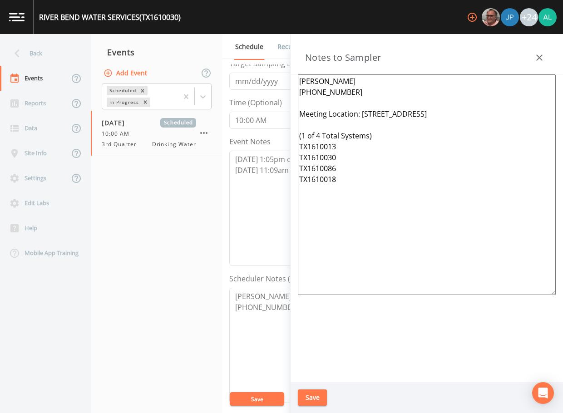
click at [535, 61] on icon "button" at bounding box center [539, 57] width 11 height 11
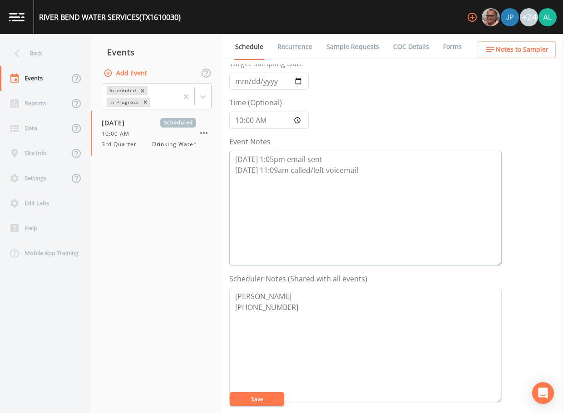
click at [408, 162] on textarea "[DATE] 1:05pm email sent [DATE] 11:09am called/left voicemail" at bounding box center [365, 208] width 273 height 115
click at [430, 198] on textarea "[DATE] 1:05pm email sent [DATE] 11:09am called/left voicemail" at bounding box center [365, 208] width 273 height 115
drag, startPoint x: 398, startPoint y: 187, endPoint x: 136, endPoint y: 169, distance: 262.3
click at [136, 169] on div "Back Events Reports Data Site Info Settings Edit Labs Help Mobile App Training …" at bounding box center [281, 223] width 563 height 379
click at [406, 194] on textarea "[DATE] 1:05pm email sent [DATE] 11:09am called/left voicemail [DATE] 11:00am co…" at bounding box center [365, 208] width 273 height 115
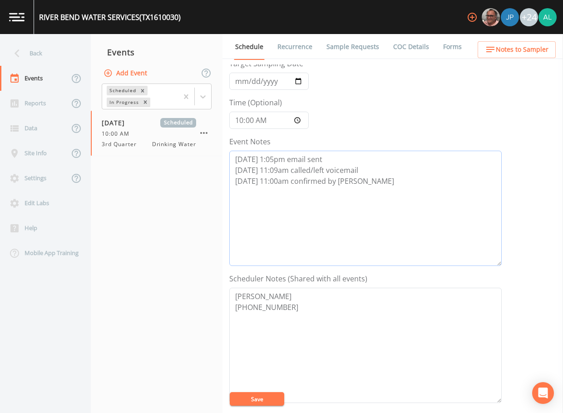
drag, startPoint x: 397, startPoint y: 184, endPoint x: 231, endPoint y: 183, distance: 165.8
click at [231, 183] on textarea "[DATE] 1:05pm email sent [DATE] 11:09am called/left voicemail [DATE] 11:00am co…" at bounding box center [365, 208] width 273 height 115
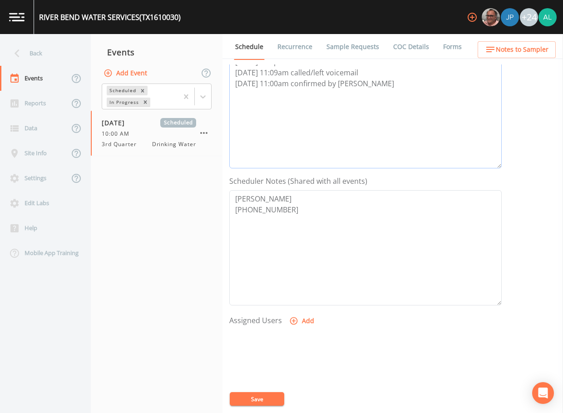
scroll to position [227, 0]
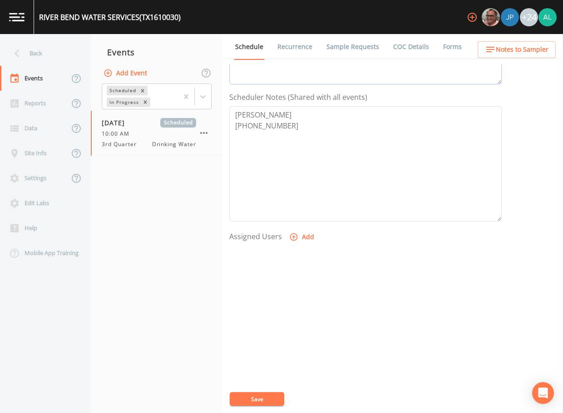
type textarea "[DATE] 1:05pm email sent [DATE] 11:09am called/left voicemail [DATE] 11:00am co…"
click at [306, 232] on button "Add" at bounding box center [303, 237] width 30 height 17
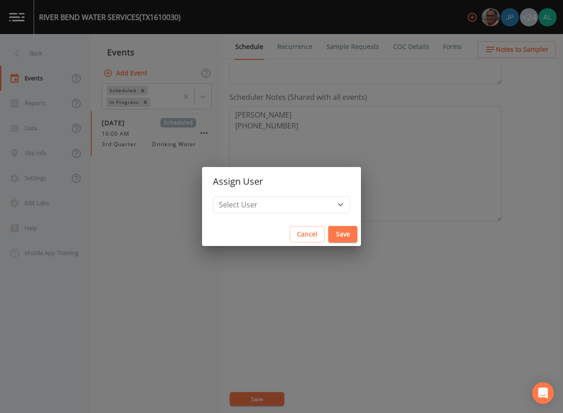
click at [272, 195] on h2 "Assign User" at bounding box center [281, 181] width 159 height 29
click at [272, 198] on select "Select User [PERSON_NAME] [PERSON_NAME] [PERSON_NAME] [PERSON_NAME] [PERSON_NAM…" at bounding box center [281, 204] width 137 height 17
select select "37eecc1f-c5fe-476e-b72b-30cfa15dcfe6"
click at [234, 196] on select "Select User [PERSON_NAME] [PERSON_NAME] [PERSON_NAME] [PERSON_NAME] [PERSON_NAM…" at bounding box center [281, 204] width 137 height 17
click at [328, 234] on button "Save" at bounding box center [342, 234] width 29 height 17
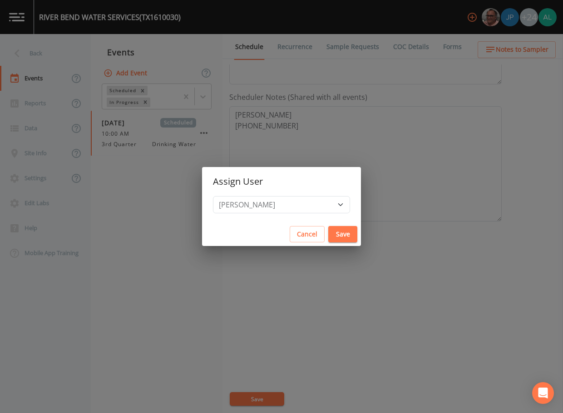
select select
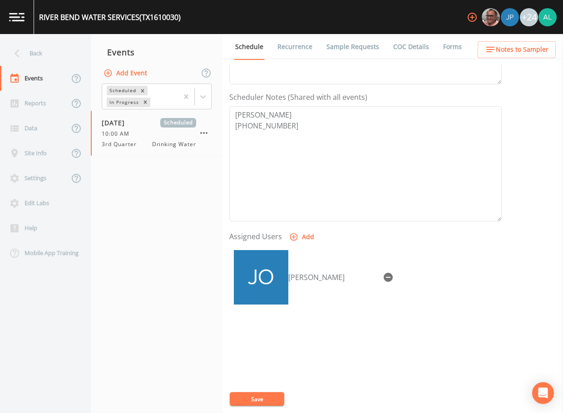
click at [249, 401] on button "Save" at bounding box center [257, 400] width 55 height 14
click at [64, 60] on div "Back" at bounding box center [41, 53] width 82 height 25
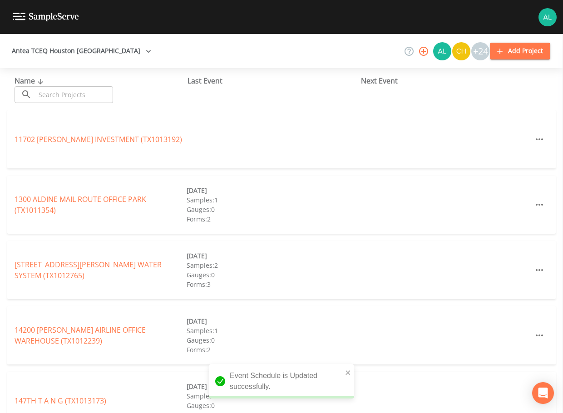
click at [60, 100] on input "text" at bounding box center [74, 94] width 78 height 17
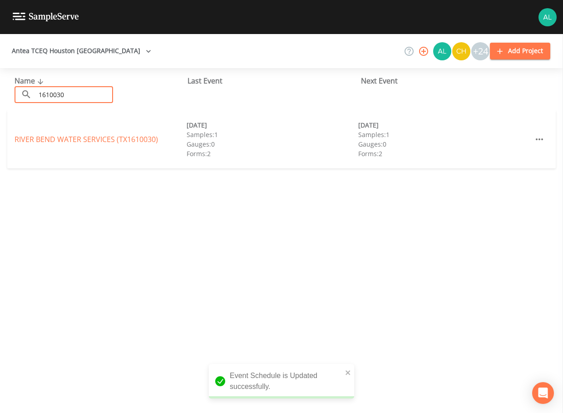
type input "1610030"
click at [28, 144] on div "RIVER BEND WATER SERVICES (TX1610030)" at bounding box center [101, 139] width 172 height 11
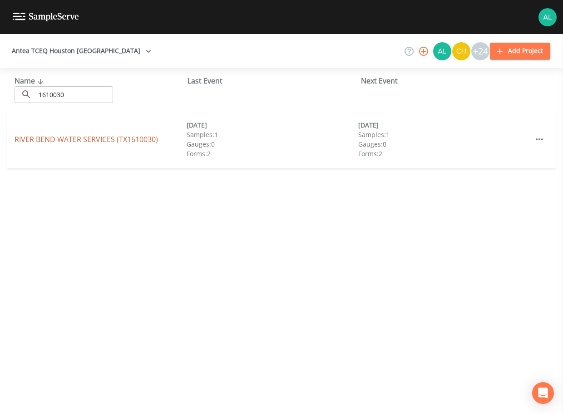
click at [33, 138] on link "RIVER BEND WATER SERVICES (TX1610030)" at bounding box center [87, 139] width 144 height 10
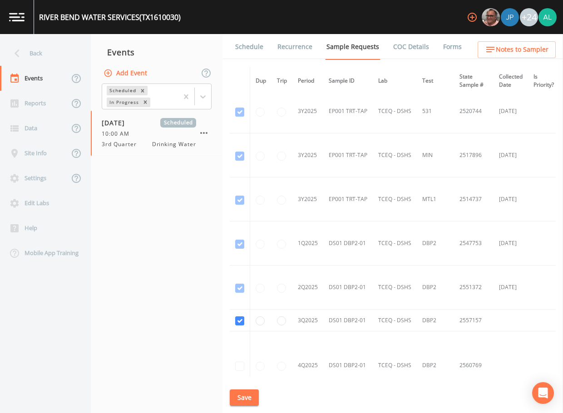
scroll to position [721, 0]
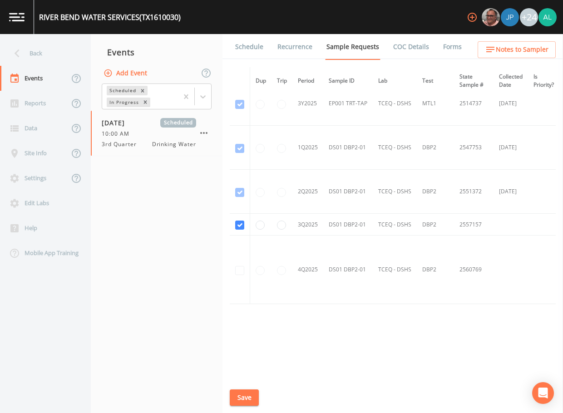
click at [243, 38] on link "Schedule" at bounding box center [249, 46] width 31 height 25
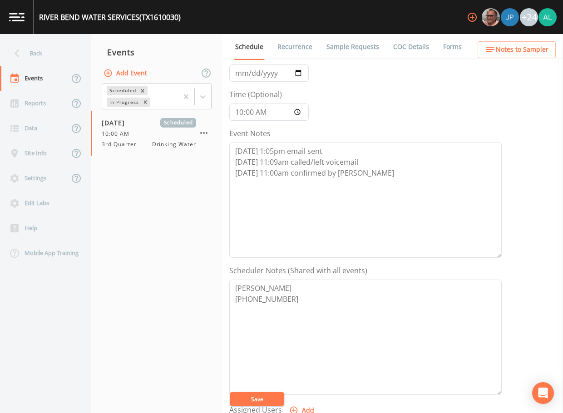
scroll to position [227, 0]
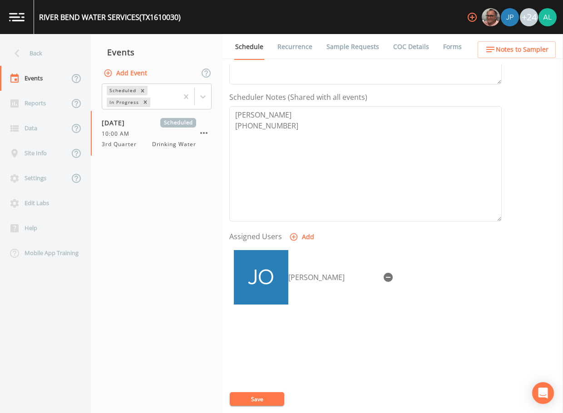
click at [484, 49] on button "Notes to Sampler" at bounding box center [517, 49] width 78 height 17
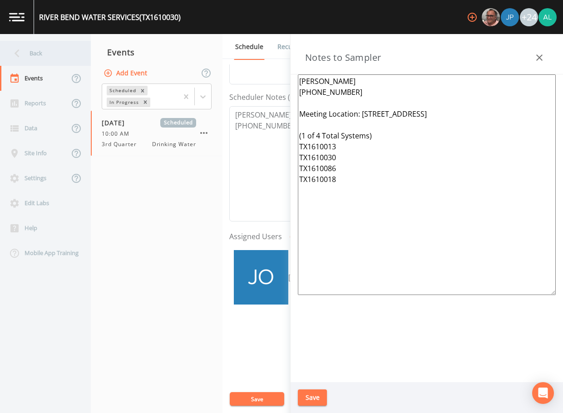
click at [65, 60] on div "Back" at bounding box center [41, 53] width 82 height 25
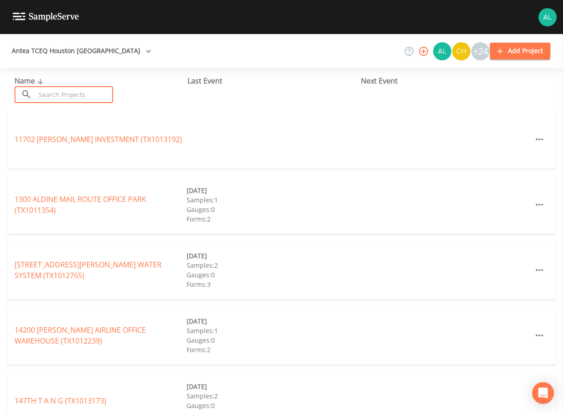
click at [75, 99] on input "text" at bounding box center [74, 94] width 78 height 17
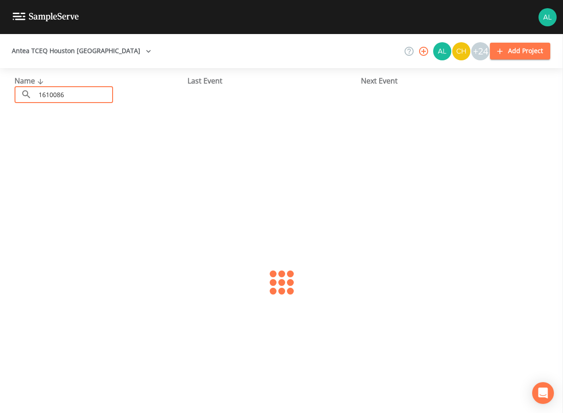
type input "1610086"
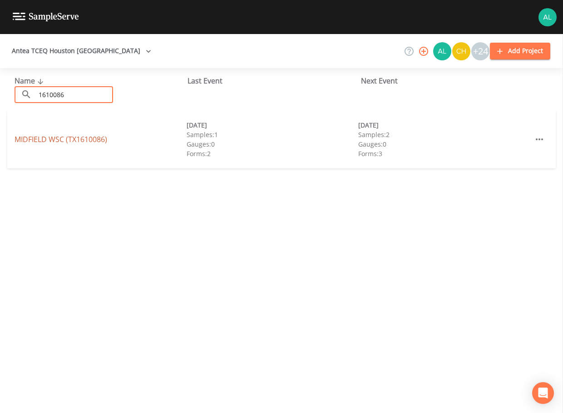
click at [53, 136] on link "MIDFIELD WSC (TX1610086)" at bounding box center [61, 139] width 93 height 10
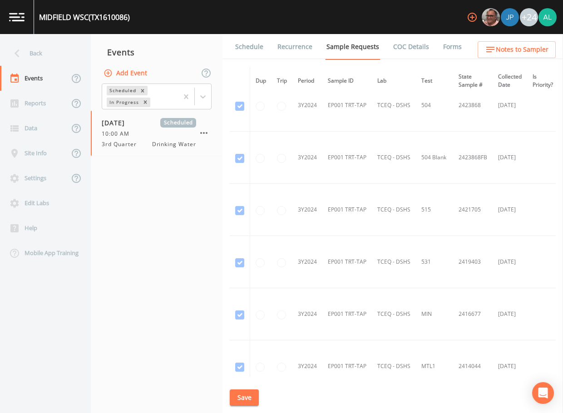
scroll to position [298, 0]
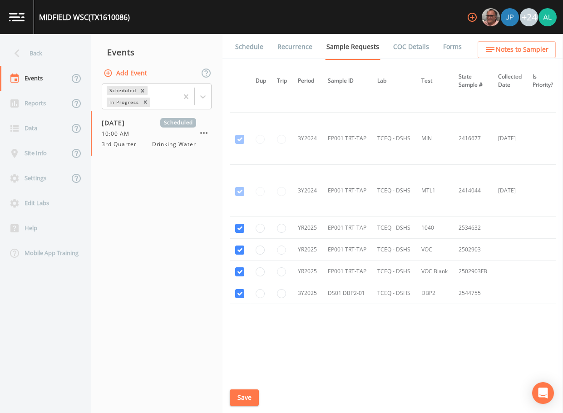
click at [254, 47] on link "Schedule" at bounding box center [249, 46] width 31 height 25
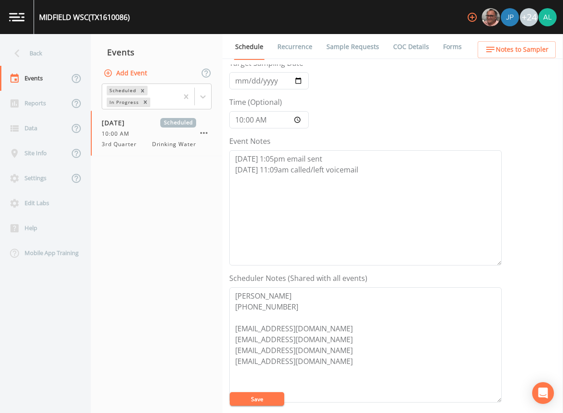
scroll to position [45, 0]
click at [389, 183] on textarea "[DATE] 1:05pm email sent [DATE] 11:09am called/left voicemail" at bounding box center [365, 208] width 273 height 115
paste textarea "[DATE] 11:00am confirmed by [PERSON_NAME]"
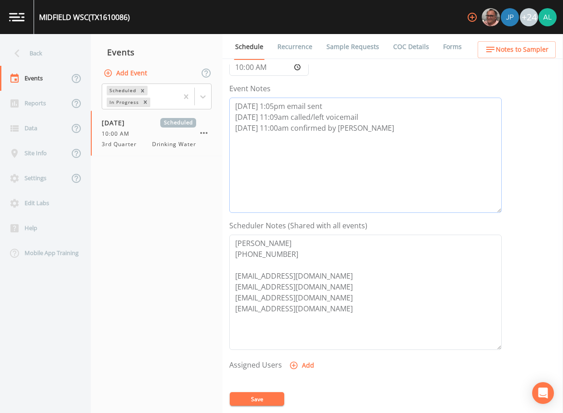
scroll to position [182, 0]
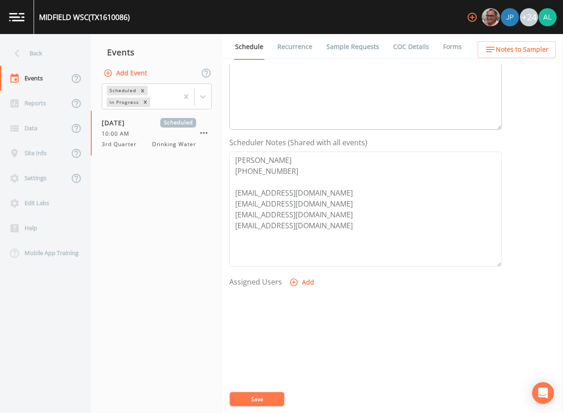
type textarea "[DATE] 1:05pm email sent [DATE] 11:09am called/left voicemail [DATE] 11:00am co…"
click at [307, 286] on button "Add" at bounding box center [303, 282] width 30 height 17
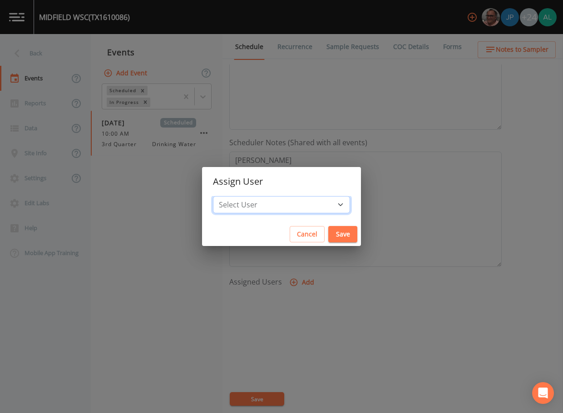
click at [254, 202] on select "Select User [PERSON_NAME] [PERSON_NAME] [PERSON_NAME] [PERSON_NAME] [PERSON_NAM…" at bounding box center [281, 204] width 137 height 17
select select "37eecc1f-c5fe-476e-b72b-30cfa15dcfe6"
click at [234, 196] on select "Select User [PERSON_NAME] [PERSON_NAME] [PERSON_NAME] [PERSON_NAME] [PERSON_NAM…" at bounding box center [281, 204] width 137 height 17
click at [328, 235] on button "Save" at bounding box center [342, 234] width 29 height 17
select select
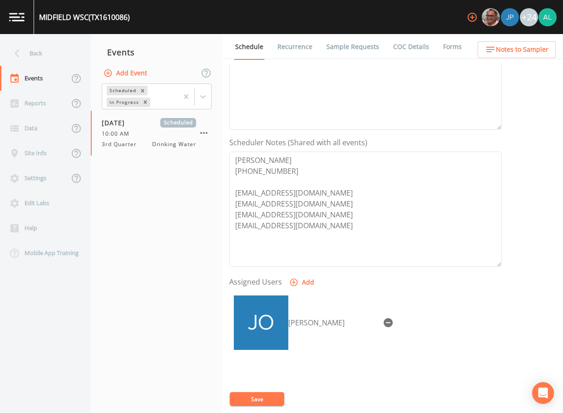
click at [265, 399] on button "Save" at bounding box center [257, 400] width 55 height 14
click at [510, 50] on span "Notes to Sampler" at bounding box center [522, 49] width 53 height 11
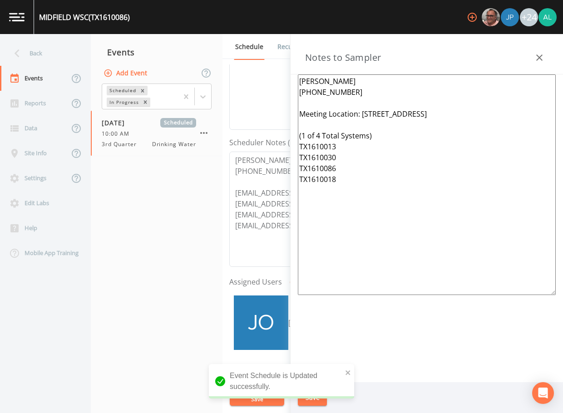
click at [43, 55] on div "Back" at bounding box center [41, 53] width 82 height 25
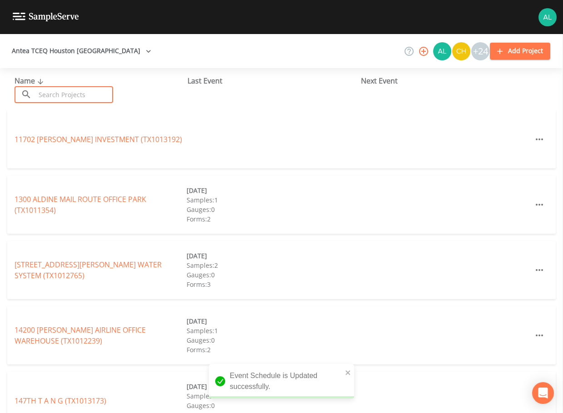
click at [54, 91] on input "text" at bounding box center [74, 94] width 78 height 17
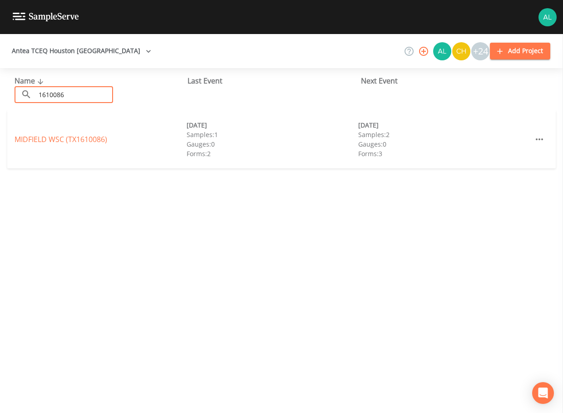
type input "1610086"
click at [70, 144] on link "MIDFIELD WSC (TX1610086)" at bounding box center [61, 139] width 93 height 10
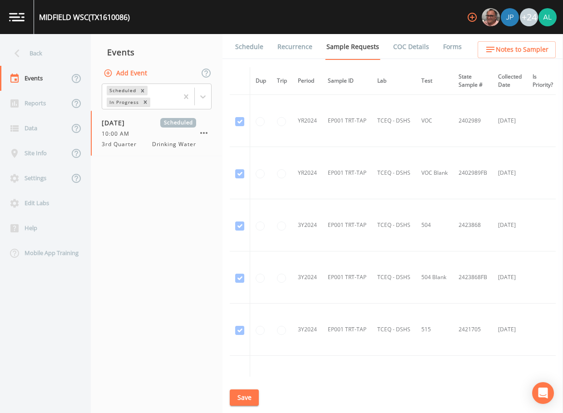
click at [248, 37] on link "Schedule" at bounding box center [249, 46] width 31 height 25
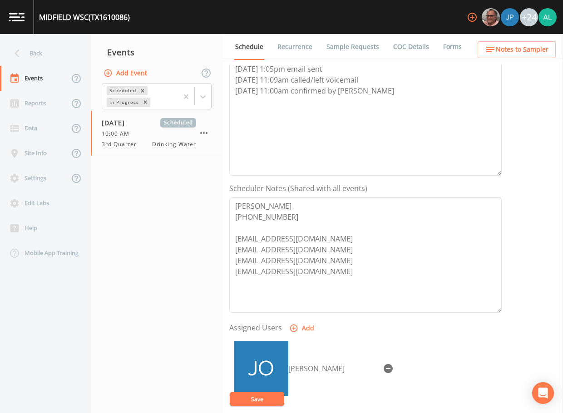
scroll to position [136, 0]
click at [522, 50] on span "Notes to Sampler" at bounding box center [522, 49] width 53 height 11
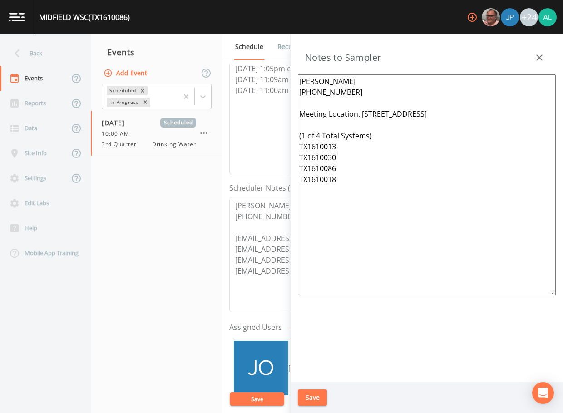
click at [533, 66] on div at bounding box center [540, 58] width 18 height 18
click at [538, 58] on icon "button" at bounding box center [539, 57] width 11 height 11
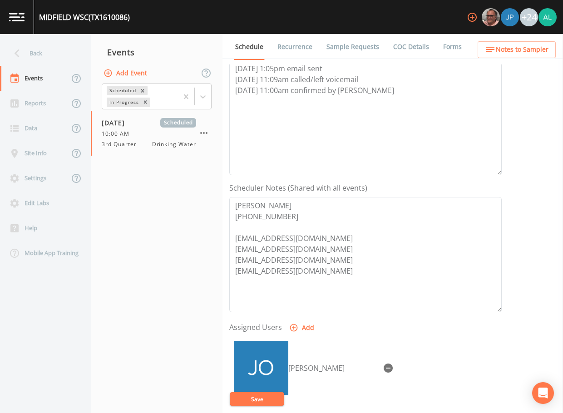
click at [343, 51] on link "Sample Requests" at bounding box center [352, 46] width 55 height 25
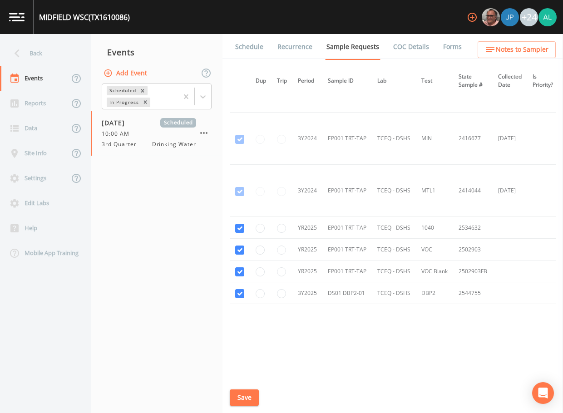
scroll to position [298, 0]
click at [55, 58] on div "Back" at bounding box center [41, 53] width 82 height 25
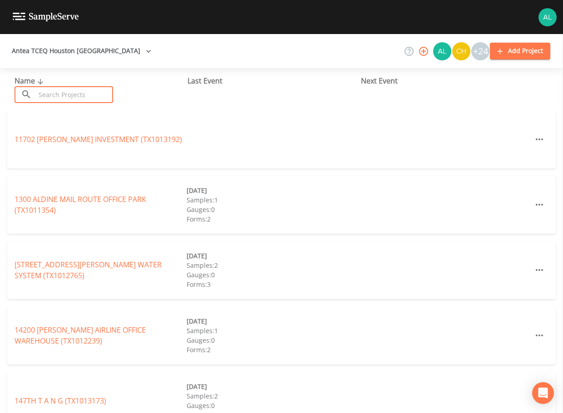
drag, startPoint x: 61, startPoint y: 94, endPoint x: 68, endPoint y: 92, distance: 6.6
click at [62, 94] on input "text" at bounding box center [74, 94] width 78 height 17
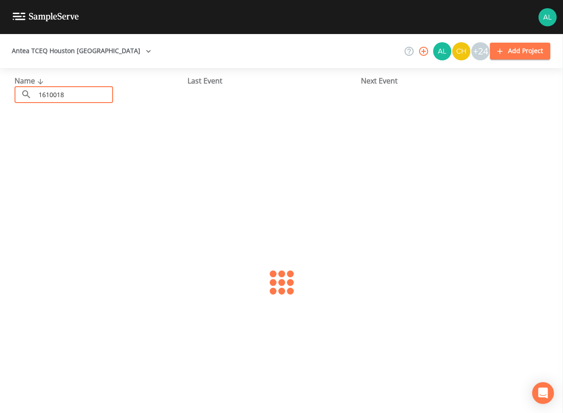
type input "1610018"
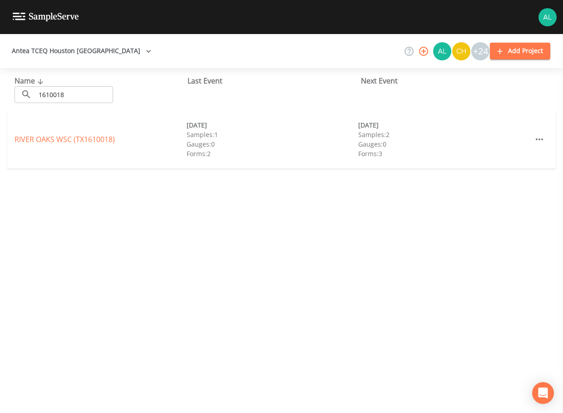
click at [102, 146] on div "[GEOGRAPHIC_DATA] (TX1610018) [DATE] Samples: 1 Gauges: 0 Forms: 2 [DATE] Sampl…" at bounding box center [281, 139] width 549 height 58
drag, startPoint x: 91, startPoint y: 140, endPoint x: 100, endPoint y: 138, distance: 9.3
click at [91, 139] on link "[GEOGRAPHIC_DATA] (TX1610018)" at bounding box center [65, 139] width 100 height 10
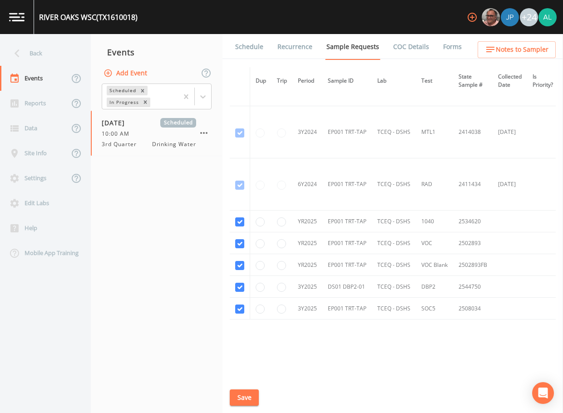
scroll to position [372, 0]
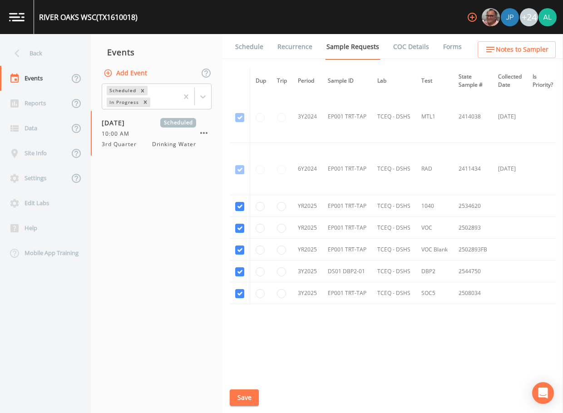
click at [247, 54] on link "Schedule" at bounding box center [249, 46] width 31 height 25
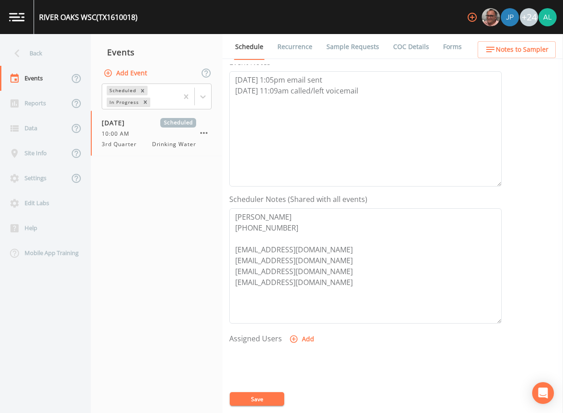
scroll to position [228, 0]
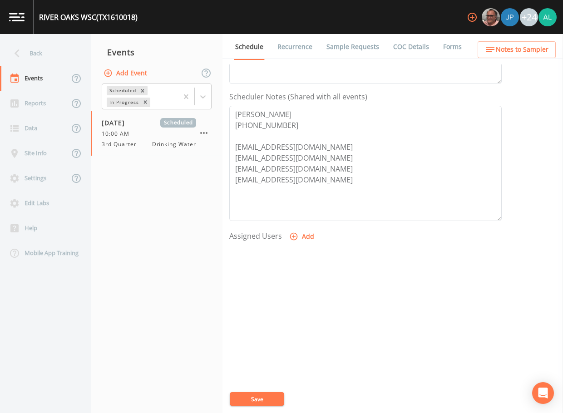
click at [306, 234] on button "Add" at bounding box center [303, 237] width 30 height 17
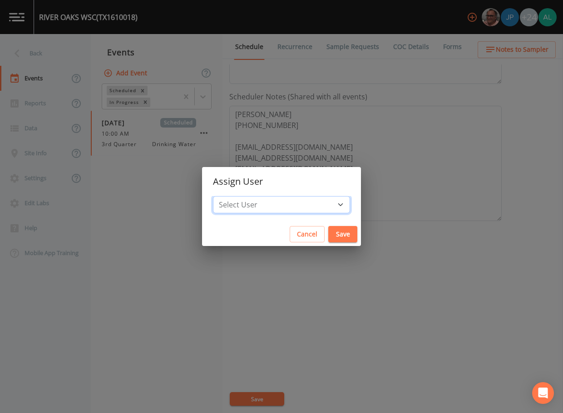
click at [272, 199] on select "Select User [PERSON_NAME] [PERSON_NAME] [PERSON_NAME] [PERSON_NAME] [PERSON_NAM…" at bounding box center [281, 204] width 137 height 17
select select "37eecc1f-c5fe-476e-b72b-30cfa15dcfe6"
click at [234, 196] on select "Select User [PERSON_NAME] [PERSON_NAME] [PERSON_NAME] [PERSON_NAME] [PERSON_NAM…" at bounding box center [281, 204] width 137 height 17
click at [328, 239] on button "Save" at bounding box center [342, 234] width 29 height 17
select select
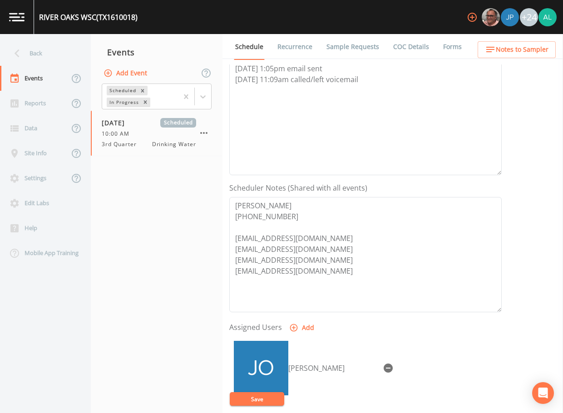
scroll to position [46, 0]
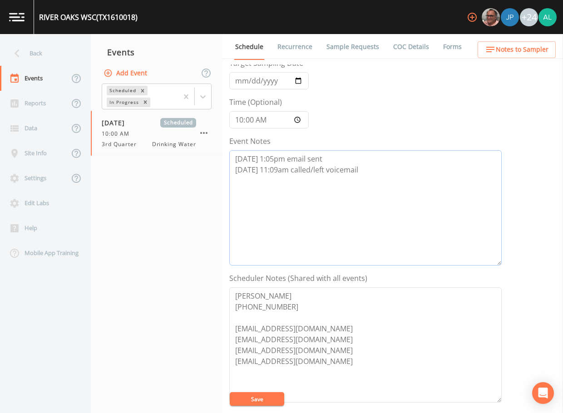
click at [386, 177] on textarea "[DATE] 1:05pm email sent [DATE] 11:09am called/left voicemail" at bounding box center [365, 207] width 273 height 115
paste textarea "[DATE] 11:00am confirmed by [PERSON_NAME]"
type textarea "[DATE] 1:05pm email sent [DATE] 11:09am called/left voicemail [DATE] 11:00am co…"
click at [269, 402] on button "Save" at bounding box center [257, 400] width 55 height 14
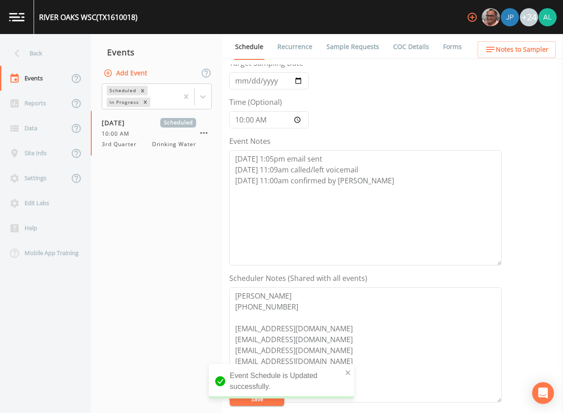
click at [497, 46] on span "Notes to Sampler" at bounding box center [522, 49] width 53 height 11
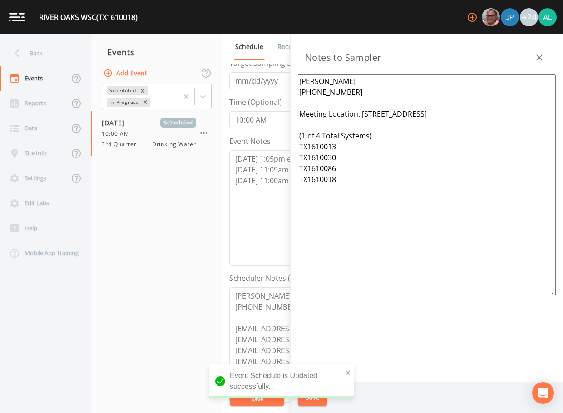
drag, startPoint x: 544, startPoint y: 56, endPoint x: 374, endPoint y: 67, distance: 170.3
click at [544, 56] on icon "button" at bounding box center [539, 57] width 11 height 11
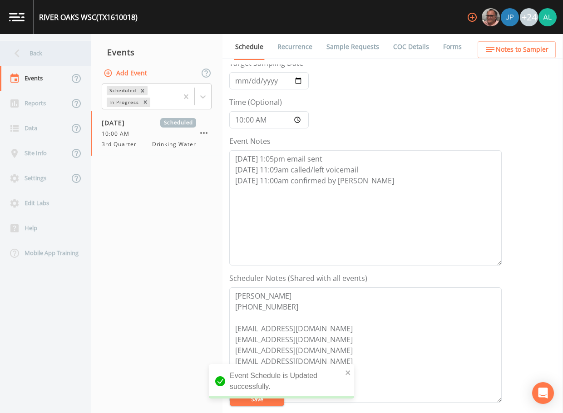
click at [71, 60] on div "Back" at bounding box center [41, 53] width 82 height 25
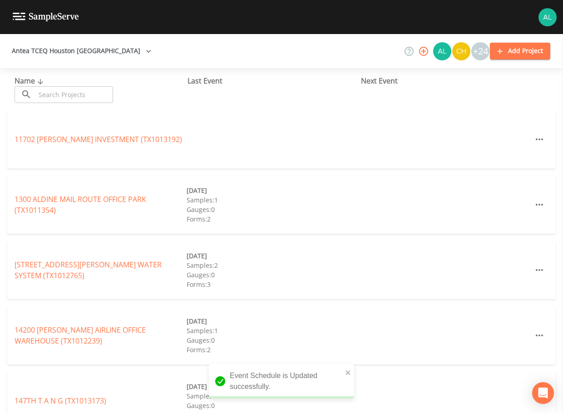
click at [68, 95] on input "text" at bounding box center [74, 94] width 78 height 17
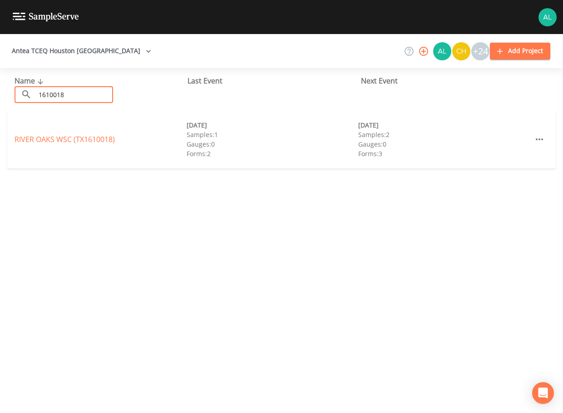
type input "1610018"
click at [37, 135] on link "[GEOGRAPHIC_DATA] (TX1610018)" at bounding box center [65, 139] width 100 height 10
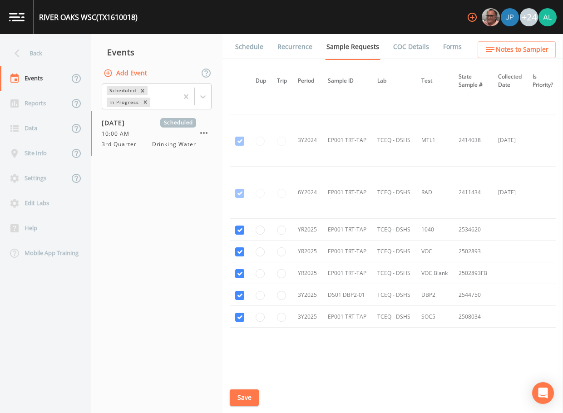
scroll to position [372, 0]
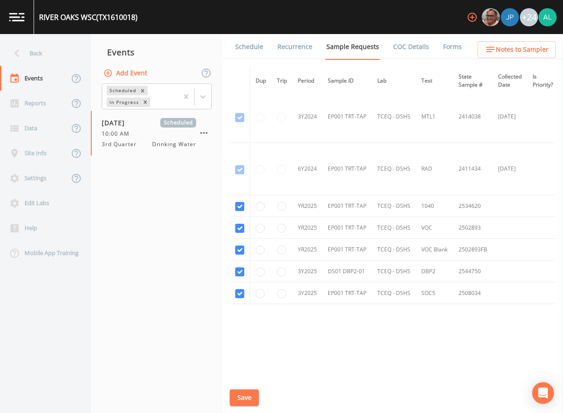
click at [251, 54] on link "Schedule" at bounding box center [249, 46] width 31 height 25
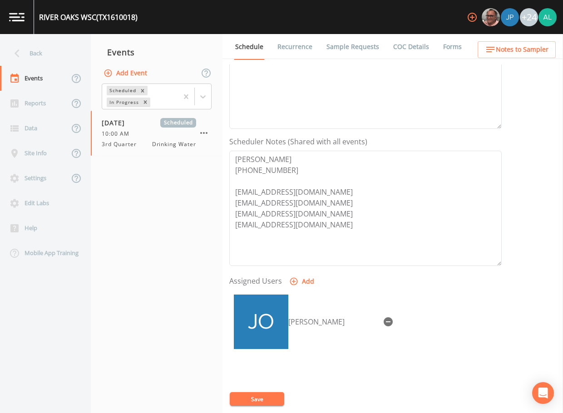
scroll to position [227, 0]
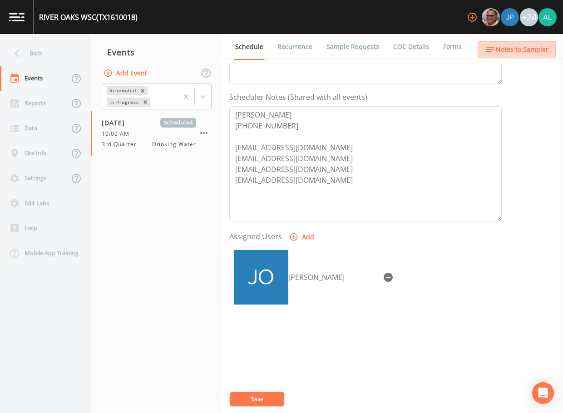
click at [509, 50] on span "Notes to Sampler" at bounding box center [522, 49] width 53 height 11
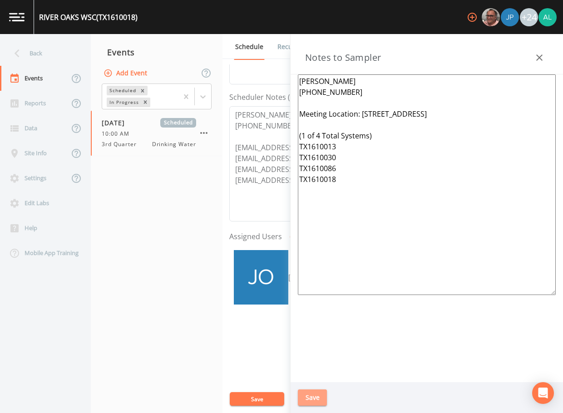
click at [318, 400] on button "Save" at bounding box center [312, 398] width 29 height 17
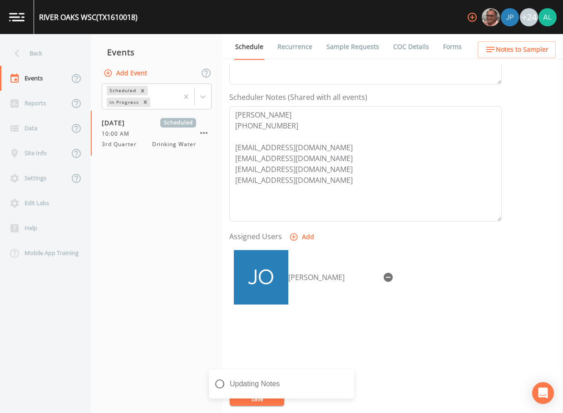
click at [275, 393] on div "Updating Notes" at bounding box center [281, 384] width 145 height 29
click at [42, 50] on div "Back" at bounding box center [41, 53] width 82 height 25
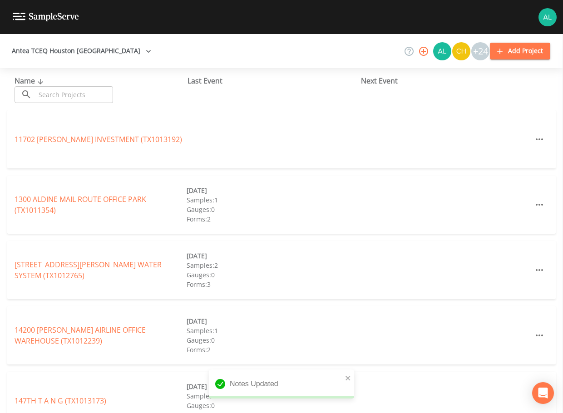
click at [54, 89] on input "text" at bounding box center [74, 94] width 78 height 17
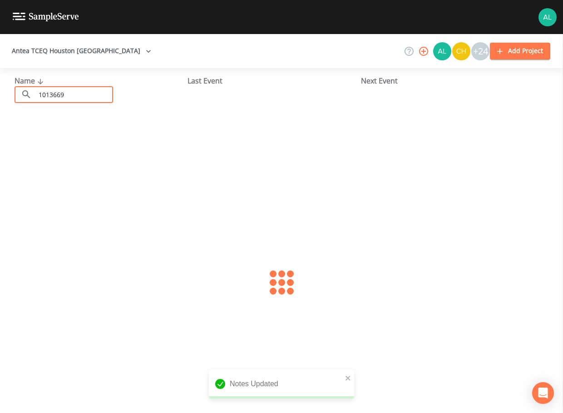
type input "1013669"
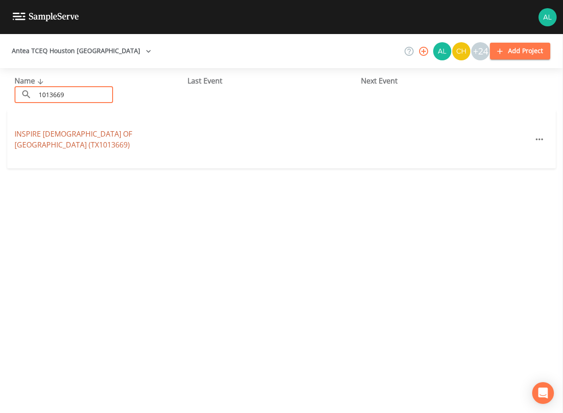
click at [76, 140] on link "[GEOGRAPHIC_DATA][DEMOGRAPHIC_DATA] (TX1013669)" at bounding box center [74, 139] width 118 height 21
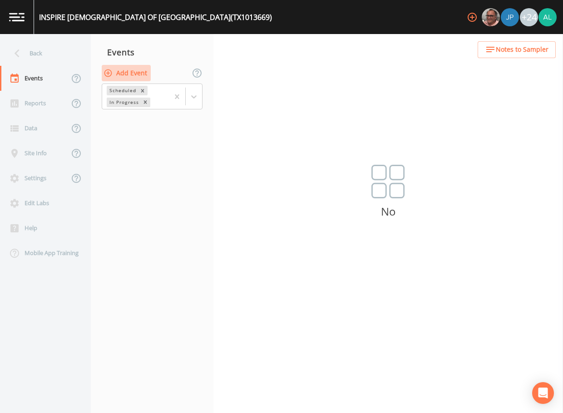
click at [131, 69] on button "Add Event" at bounding box center [126, 73] width 49 height 17
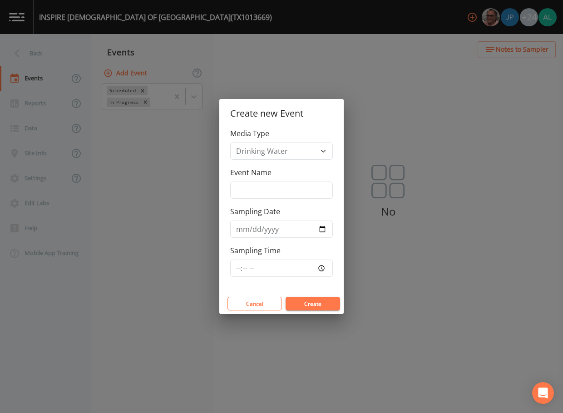
click at [265, 202] on div "Media Type Drinking Water Event Name Sampling Date Sampling Time" at bounding box center [281, 210] width 124 height 165
click at [264, 194] on input "Event Name" at bounding box center [281, 190] width 103 height 17
type input "3rd Quarter"
type input "[DATE]"
click at [237, 270] on input "Sampling Time" at bounding box center [281, 268] width 103 height 17
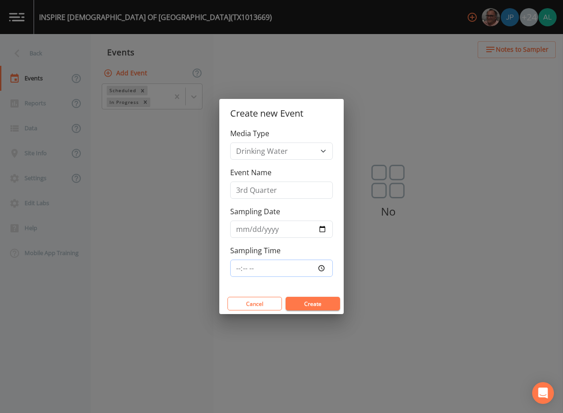
type input "08:00"
click at [286, 297] on button "Create" at bounding box center [313, 304] width 55 height 14
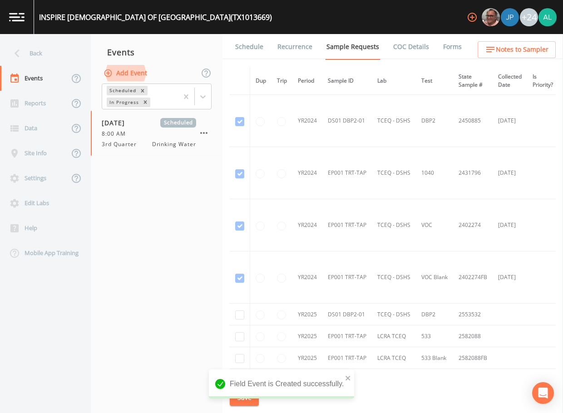
scroll to position [136, 0]
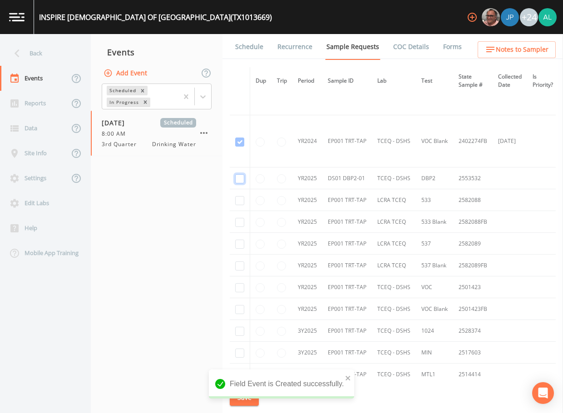
checkbox input "true"
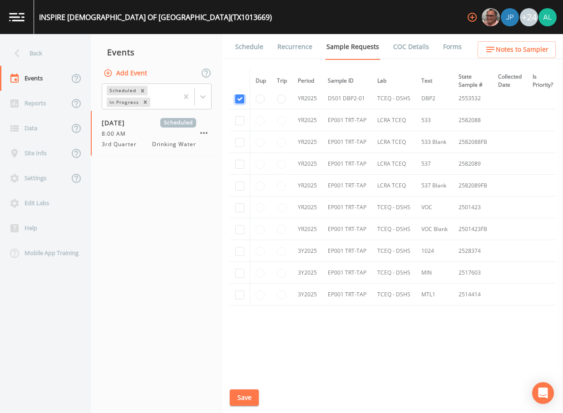
scroll to position [220, 0]
click at [239, 271] on input "checkbox" at bounding box center [239, 272] width 9 height 9
checkbox input "true"
click at [239, 292] on input "checkbox" at bounding box center [239, 293] width 9 height 9
checkbox input "true"
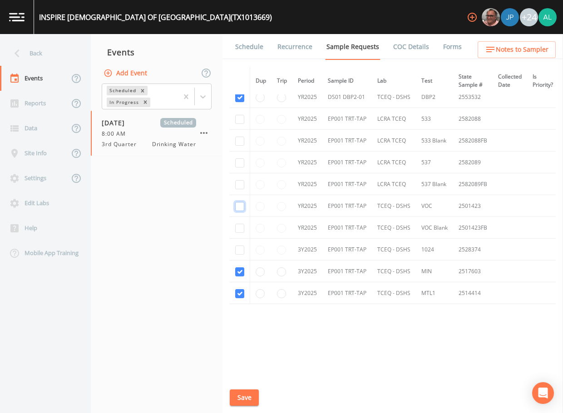
click at [236, 13] on input "checkbox" at bounding box center [239, 8] width 9 height 9
checkbox input "true"
click at [241, 65] on input "checkbox" at bounding box center [239, 60] width 9 height 9
checkbox input "true"
click at [241, 252] on input "checkbox" at bounding box center [239, 250] width 9 height 9
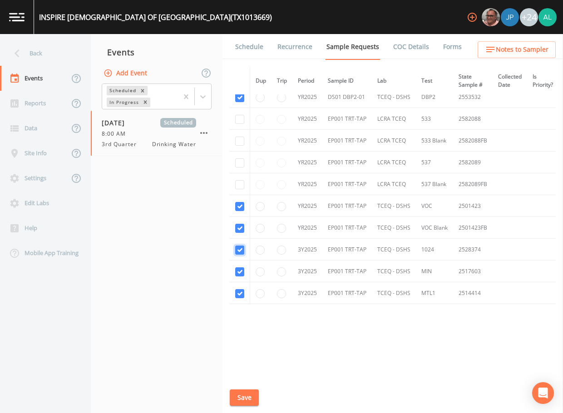
click at [241, 249] on input "checkbox" at bounding box center [239, 250] width 9 height 9
checkbox input "true"
click at [253, 390] on button "Save" at bounding box center [244, 398] width 29 height 17
click at [257, 57] on link "Schedule" at bounding box center [249, 46] width 31 height 25
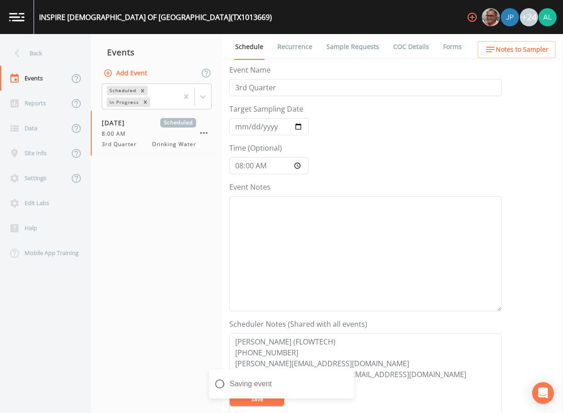
click at [498, 57] on button "Notes to Sampler" at bounding box center [517, 49] width 78 height 17
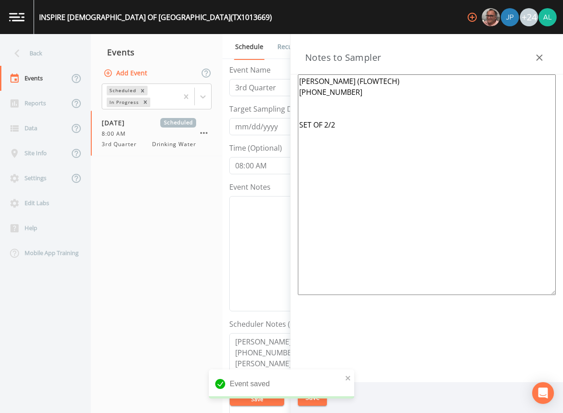
drag, startPoint x: 399, startPoint y: 161, endPoint x: 271, endPoint y: 124, distance: 133.7
click at [271, 124] on div "Back Events Reports Data Site Info Settings Edit Labs Help Mobile App Training …" at bounding box center [281, 223] width 563 height 379
type textarea "[PERSON_NAME] (FLOWTECH) [PHONE_NUMBER]"
drag, startPoint x: 348, startPoint y: 375, endPoint x: 338, endPoint y: 393, distance: 19.7
click at [348, 376] on icon "close" at bounding box center [348, 378] width 6 height 7
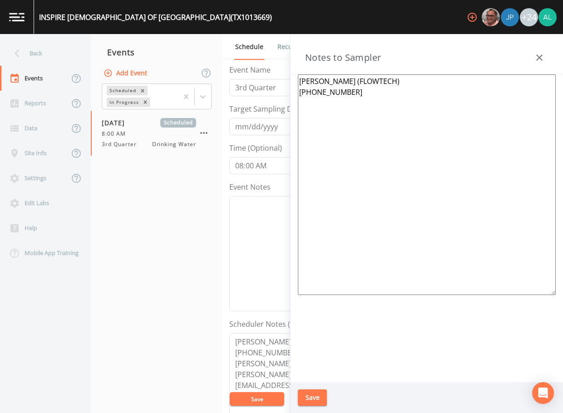
click at [321, 397] on div "Event saved" at bounding box center [281, 388] width 145 height 36
click at [321, 397] on div "[GEOGRAPHIC_DATA][DEMOGRAPHIC_DATA] (TX1013669) +24 Back Events Reports Data Si…" at bounding box center [281, 206] width 563 height 413
click at [321, 397] on button "Save" at bounding box center [312, 398] width 29 height 17
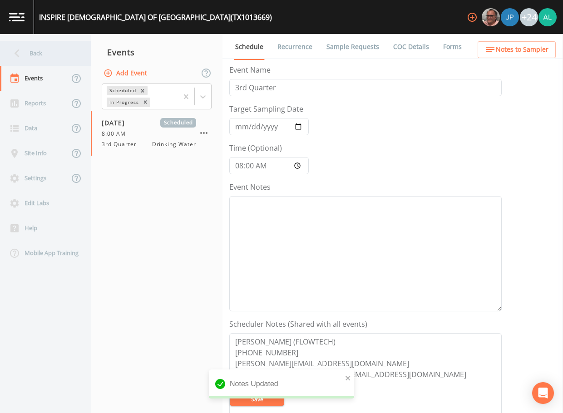
click at [65, 60] on div "Back" at bounding box center [41, 53] width 82 height 25
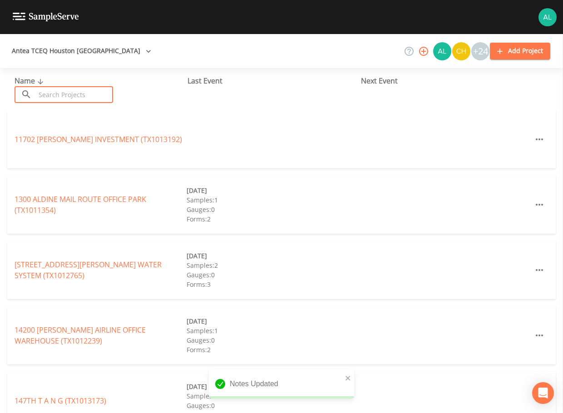
click at [71, 94] on input "text" at bounding box center [74, 94] width 78 height 17
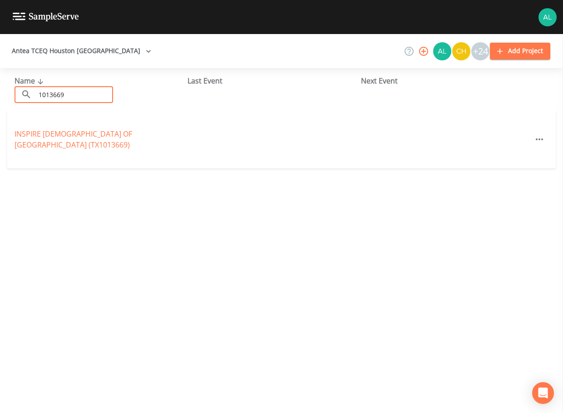
type input "1013669"
click at [83, 146] on div "[GEOGRAPHIC_DATA][DEMOGRAPHIC_DATA] (TX1013669) [DATE] Samples: 2 Gauges: 0 For…" at bounding box center [281, 139] width 549 height 58
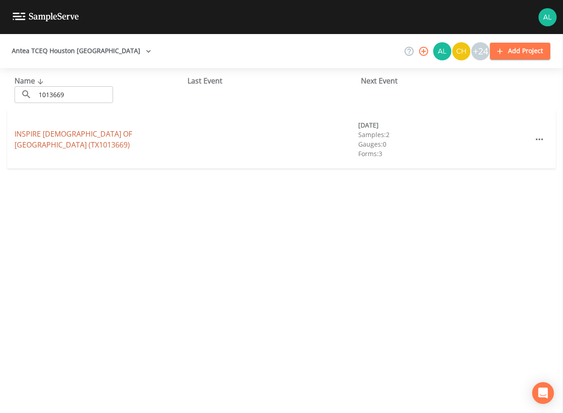
click at [87, 137] on link "[GEOGRAPHIC_DATA][DEMOGRAPHIC_DATA] (TX1013669)" at bounding box center [74, 139] width 118 height 21
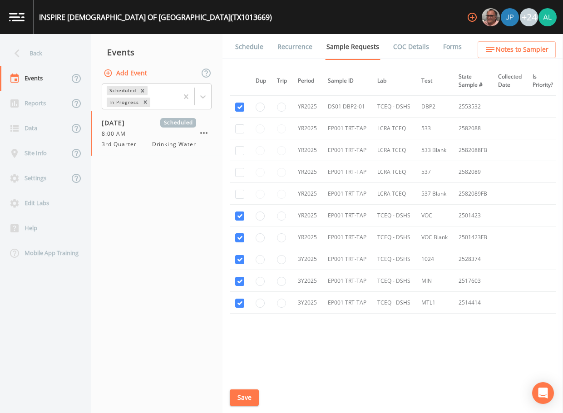
scroll to position [220, 0]
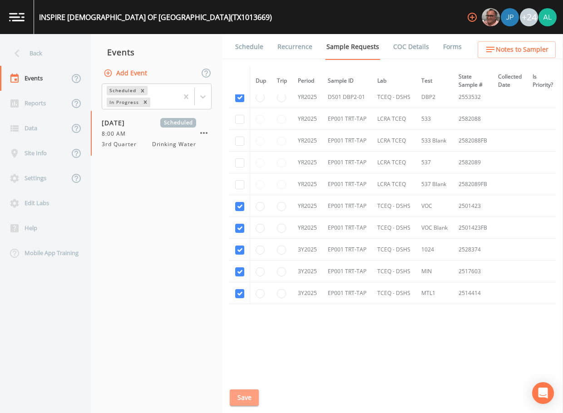
click at [255, 396] on button "Save" at bounding box center [244, 398] width 29 height 17
click at [529, 46] on span "Notes to Sampler" at bounding box center [522, 49] width 53 height 11
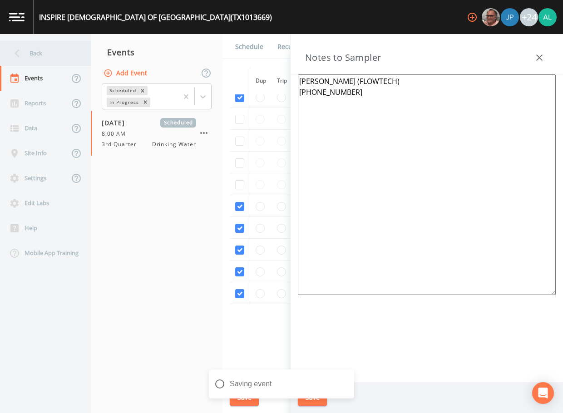
click at [23, 50] on icon at bounding box center [17, 53] width 16 height 16
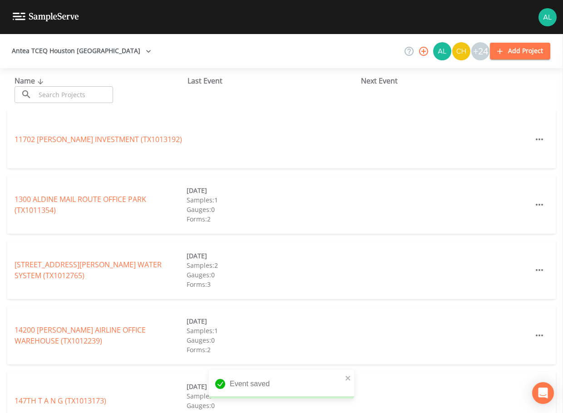
click at [46, 88] on input "text" at bounding box center [74, 94] width 78 height 17
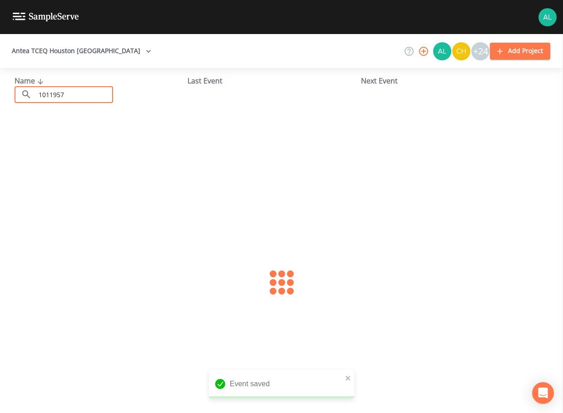
type input "1011957"
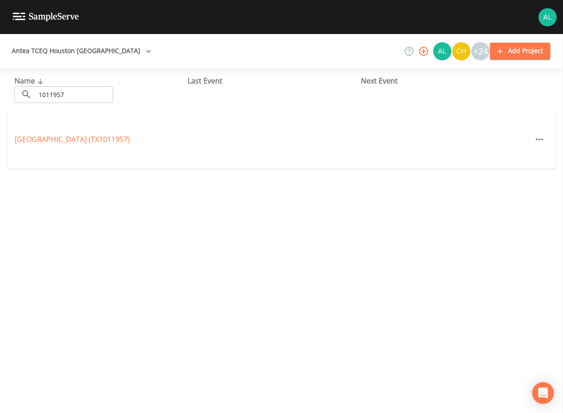
click at [103, 131] on div "[GEOGRAPHIC_DATA] (TX1011957)" at bounding box center [281, 139] width 549 height 58
click at [103, 134] on link "[GEOGRAPHIC_DATA] (TX1011957)" at bounding box center [72, 139] width 115 height 10
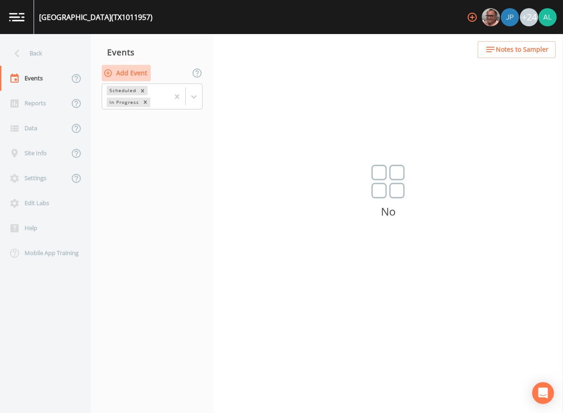
click at [130, 72] on button "Add Event" at bounding box center [126, 73] width 49 height 17
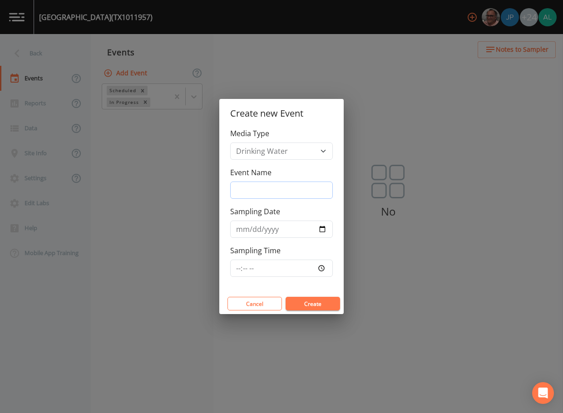
click at [257, 188] on input "Event Name" at bounding box center [281, 190] width 103 height 17
type input "3rd Quarter"
type input "[DATE]"
click at [245, 274] on input "Sampling Time" at bounding box center [281, 268] width 103 height 17
type input "08:00"
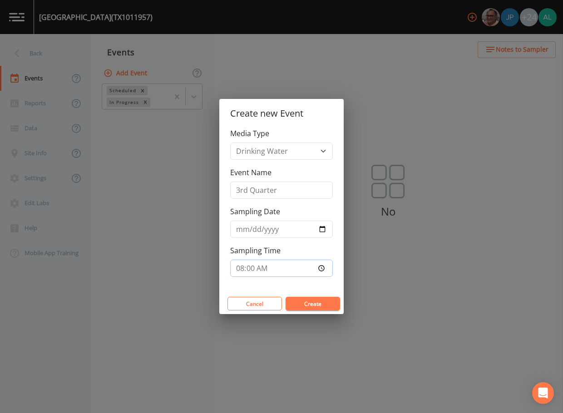
click at [286, 297] on button "Create" at bounding box center [313, 304] width 55 height 14
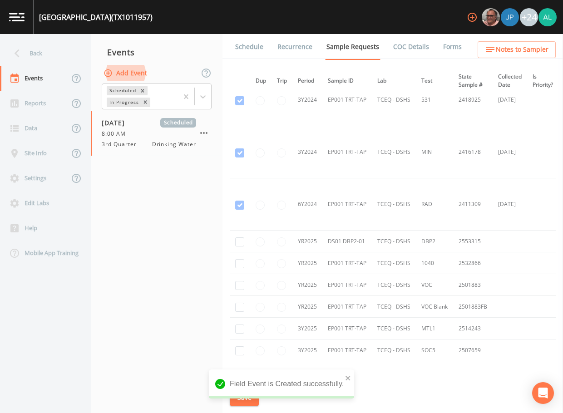
scroll to position [446, 0]
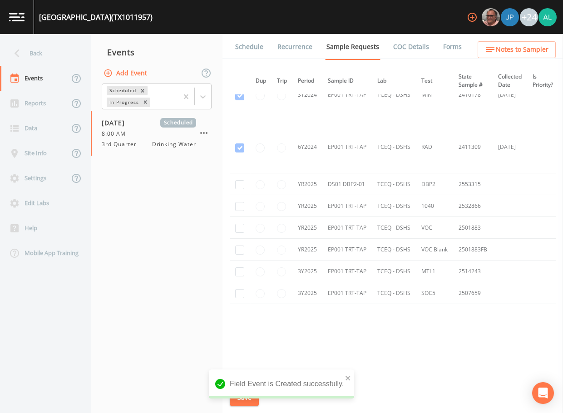
click at [234, 181] on td at bounding box center [240, 185] width 20 height 22
click at [240, 189] on td at bounding box center [240, 185] width 20 height 22
drag, startPoint x: 239, startPoint y: 187, endPoint x: 236, endPoint y: 197, distance: 10.6
checkbox input "true"
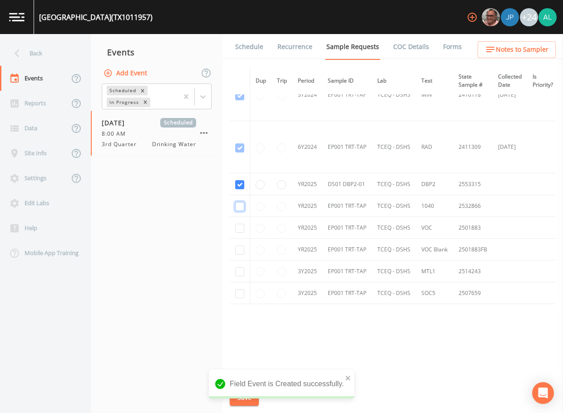
click at [236, 203] on input "checkbox" at bounding box center [239, 206] width 9 height 9
checkbox input "true"
drag, startPoint x: 239, startPoint y: 224, endPoint x: 239, endPoint y: 249, distance: 25.4
checkbox input "true"
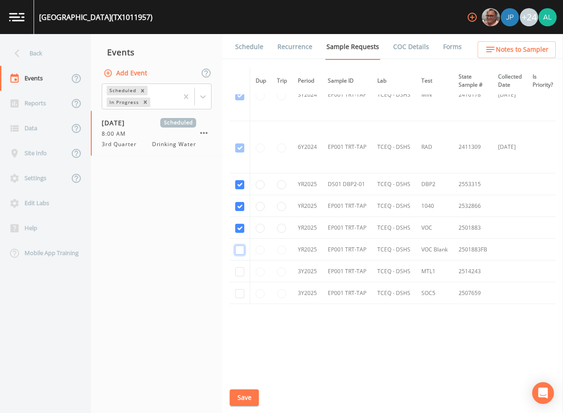
checkbox input "true"
click at [240, 268] on input "checkbox" at bounding box center [239, 272] width 9 height 9
checkbox input "true"
click at [236, 296] on input "checkbox" at bounding box center [239, 293] width 9 height 9
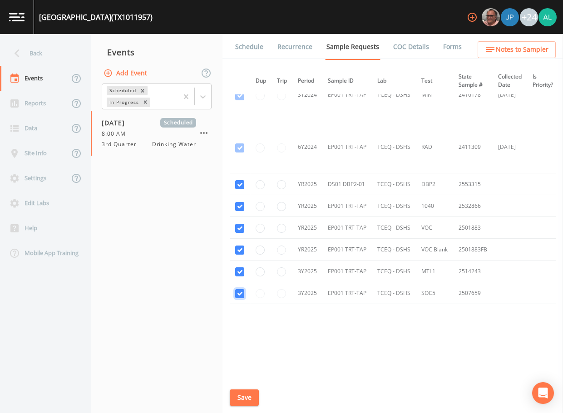
checkbox input "true"
click at [244, 404] on button "Save" at bounding box center [244, 398] width 29 height 17
drag, startPoint x: 506, startPoint y: 63, endPoint x: 508, endPoint y: 59, distance: 4.7
click at [506, 62] on div "Schedule Recurrence Sample Requests COC Details Forms Dup Trip Period Sample ID…" at bounding box center [393, 223] width 341 height 379
click at [510, 54] on span "Notes to Sampler" at bounding box center [522, 49] width 53 height 11
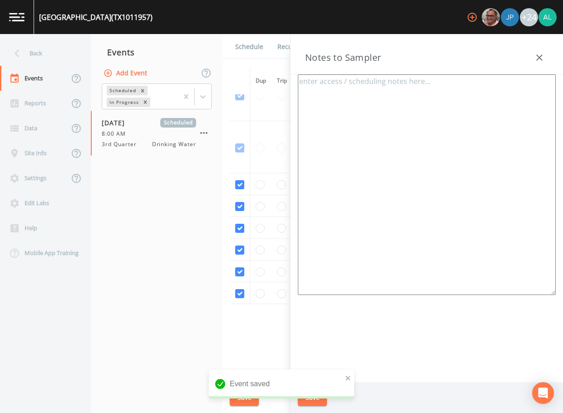
click at [392, 95] on textarea at bounding box center [427, 185] width 258 height 221
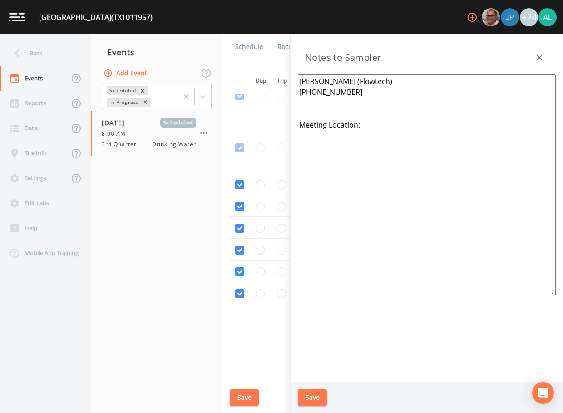
paste textarea "[STREET_ADDRESS]"
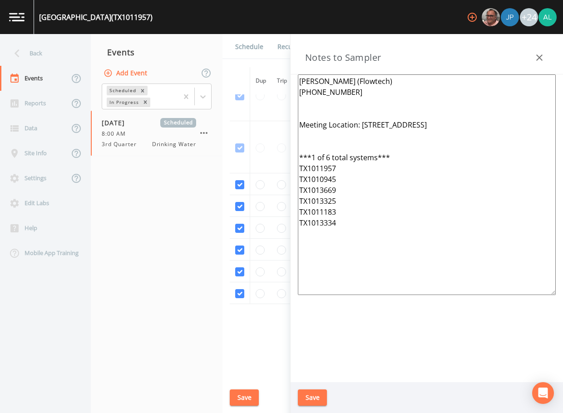
drag, startPoint x: 377, startPoint y: 241, endPoint x: 288, endPoint y: 63, distance: 199.7
click at [288, 63] on div "Back Events Reports Data Site Info Settings Edit Labs Help Mobile App Training …" at bounding box center [281, 223] width 563 height 379
type textarea "[PERSON_NAME] (Flowtech) [PHONE_NUMBER] Meeting Location: [STREET_ADDRESS] ***1…"
click at [319, 393] on button "Save" at bounding box center [312, 398] width 29 height 17
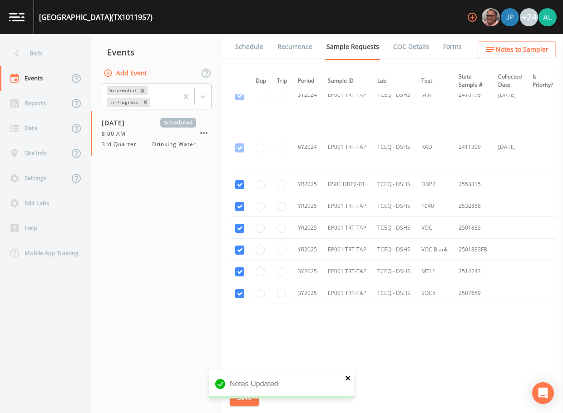
click at [348, 380] on icon "close" at bounding box center [348, 378] width 6 height 7
click at [243, 402] on div "Notes Updated" at bounding box center [281, 388] width 145 height 36
click at [243, 402] on button "Save" at bounding box center [244, 398] width 29 height 17
click at [244, 56] on link "Schedule" at bounding box center [249, 46] width 31 height 25
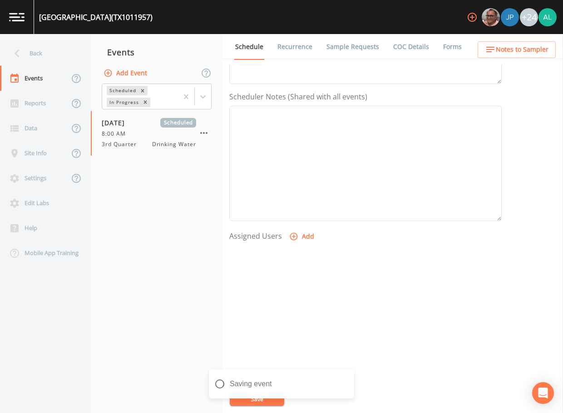
scroll to position [0, 0]
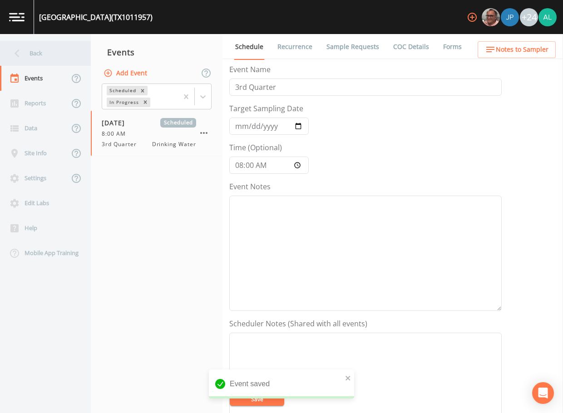
click at [55, 54] on div "Back" at bounding box center [41, 53] width 82 height 25
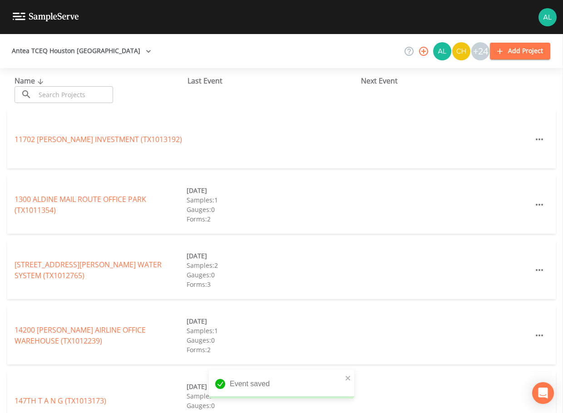
click at [57, 95] on input "text" at bounding box center [74, 94] width 78 height 17
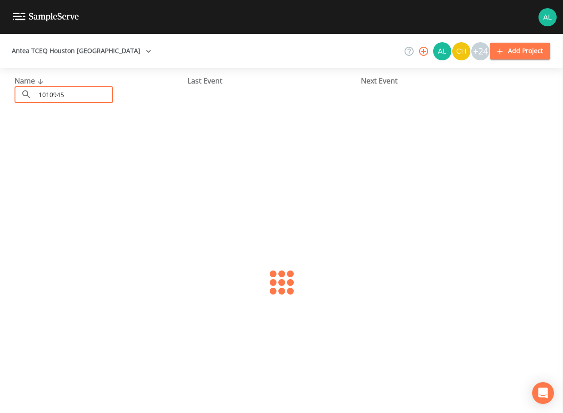
type input "1010945"
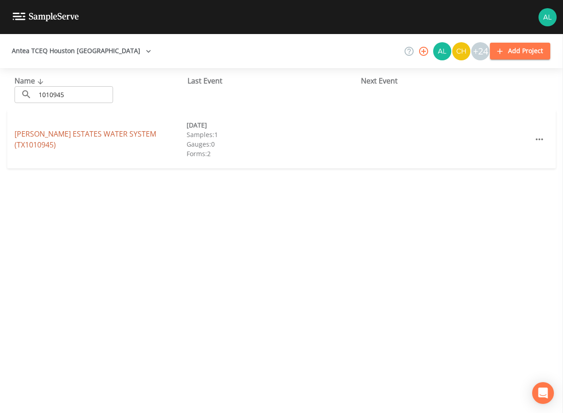
click at [87, 143] on link "[PERSON_NAME] ESTATES WATER SYSTEM (TX1010945)" at bounding box center [86, 139] width 142 height 21
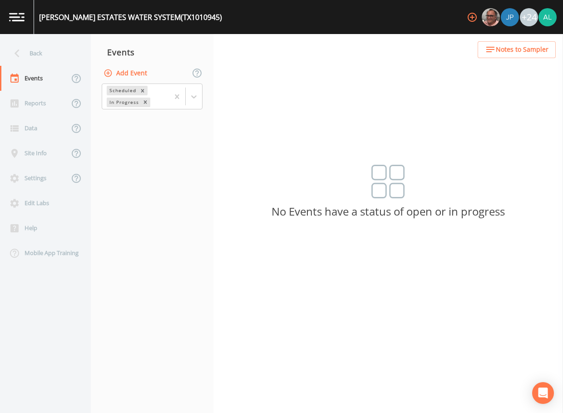
click at [133, 75] on button "Add Event" at bounding box center [126, 73] width 49 height 17
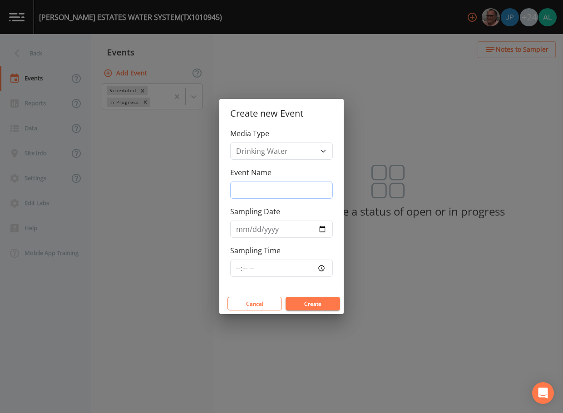
click at [248, 189] on input "Event Name" at bounding box center [281, 190] width 103 height 17
type input "3rd Quarter"
type input "[DATE]"
click at [238, 271] on input "Sampling Time" at bounding box center [281, 268] width 103 height 17
type input "08:00"
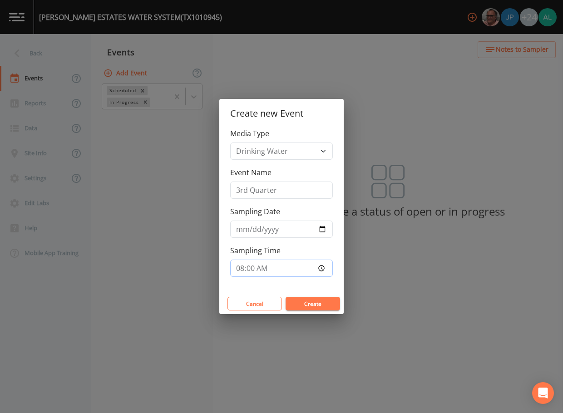
click at [286, 297] on button "Create" at bounding box center [313, 304] width 55 height 14
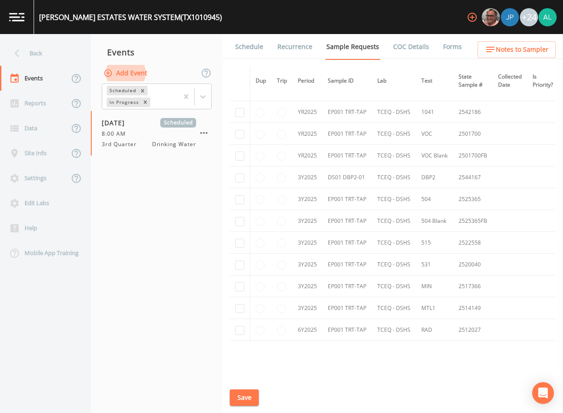
scroll to position [409, 0]
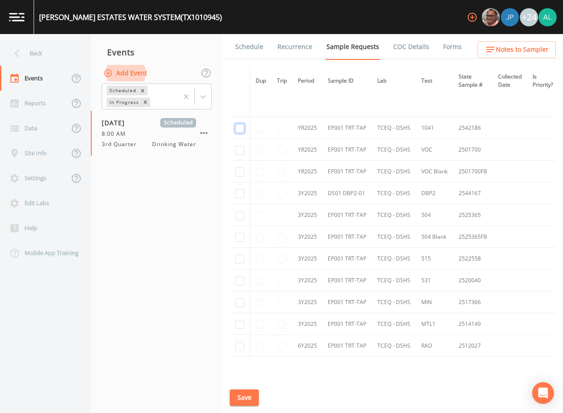
click at [238, 127] on input "checkbox" at bounding box center [239, 128] width 9 height 9
checkbox input "true"
click at [238, 148] on td at bounding box center [240, 150] width 20 height 22
checkbox input "true"
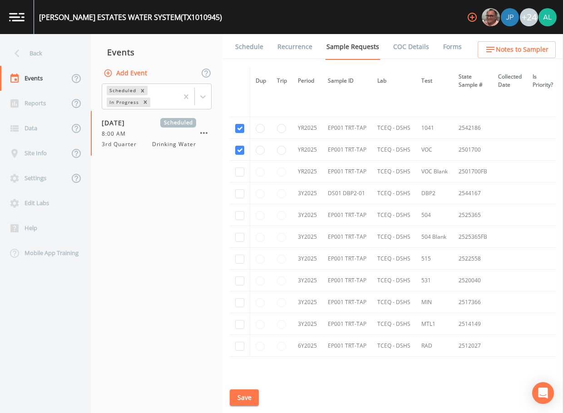
click at [244, 179] on td at bounding box center [240, 172] width 20 height 22
checkbox input "true"
click at [233, 201] on td at bounding box center [240, 194] width 20 height 22
click at [243, 195] on input "checkbox" at bounding box center [239, 193] width 9 height 9
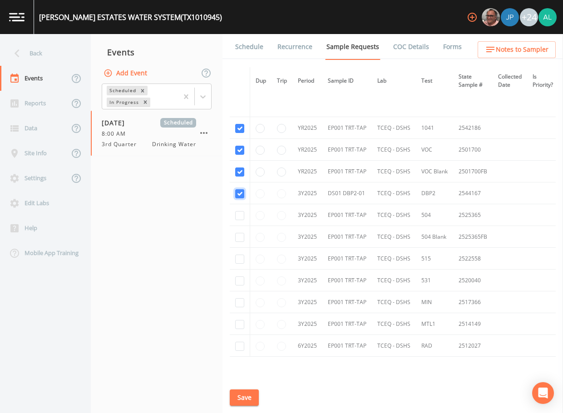
checkbox input "true"
click at [242, 218] on input "checkbox" at bounding box center [239, 215] width 9 height 9
checkbox input "true"
click at [242, 232] on td at bounding box center [240, 237] width 20 height 22
click at [242, 234] on input "checkbox" at bounding box center [239, 237] width 9 height 9
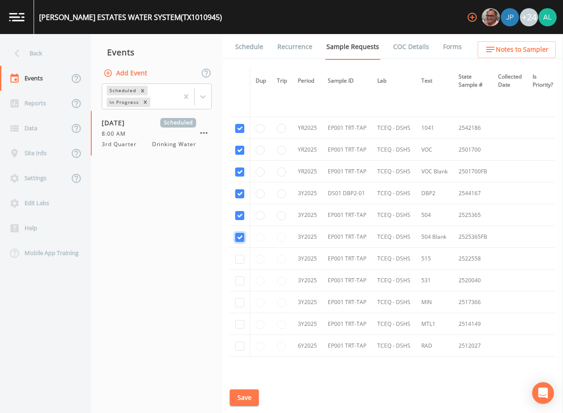
checkbox input "true"
drag, startPoint x: 242, startPoint y: 260, endPoint x: 240, endPoint y: 282, distance: 21.8
click at [241, 262] on input "checkbox" at bounding box center [239, 259] width 9 height 9
checkbox input "true"
click at [239, 286] on td at bounding box center [240, 281] width 20 height 22
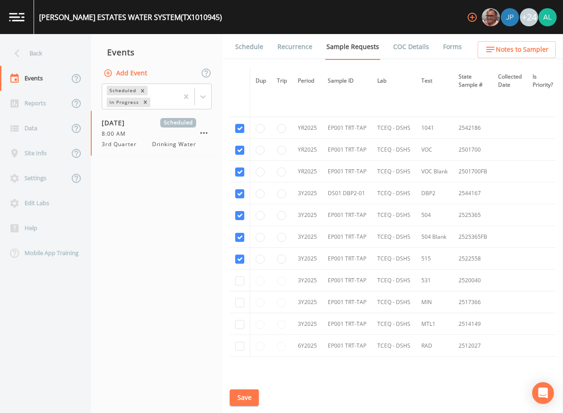
click at [239, 286] on td at bounding box center [240, 281] width 20 height 22
drag, startPoint x: 239, startPoint y: 286, endPoint x: 239, endPoint y: 281, distance: 5.0
click at [239, 281] on input "checkbox" at bounding box center [239, 281] width 9 height 9
checkbox input "true"
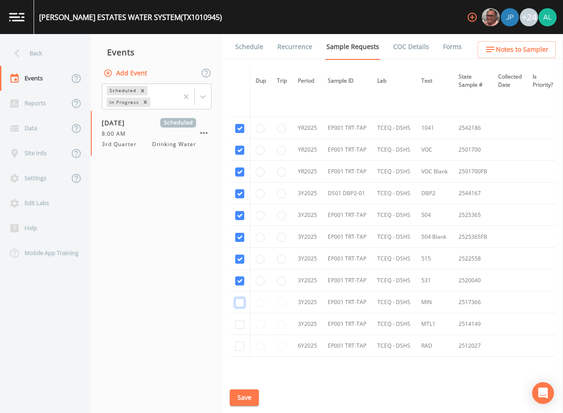
click at [242, 305] on input "checkbox" at bounding box center [239, 302] width 9 height 9
checkbox input "true"
click at [241, 319] on td at bounding box center [240, 324] width 20 height 22
click at [241, 324] on input "checkbox" at bounding box center [239, 324] width 9 height 9
checkbox input "true"
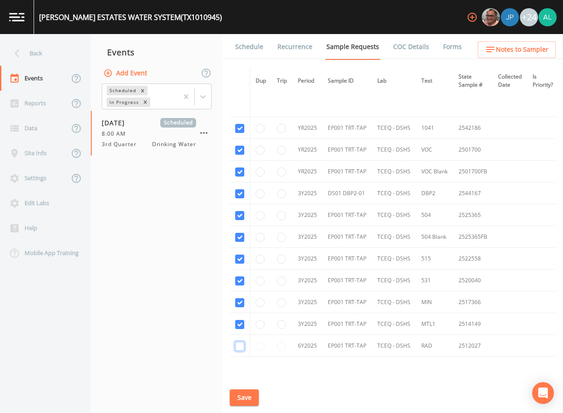
click at [239, 350] on input "checkbox" at bounding box center [239, 346] width 9 height 9
checkbox input "true"
click at [241, 393] on button "Save" at bounding box center [244, 398] width 29 height 17
click at [257, 51] on link "Schedule" at bounding box center [249, 46] width 31 height 25
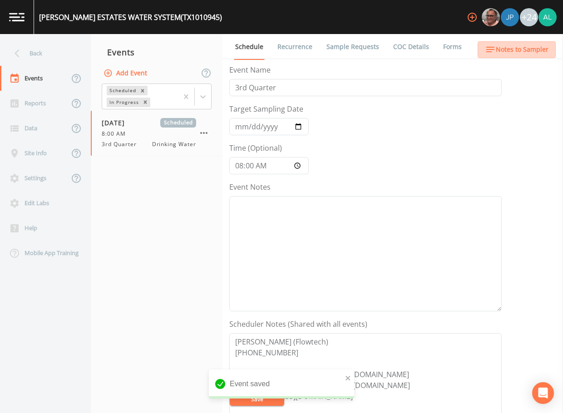
click at [521, 56] on button "Notes to Sampler" at bounding box center [517, 49] width 78 height 17
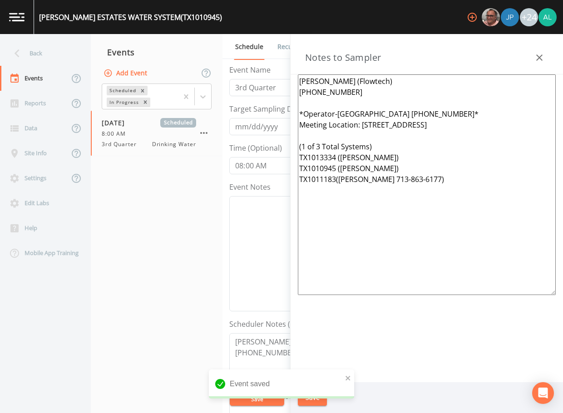
drag, startPoint x: 469, startPoint y: 206, endPoint x: 167, endPoint y: 36, distance: 346.6
click at [167, 36] on div "Back Events Reports Data Site Info Settings Edit Labs Help Mobile App Training …" at bounding box center [281, 223] width 563 height 379
paste textarea "Meeting Location: [STREET_ADDRESS] ***1 of 6 total systems*** TX1011957 TX10109…"
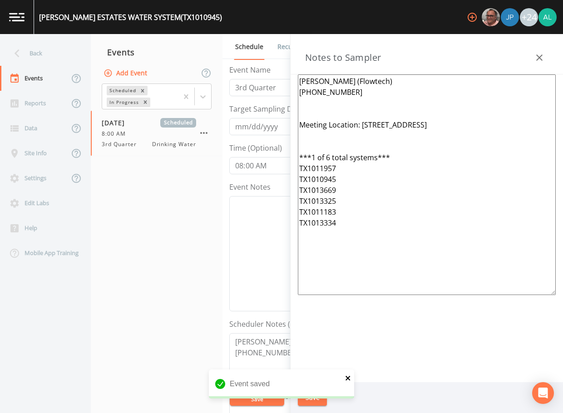
type textarea "[PERSON_NAME] (Flowtech) [PHONE_NUMBER] Meeting Location: [STREET_ADDRESS] ***1…"
click at [349, 378] on icon "close" at bounding box center [348, 378] width 5 height 5
click at [316, 398] on button "Save" at bounding box center [312, 398] width 29 height 17
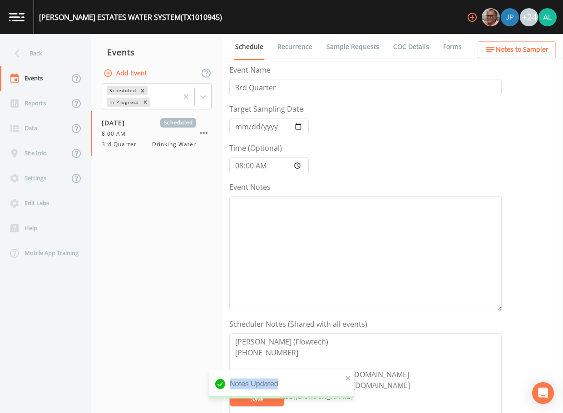
click at [209, 398] on div "notification timer" at bounding box center [209, 398] width 0 height 2
click at [61, 60] on div "Back" at bounding box center [41, 53] width 82 height 25
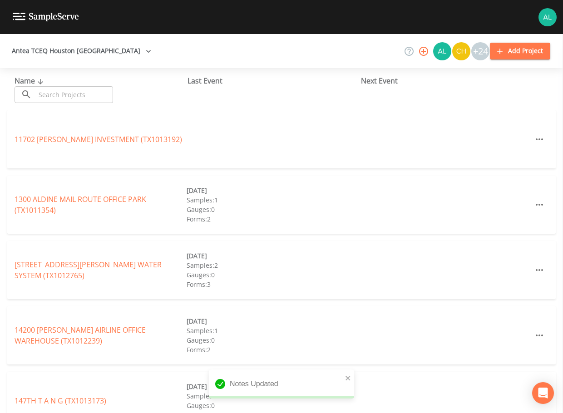
drag, startPoint x: 64, startPoint y: 90, endPoint x: 70, endPoint y: 85, distance: 8.1
click at [64, 90] on input "text" at bounding box center [74, 94] width 78 height 17
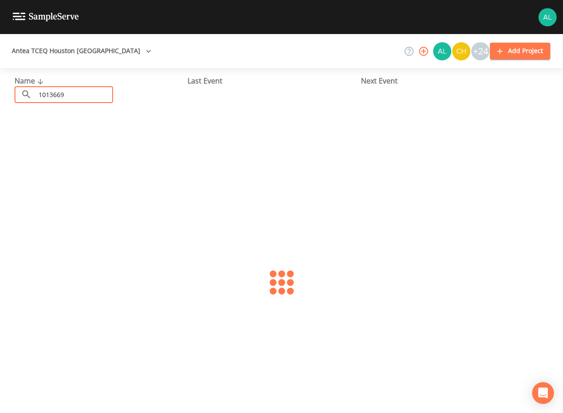
type input "1013669"
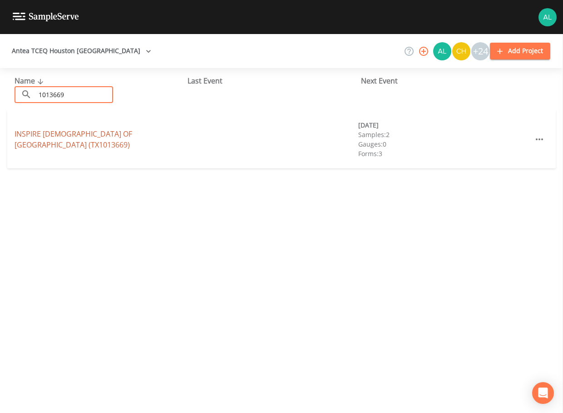
click at [54, 136] on link "[GEOGRAPHIC_DATA][DEMOGRAPHIC_DATA] (TX1013669)" at bounding box center [74, 139] width 118 height 21
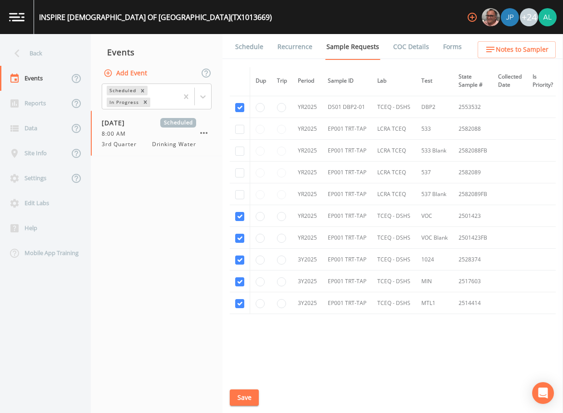
scroll to position [220, 0]
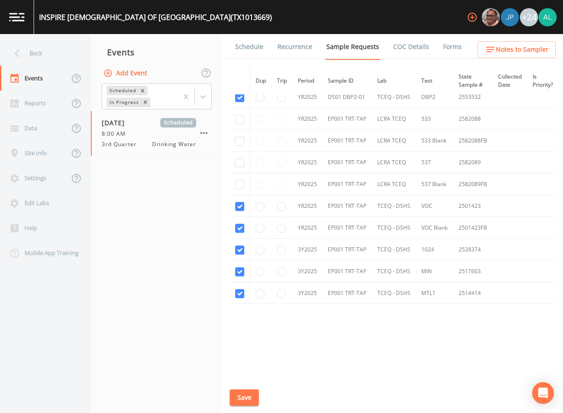
click at [248, 42] on link "Schedule" at bounding box center [249, 46] width 31 height 25
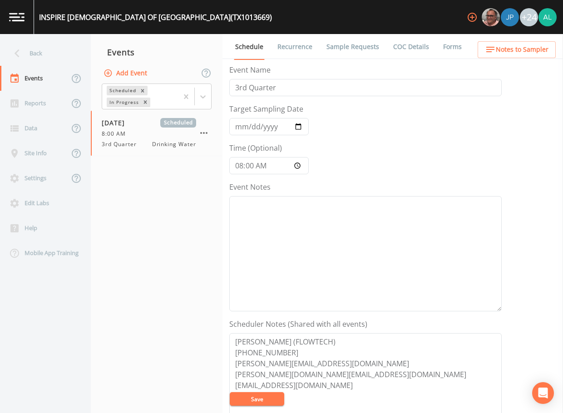
click at [518, 56] on button "Notes to Sampler" at bounding box center [517, 49] width 78 height 17
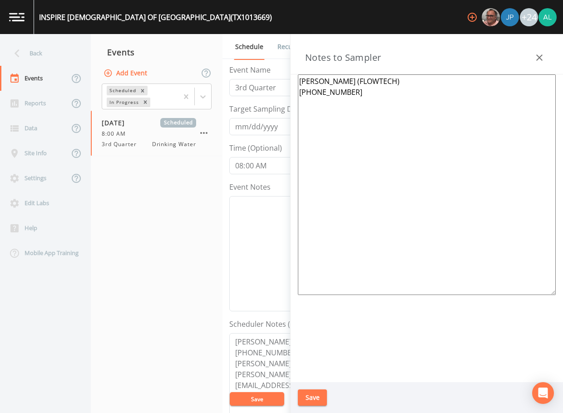
drag, startPoint x: 432, startPoint y: 236, endPoint x: 242, endPoint y: 55, distance: 262.2
click at [246, 51] on div "Back Events Reports Data Site Info Settings Edit Labs Help Mobile App Training …" at bounding box center [281, 223] width 563 height 379
paste textarea "[PERSON_NAME] (Flowtech) [PHONE_NUMBER] Meeting Location: [STREET_ADDRESS] ***1…"
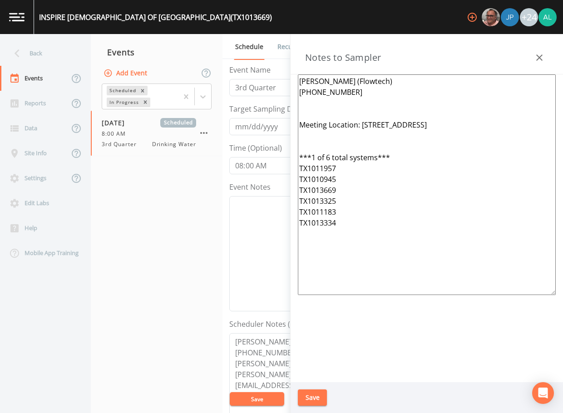
type textarea "[PERSON_NAME] (Flowtech) [PHONE_NUMBER] Meeting Location: [STREET_ADDRESS] ***1…"
click at [303, 401] on button "Save" at bounding box center [312, 398] width 29 height 17
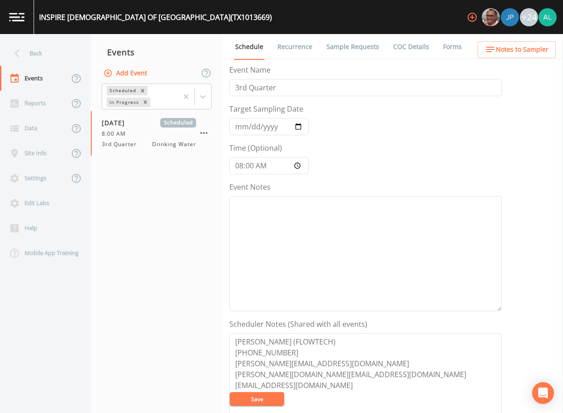
click at [529, 49] on span "Notes to Sampler" at bounding box center [522, 49] width 53 height 11
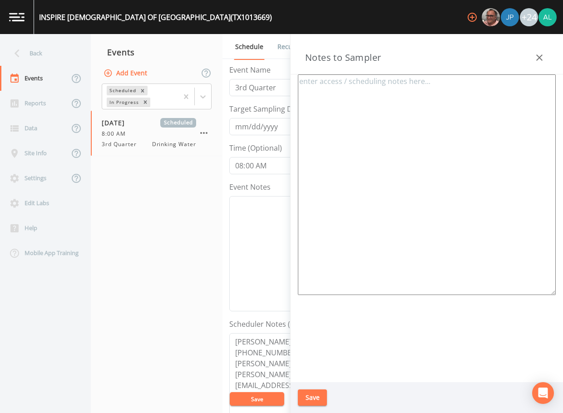
type textarea "[PERSON_NAME] (Flowtech) [PHONE_NUMBER] Meeting Location: [STREET_ADDRESS] ***1…"
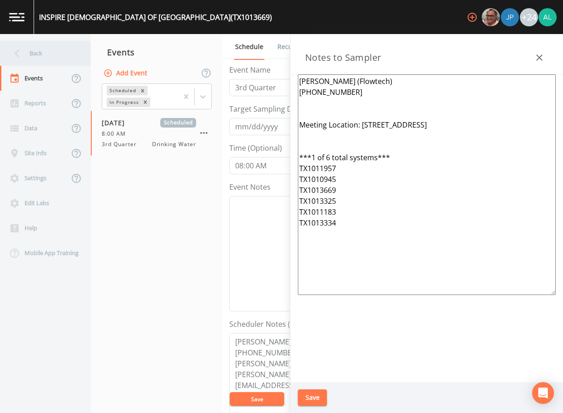
click at [57, 62] on div "Back" at bounding box center [41, 53] width 82 height 25
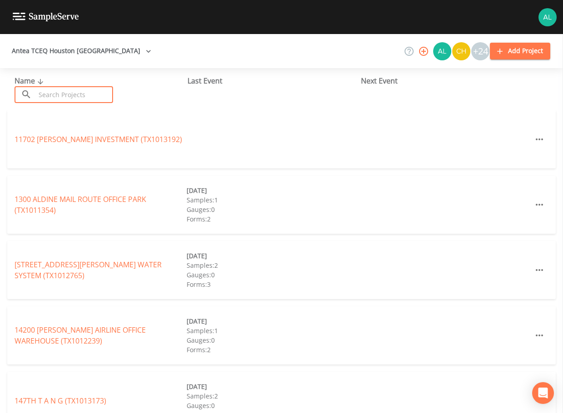
drag, startPoint x: 60, startPoint y: 97, endPoint x: 67, endPoint y: 97, distance: 6.8
click at [60, 97] on input "text" at bounding box center [74, 94] width 78 height 17
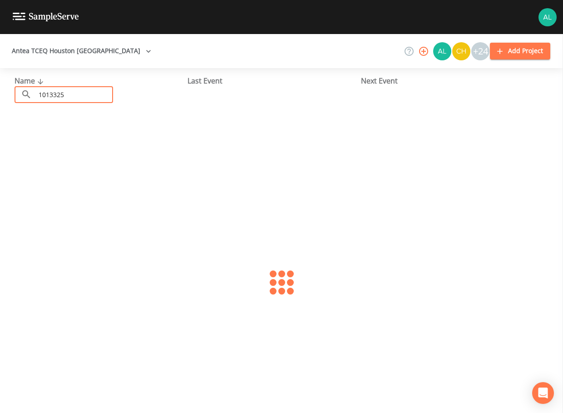
type input "1013325"
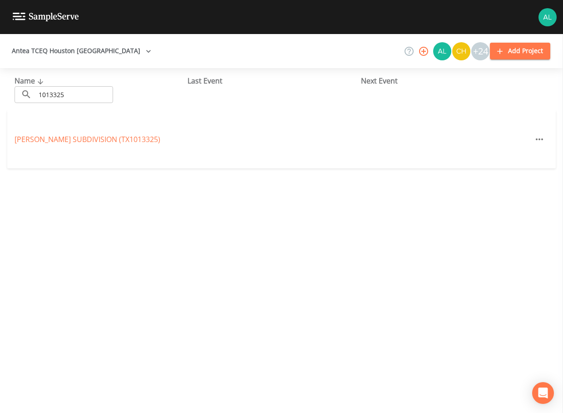
click at [48, 145] on div "[PERSON_NAME] SUBDIVISION (TX1013325)" at bounding box center [281, 139] width 549 height 58
click at [50, 141] on link "[PERSON_NAME] SUBDIVISION (TX1013325)" at bounding box center [88, 139] width 146 height 10
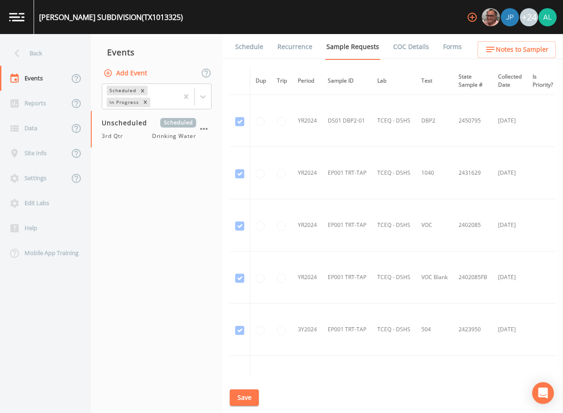
click at [245, 42] on link "Schedule" at bounding box center [249, 46] width 31 height 25
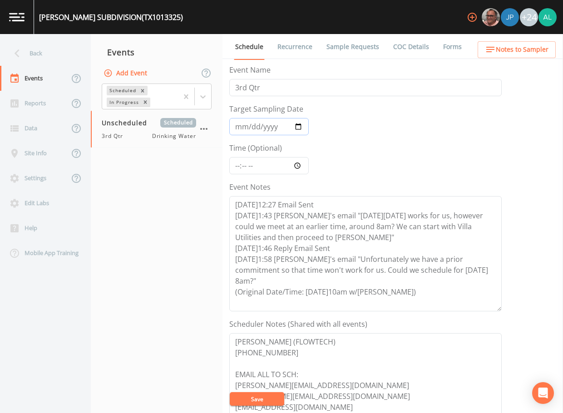
click at [239, 126] on input "Target Sampling Date" at bounding box center [269, 126] width 80 height 17
type input "[DATE]"
click at [234, 169] on input "Time (Optional)" at bounding box center [269, 165] width 80 height 17
type input "08:00"
click at [230, 393] on button "Save" at bounding box center [257, 400] width 55 height 14
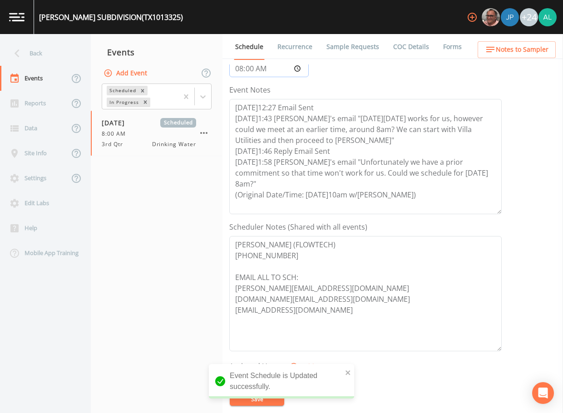
scroll to position [227, 0]
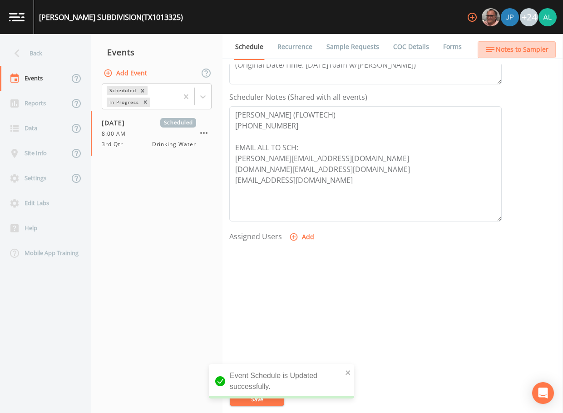
click at [500, 57] on button "Notes to Sampler" at bounding box center [517, 49] width 78 height 17
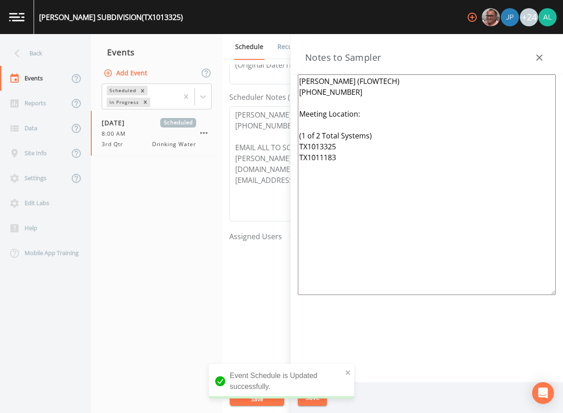
drag, startPoint x: 392, startPoint y: 180, endPoint x: 278, endPoint y: 74, distance: 155.6
click at [278, 74] on div "Back Events Reports Data Site Info Settings Edit Labs Help Mobile App Training …" at bounding box center [281, 223] width 563 height 379
paste textarea "[PERSON_NAME] (Flowtech) [PHONE_NUMBER] Meeting Location: [STREET_ADDRESS] ***1…"
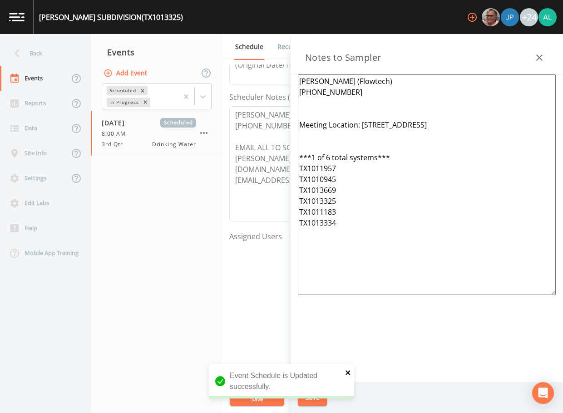
type textarea "[PERSON_NAME] (Flowtech) [PHONE_NUMBER] Meeting Location: [STREET_ADDRESS] ***1…"
click at [350, 371] on icon "close" at bounding box center [348, 373] width 5 height 5
click at [313, 403] on div "Event Schedule is Updated successfully." at bounding box center [281, 385] width 145 height 42
click at [312, 400] on button "Save" at bounding box center [312, 398] width 29 height 17
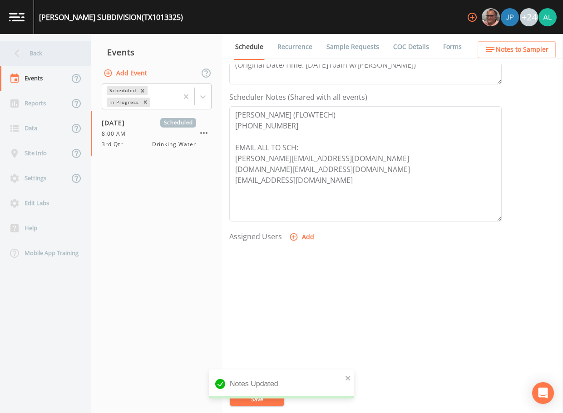
click at [65, 45] on div "Back" at bounding box center [41, 53] width 82 height 25
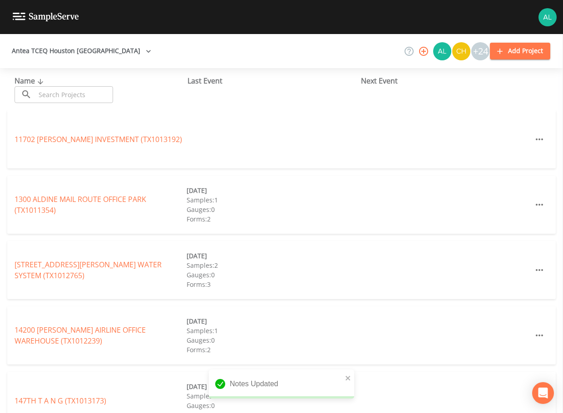
click at [75, 97] on input "text" at bounding box center [74, 94] width 78 height 17
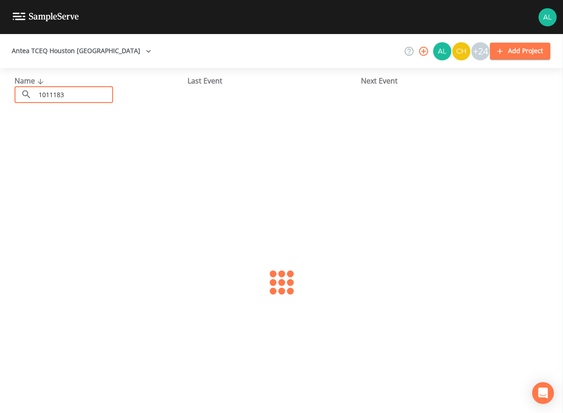
type input "1011183"
drag, startPoint x: 50, startPoint y: 129, endPoint x: 55, endPoint y: 132, distance: 5.8
click at [50, 129] on div "VILLA UTILITIES (TX1011183) [DATE] Samples: 1 Gauges: 0 Forms: 2" at bounding box center [281, 139] width 549 height 58
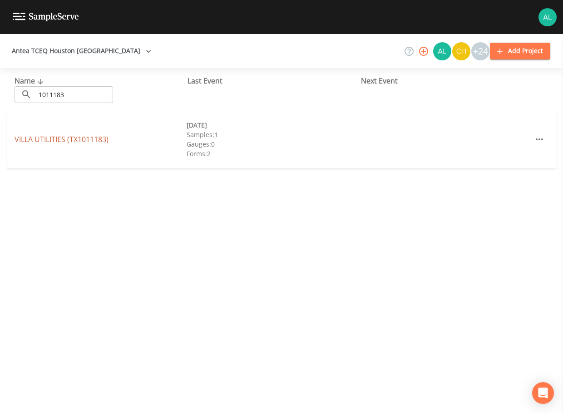
click at [58, 141] on link "[GEOGRAPHIC_DATA] (TX1011183)" at bounding box center [62, 139] width 94 height 10
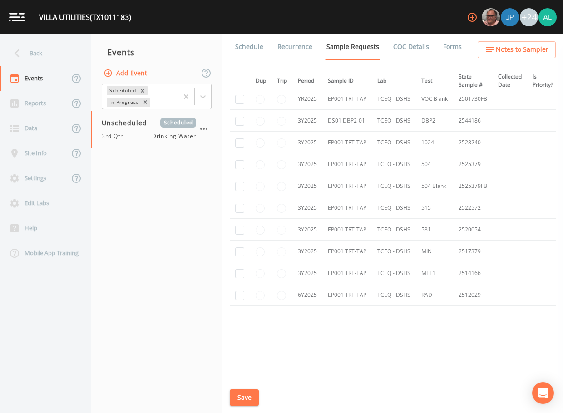
scroll to position [298, 0]
click at [245, 44] on link "Schedule" at bounding box center [249, 46] width 31 height 25
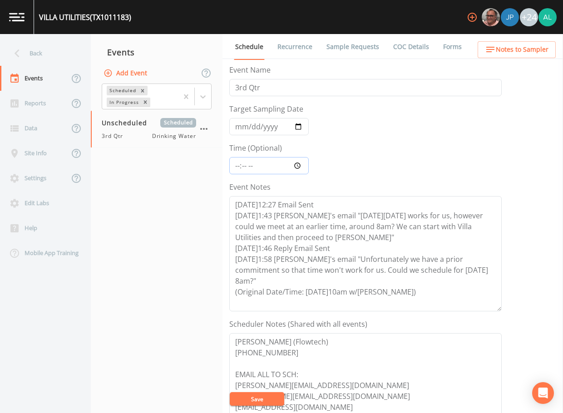
click at [232, 166] on input "Time (Optional)" at bounding box center [269, 165] width 80 height 17
type input "08:00"
click at [241, 125] on input "Target Sampling Date" at bounding box center [269, 126] width 80 height 17
type input "[DATE]"
click at [230, 393] on button "Save" at bounding box center [257, 400] width 55 height 14
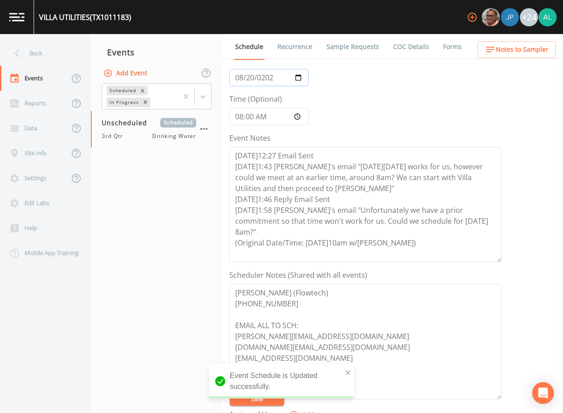
scroll to position [227, 0]
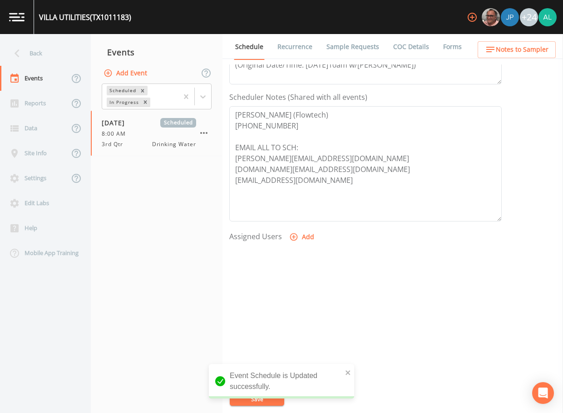
click at [516, 55] on span "Notes to Sampler" at bounding box center [522, 49] width 53 height 11
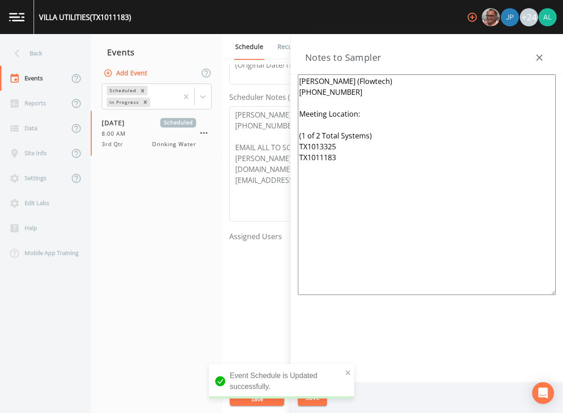
drag, startPoint x: 405, startPoint y: 228, endPoint x: 227, endPoint y: 52, distance: 250.3
click at [227, 52] on div "Back Events Reports Data Site Info Settings Edit Labs Help Mobile App Training …" at bounding box center [281, 223] width 563 height 379
paste textarea "Meeting Location: [STREET_ADDRESS] ***1 of 6 total systems*** TX1011957 TX10109…"
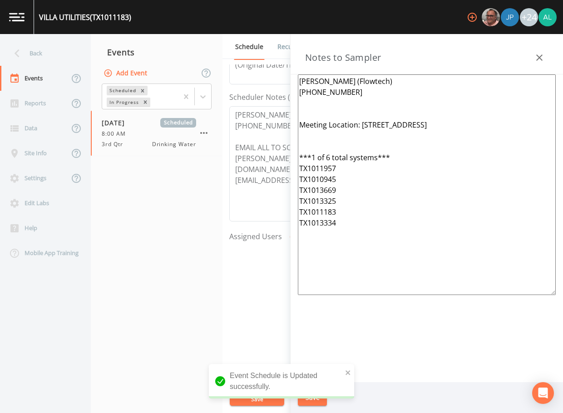
type textarea "[PERSON_NAME] (Flowtech) [PHONE_NUMBER] Meeting Location: [STREET_ADDRESS] ***1…"
click at [357, 370] on div "[PERSON_NAME] (Flowtech) [PHONE_NUMBER] Meeting Location: [STREET_ADDRESS] ***1…" at bounding box center [427, 229] width 273 height 308
click at [350, 371] on icon "close" at bounding box center [348, 373] width 5 height 5
click at [315, 401] on div "Event Schedule is Updated successfully." at bounding box center [281, 385] width 145 height 42
click at [315, 398] on div "Event Schedule is Updated successfully." at bounding box center [281, 385] width 145 height 42
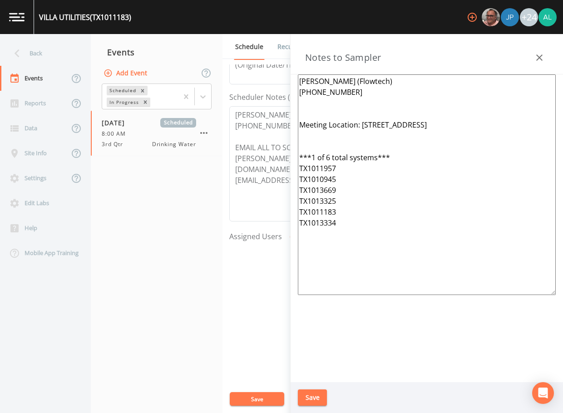
click at [315, 398] on button "Save" at bounding box center [312, 398] width 29 height 17
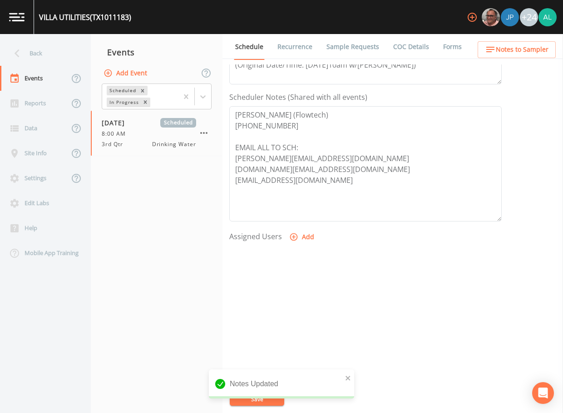
click at [257, 399] on div "Notes Updated" at bounding box center [281, 388] width 145 height 36
click at [357, 57] on link "Sample Requests" at bounding box center [352, 46] width 55 height 25
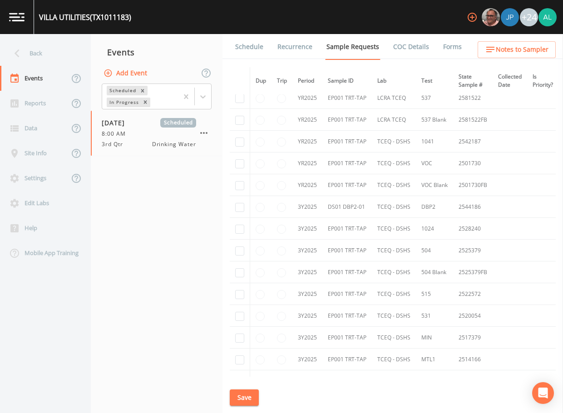
scroll to position [208, 0]
click at [241, 207] on input "checkbox" at bounding box center [239, 208] width 9 height 9
checkbox input "true"
click at [249, 398] on button "Save" at bounding box center [244, 398] width 29 height 17
click at [52, 54] on div "Back" at bounding box center [41, 53] width 82 height 25
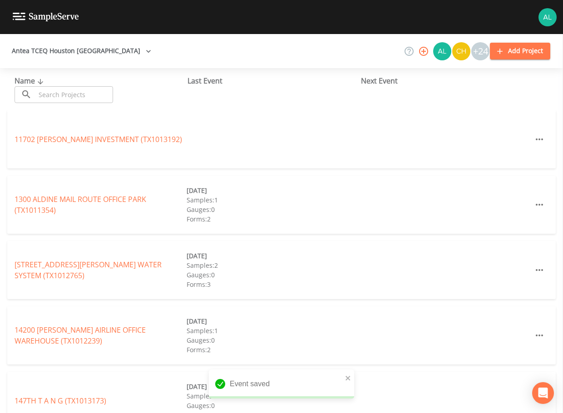
click at [64, 97] on input "text" at bounding box center [74, 94] width 78 height 17
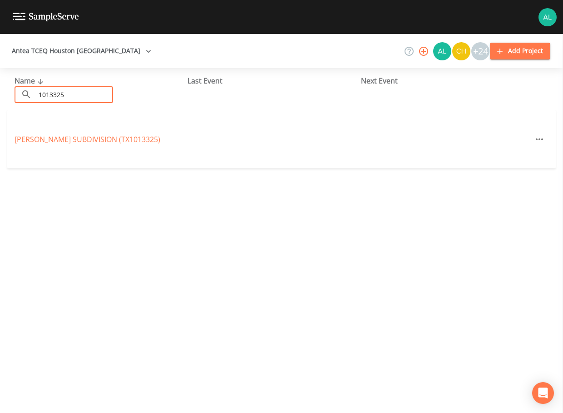
type input "1013325"
click at [60, 136] on link "[PERSON_NAME] SUBDIVISION (TX1013325)" at bounding box center [88, 139] width 146 height 10
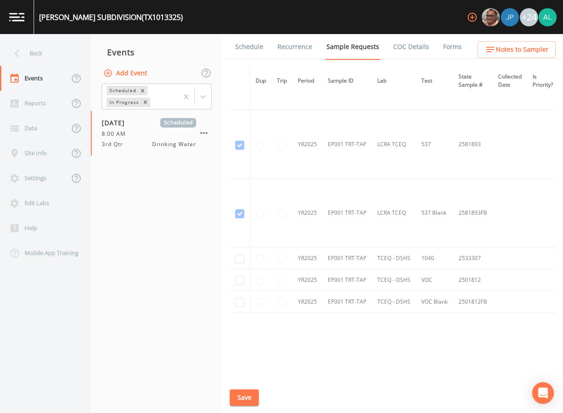
scroll to position [625, 0]
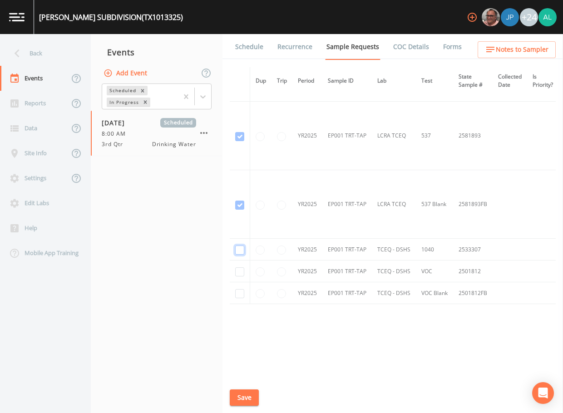
checkbox input "true"
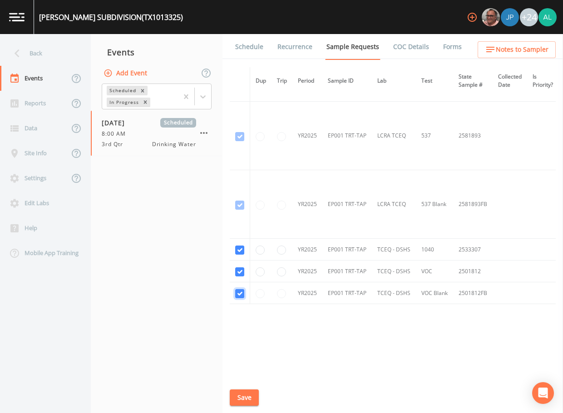
checkbox input "true"
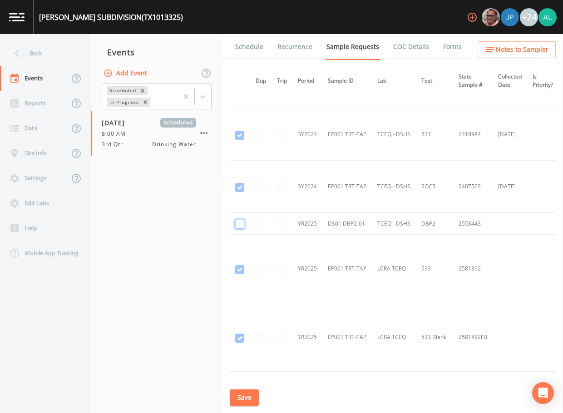
checkbox input "true"
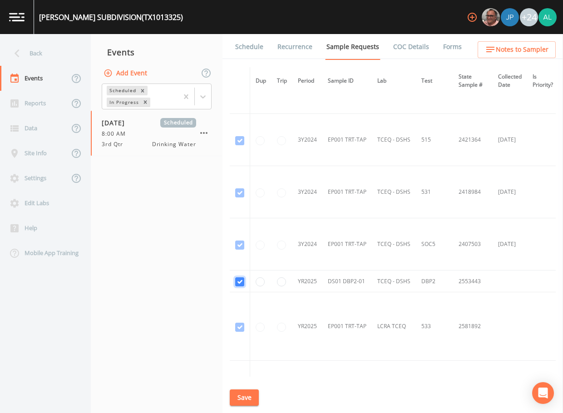
scroll to position [170, 0]
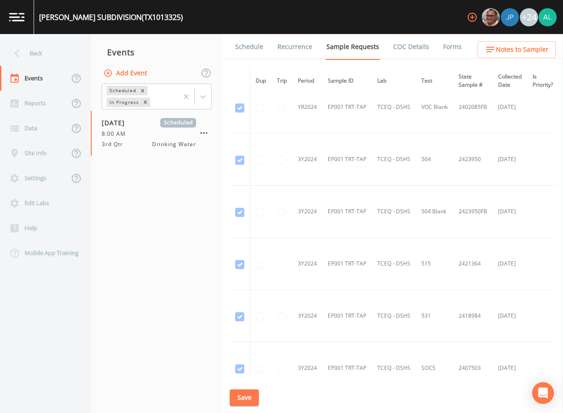
click at [251, 392] on button "Save" at bounding box center [244, 398] width 29 height 17
click at [51, 51] on div "Back" at bounding box center [41, 53] width 82 height 25
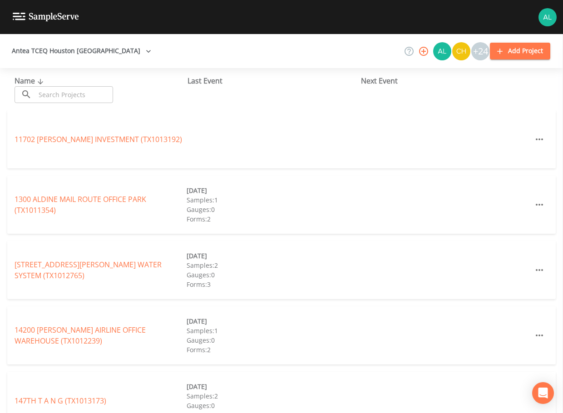
click at [86, 93] on input "text" at bounding box center [74, 94] width 78 height 17
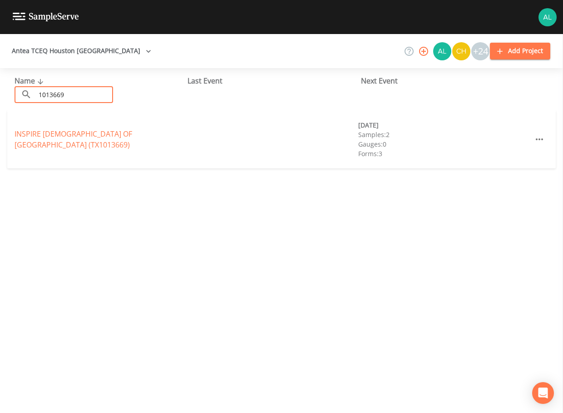
type input "1013669"
click at [104, 136] on link "[GEOGRAPHIC_DATA][DEMOGRAPHIC_DATA] (TX1013669)" at bounding box center [74, 139] width 118 height 21
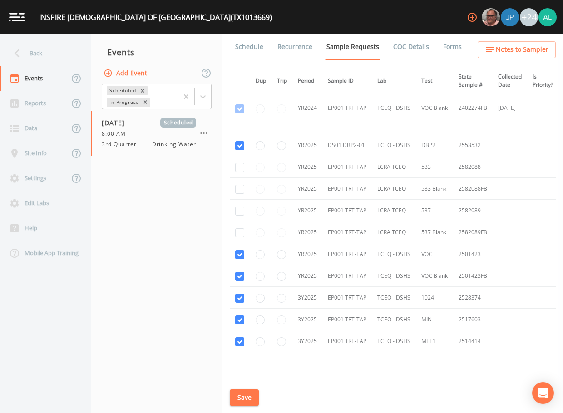
scroll to position [220, 0]
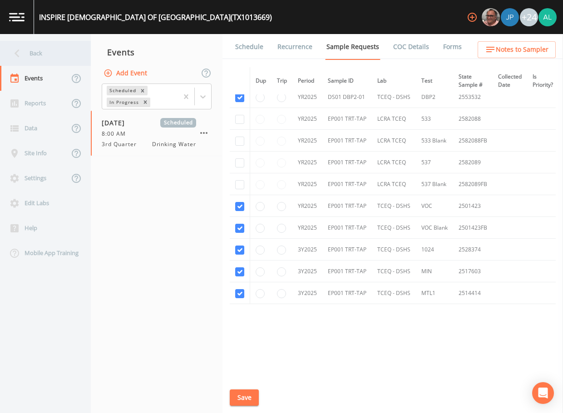
click at [54, 61] on div "Back" at bounding box center [41, 53] width 82 height 25
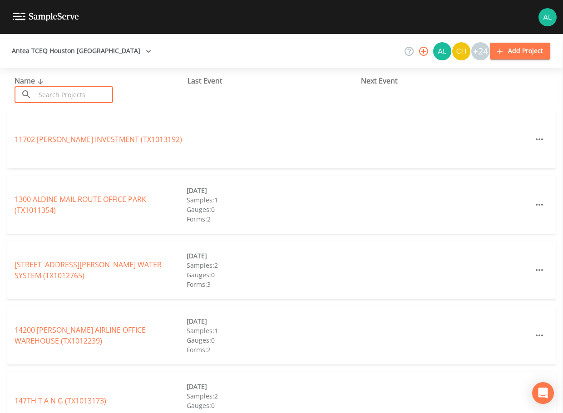
click at [61, 91] on input "text" at bounding box center [74, 94] width 78 height 17
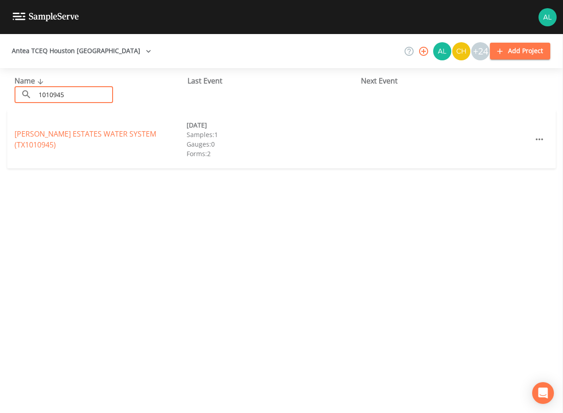
type input "1010945"
click at [79, 136] on link "[PERSON_NAME] ESTATES WATER SYSTEM (TX1010945)" at bounding box center [86, 139] width 142 height 21
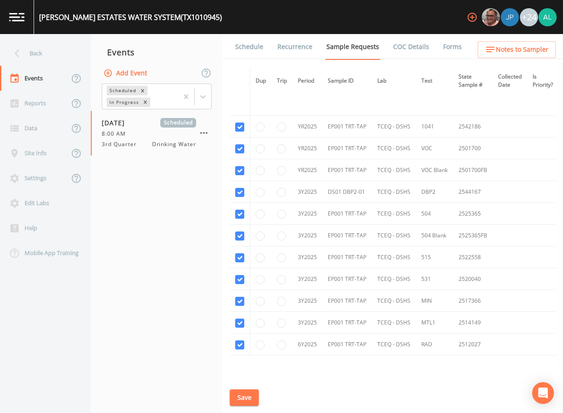
scroll to position [464, 0]
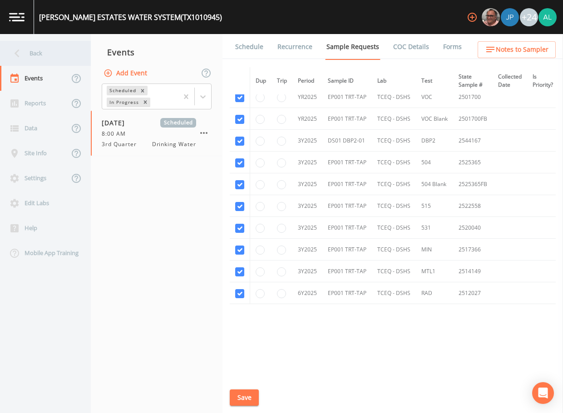
click at [47, 55] on div "Back" at bounding box center [41, 53] width 82 height 25
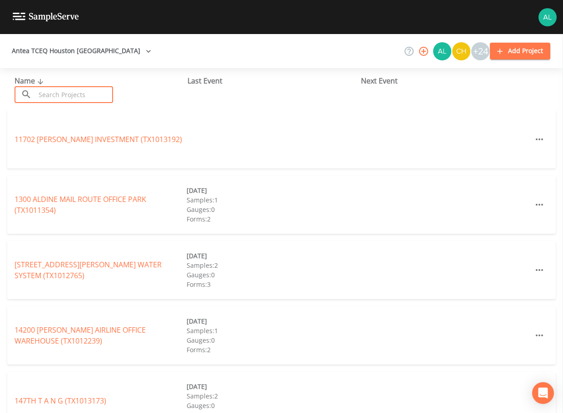
click at [48, 92] on input "text" at bounding box center [74, 94] width 78 height 17
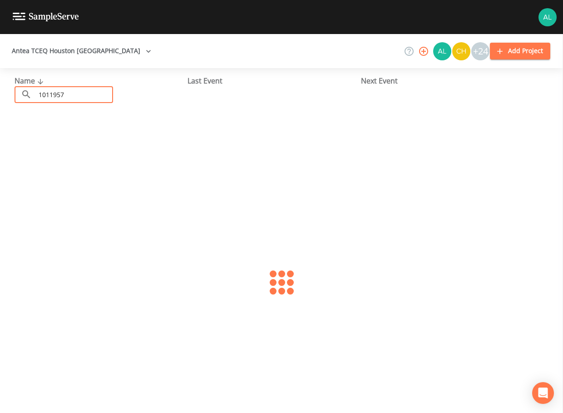
type input "1011957"
click at [65, 135] on link "[GEOGRAPHIC_DATA] (TX1011957)" at bounding box center [72, 139] width 115 height 10
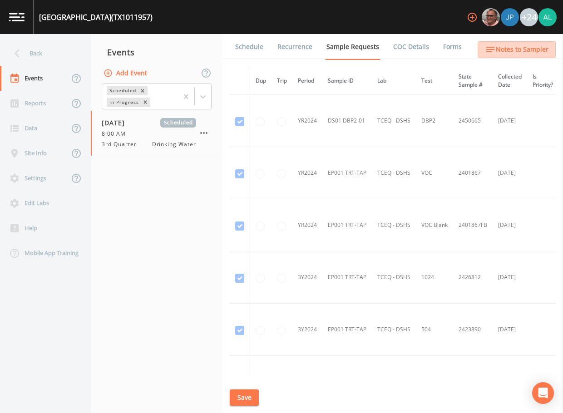
click at [533, 44] on span "Notes to Sampler" at bounding box center [522, 49] width 53 height 11
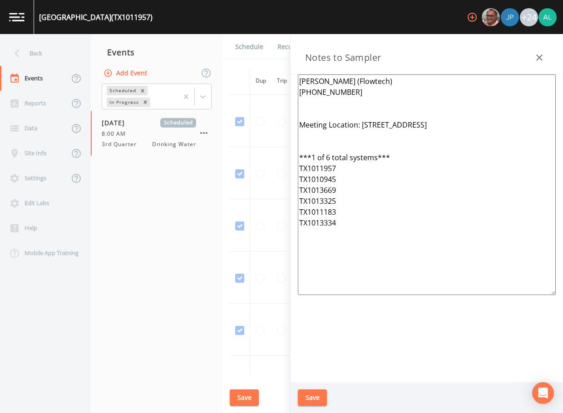
click at [531, 57] on button "button" at bounding box center [540, 58] width 18 height 18
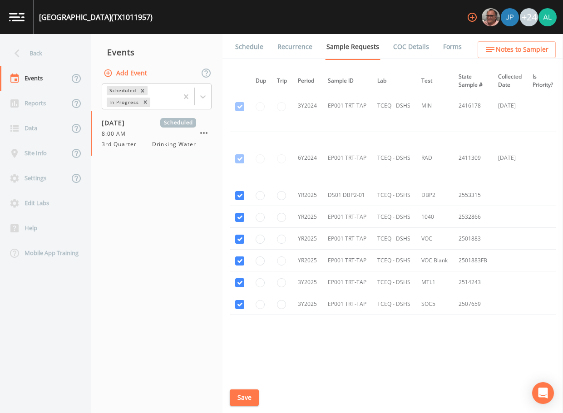
scroll to position [446, 0]
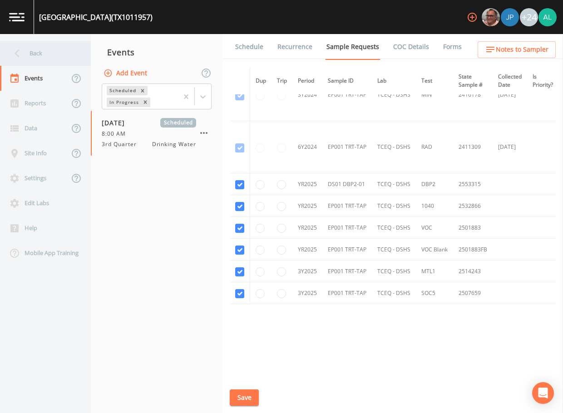
click at [49, 48] on div "Back" at bounding box center [41, 53] width 82 height 25
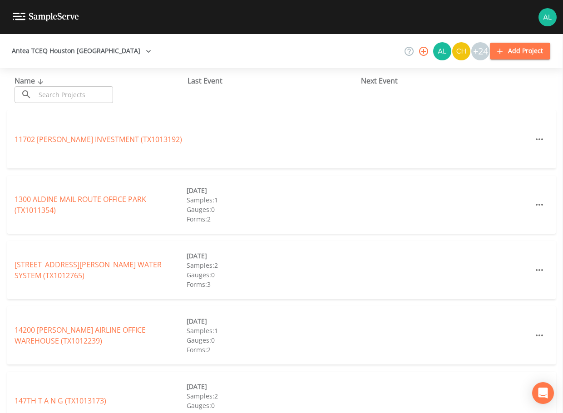
click at [60, 104] on div "Name ​ ​ Last Event Next Event" at bounding box center [281, 89] width 563 height 42
click at [64, 86] on div "Name ​ ​" at bounding box center [101, 89] width 173 height 28
click at [70, 88] on input "text" at bounding box center [74, 94] width 78 height 17
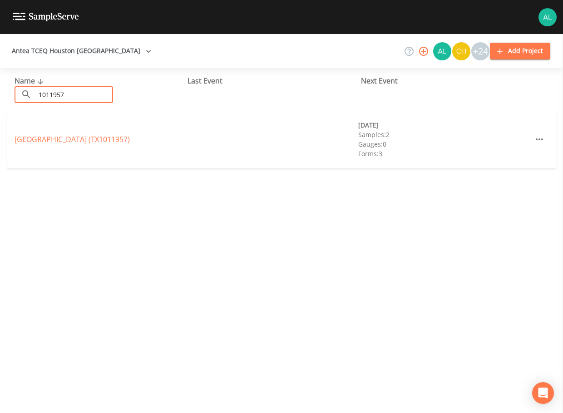
type input "1011957"
click at [81, 141] on link "[GEOGRAPHIC_DATA] (TX1011957)" at bounding box center [72, 139] width 115 height 10
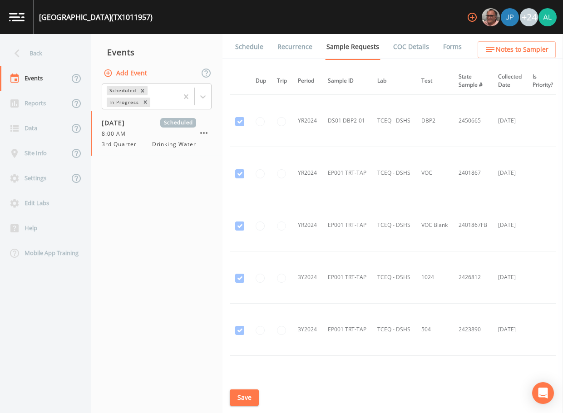
click at [247, 27] on div "[GEOGRAPHIC_DATA] (TX1011957) +24" at bounding box center [281, 17] width 563 height 34
click at [249, 43] on link "Schedule" at bounding box center [249, 46] width 31 height 25
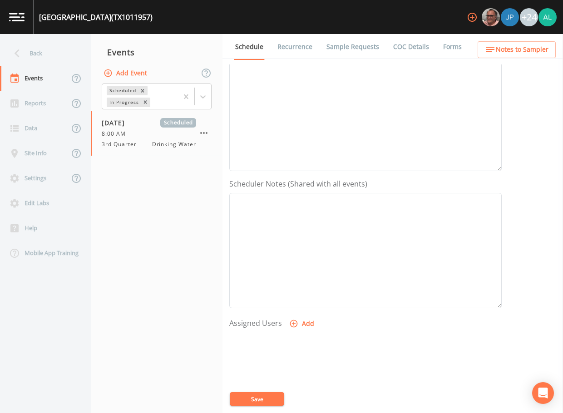
scroll to position [91, 0]
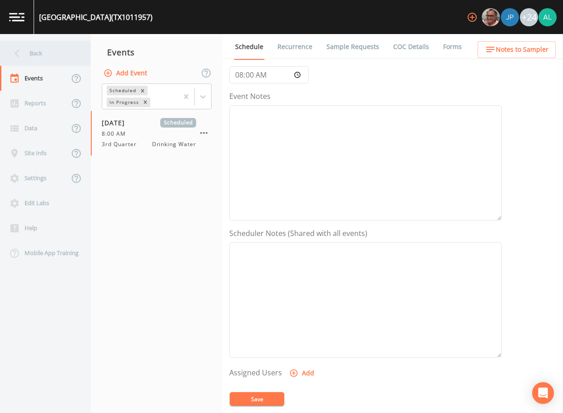
click at [65, 55] on div "Back" at bounding box center [41, 53] width 82 height 25
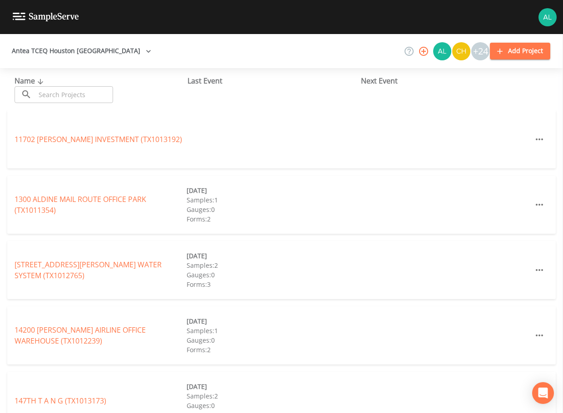
click at [64, 85] on div "Name ​ ​" at bounding box center [101, 89] width 173 height 28
click at [64, 91] on input "text" at bounding box center [74, 94] width 78 height 17
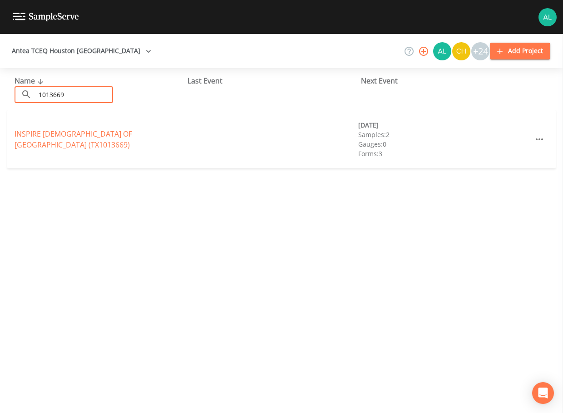
type input "1013669"
click at [57, 136] on link "[GEOGRAPHIC_DATA][DEMOGRAPHIC_DATA] (TX1013669)" at bounding box center [74, 139] width 118 height 21
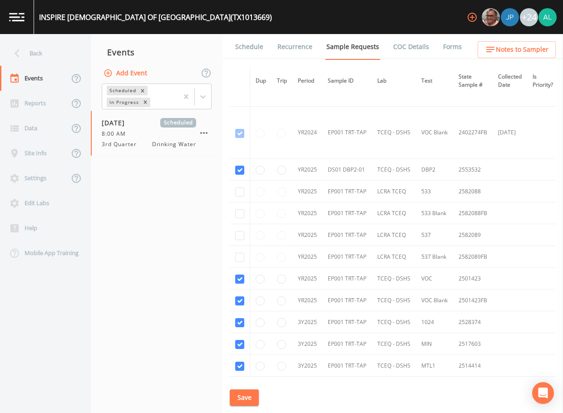
scroll to position [220, 0]
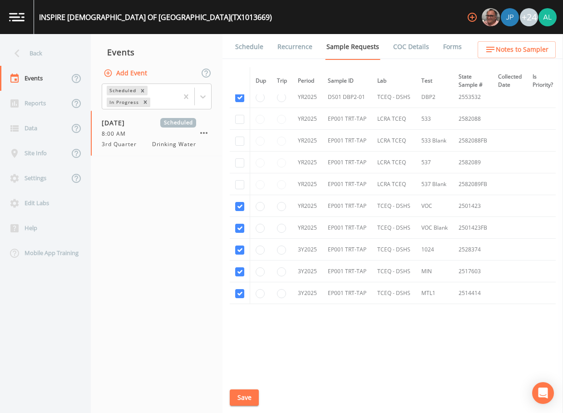
click at [254, 53] on link "Schedule" at bounding box center [249, 46] width 31 height 25
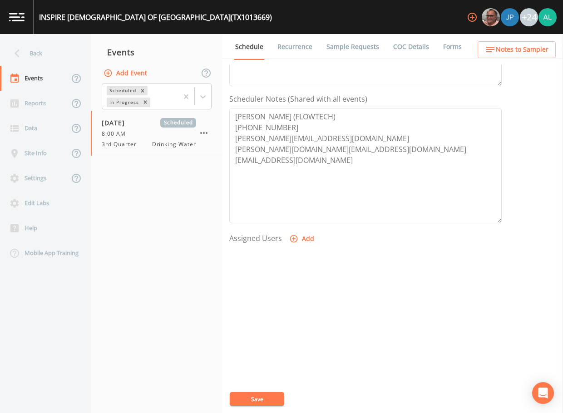
scroll to position [227, 0]
drag, startPoint x: 317, startPoint y: 169, endPoint x: 232, endPoint y: 141, distance: 88.9
click at [232, 141] on textarea "[PERSON_NAME] (FLOWTECH) [PHONE_NUMBER] [PERSON_NAME][EMAIL_ADDRESS][DOMAIN_NAM…" at bounding box center [365, 163] width 273 height 115
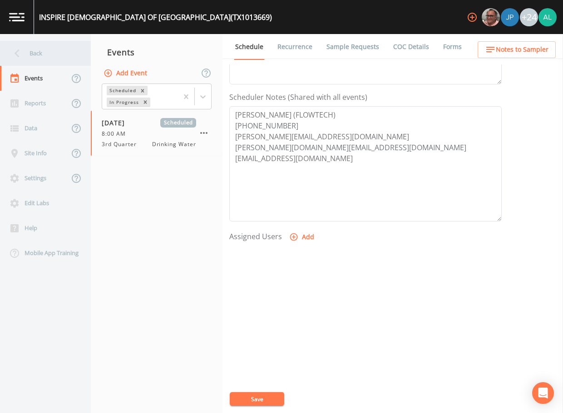
click at [46, 59] on div "Back" at bounding box center [41, 53] width 82 height 25
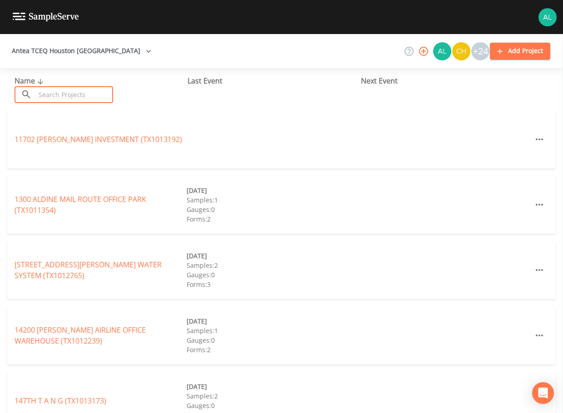
drag, startPoint x: 62, startPoint y: 96, endPoint x: 57, endPoint y: 97, distance: 5.1
click at [62, 96] on input "text" at bounding box center [74, 94] width 78 height 17
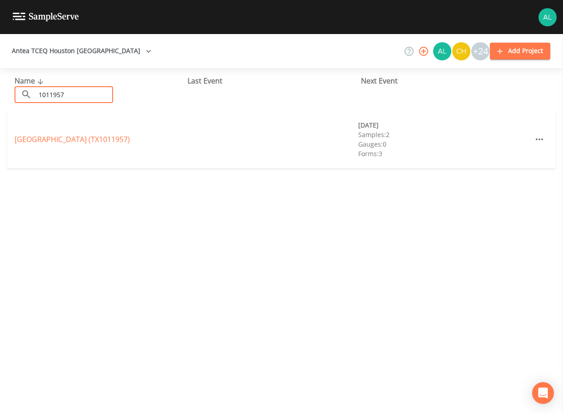
type input "1011957"
click at [51, 141] on link "[GEOGRAPHIC_DATA] (TX1011957)" at bounding box center [72, 139] width 115 height 10
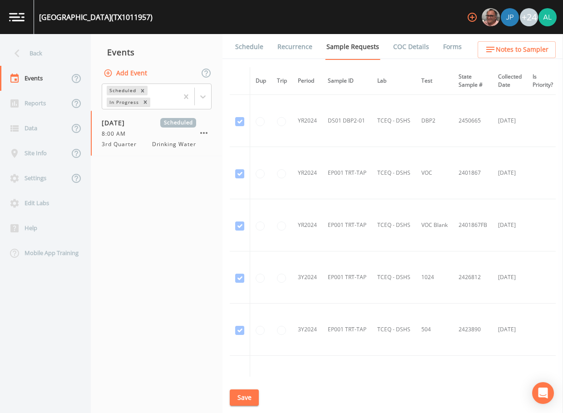
click at [246, 40] on link "Schedule" at bounding box center [249, 46] width 31 height 25
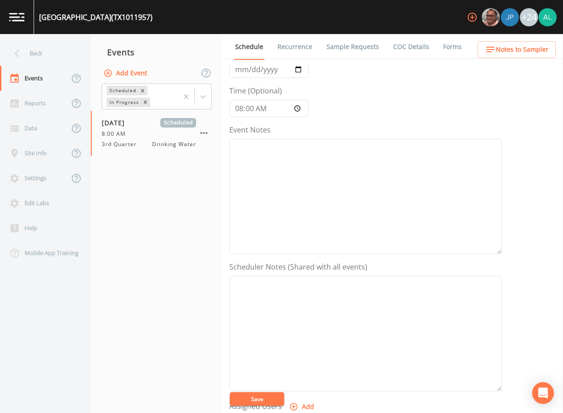
scroll to position [91, 0]
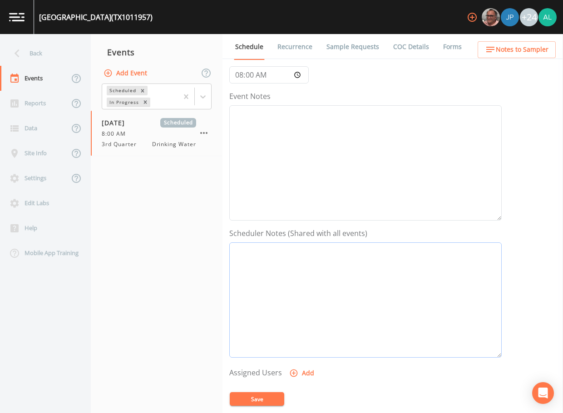
click at [273, 275] on textarea "Event Notes" at bounding box center [365, 300] width 273 height 115
paste textarea "[PERSON_NAME][EMAIL_ADDRESS][DOMAIN_NAME] [PERSON_NAME][DOMAIN_NAME][EMAIL_ADDR…"
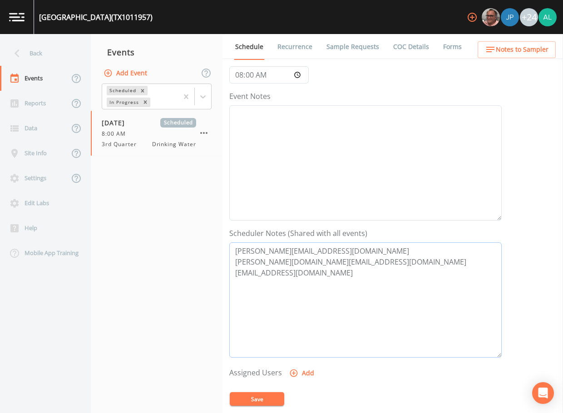
drag, startPoint x: 319, startPoint y: 249, endPoint x: 206, endPoint y: 249, distance: 113.1
click at [206, 249] on div "Back Events Reports Data Site Info Settings Edit Labs Help Mobile App Training …" at bounding box center [281, 223] width 563 height 379
type textarea "[PERSON_NAME][EMAIL_ADDRESS][DOMAIN_NAME] [PERSON_NAME][DOMAIN_NAME][EMAIL_ADDR…"
drag, startPoint x: 312, startPoint y: 267, endPoint x: 214, endPoint y: 264, distance: 98.2
click at [215, 265] on div "Back Events Reports Data Site Info Settings Edit Labs Help Mobile App Training …" at bounding box center [281, 223] width 563 height 379
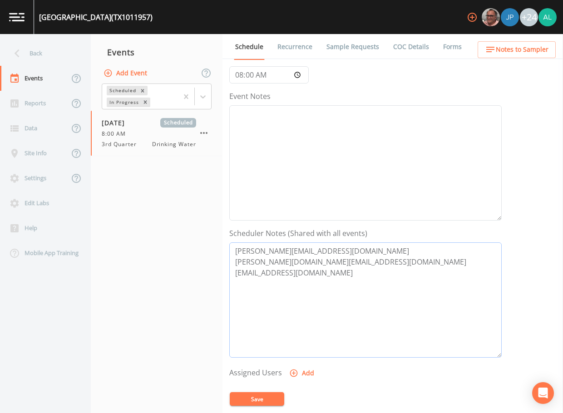
drag, startPoint x: 315, startPoint y: 273, endPoint x: 228, endPoint y: 273, distance: 87.2
click at [228, 273] on div "Schedule Recurrence Sample Requests COC Details Forms Event Name 3rd Quarter Ta…" at bounding box center [393, 223] width 341 height 379
click at [236, 398] on button "Save" at bounding box center [257, 400] width 55 height 14
click at [25, 52] on div "Back" at bounding box center [41, 53] width 82 height 25
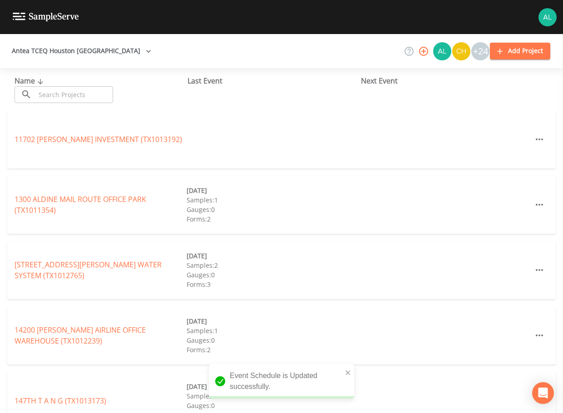
drag, startPoint x: 47, startPoint y: 99, endPoint x: 55, endPoint y: 99, distance: 7.8
click at [47, 99] on input "text" at bounding box center [74, 94] width 78 height 17
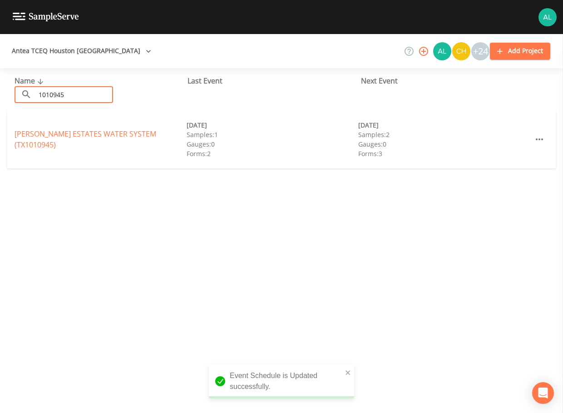
type input "1010945"
click at [71, 133] on div "[PERSON_NAME] ESTATES WATER SYSTEM (TX1010945) [DATE] Samples: 1 Gauges: 0 Form…" at bounding box center [281, 139] width 549 height 58
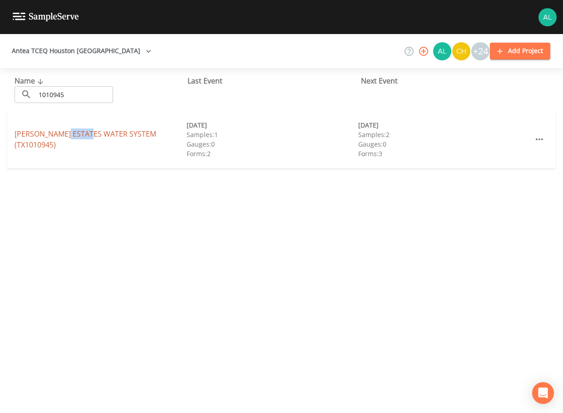
drag, startPoint x: 71, startPoint y: 133, endPoint x: 80, endPoint y: 142, distance: 12.2
click at [80, 142] on link "[PERSON_NAME] ESTATES WATER SYSTEM (TX1010945)" at bounding box center [86, 139] width 142 height 21
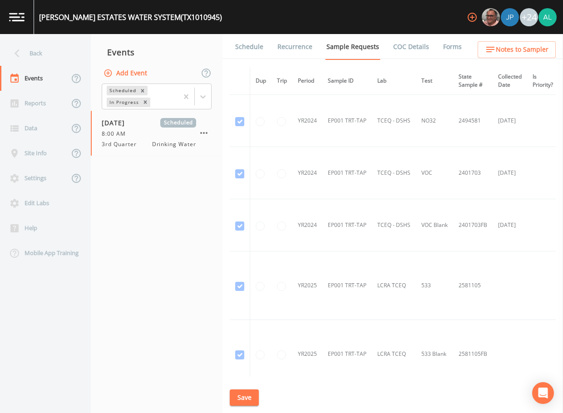
scroll to position [45, 0]
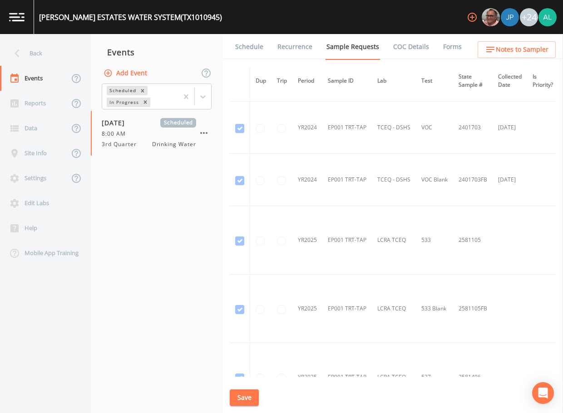
click at [257, 37] on link "Schedule" at bounding box center [249, 46] width 31 height 25
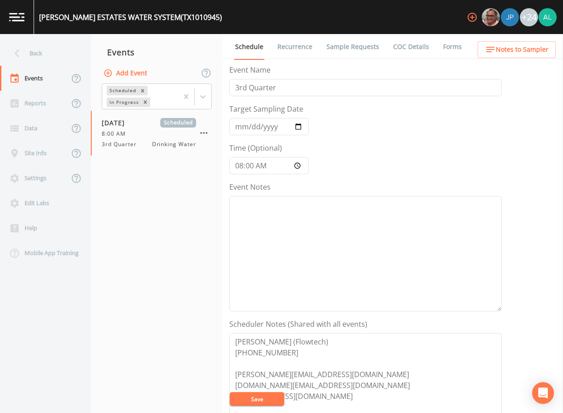
scroll to position [136, 0]
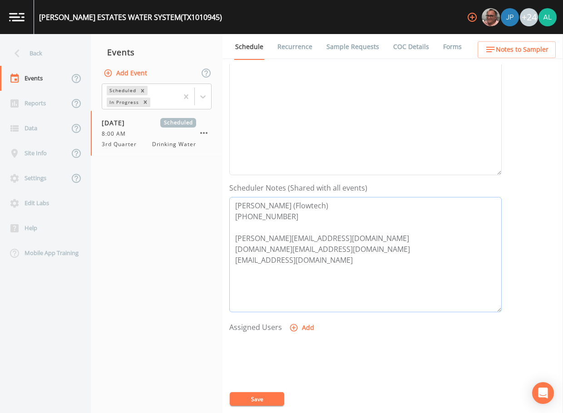
drag, startPoint x: 329, startPoint y: 259, endPoint x: 180, endPoint y: 173, distance: 172.4
click at [180, 171] on div "Back Events Reports Data Site Info Settings Edit Labs Help Mobile App Training …" at bounding box center [281, 223] width 563 height 379
click at [31, 54] on div "Back" at bounding box center [41, 53] width 82 height 25
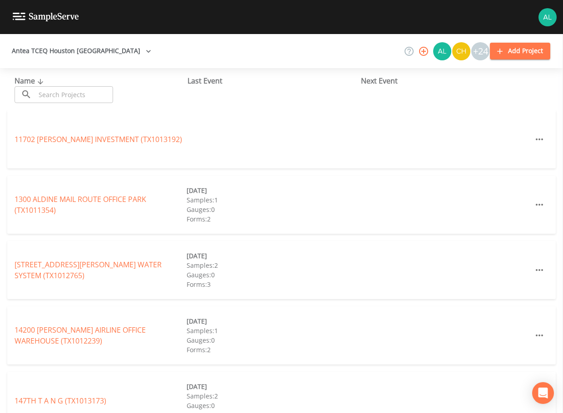
click at [46, 91] on input "text" at bounding box center [74, 94] width 78 height 17
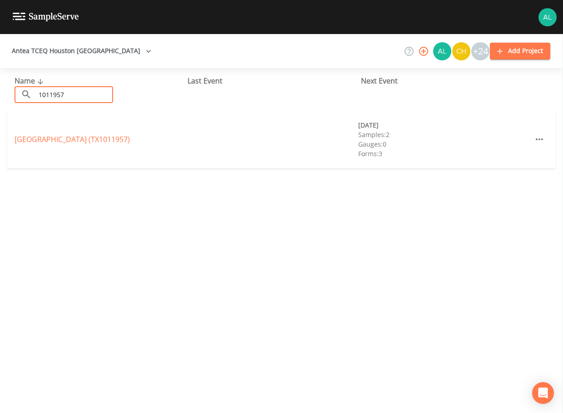
type input "1011957"
click at [130, 142] on link "[GEOGRAPHIC_DATA] (TX1011957)" at bounding box center [72, 139] width 115 height 10
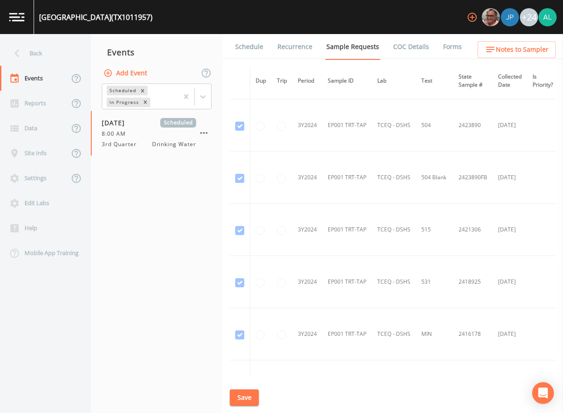
scroll to position [273, 0]
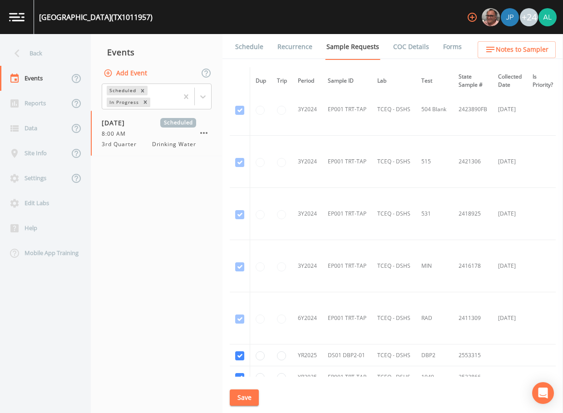
click at [243, 44] on link "Schedule" at bounding box center [249, 46] width 31 height 25
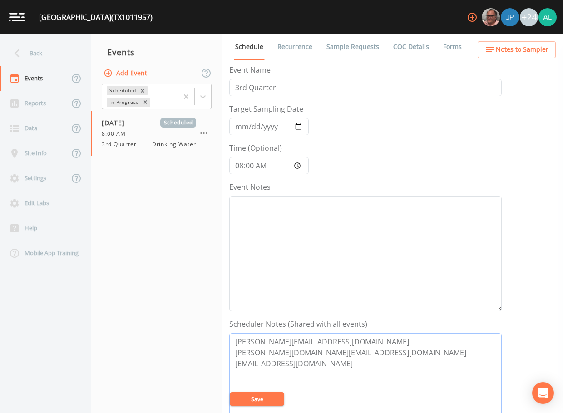
drag, startPoint x: 334, startPoint y: 379, endPoint x: 197, endPoint y: 343, distance: 141.9
click at [197, 343] on div "Back Events Reports Data Site Info Settings Edit Labs Help Mobile App Training …" at bounding box center [281, 223] width 563 height 379
paste textarea "[PERSON_NAME] (Flowtech) [PHONE_NUMBER] [PERSON_NAME][EMAIL_ADDRESS][DOMAIN_NAM…"
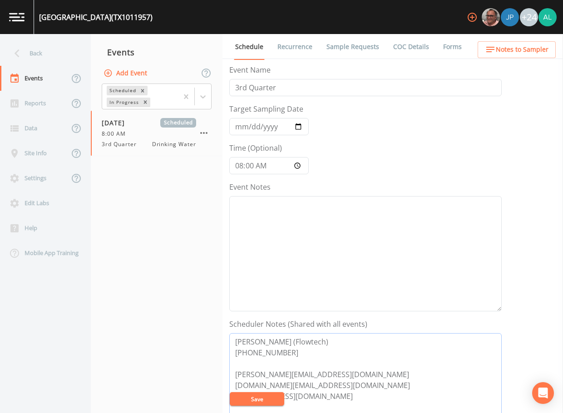
type textarea "[PERSON_NAME] (Flowtech) [PHONE_NUMBER] [PERSON_NAME][EMAIL_ADDRESS][DOMAIN_NAM…"
click at [268, 403] on button "Save" at bounding box center [257, 400] width 55 height 14
click at [277, 234] on textarea "Event Notes" at bounding box center [365, 253] width 273 height 115
drag, startPoint x: 325, startPoint y: 206, endPoint x: 180, endPoint y: 205, distance: 144.9
click at [180, 205] on div "Back Events Reports Data Site Info Settings Edit Labs Help Mobile App Training …" at bounding box center [281, 223] width 563 height 379
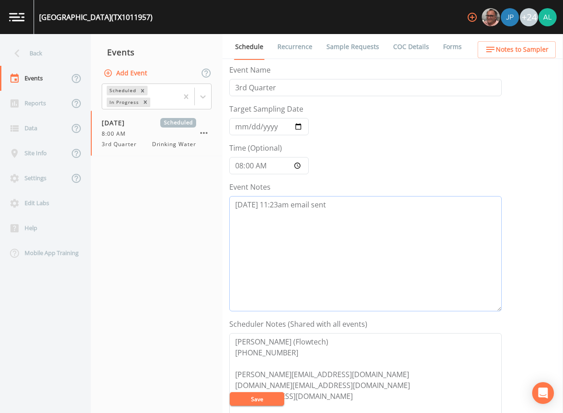
drag, startPoint x: 395, startPoint y: 198, endPoint x: 203, endPoint y: 202, distance: 192.2
click at [203, 202] on div "Back Events Reports Data Site Info Settings Edit Labs Help Mobile App Training …" at bounding box center [281, 223] width 563 height 379
type textarea "[DATE] 11:23am email sent"
click at [263, 401] on button "Save" at bounding box center [257, 400] width 55 height 14
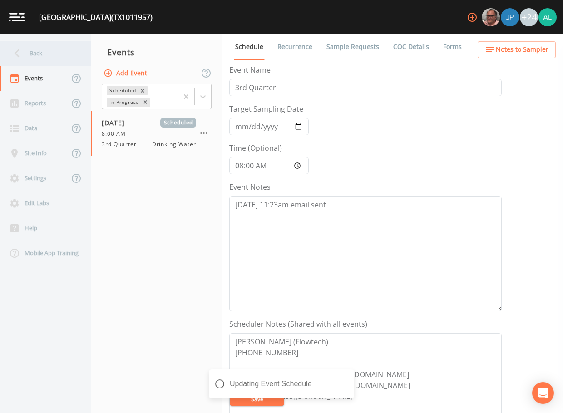
click at [71, 52] on div "Back" at bounding box center [41, 53] width 82 height 25
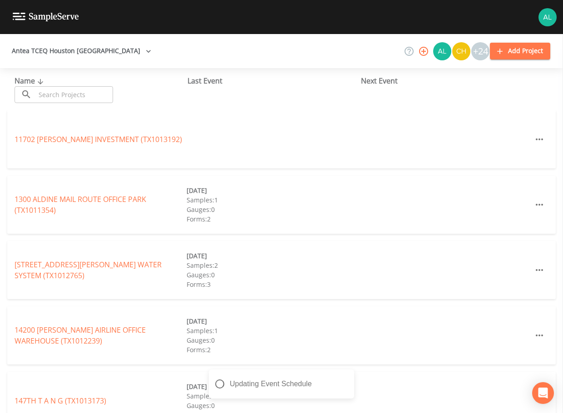
drag, startPoint x: 75, startPoint y: 93, endPoint x: 77, endPoint y: 87, distance: 6.2
click at [75, 93] on input "text" at bounding box center [74, 94] width 78 height 17
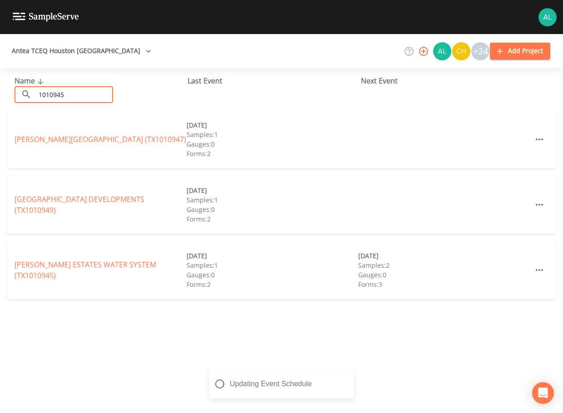
type input "1010945"
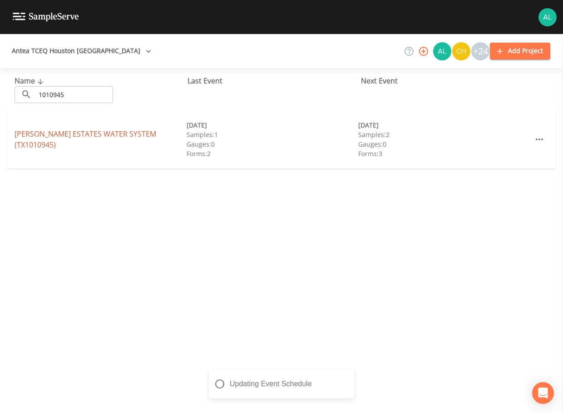
click at [60, 143] on link "[PERSON_NAME] ESTATES WATER SYSTEM (TX1010945)" at bounding box center [86, 139] width 142 height 21
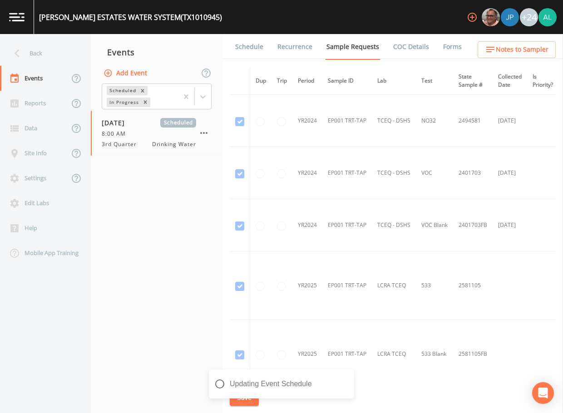
click at [251, 55] on link "Schedule" at bounding box center [249, 46] width 31 height 25
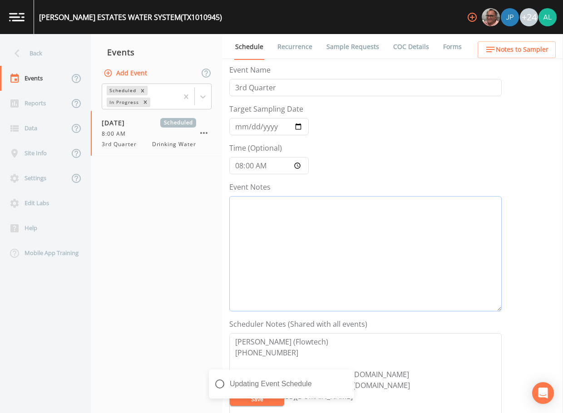
click at [284, 231] on textarea "Event Notes" at bounding box center [365, 253] width 273 height 115
paste textarea "[DATE] 11:23am email sent"
type textarea "[DATE] 11:23am email sent"
click at [258, 267] on textarea "[DATE] 11:23am email sent" at bounding box center [365, 253] width 273 height 115
click at [275, 404] on div "Updating Event Schedule" at bounding box center [281, 388] width 145 height 36
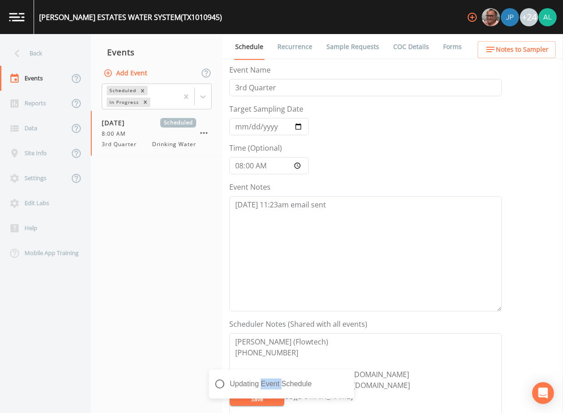
click at [274, 404] on div "Updating Event Schedule" at bounding box center [281, 388] width 145 height 36
click at [518, 41] on ul "Schedule Recurrence Sample Requests COC Details Forms" at bounding box center [393, 46] width 341 height 25
click at [522, 46] on span "Notes to Sampler" at bounding box center [522, 49] width 53 height 11
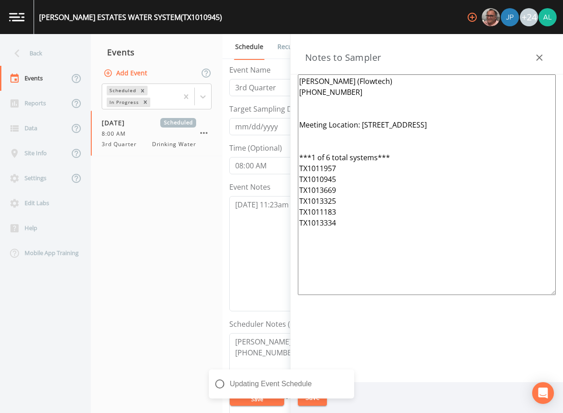
drag, startPoint x: 338, startPoint y: 347, endPoint x: 336, endPoint y: 319, distance: 28.3
click at [338, 344] on div "[PERSON_NAME] (Flowtech) [PHONE_NUMBER] Meeting Location: [STREET_ADDRESS] ***1…" at bounding box center [427, 229] width 273 height 308
click at [308, 398] on div "Notifications Alt+T" at bounding box center [281, 398] width 145 height 2
click at [311, 401] on div "Updating Event Schedule" at bounding box center [281, 388] width 145 height 36
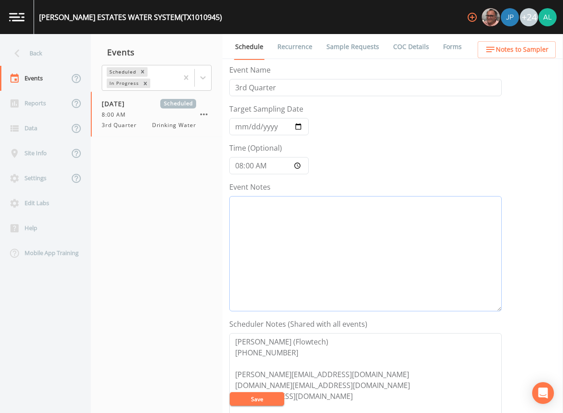
click at [269, 226] on textarea "Event Notes" at bounding box center [365, 253] width 273 height 115
paste textarea "8"
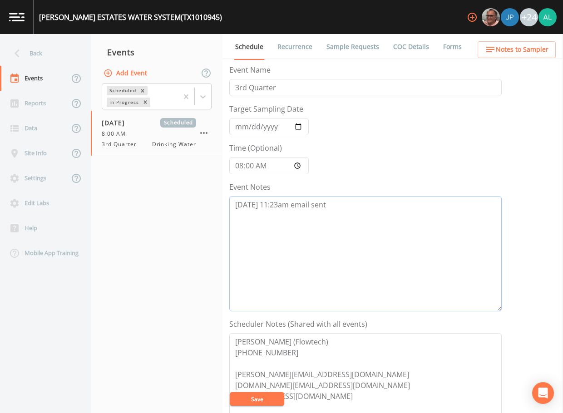
drag, startPoint x: 373, startPoint y: 211, endPoint x: 147, endPoint y: 211, distance: 226.7
click at [147, 211] on div "Back Events Reports Data Site Info Settings Edit Labs Help Mobile App Training …" at bounding box center [281, 223] width 563 height 379
type textarea "8/14 @ 11:23am email sent"
click at [255, 403] on button "Save" at bounding box center [257, 400] width 55 height 14
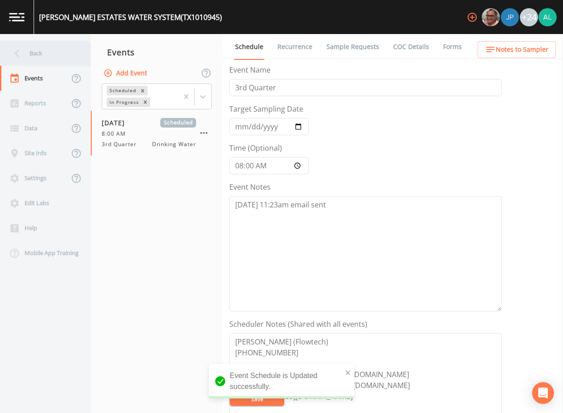
click at [36, 60] on div "Back" at bounding box center [41, 53] width 82 height 25
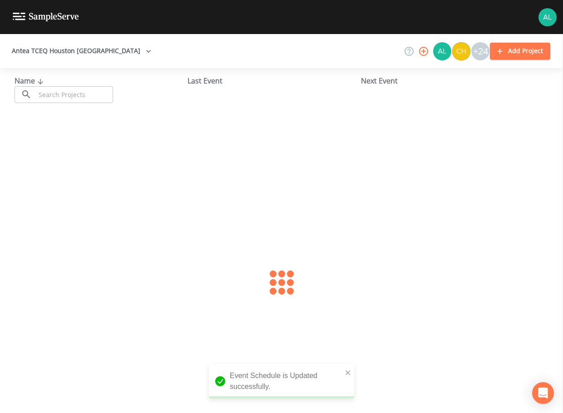
click at [50, 85] on div "Name ​ ​" at bounding box center [101, 89] width 173 height 28
click at [47, 100] on input "text" at bounding box center [74, 94] width 78 height 17
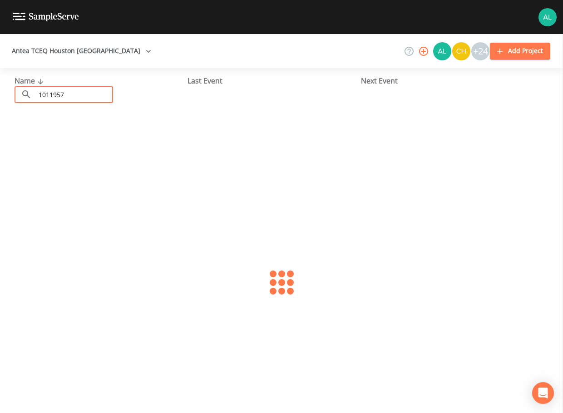
type input "1011957"
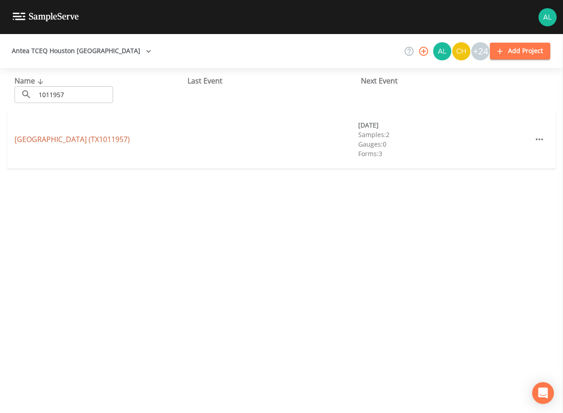
click at [63, 138] on link "MOUNT HOUSTON SQUARE (TX1011957)" at bounding box center [72, 139] width 115 height 10
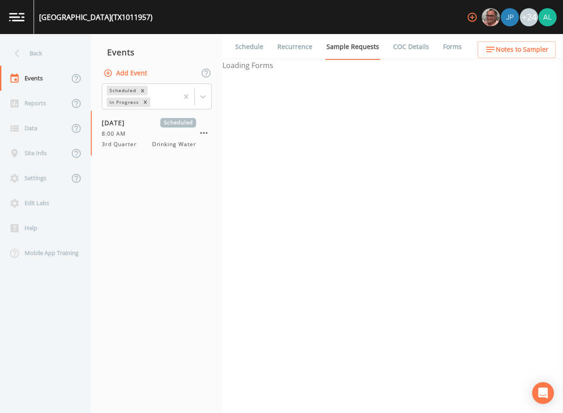
click at [237, 52] on link "Schedule" at bounding box center [249, 46] width 31 height 25
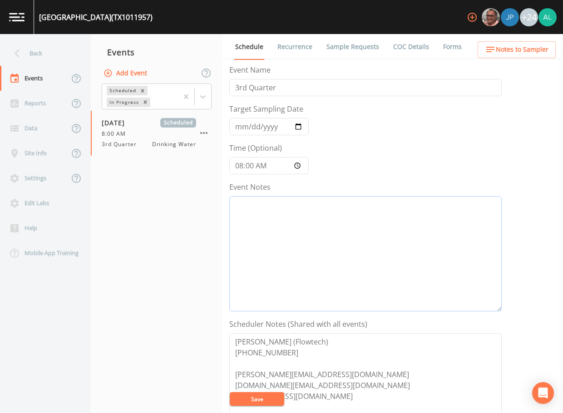
click at [268, 230] on textarea "Event Notes" at bounding box center [365, 253] width 273 height 115
paste textarea "8/14 @ 11:23am email sent"
type textarea "8/14 @ 11:23am email sent"
click at [250, 398] on button "Save" at bounding box center [257, 400] width 55 height 14
click at [279, 401] on button "Save" at bounding box center [257, 400] width 55 height 14
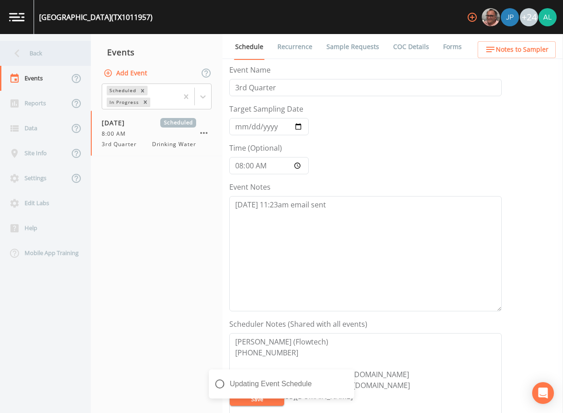
click at [47, 55] on div "Back" at bounding box center [41, 53] width 82 height 25
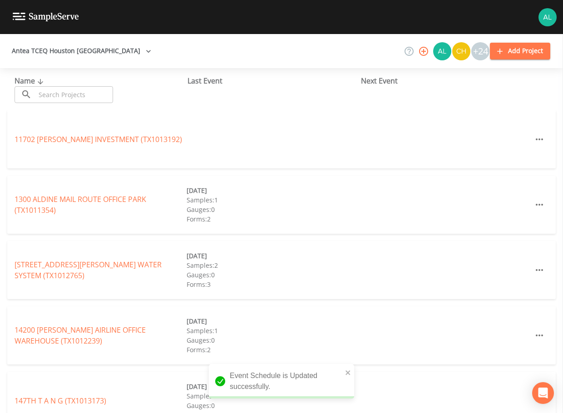
click at [58, 88] on input "text" at bounding box center [74, 94] width 78 height 17
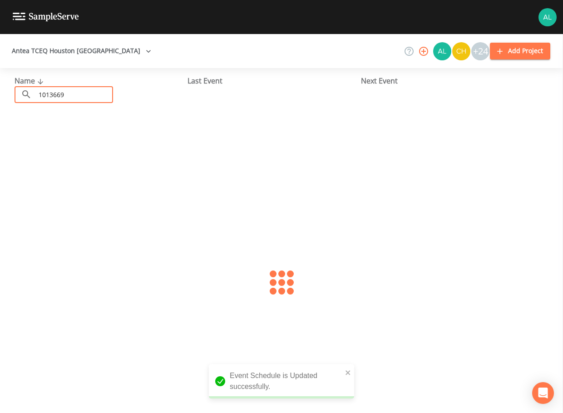
type input "1013669"
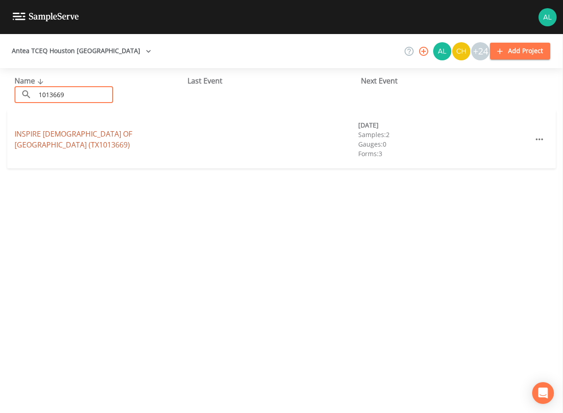
click at [71, 139] on link "[GEOGRAPHIC_DATA][DEMOGRAPHIC_DATA] (TX1013669)" at bounding box center [74, 139] width 118 height 21
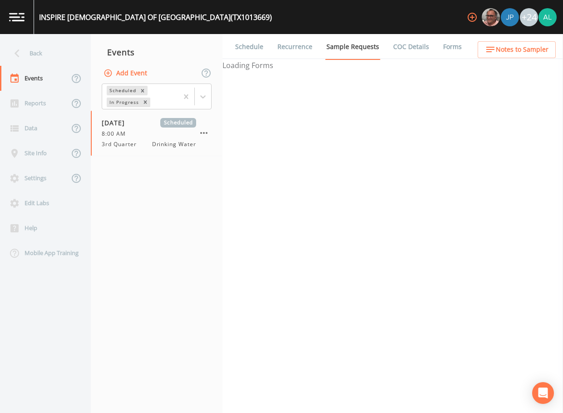
click at [249, 51] on link "Schedule" at bounding box center [249, 46] width 31 height 25
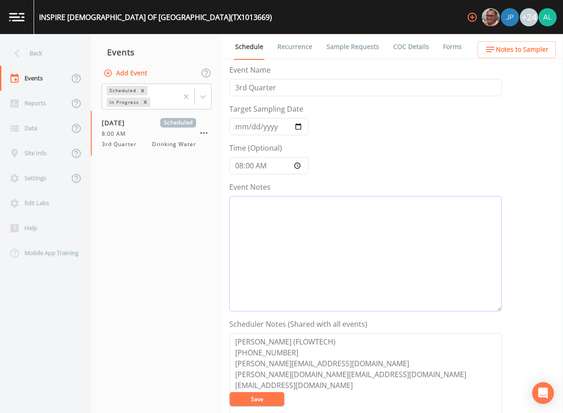
click at [303, 218] on textarea "Event Notes" at bounding box center [365, 253] width 273 height 115
paste textarea "[DATE] 11:23am email sent"
type textarea "[DATE] 11:23am email sent"
click at [249, 408] on textarea "[PERSON_NAME] (FLOWTECH) [PHONE_NUMBER] [PERSON_NAME][EMAIL_ADDRESS][DOMAIN_NAM…" at bounding box center [365, 390] width 273 height 115
click at [249, 399] on button "Save" at bounding box center [257, 400] width 55 height 14
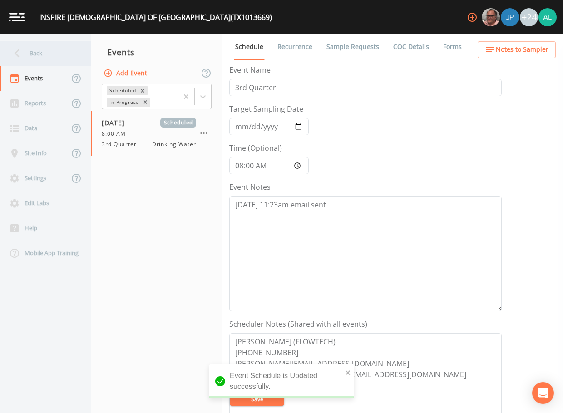
click at [58, 61] on div "Back" at bounding box center [41, 53] width 82 height 25
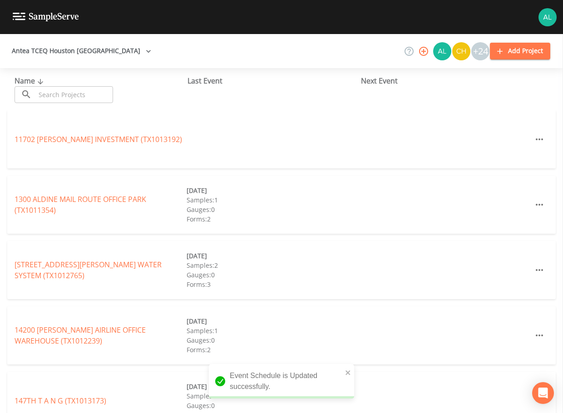
click at [67, 104] on div "Name ​ ​ Last Event Next Event" at bounding box center [281, 89] width 563 height 42
click at [69, 94] on input "text" at bounding box center [74, 94] width 78 height 17
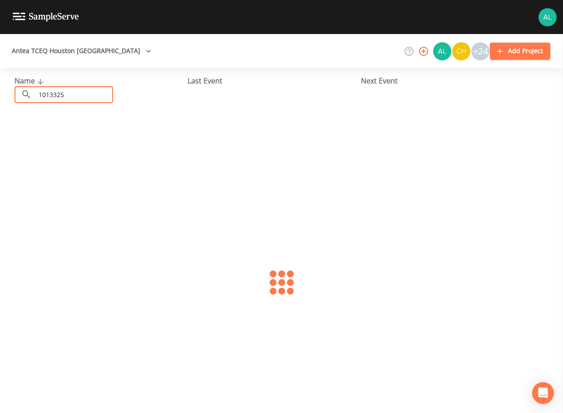
type input "1013325"
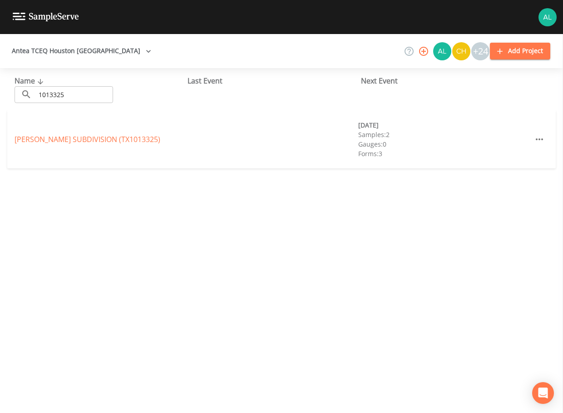
click at [99, 134] on div "[PERSON_NAME] SUBDIVISION (TX1013325)" at bounding box center [101, 139] width 172 height 11
click at [113, 131] on div "GRANGER SUBDIVISION (TX1013325) 08/20/2025 Samples: 2 Gauges: 0 Forms: 3" at bounding box center [281, 139] width 549 height 58
click at [113, 134] on div "[PERSON_NAME] SUBDIVISION (TX1013325)" at bounding box center [101, 139] width 172 height 11
click at [40, 146] on div "GRANGER SUBDIVISION (TX1013325) 08/20/2025 Samples: 2 Gauges: 0 Forms: 3" at bounding box center [281, 139] width 549 height 58
click at [41, 142] on link "[PERSON_NAME] SUBDIVISION (TX1013325)" at bounding box center [88, 139] width 146 height 10
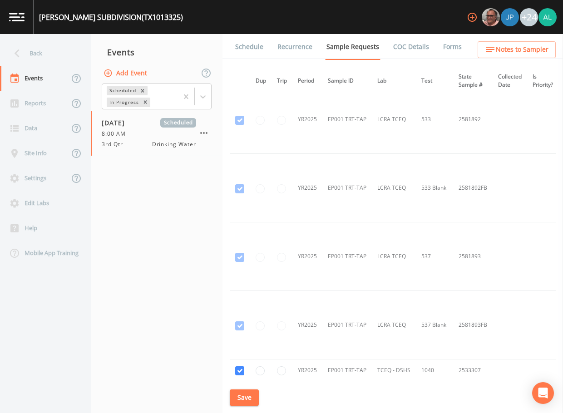
scroll to position [625, 0]
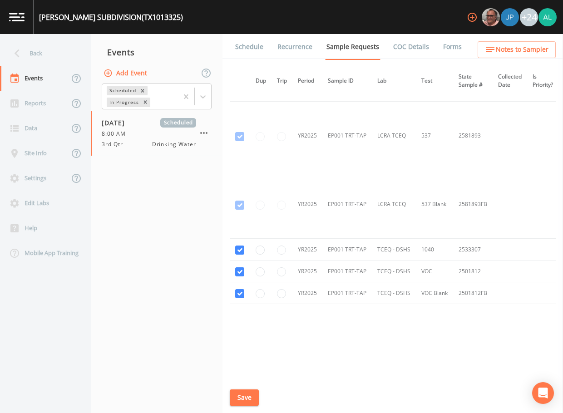
click at [245, 45] on link "Schedule" at bounding box center [249, 46] width 31 height 25
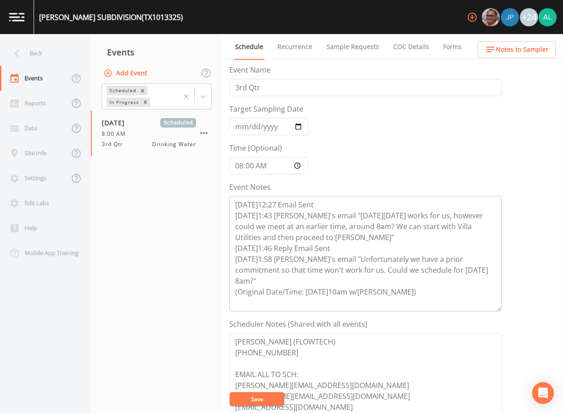
click at [402, 291] on textarea "[DATE]12:27 Email Sent [DATE]1:43 [PERSON_NAME]'s email "[DATE][DATE] works for…" at bounding box center [365, 253] width 273 height 115
paste textarea "[DATE] 11:23am email sent"
type textarea "8/13@12:27 Email Sent 8/13@1:43 Per Cristina's email "Next Fri.8/22nd works for…"
click at [268, 400] on button "Save" at bounding box center [257, 400] width 55 height 14
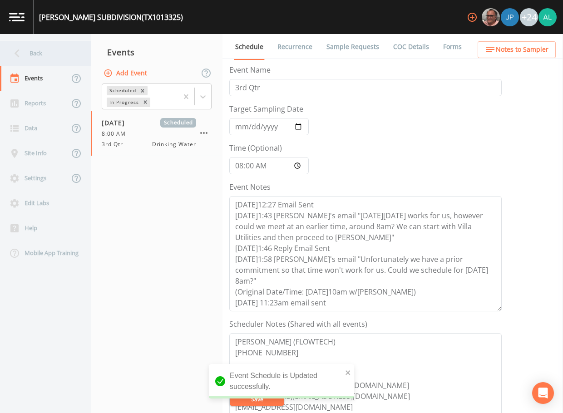
click at [45, 59] on div "Back" at bounding box center [41, 53] width 82 height 25
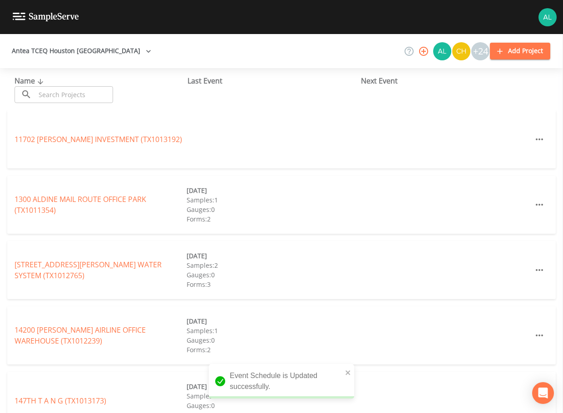
click at [86, 103] on div "Name ​ ​ Last Event Next Event" at bounding box center [281, 89] width 563 height 42
click at [86, 102] on input "text" at bounding box center [74, 94] width 78 height 17
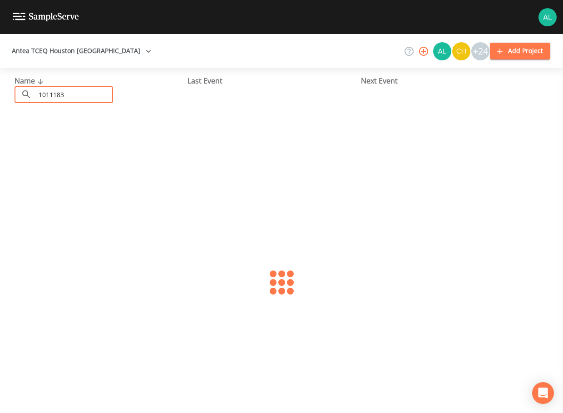
type input "1011183"
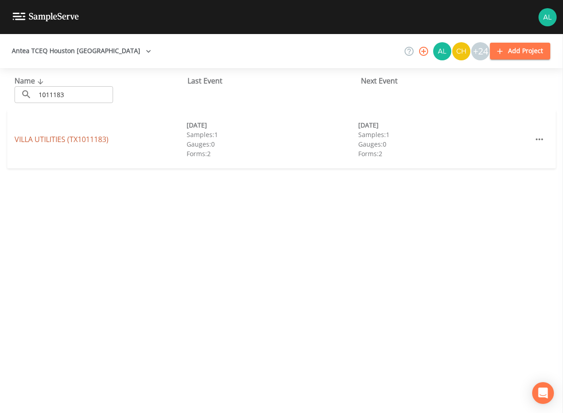
click at [65, 137] on link "[GEOGRAPHIC_DATA] (TX1011183)" at bounding box center [62, 139] width 94 height 10
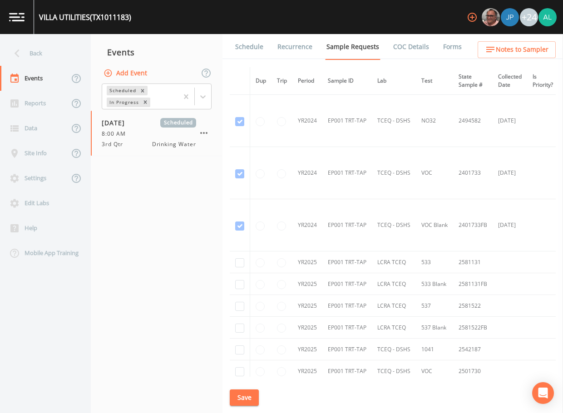
click at [244, 56] on link "Schedule" at bounding box center [249, 46] width 31 height 25
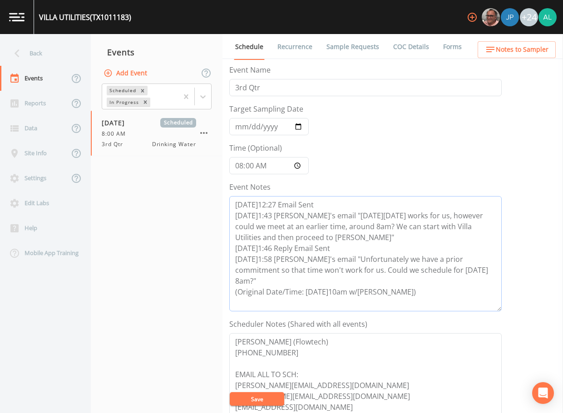
click at [398, 280] on textarea "[DATE]12:27 Email Sent [DATE]1:43 [PERSON_NAME]'s email "[DATE][DATE] works for…" at bounding box center [365, 253] width 273 height 115
paste textarea "[DATE] 11:23am email sent"
type textarea "8/13@12:27 Email Sent 8/13@1:43 Per Cristina's email "Next Fri.8/22nd works for…"
click at [261, 396] on button "Save" at bounding box center [257, 400] width 55 height 14
click at [497, 39] on ul "Schedule Recurrence Sample Requests COC Details Forms" at bounding box center [393, 46] width 341 height 25
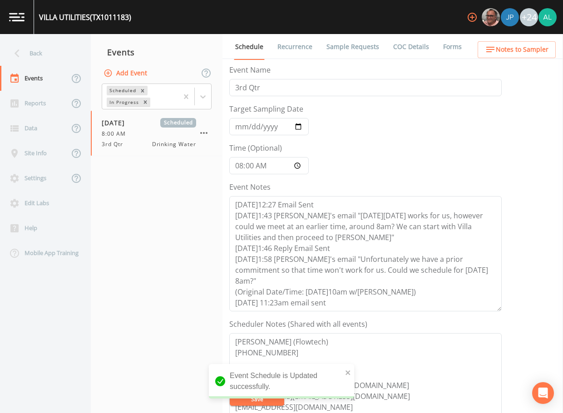
click at [498, 43] on button "Notes to Sampler" at bounding box center [517, 49] width 78 height 17
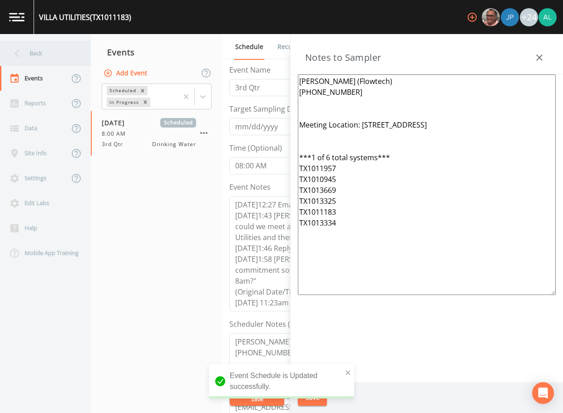
click at [29, 53] on div "Back" at bounding box center [41, 53] width 82 height 25
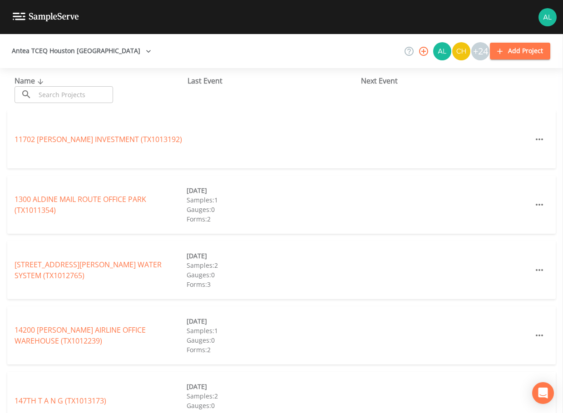
click at [82, 91] on input "text" at bounding box center [74, 94] width 78 height 17
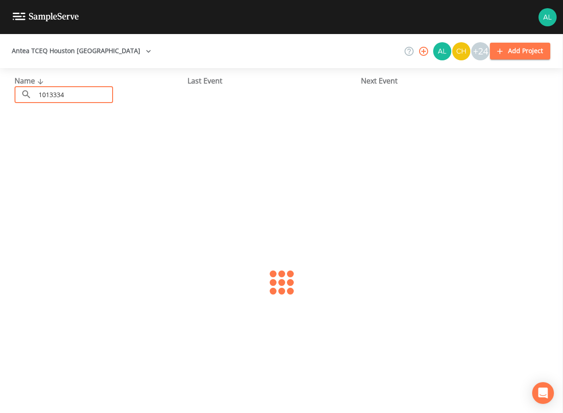
type input "1013334"
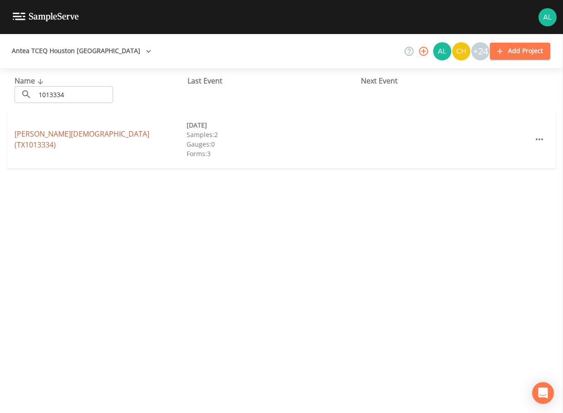
click at [52, 137] on link "CHRIST COMMUNITY CHURCH (TX1013334)" at bounding box center [82, 139] width 135 height 21
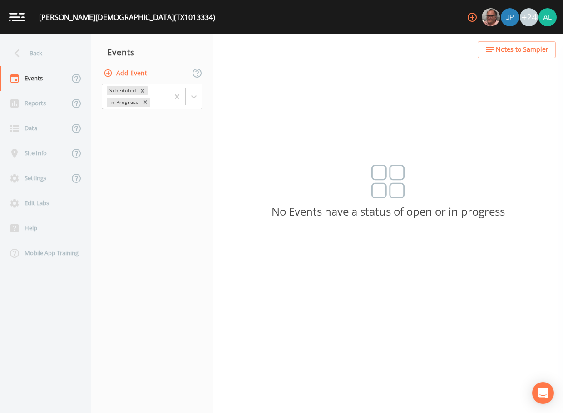
click at [141, 76] on button "Add Event" at bounding box center [126, 73] width 49 height 17
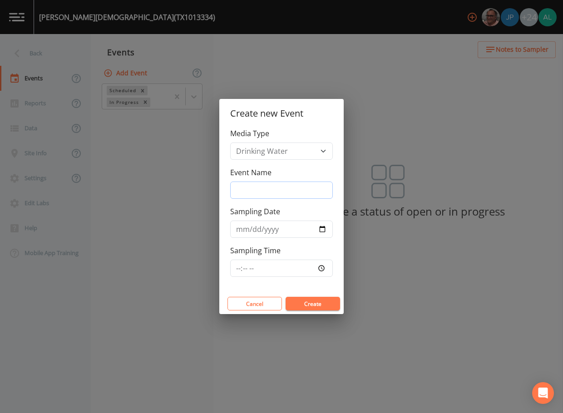
click at [261, 189] on input "Event Name" at bounding box center [281, 190] width 103 height 17
type input "3rd Quarter"
type input "[DATE]"
click at [233, 268] on input "Sampling Time" at bounding box center [281, 268] width 103 height 17
type input "08:00"
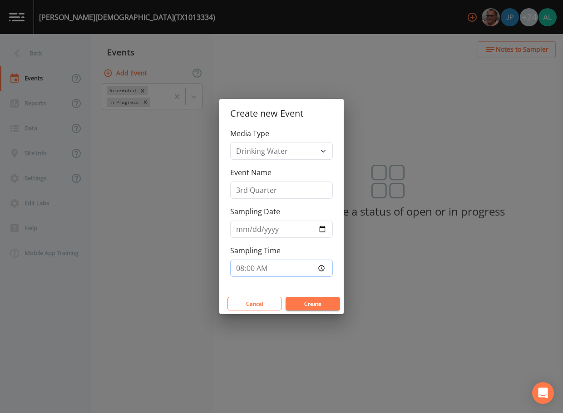
click at [286, 297] on button "Create" at bounding box center [313, 304] width 55 height 14
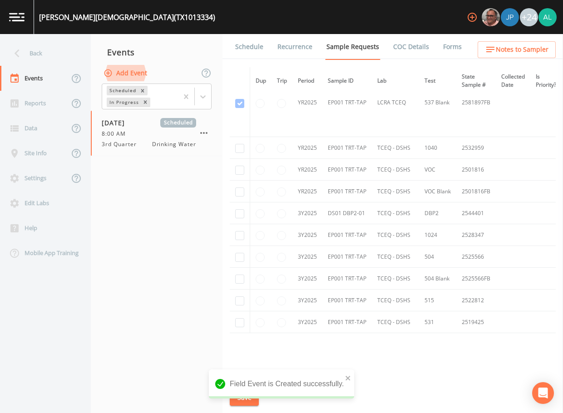
scroll to position [427, 0]
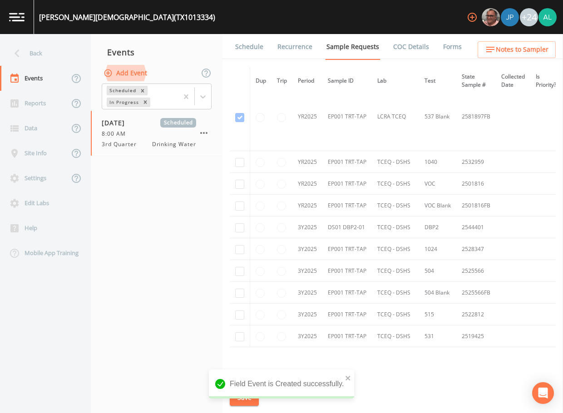
click at [238, 348] on div "Dup Trip Period Sample ID Lab Test State Sample # Collected Date Is Priority? S…" at bounding box center [393, 222] width 326 height 310
click at [239, 344] on td at bounding box center [240, 337] width 20 height 22
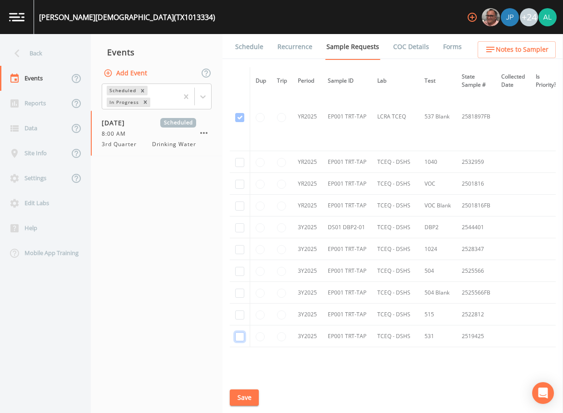
drag, startPoint x: 241, startPoint y: 337, endPoint x: 242, endPoint y: 322, distance: 15.5
click at [241, 335] on input "checkbox" at bounding box center [239, 337] width 9 height 9
checkbox input "true"
click at [240, 306] on td at bounding box center [240, 315] width 20 height 22
click at [245, 316] on td at bounding box center [240, 315] width 20 height 22
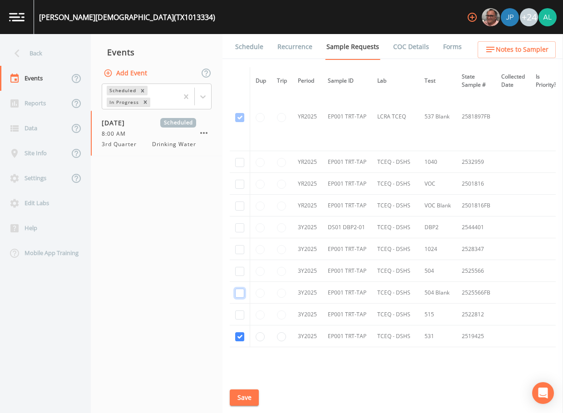
click at [241, 295] on input "checkbox" at bounding box center [239, 293] width 9 height 9
checkbox input "true"
drag, startPoint x: 240, startPoint y: 315, endPoint x: 239, endPoint y: 288, distance: 26.8
click at [240, 316] on input "checkbox" at bounding box center [239, 315] width 9 height 9
checkbox input "true"
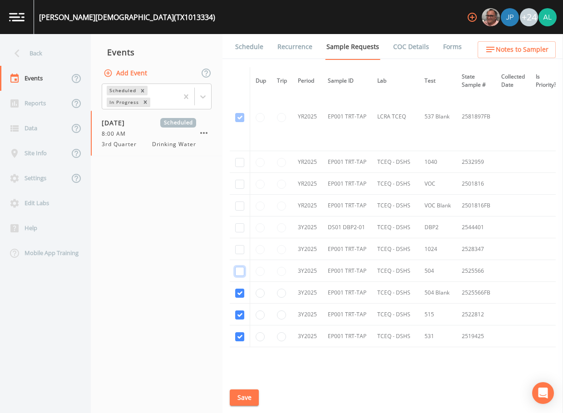
click at [239, 271] on input "checkbox" at bounding box center [239, 271] width 9 height 9
checkbox input "true"
click at [240, 239] on td at bounding box center [240, 250] width 20 height 22
click at [241, 251] on input "checkbox" at bounding box center [239, 249] width 9 height 9
checkbox input "true"
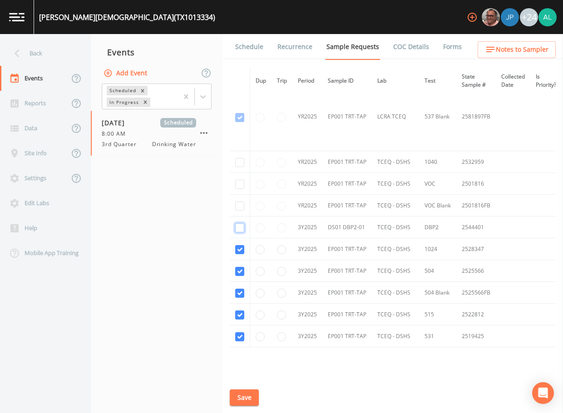
click at [241, 231] on input "checkbox" at bounding box center [239, 228] width 9 height 9
checkbox input "true"
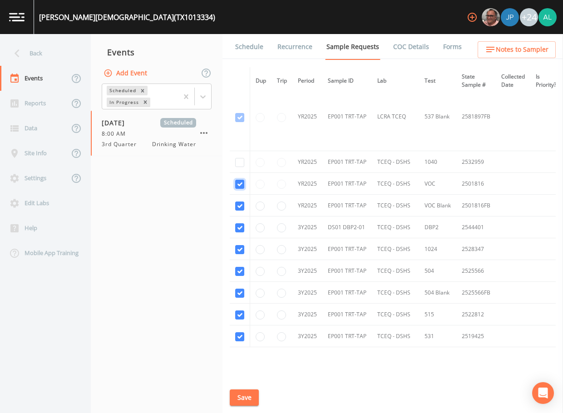
checkbox input "true"
click at [248, 386] on div "Schedule Recurrence Sample Requests COC Details Forms Dup Trip Period Sample ID…" at bounding box center [393, 223] width 341 height 379
click at [247, 390] on button "Save" at bounding box center [244, 398] width 29 height 17
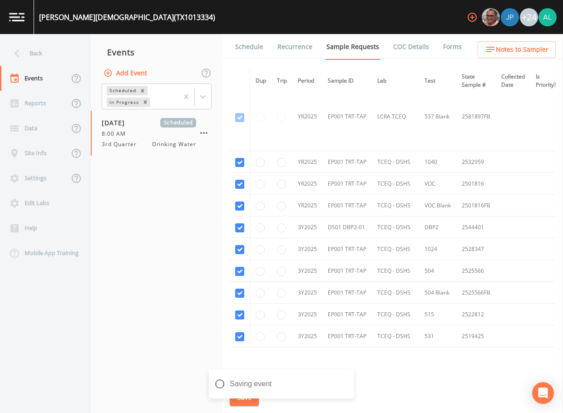
click at [253, 46] on link "Schedule" at bounding box center [249, 46] width 31 height 25
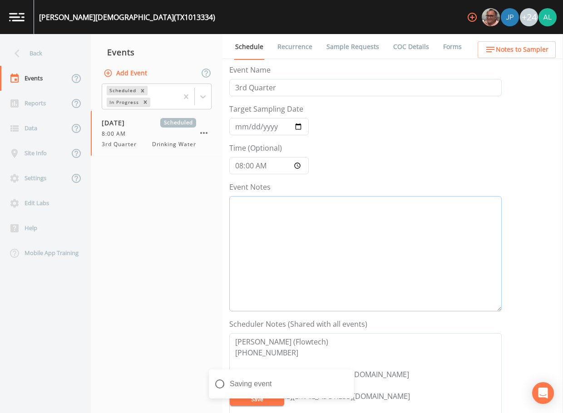
click at [284, 233] on textarea "Event Notes" at bounding box center [365, 253] width 273 height 115
paste textarea "[DATE] 11:23am email sent"
type textarea "[DATE] 11:23am email sent"
click at [346, 378] on icon "close" at bounding box center [348, 378] width 6 height 7
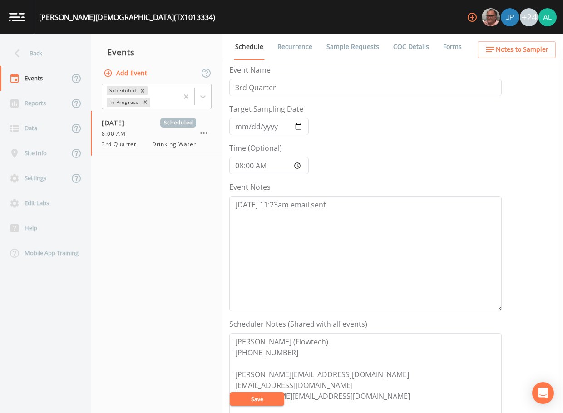
click at [258, 404] on div "CHRIST COMMUNITY CHURCH (TX1013334) +24 Back Events Reports Data Site Info Sett…" at bounding box center [281, 206] width 563 height 413
click at [256, 403] on button "Save" at bounding box center [257, 400] width 55 height 14
click at [523, 44] on button "Notes to Sampler" at bounding box center [517, 49] width 78 height 17
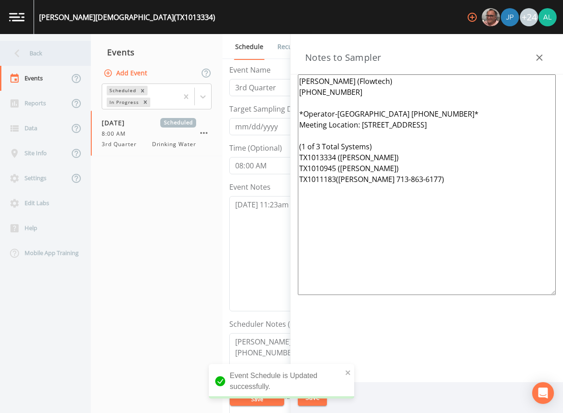
click at [10, 50] on icon at bounding box center [17, 53] width 16 height 16
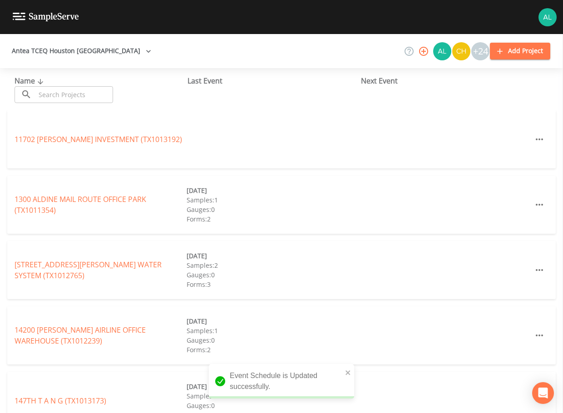
click at [55, 92] on input "text" at bounding box center [74, 94] width 78 height 17
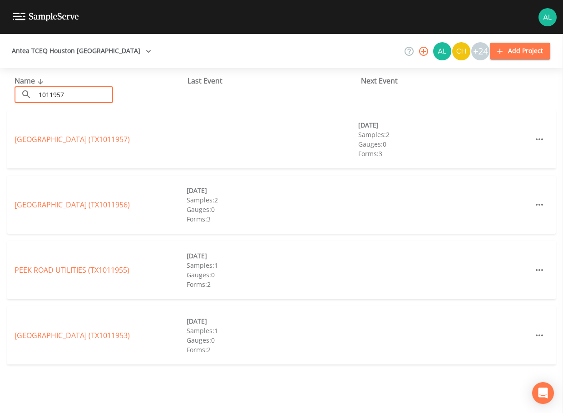
type input "1011957"
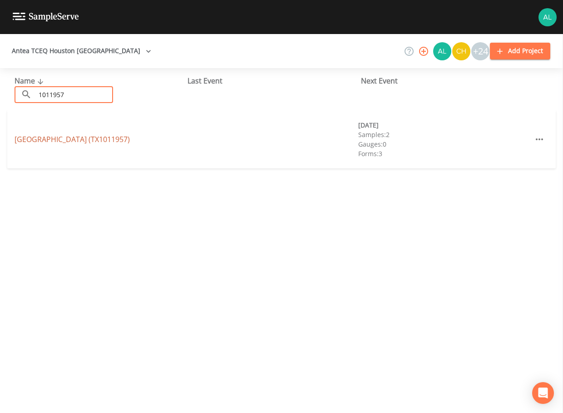
click at [122, 136] on link "[GEOGRAPHIC_DATA] (TX1011957)" at bounding box center [72, 139] width 115 height 10
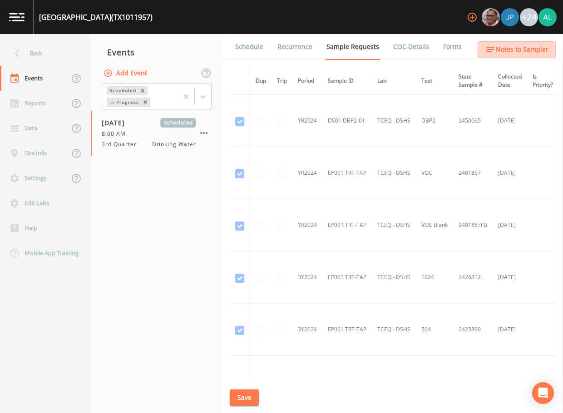
click at [507, 50] on span "Notes to Sampler" at bounding box center [522, 49] width 53 height 11
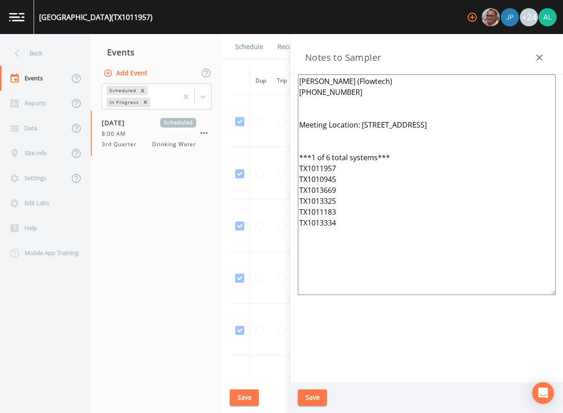
drag, startPoint x: 402, startPoint y: 264, endPoint x: 276, endPoint y: 63, distance: 237.6
click at [276, 63] on div "Back Events Reports Data Site Info Settings Edit Labs Help Mobile App Training …" at bounding box center [281, 223] width 563 height 379
click at [59, 46] on div "Back" at bounding box center [41, 53] width 82 height 25
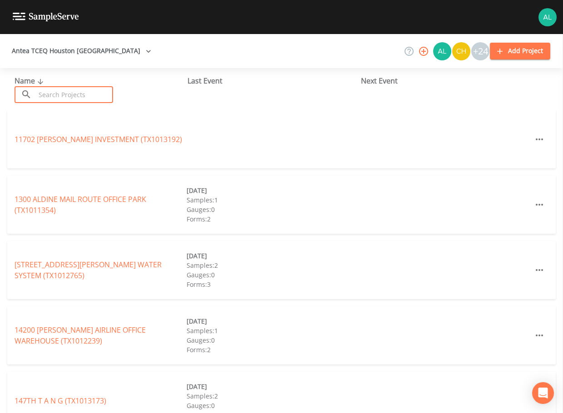
click at [66, 99] on input "text" at bounding box center [74, 94] width 78 height 17
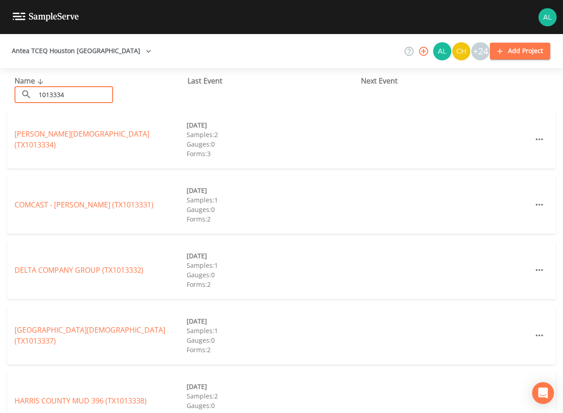
type input "1013334"
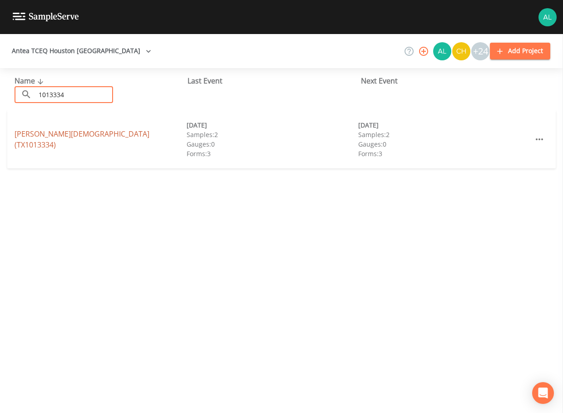
click at [34, 141] on link "CHRIST COMMUNITY CHURCH (TX1013334)" at bounding box center [82, 139] width 135 height 21
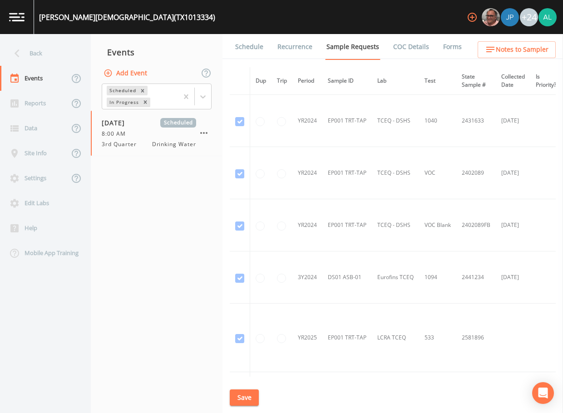
click at [489, 52] on icon "button" at bounding box center [491, 49] width 8 height 5
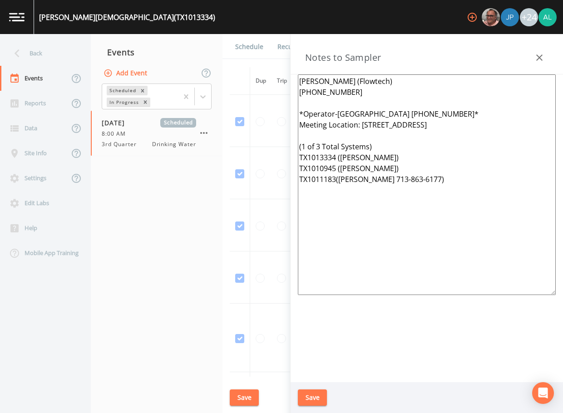
drag, startPoint x: 379, startPoint y: 231, endPoint x: 264, endPoint y: 82, distance: 188.8
click at [264, 82] on div "Back Events Reports Data Site Info Settings Edit Labs Help Mobile App Training …" at bounding box center [281, 223] width 563 height 379
paste textarea "Meeting Location: [STREET_ADDRESS] ***1 of 6 total systems*** TX1011957 TX10109…"
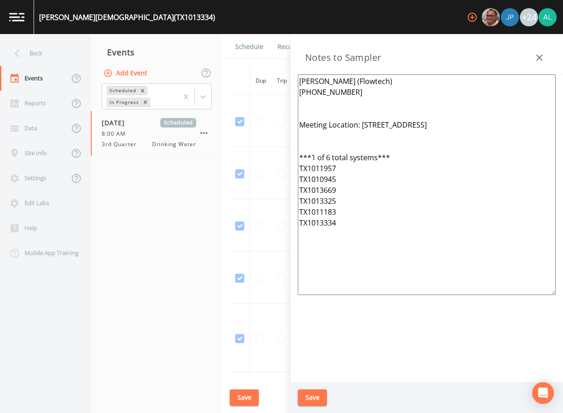
type textarea "[PERSON_NAME] (Flowtech) [PHONE_NUMBER] Meeting Location: [STREET_ADDRESS] ***1…"
click at [318, 398] on button "Save" at bounding box center [312, 398] width 29 height 17
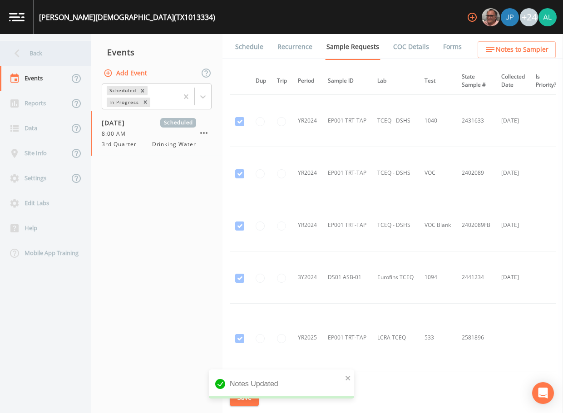
click at [62, 52] on div "Back" at bounding box center [41, 53] width 82 height 25
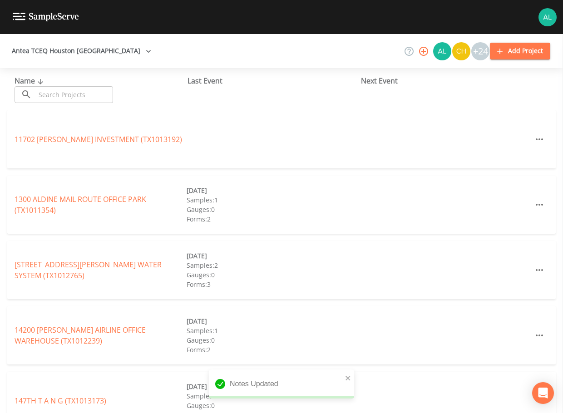
click at [73, 95] on input "text" at bounding box center [74, 94] width 78 height 17
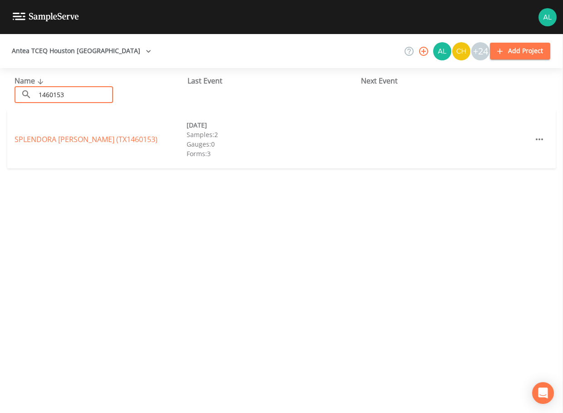
type input "1460153"
click at [94, 129] on div "SPLENDORA WOODS (TX1460153) 08/21/2024 Samples: 2 Gauges: 0 Forms: 3" at bounding box center [281, 139] width 549 height 58
click at [91, 136] on link "SPLENDORA WOODS (TX1460153)" at bounding box center [86, 139] width 143 height 10
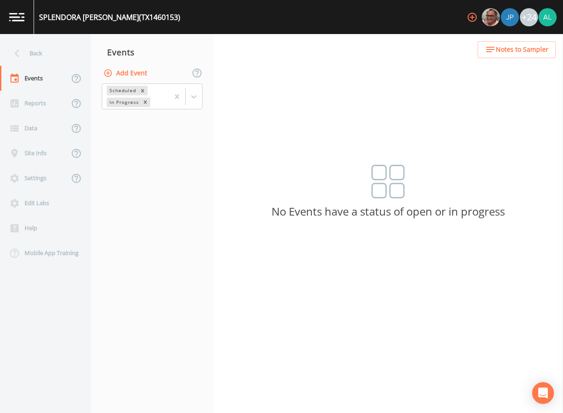
click at [115, 72] on button "Add Event" at bounding box center [126, 73] width 49 height 17
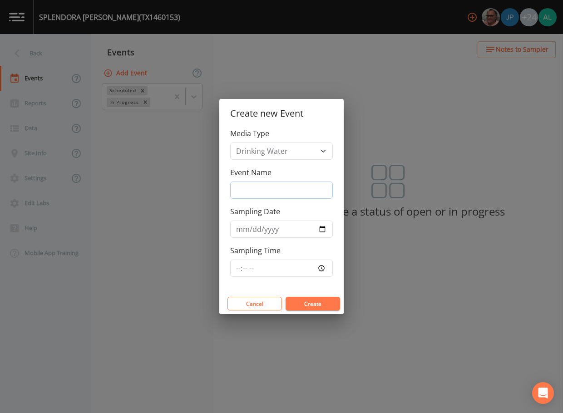
click at [290, 187] on input "Event Name" at bounding box center [281, 190] width 103 height 17
type input "3rd Quarter"
click at [248, 226] on input "[DATE]" at bounding box center [281, 229] width 103 height 17
type input "[DATE]"
drag, startPoint x: 234, startPoint y: 266, endPoint x: 276, endPoint y: 290, distance: 48.2
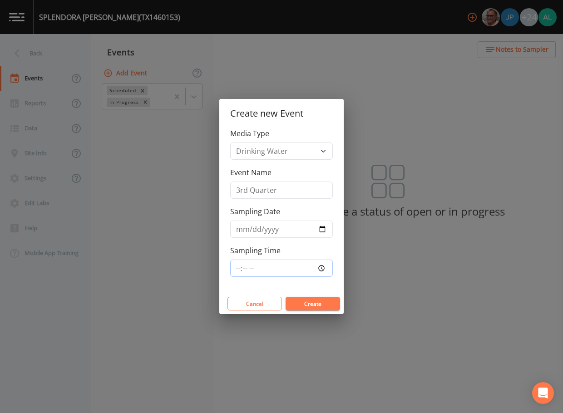
click at [237, 269] on input "Sampling Time" at bounding box center [281, 268] width 103 height 17
type input "08:30"
click at [286, 297] on button "Create" at bounding box center [313, 304] width 55 height 14
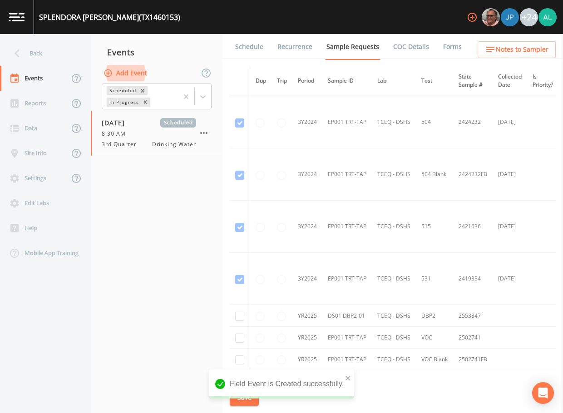
scroll to position [363, 0]
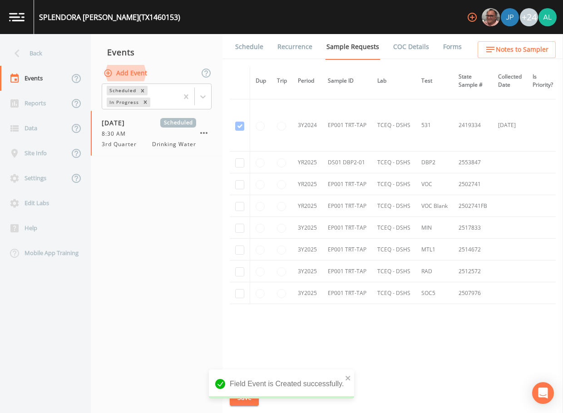
click at [245, 162] on td at bounding box center [240, 163] width 20 height 22
click at [244, 162] on td at bounding box center [240, 163] width 20 height 22
click at [234, 161] on td at bounding box center [240, 163] width 20 height 22
checkbox input "true"
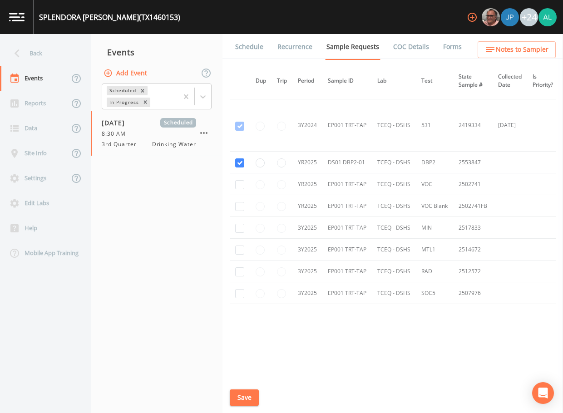
click at [250, 404] on button "Save" at bounding box center [244, 398] width 29 height 17
click at [64, 54] on div "Back" at bounding box center [41, 53] width 82 height 25
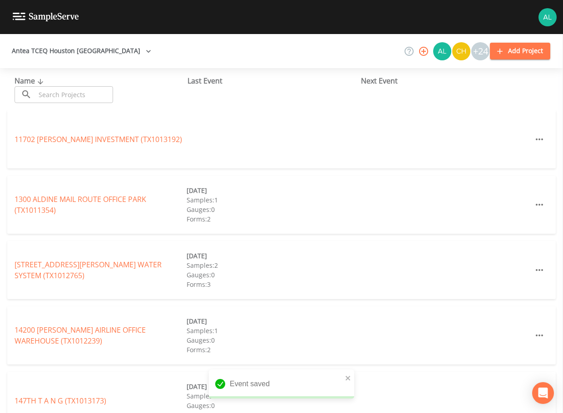
click at [71, 94] on input "text" at bounding box center [74, 94] width 78 height 17
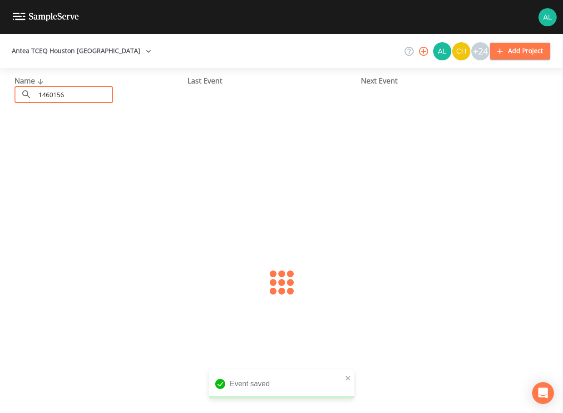
type input "1460156"
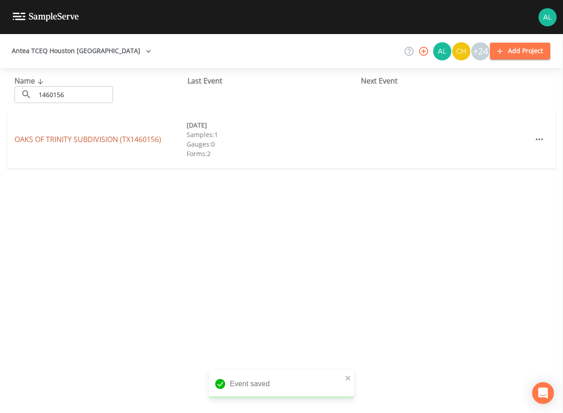
click at [54, 139] on link "OAKS OF TRINITY SUBDIVISION (TX1460156)" at bounding box center [88, 139] width 147 height 10
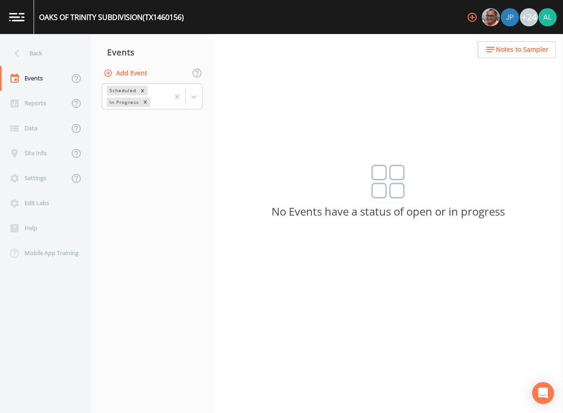
click at [148, 75] on button "Add Event" at bounding box center [126, 73] width 49 height 17
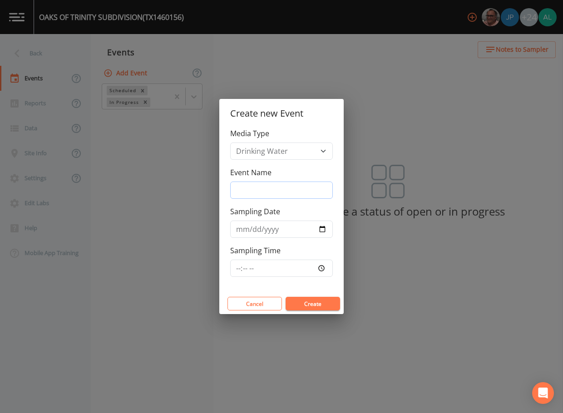
click at [291, 194] on input "Event Name" at bounding box center [281, 190] width 103 height 17
type input "3rd Quarter"
type input "[DATE]"
click at [239, 265] on input "Sampling Time" at bounding box center [281, 268] width 103 height 17
type input "08:30"
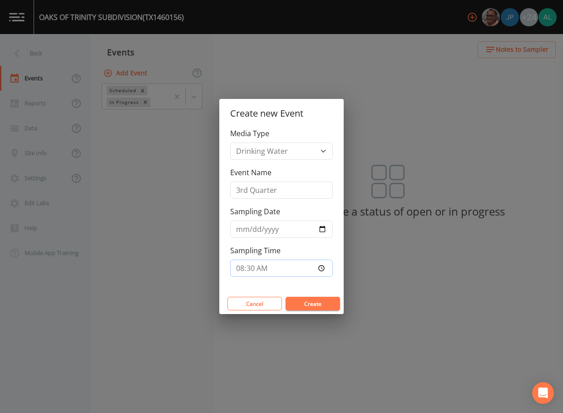
click at [286, 297] on button "Create" at bounding box center [313, 304] width 55 height 14
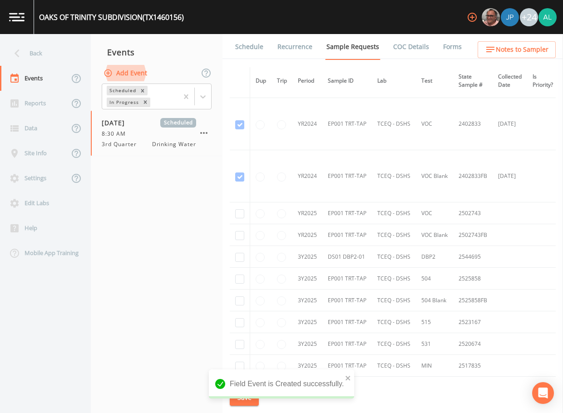
scroll to position [91, 0]
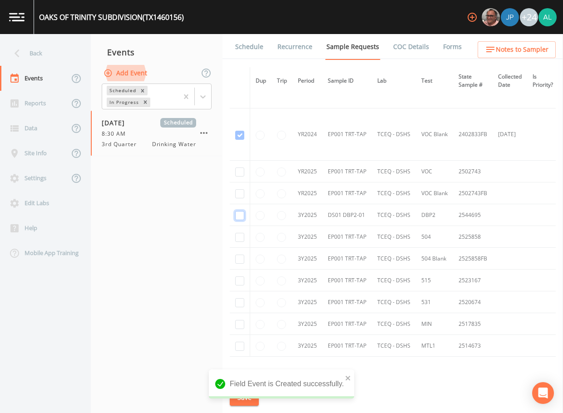
click at [238, 214] on input "checkbox" at bounding box center [239, 215] width 9 height 9
checkbox input "true"
click at [346, 381] on icon "close" at bounding box center [348, 378] width 6 height 7
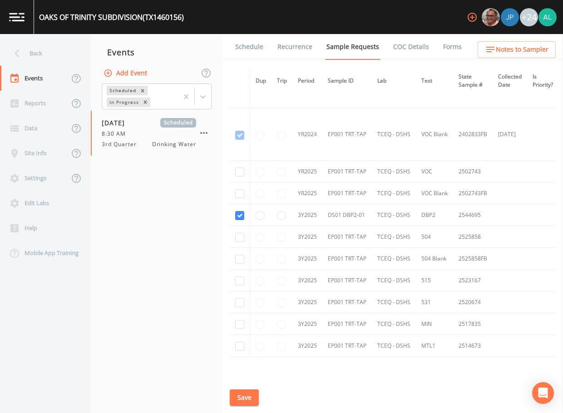
click at [244, 403] on div "Field Event is Created successfully." at bounding box center [281, 388] width 145 height 36
click at [244, 402] on div "OAKS OF TRINITY SUBDIVISION (TX1460156) +24 Back Events Reports Data Site Info …" at bounding box center [281, 206] width 563 height 413
click at [244, 402] on button "Save" at bounding box center [244, 398] width 29 height 17
click at [243, 392] on button "Save" at bounding box center [244, 398] width 29 height 17
click at [47, 46] on div "Back" at bounding box center [41, 53] width 82 height 25
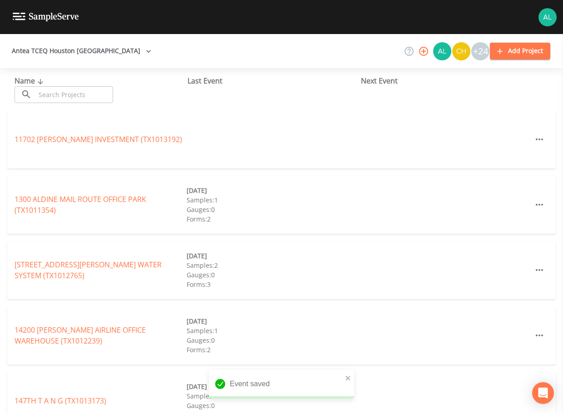
click at [54, 85] on div "Name ​ ​" at bounding box center [101, 89] width 173 height 28
click at [54, 94] on input "text" at bounding box center [74, 94] width 78 height 17
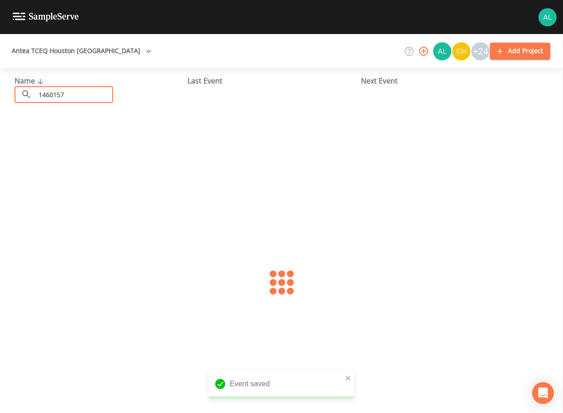
type input "1460157"
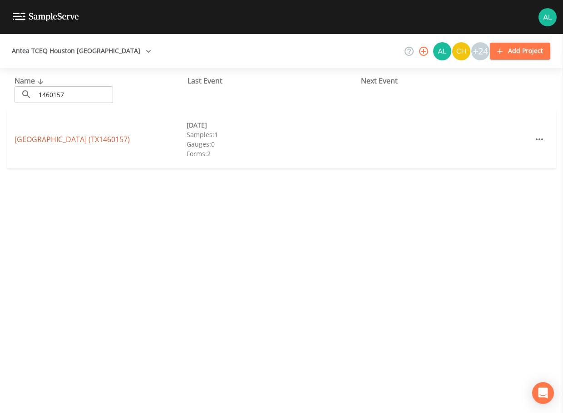
click at [48, 136] on link "SPRING OAKS SUBDIVISION (TX1460157)" at bounding box center [72, 139] width 115 height 10
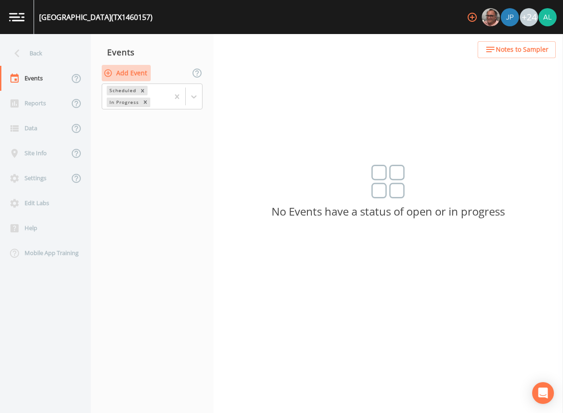
click at [134, 72] on button "Add Event" at bounding box center [126, 73] width 49 height 17
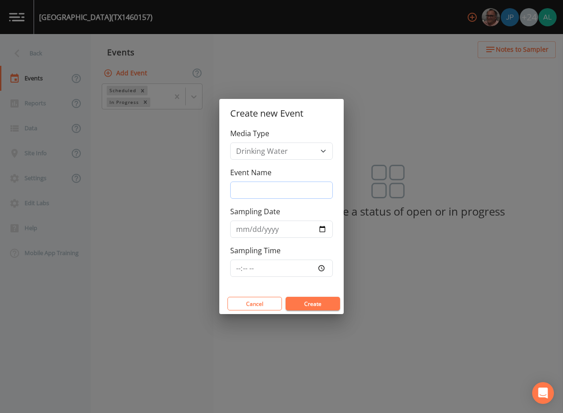
click at [273, 188] on input "Event Name" at bounding box center [281, 190] width 103 height 17
type input "3rd Quarter"
type input "[DATE]"
click at [243, 268] on input "Sampling Time" at bounding box center [281, 268] width 103 height 17
type input "08:30"
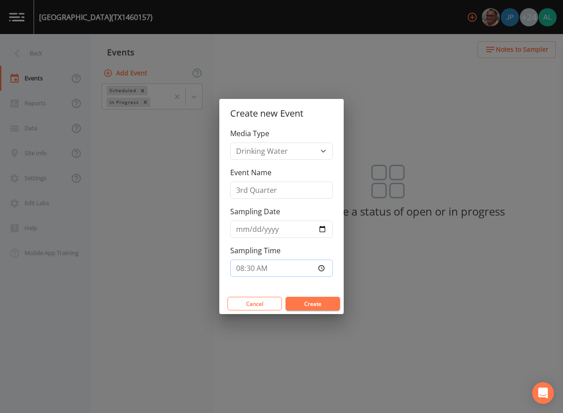
click at [286, 297] on button "Create" at bounding box center [313, 304] width 55 height 14
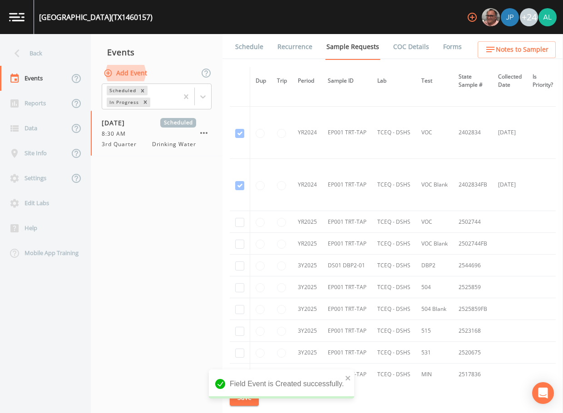
scroll to position [124, 0]
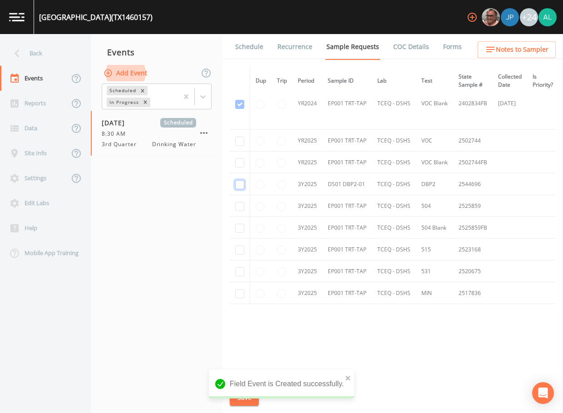
click at [240, 183] on input "checkbox" at bounding box center [239, 184] width 9 height 9
checkbox input "true"
click at [348, 380] on icon "close" at bounding box center [348, 378] width 6 height 7
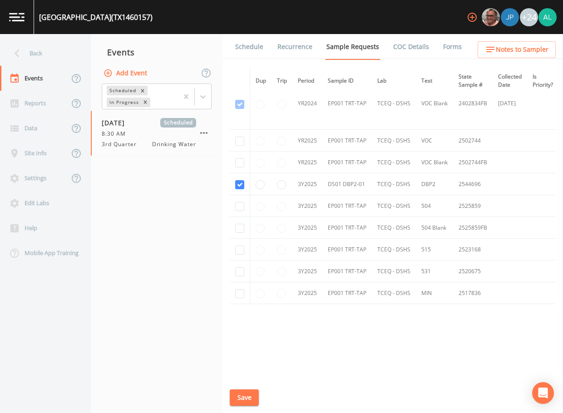
click at [230, 395] on div "Field Event is Created successfully." at bounding box center [281, 388] width 145 height 36
click at [249, 396] on button "Save" at bounding box center [244, 398] width 29 height 17
click at [249, 398] on button "Save" at bounding box center [244, 398] width 29 height 17
click at [39, 58] on div "Back" at bounding box center [41, 53] width 82 height 25
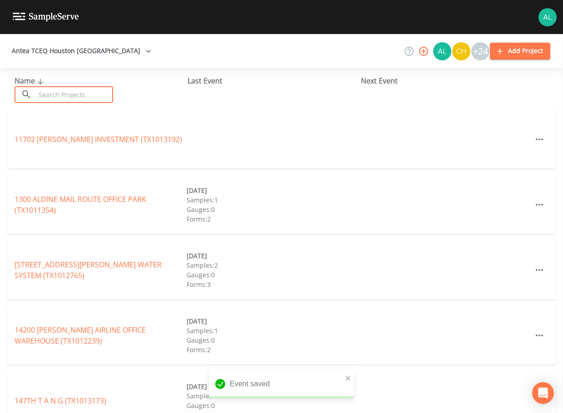
drag, startPoint x: 63, startPoint y: 92, endPoint x: 58, endPoint y: 93, distance: 4.7
click at [63, 92] on input "text" at bounding box center [74, 94] width 78 height 17
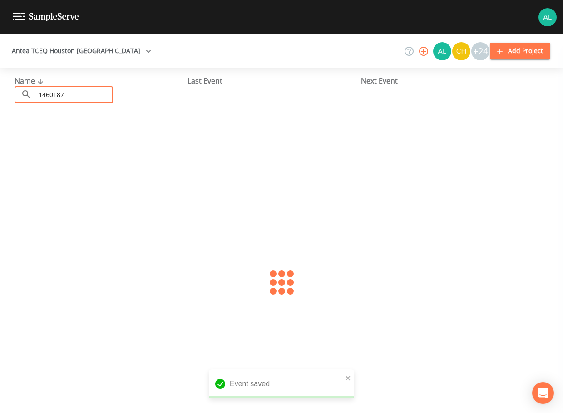
type input "1460187"
click at [54, 142] on link "ENCINO ESTATES (TX1460187)" at bounding box center [65, 139] width 101 height 10
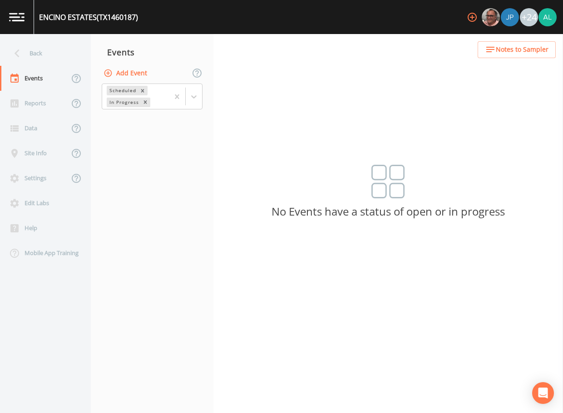
click at [134, 78] on button "Add Event" at bounding box center [126, 73] width 49 height 17
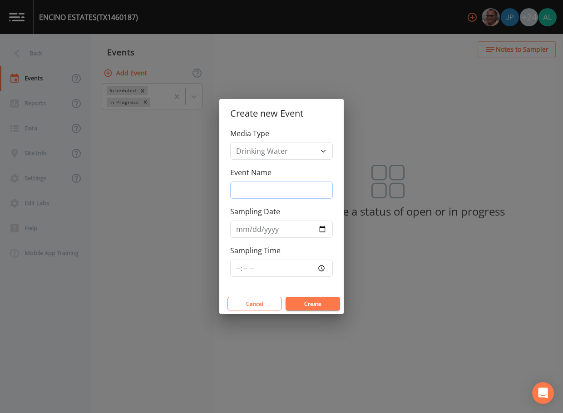
click at [264, 187] on input "Event Name" at bounding box center [281, 190] width 103 height 17
type input "3rd Quarter"
type input "[DATE]"
click at [243, 268] on input "Sampling Time" at bounding box center [281, 268] width 103 height 17
type input "08:30"
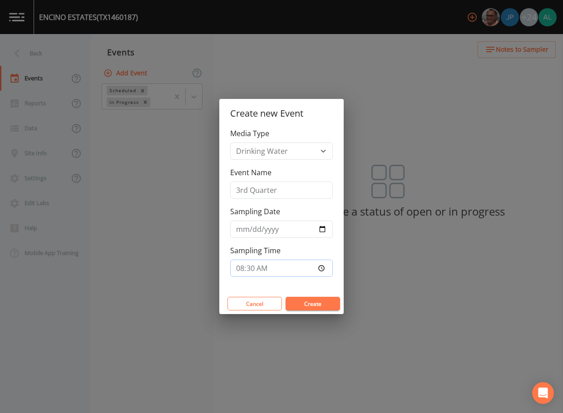
click at [286, 297] on button "Create" at bounding box center [313, 304] width 55 height 14
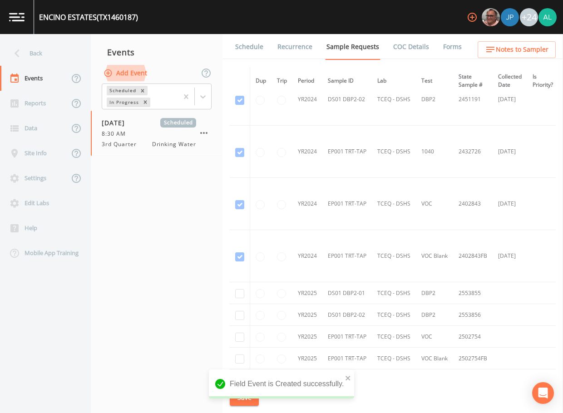
scroll to position [229, 0]
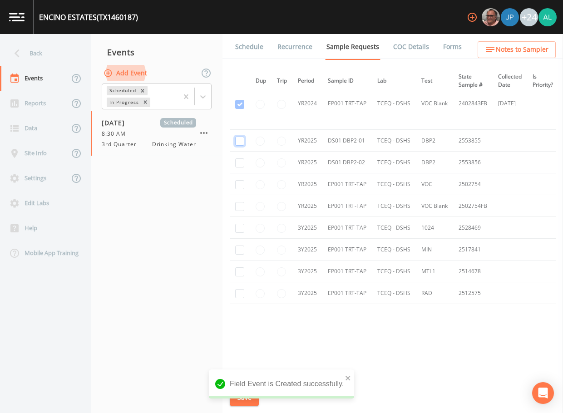
checkbox input "true"
click at [339, 381] on div "Field Event is Created successfully." at bounding box center [281, 384] width 145 height 29
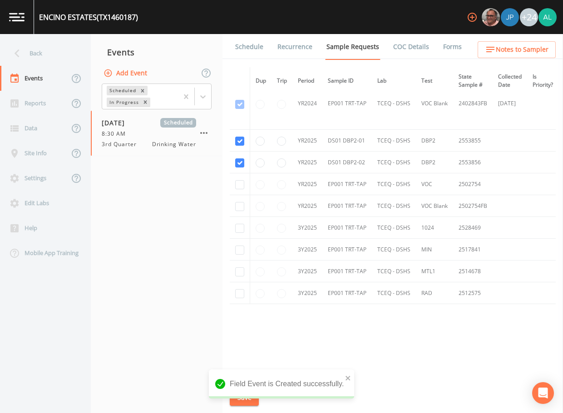
click at [352, 378] on div "Field Event is Created successfully." at bounding box center [281, 384] width 145 height 29
click at [345, 381] on icon "close" at bounding box center [348, 378] width 6 height 7
click at [247, 401] on div "ENCINO ESTATES (TX1460187) +24 Back Events Reports Data Site Info Settings Edit…" at bounding box center [281, 206] width 563 height 413
click at [247, 401] on button "Save" at bounding box center [244, 398] width 29 height 17
click at [527, 49] on span "Notes to Sampler" at bounding box center [522, 49] width 53 height 11
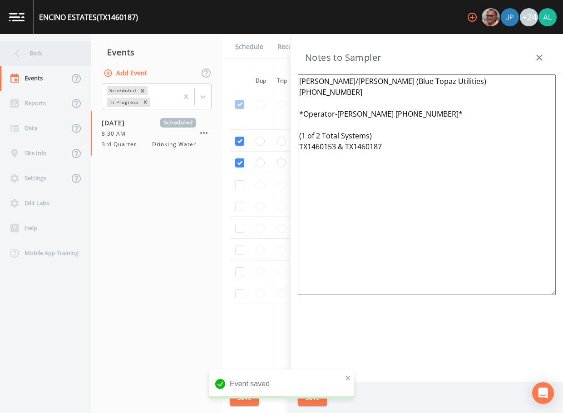
click at [40, 49] on div "Back" at bounding box center [41, 53] width 82 height 25
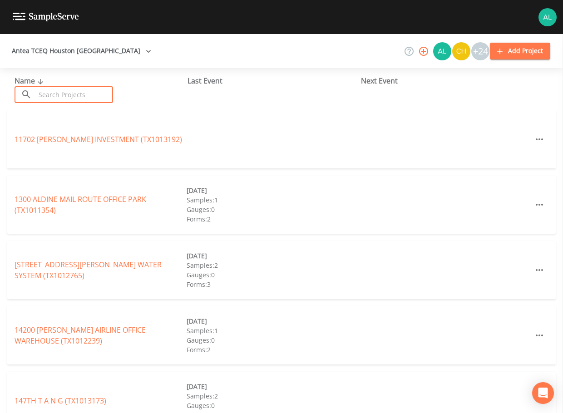
click at [68, 96] on input "text" at bounding box center [74, 94] width 78 height 17
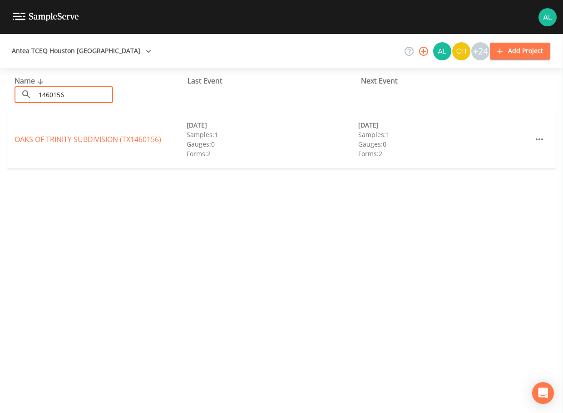
type input "1460156"
click at [99, 134] on div "OAKS OF TRINITY SUBDIVISION (TX1460156) 12/04/2024 Samples: 1 Gauges: 0 Forms: …" at bounding box center [281, 139] width 549 height 58
click at [99, 136] on link "OAKS OF TRINITY SUBDIVISION (TX1460156)" at bounding box center [88, 139] width 147 height 10
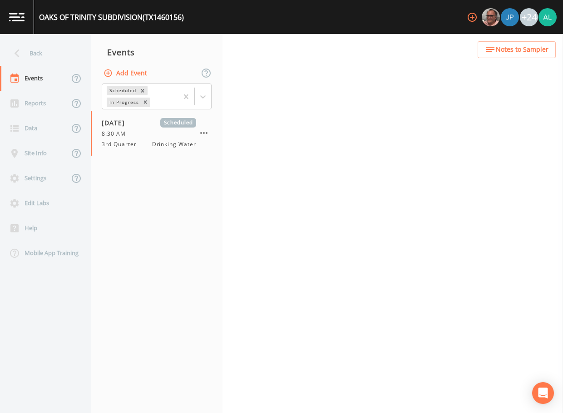
click at [246, 42] on div "Back Events Reports Data Site Info Settings Edit Labs Help Mobile App Training …" at bounding box center [281, 223] width 563 height 379
click at [239, 47] on div "Back Events Reports Data Site Info Settings Edit Labs Help Mobile App Training …" at bounding box center [281, 223] width 563 height 379
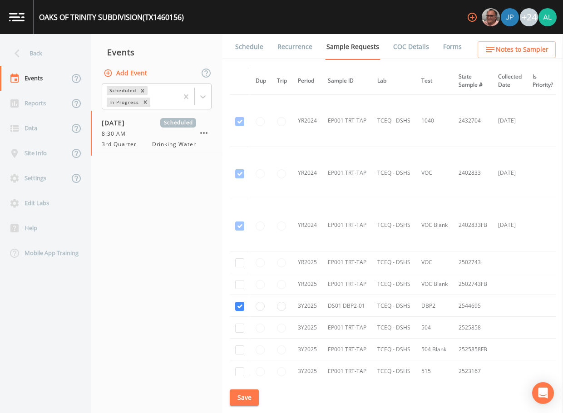
click at [240, 45] on link "Schedule" at bounding box center [249, 46] width 31 height 25
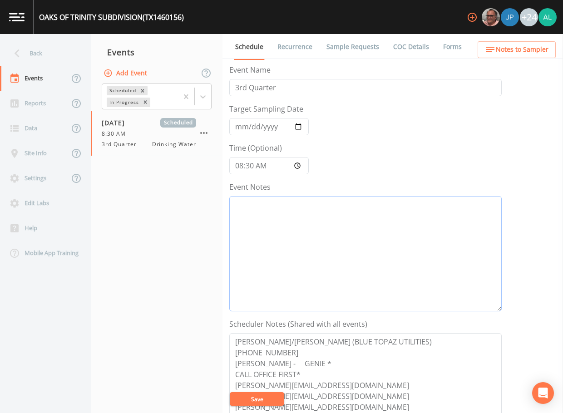
click at [288, 209] on textarea "Event Notes" at bounding box center [365, 253] width 273 height 115
drag, startPoint x: 349, startPoint y: 212, endPoint x: 151, endPoint y: 198, distance: 198.5
click at [151, 198] on div "Back Events Reports Data Site Info Settings Edit Labs Help Mobile App Training …" at bounding box center [281, 223] width 563 height 379
type textarea "8/14 @ 11:42am email sent"
click at [260, 400] on button "Save" at bounding box center [257, 400] width 55 height 14
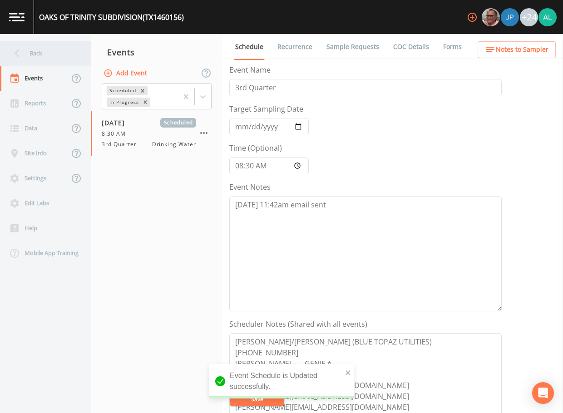
click at [42, 56] on div "Back" at bounding box center [41, 53] width 82 height 25
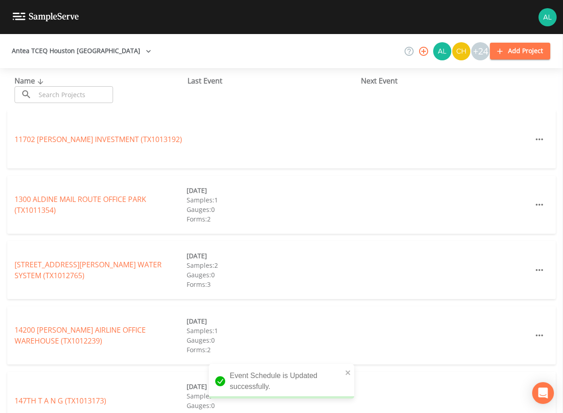
click at [58, 98] on input "text" at bounding box center [74, 94] width 78 height 17
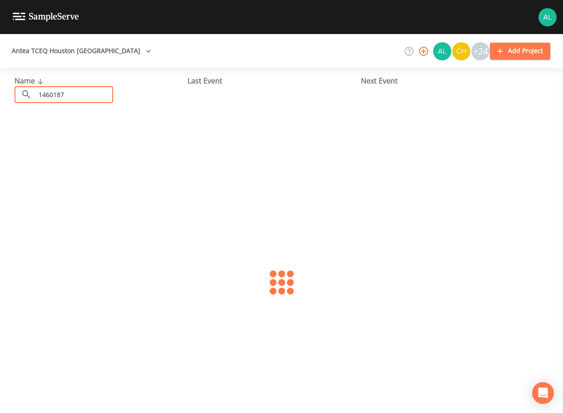
type input "1460187"
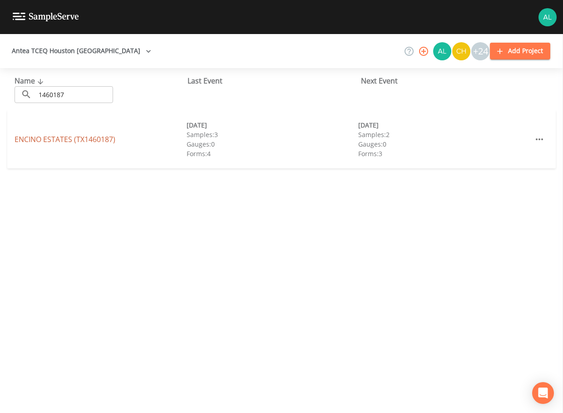
click at [45, 137] on link "ENCINO ESTATES (TX1460187)" at bounding box center [65, 139] width 101 height 10
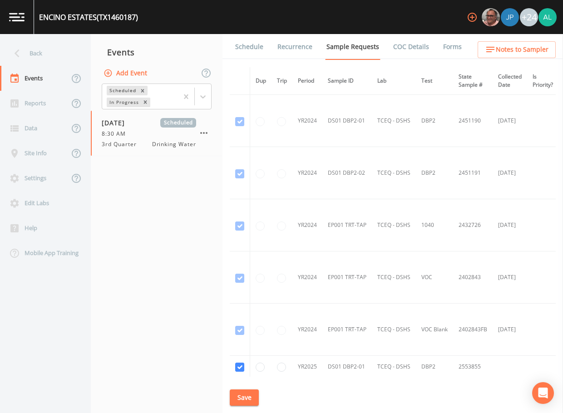
click at [247, 50] on link "Schedule" at bounding box center [249, 46] width 31 height 25
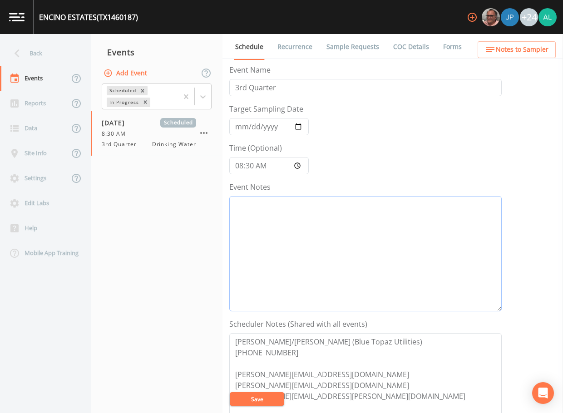
click at [291, 236] on textarea "Event Notes" at bounding box center [365, 253] width 273 height 115
paste textarea "8/14 @ 11:42am email sent"
type textarea "8/14 @ 11:42am email sent"
click at [247, 394] on button "Save" at bounding box center [257, 400] width 55 height 14
click at [265, 406] on textarea "Deanna/Karla (Blue Topaz Utilities) 936-756-7400 deanna@bluetopazutilities.com …" at bounding box center [365, 390] width 273 height 115
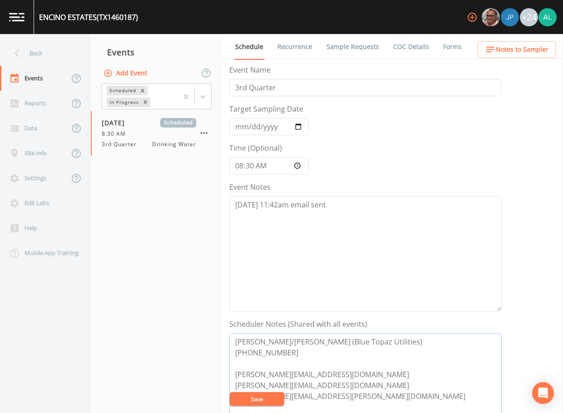
click at [265, 407] on textarea "Deanna/Karla (Blue Topaz Utilities) 936-756-7400 deanna@bluetopazutilities.com …" at bounding box center [365, 390] width 273 height 115
click at [265, 399] on button "Save" at bounding box center [257, 400] width 55 height 14
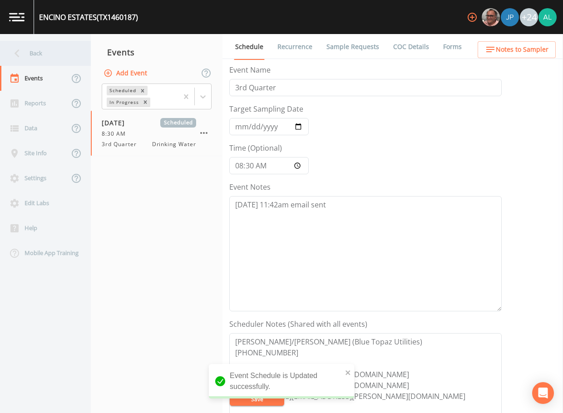
click at [44, 57] on div "Back" at bounding box center [41, 53] width 82 height 25
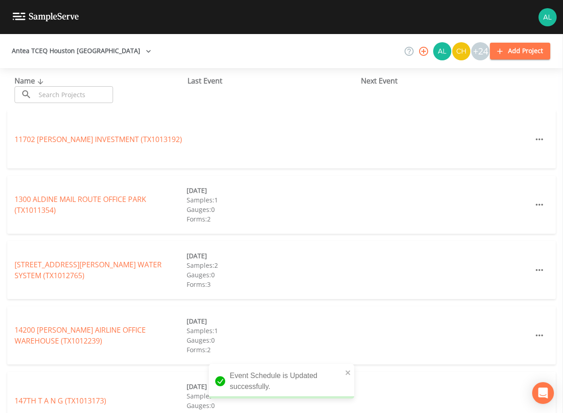
click at [67, 93] on input "text" at bounding box center [74, 94] width 78 height 17
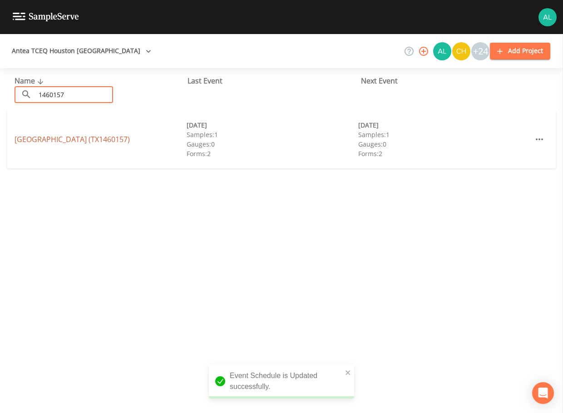
type input "1460157"
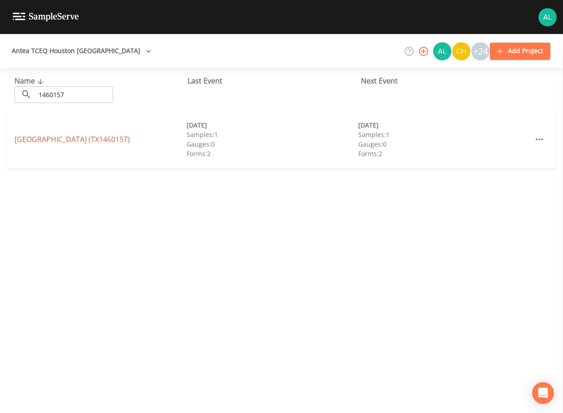
click at [33, 140] on link "SPRING OAKS SUBDIVISION (TX1460157)" at bounding box center [72, 139] width 115 height 10
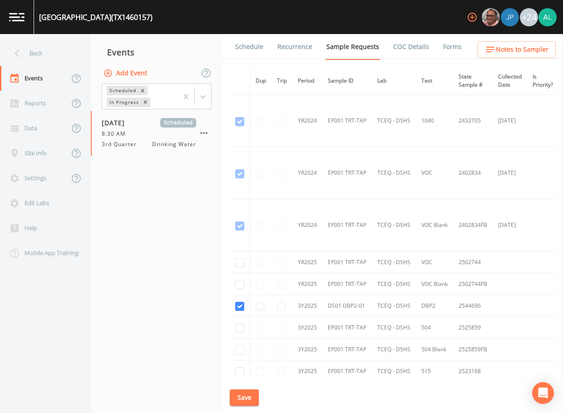
click at [238, 47] on link "Schedule" at bounding box center [249, 46] width 31 height 25
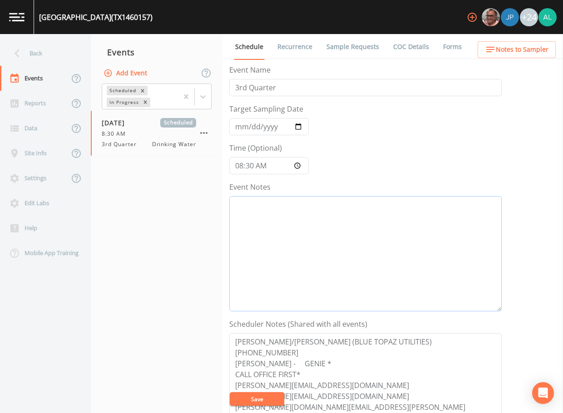
click at [259, 217] on textarea "Event Notes" at bounding box center [365, 253] width 273 height 115
paste textarea "8/14 @ 11:42am email sent"
type textarea "8/14 @ 11:42am email sent"
click at [271, 399] on button "Save" at bounding box center [257, 400] width 55 height 14
click at [266, 399] on button "Save" at bounding box center [257, 400] width 55 height 14
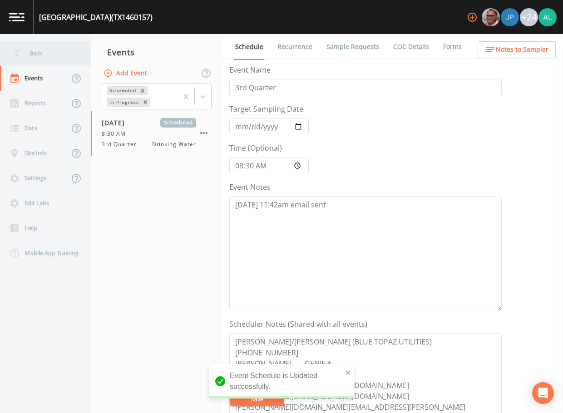
click at [48, 54] on div "Back" at bounding box center [41, 53] width 82 height 25
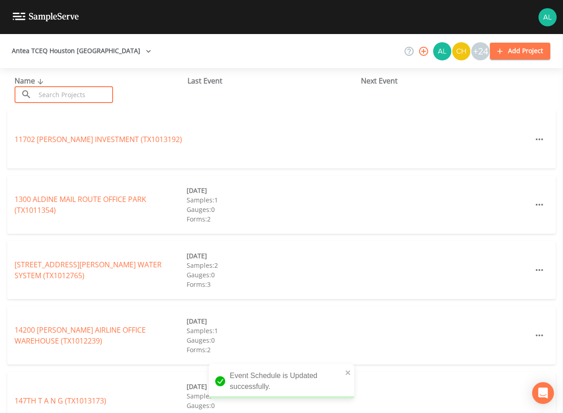
click at [46, 89] on input "text" at bounding box center [74, 94] width 78 height 17
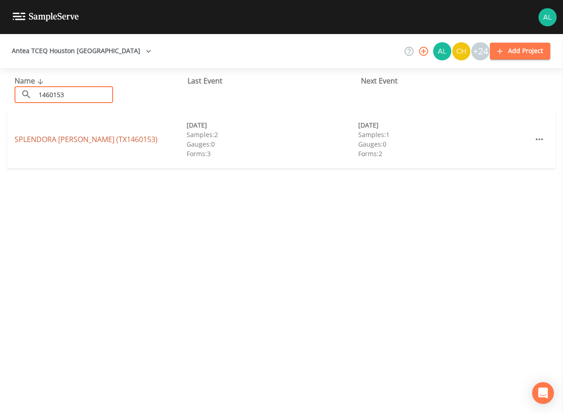
type input "1460153"
click at [39, 140] on link "SPLENDORA WOODS (TX1460153)" at bounding box center [86, 139] width 143 height 10
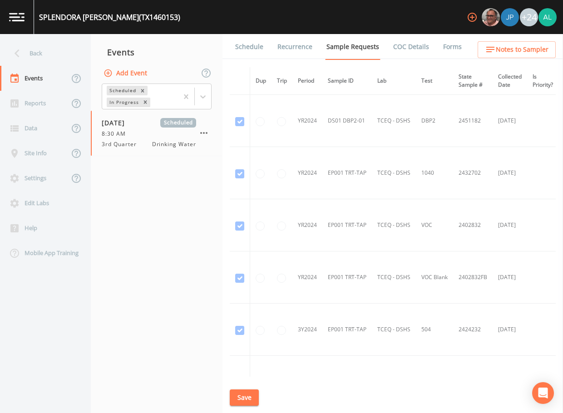
click at [236, 50] on link "Schedule" at bounding box center [249, 46] width 31 height 25
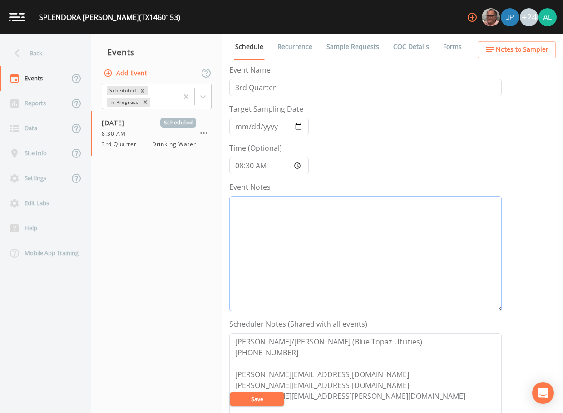
click at [242, 234] on textarea "Event Notes" at bounding box center [365, 253] width 273 height 115
paste textarea "8/14 @ 11:42am email sent"
type textarea "8/14 @ 11:42am email sent"
click at [258, 395] on button "Save" at bounding box center [257, 400] width 55 height 14
click at [269, 393] on button "Save" at bounding box center [257, 400] width 55 height 14
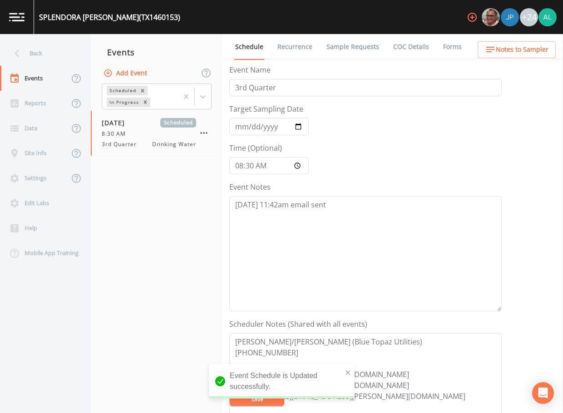
click at [52, 41] on div "Back" at bounding box center [41, 53] width 82 height 25
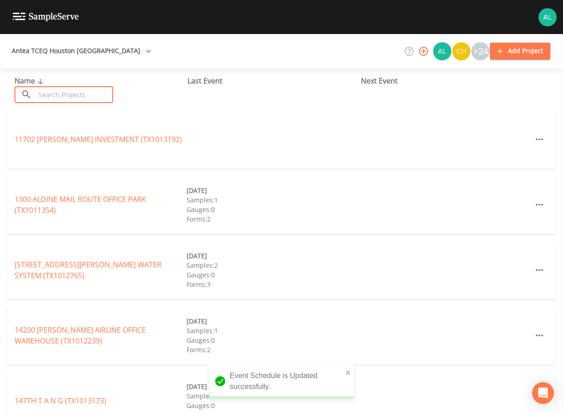
click at [65, 93] on input "text" at bounding box center [74, 94] width 78 height 17
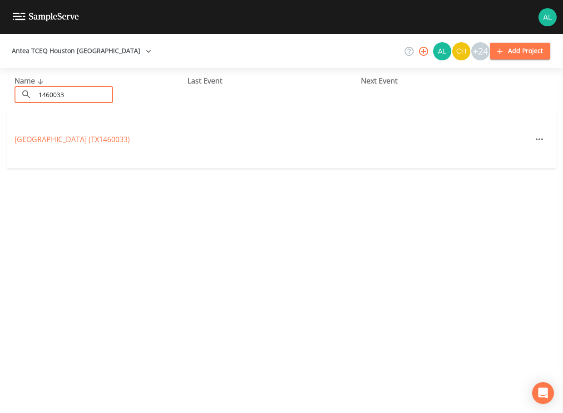
type input "1460033"
click at [92, 133] on div "MAYWOOD ACRES (TX1460033)" at bounding box center [281, 139] width 549 height 58
click at [92, 143] on link "MAYWOOD ACRES (TX1460033)" at bounding box center [72, 139] width 115 height 10
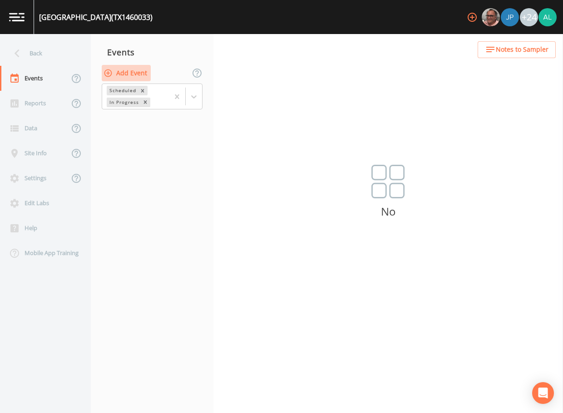
click at [129, 72] on button "Add Event" at bounding box center [126, 73] width 49 height 17
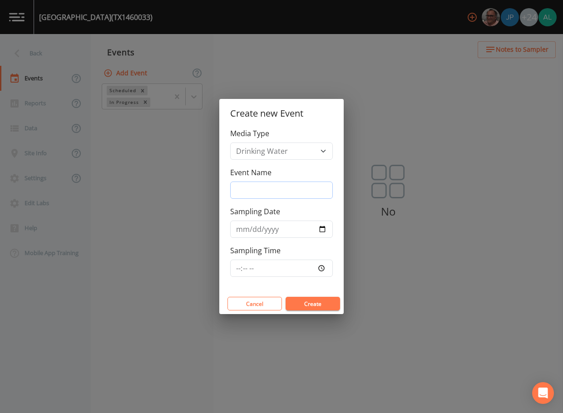
click at [263, 189] on input "Event Name" at bounding box center [281, 190] width 103 height 17
type input "3rd Quarter"
type input "[DATE]"
click at [236, 269] on input "Sampling Time" at bounding box center [281, 268] width 103 height 17
click at [286, 297] on button "Create" at bounding box center [313, 304] width 55 height 14
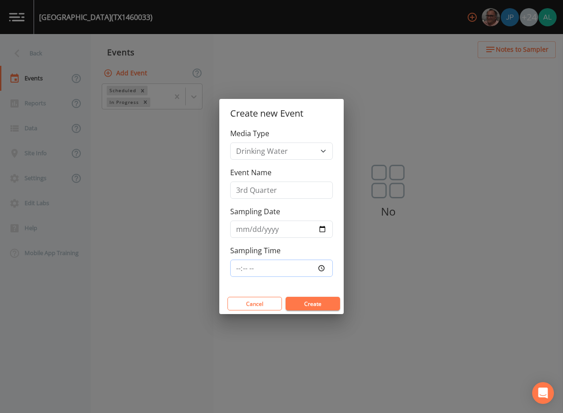
type input "10:30"
click at [286, 297] on button "Create" at bounding box center [313, 304] width 55 height 14
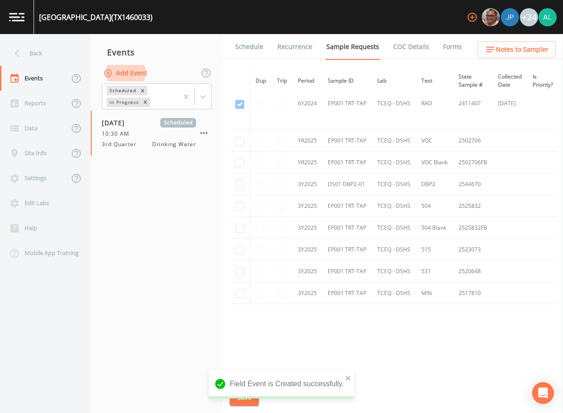
scroll to position [229, 0]
checkbox input "true"
click at [236, 152] on td at bounding box center [240, 163] width 20 height 22
click at [242, 5] on input "checkbox" at bounding box center [239, -1] width 9 height 9
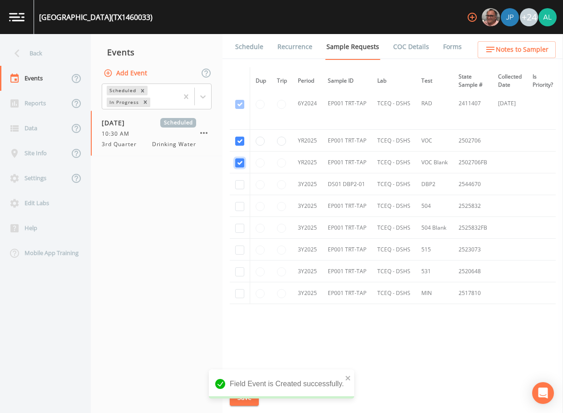
checkbox input "true"
click at [242, 176] on td at bounding box center [240, 185] width 20 height 22
click at [240, 183] on input "checkbox" at bounding box center [239, 184] width 9 height 9
checkbox input "true"
drag, startPoint x: 225, startPoint y: 264, endPoint x: 239, endPoint y: 268, distance: 13.9
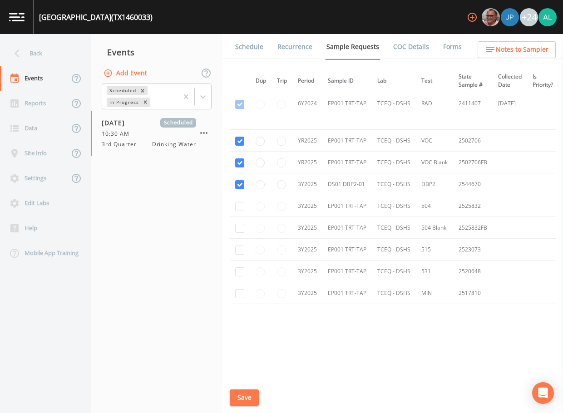
click at [226, 264] on div "Schedule Recurrence Sample Requests COC Details Forms Dup Trip Period Sample ID…" at bounding box center [393, 223] width 341 height 379
click at [239, 268] on input "checkbox" at bounding box center [239, 272] width 9 height 9
checkbox input "true"
click at [241, 251] on td at bounding box center [240, 250] width 20 height 22
drag, startPoint x: 241, startPoint y: 251, endPoint x: 241, endPoint y: 239, distance: 12.3
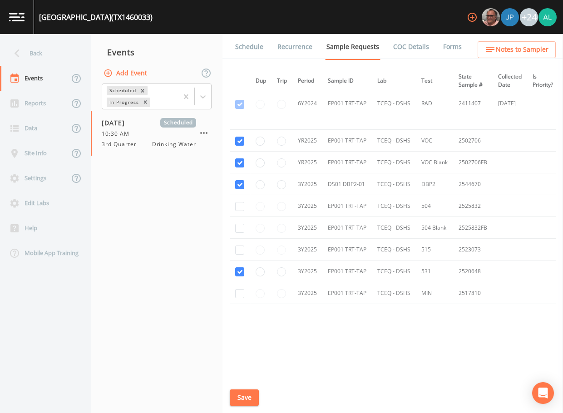
click at [241, 239] on td at bounding box center [240, 250] width 20 height 22
drag, startPoint x: 241, startPoint y: 229, endPoint x: 241, endPoint y: 219, distance: 10.4
click at [241, 229] on input "checkbox" at bounding box center [239, 228] width 9 height 9
checkbox input "true"
click at [238, 208] on input "checkbox" at bounding box center [239, 206] width 9 height 9
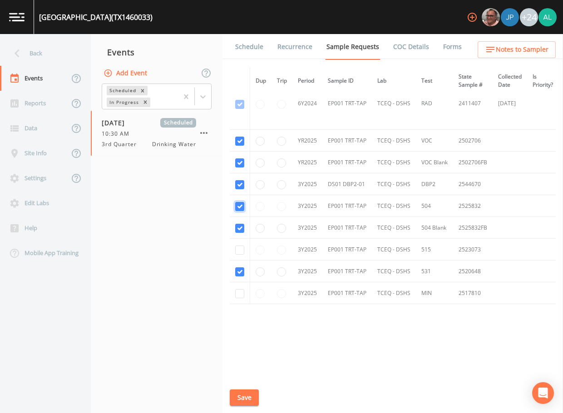
checkbox input "true"
click at [239, 251] on input "checkbox" at bounding box center [239, 250] width 9 height 9
checkbox input "true"
click at [246, 395] on button "Save" at bounding box center [244, 398] width 29 height 17
click at [503, 50] on span "Notes to Sampler" at bounding box center [522, 49] width 53 height 11
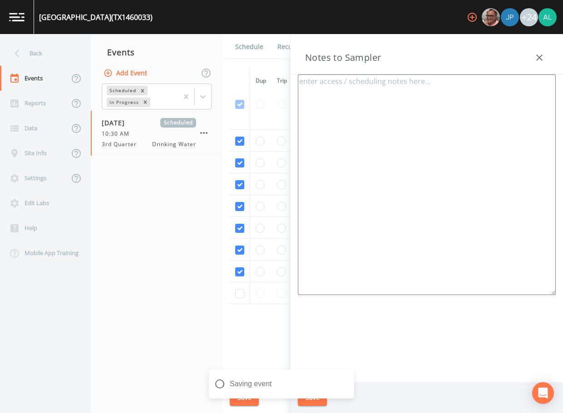
click at [388, 153] on textarea at bounding box center [427, 185] width 258 height 221
click at [239, 47] on link "Schedule" at bounding box center [249, 46] width 31 height 25
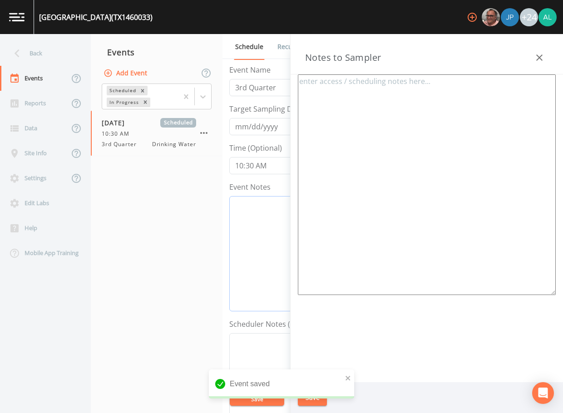
drag, startPoint x: 248, startPoint y: 238, endPoint x: 371, endPoint y: 181, distance: 135.4
click at [248, 238] on textarea "Event Notes" at bounding box center [365, 253] width 273 height 115
click at [547, 52] on div at bounding box center [540, 58] width 18 height 18
click at [543, 54] on icon "button" at bounding box center [539, 57] width 11 height 11
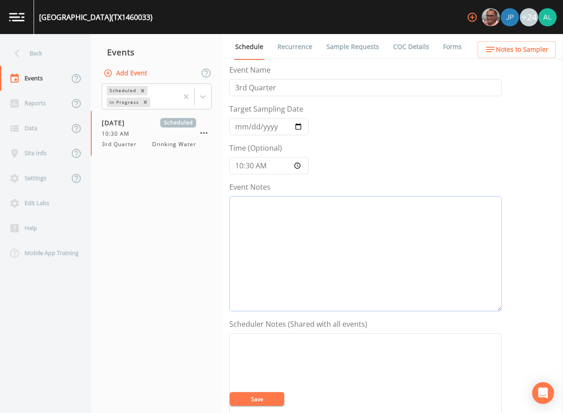
click at [347, 236] on textarea "Event Notes" at bounding box center [365, 253] width 273 height 115
type textarea "8/14 @ 11:"
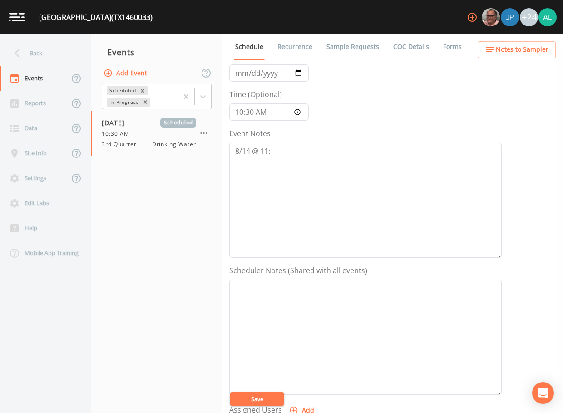
scroll to position [136, 0]
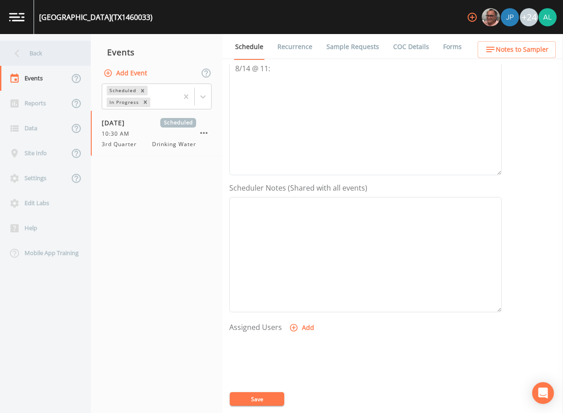
click at [48, 65] on div "Back" at bounding box center [41, 53] width 82 height 25
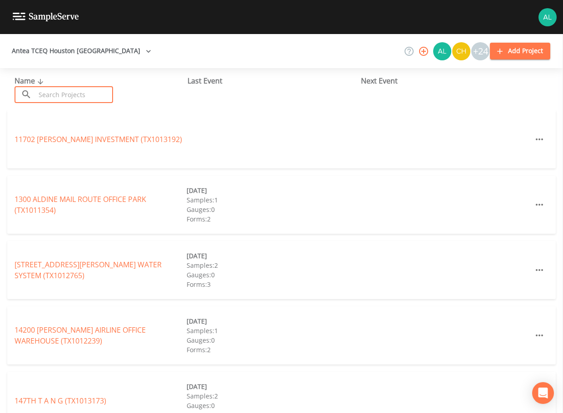
click at [73, 93] on input "text" at bounding box center [74, 94] width 78 height 17
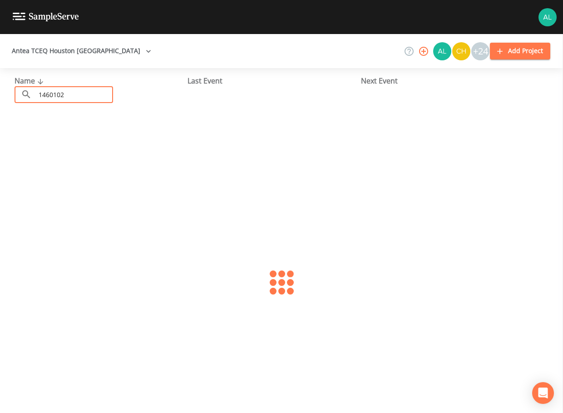
type input "1460102"
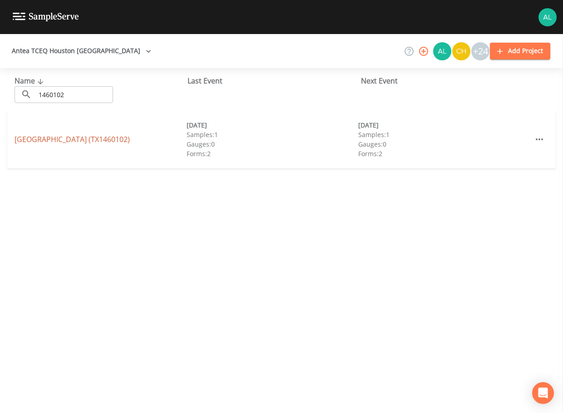
click at [60, 138] on link "CEDAR ESTATES SUBDIVISION (TX1460102)" at bounding box center [72, 139] width 115 height 10
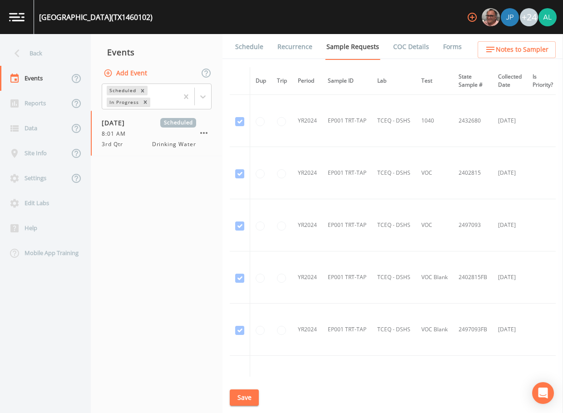
click at [240, 52] on link "Schedule" at bounding box center [249, 46] width 31 height 25
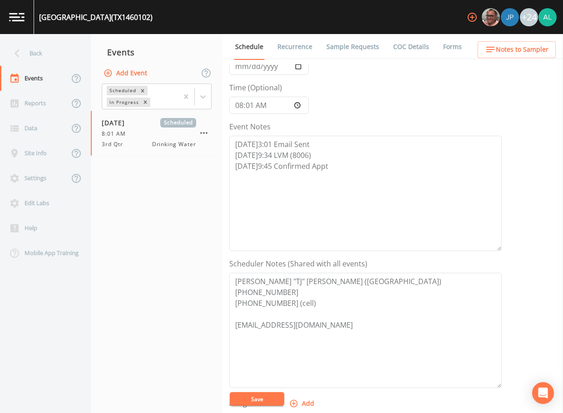
scroll to position [136, 0]
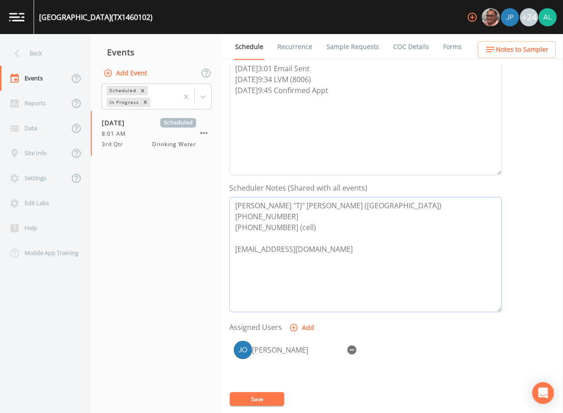
drag, startPoint x: 363, startPoint y: 256, endPoint x: 142, endPoint y: 176, distance: 235.7
click at [142, 176] on div "Back Events Reports Data Site Info Settings Edit Labs Help Mobile App Training …" at bounding box center [281, 223] width 563 height 379
click at [50, 56] on div "Back" at bounding box center [41, 53] width 82 height 25
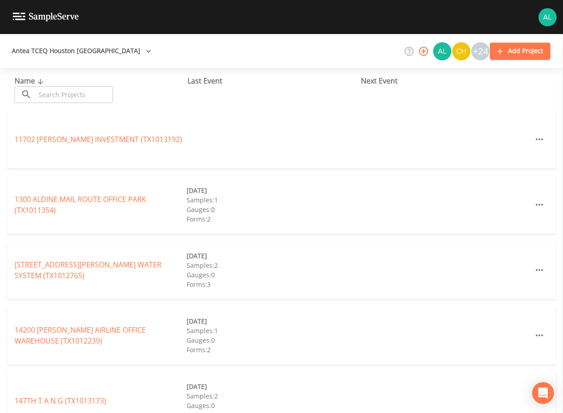
click at [69, 105] on div "Name ​ ​ Last Event Next Event" at bounding box center [281, 89] width 563 height 42
click at [69, 97] on input "text" at bounding box center [74, 94] width 78 height 17
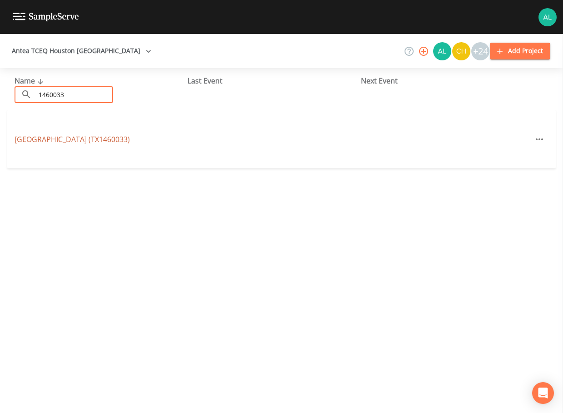
type input "1460033"
click at [90, 143] on link "MAYWOOD ACRES (TX1460033)" at bounding box center [72, 139] width 115 height 10
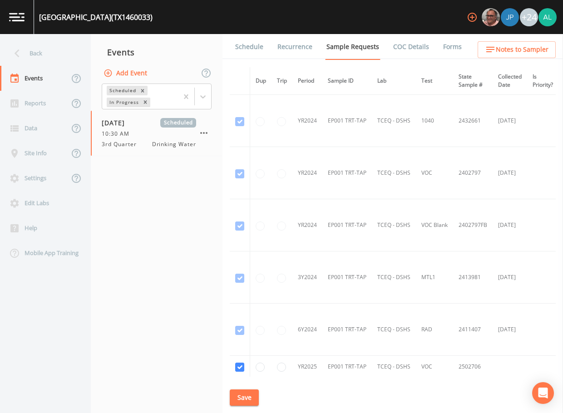
click at [252, 50] on link "Schedule" at bounding box center [249, 46] width 31 height 25
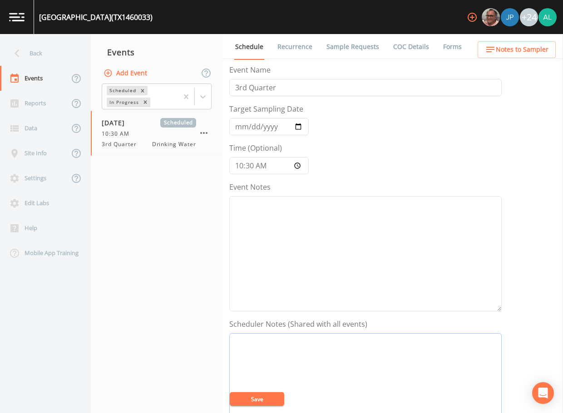
click at [280, 359] on textarea "Event Notes" at bounding box center [365, 390] width 273 height 115
paste textarea "THOMAS "TJ" SHEPARD (AQUA TX) 281-651-0174 346-491-8006 (cell) tshepardjr@aquaa…"
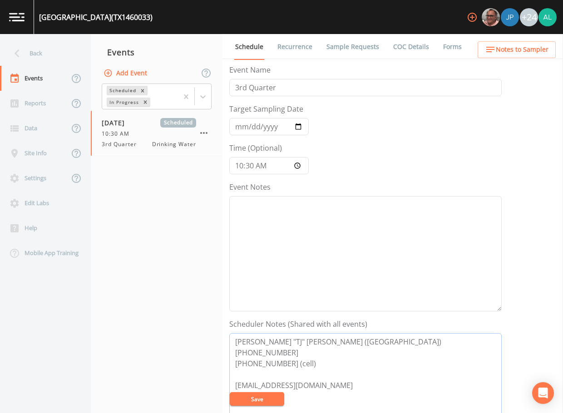
type textarea "THOMAS "TJ" SHEPARD (AQUA TX) 281-651-0174 346-491-8006 (cell) tshepardjr@aquaa…"
click at [522, 43] on button "Notes to Sampler" at bounding box center [517, 49] width 78 height 17
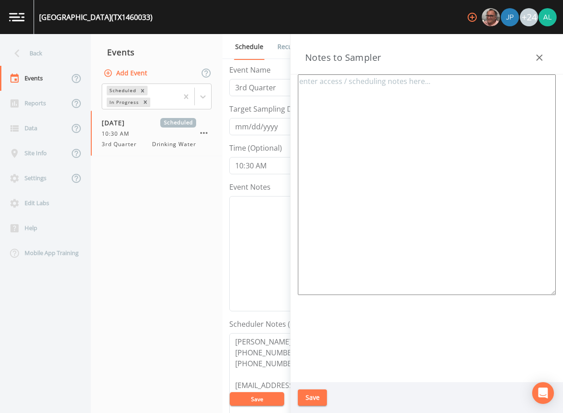
click at [320, 97] on textarea at bounding box center [427, 185] width 258 height 221
paste textarea "THOMAS "TJ" SHEPARD (AQUA TX) 281-651-0174 346-491-8006 (cell) tshepardjr@aquaa…"
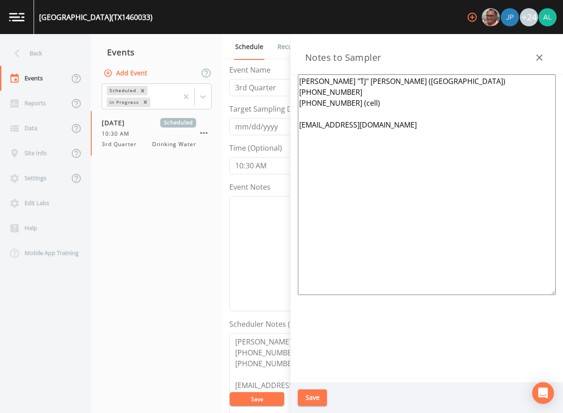
drag, startPoint x: 425, startPoint y: 131, endPoint x: 208, endPoint y: 169, distance: 220.5
click at [300, 131] on textarea "THOMAS "TJ" SHEPARD (AQUA TX) 281-651-0174 346-491-8006 (cell) tshepardjr@aquaa…" at bounding box center [427, 185] width 258 height 221
click at [363, 126] on textarea "THOMAS "TJ" SHEPARD (AQUA TX) 281-651-0174 346-491-8006 (cell) meeting location:" at bounding box center [427, 185] width 258 height 221
paste textarea "32 County Road 3665 E, Splendora, TX 77372"
type textarea "THOMAS "TJ" SHEPARD (AQUA TX) 281-651-0174 346-491-8006 (cell) meeting location…"
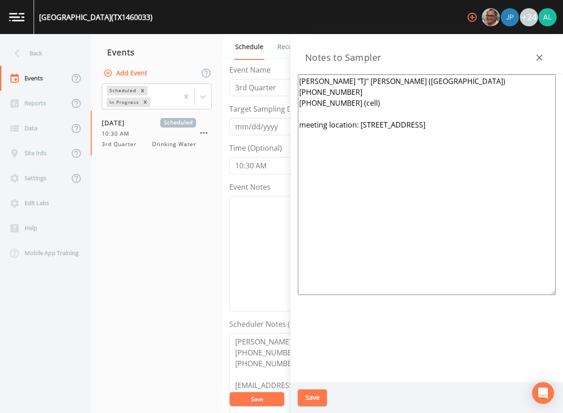
click at [320, 394] on button "Save" at bounding box center [312, 398] width 29 height 17
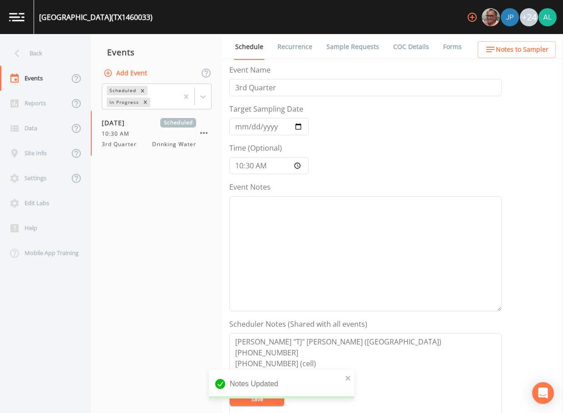
click at [510, 44] on button "Notes to Sampler" at bounding box center [517, 49] width 78 height 17
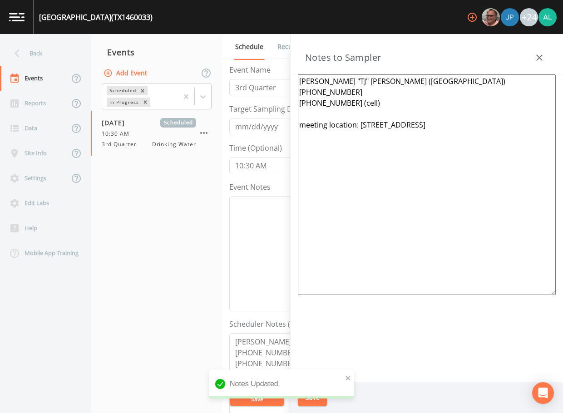
drag, startPoint x: 525, startPoint y: 131, endPoint x: 360, endPoint y: 127, distance: 165.0
click at [360, 127] on textarea "THOMAS "TJ" SHEPARD (AQUA TX) 281-651-0174 346-491-8006 (cell) meeting location…" at bounding box center [427, 185] width 258 height 221
click at [263, 213] on textarea "Event Notes" at bounding box center [365, 253] width 273 height 115
click at [316, 405] on button "Save" at bounding box center [312, 398] width 29 height 17
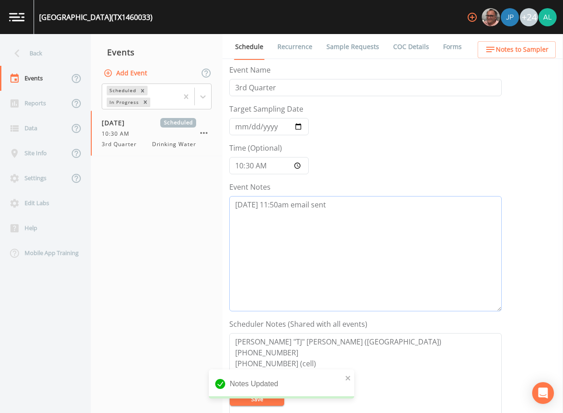
click at [236, 223] on textarea "8/14 @ 11:50am email sent" at bounding box center [365, 253] width 273 height 115
type textarea "8/14 @ 11:50am email sent"
click at [350, 381] on icon "close" at bounding box center [348, 378] width 6 height 7
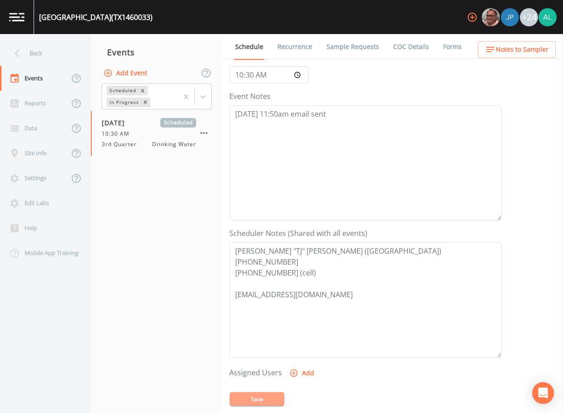
click at [264, 396] on button "Save" at bounding box center [257, 400] width 55 height 14
click at [266, 401] on button "Save" at bounding box center [257, 400] width 55 height 14
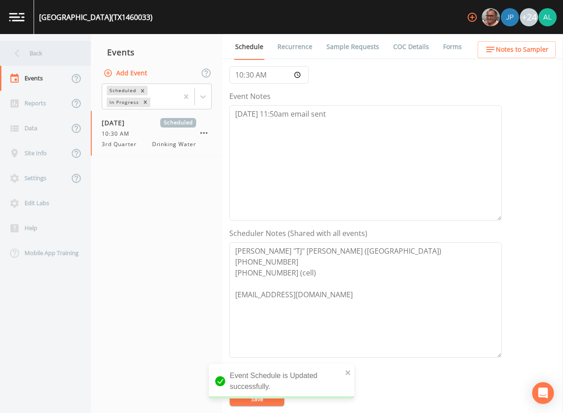
click at [47, 54] on div "Back" at bounding box center [41, 53] width 82 height 25
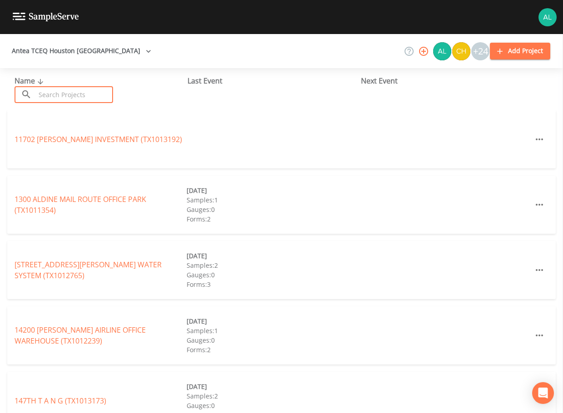
click at [68, 89] on input "text" at bounding box center [74, 94] width 78 height 17
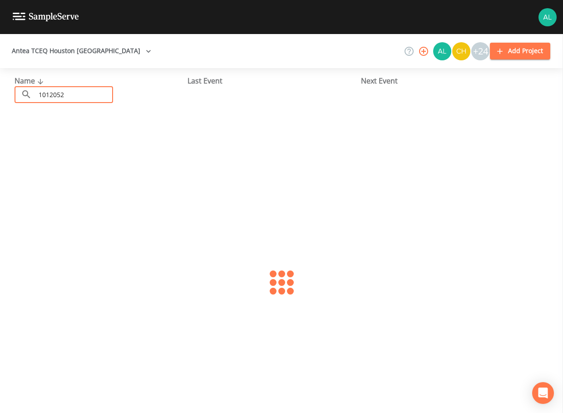
type input "1012052"
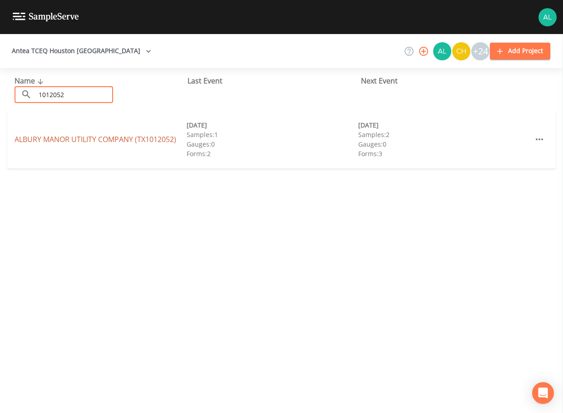
click at [29, 139] on link "ALBURY MANOR UTILITY COMPANY (TX1012052)" at bounding box center [96, 139] width 162 height 10
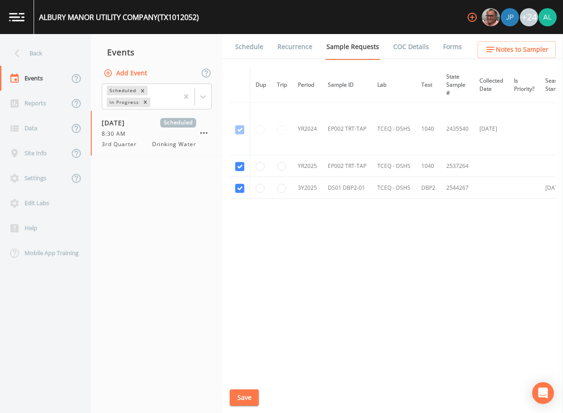
click at [253, 56] on link "Schedule" at bounding box center [249, 46] width 31 height 25
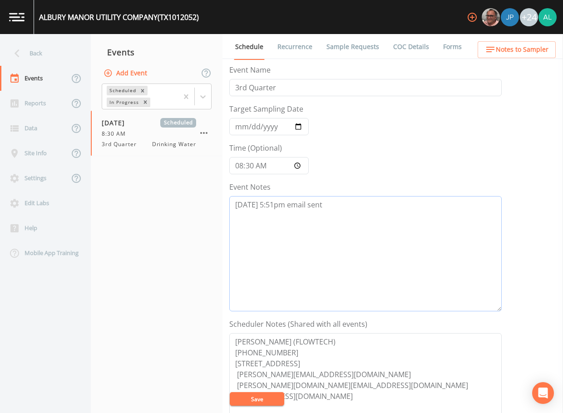
click at [346, 209] on textarea "8/12 @ 5:51pm email sent" at bounding box center [365, 253] width 273 height 115
drag, startPoint x: 381, startPoint y: 213, endPoint x: 305, endPoint y: 218, distance: 76.0
click at [305, 218] on textarea "8/12 @ 5:51pm email sent 8/12 @ removed, now operated by flowtech" at bounding box center [365, 253] width 273 height 115
type textarea "8/12 @ 5:51pm email sent 8/12 @ removed, not operated by flowatch"
click at [264, 395] on button "Save" at bounding box center [257, 400] width 55 height 14
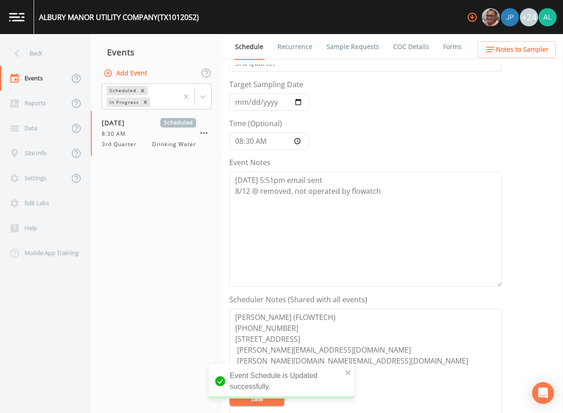
scroll to position [45, 0]
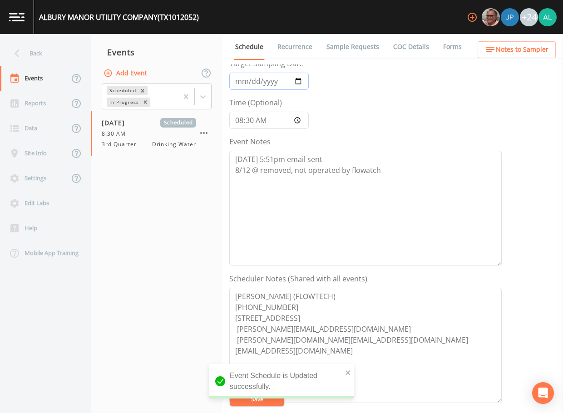
click at [248, 82] on input "[DATE]" at bounding box center [269, 81] width 80 height 17
click at [268, 402] on button "Save" at bounding box center [257, 400] width 55 height 14
click at [28, 58] on div "Back" at bounding box center [41, 53] width 82 height 25
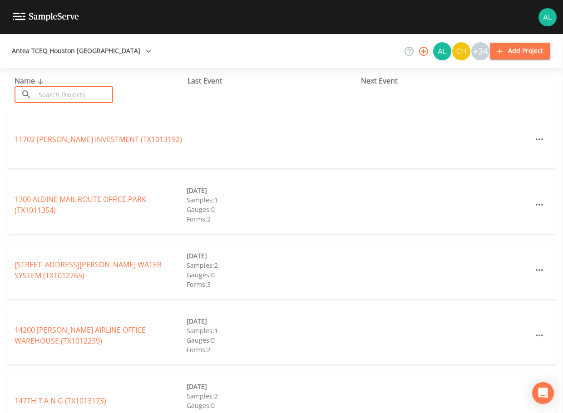
click at [80, 98] on input "text" at bounding box center [74, 94] width 78 height 17
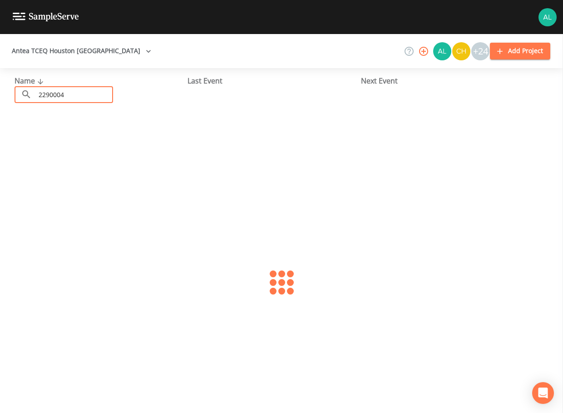
type input "2290004"
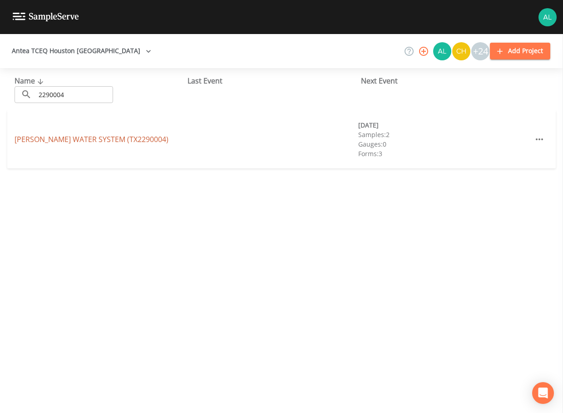
click at [49, 136] on link "DOUCETTE WATER SYSTEM (TX2290004)" at bounding box center [92, 139] width 154 height 10
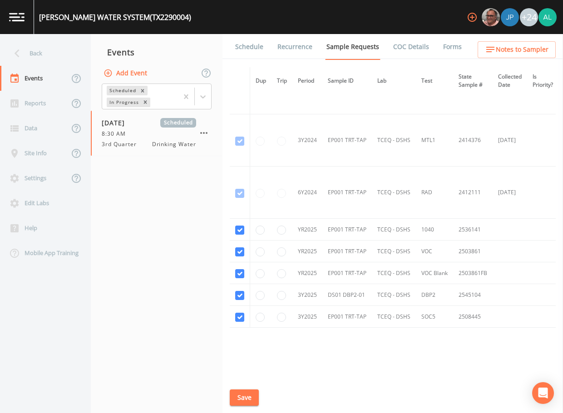
scroll to position [372, 0]
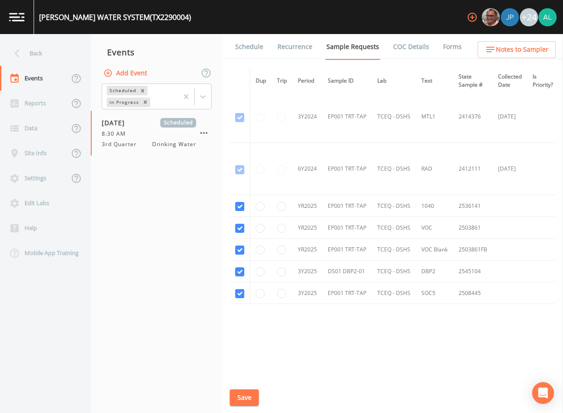
click at [253, 49] on link "Schedule" at bounding box center [249, 46] width 31 height 25
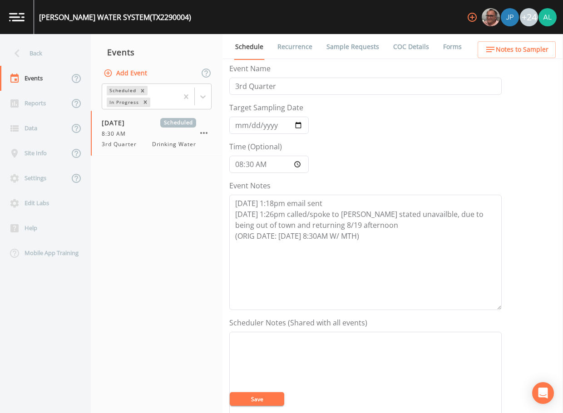
scroll to position [0, 0]
click at [536, 46] on span "Notes to Sampler" at bounding box center [522, 49] width 53 height 11
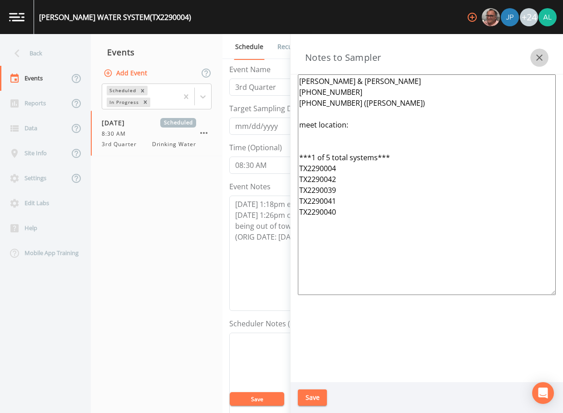
click at [533, 60] on button "button" at bounding box center [540, 58] width 18 height 18
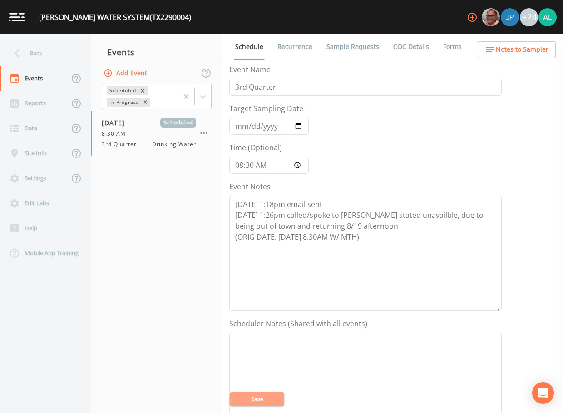
click at [273, 402] on button "Save" at bounding box center [257, 400] width 55 height 14
click at [247, 403] on button "Save" at bounding box center [257, 400] width 55 height 14
